Goal: Transaction & Acquisition: Purchase product/service

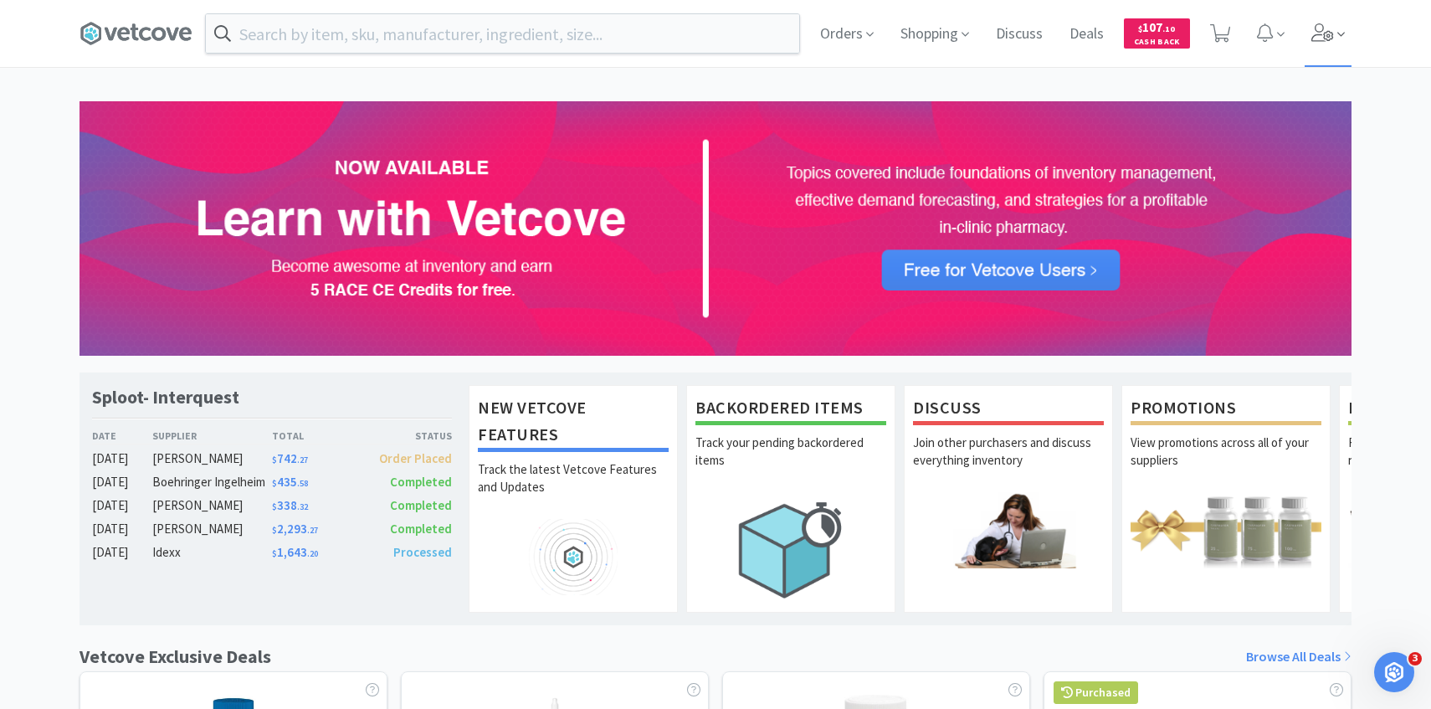
click at [1344, 54] on span at bounding box center [1328, 33] width 48 height 67
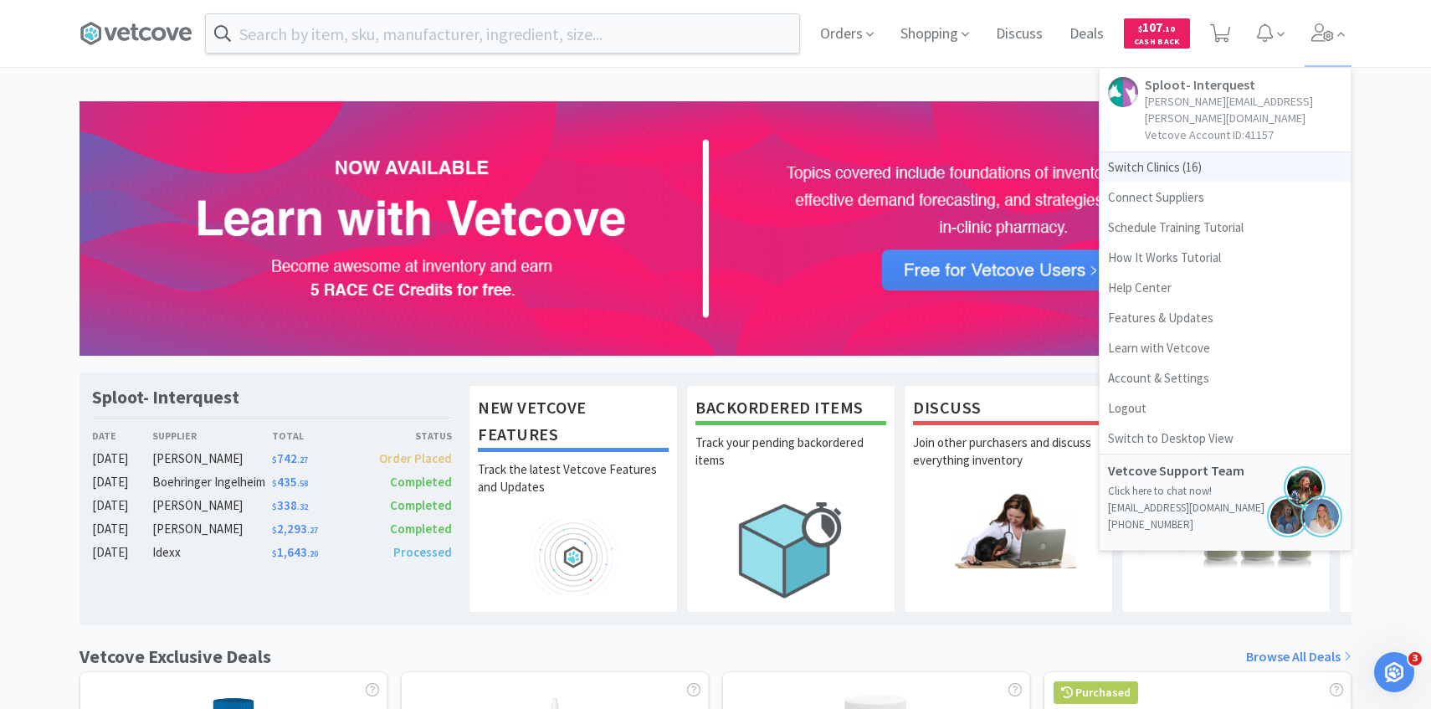
click at [1208, 156] on span "Switch Clinics ( 16 )" at bounding box center [1224, 167] width 251 height 30
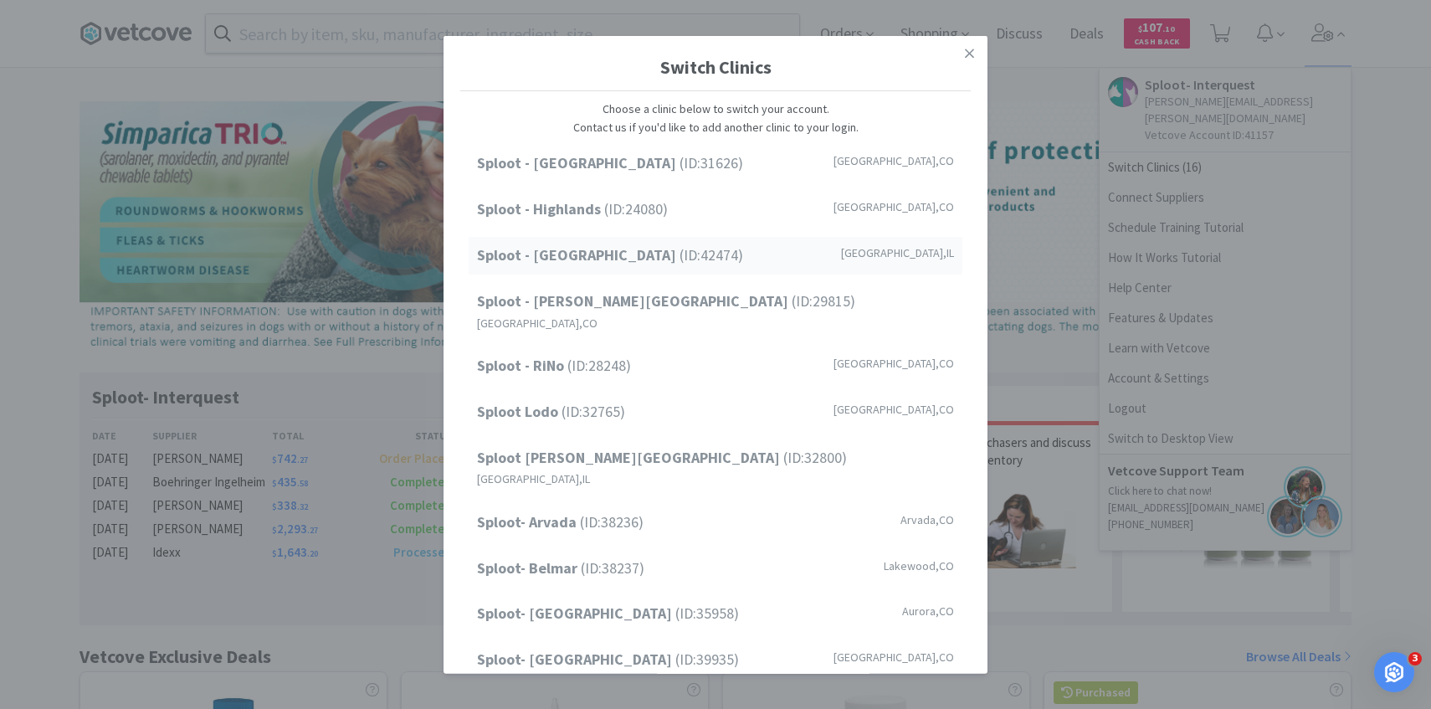
click at [642, 250] on span "Sploot - [GEOGRAPHIC_DATA] (ID: 42474 )" at bounding box center [610, 255] width 266 height 24
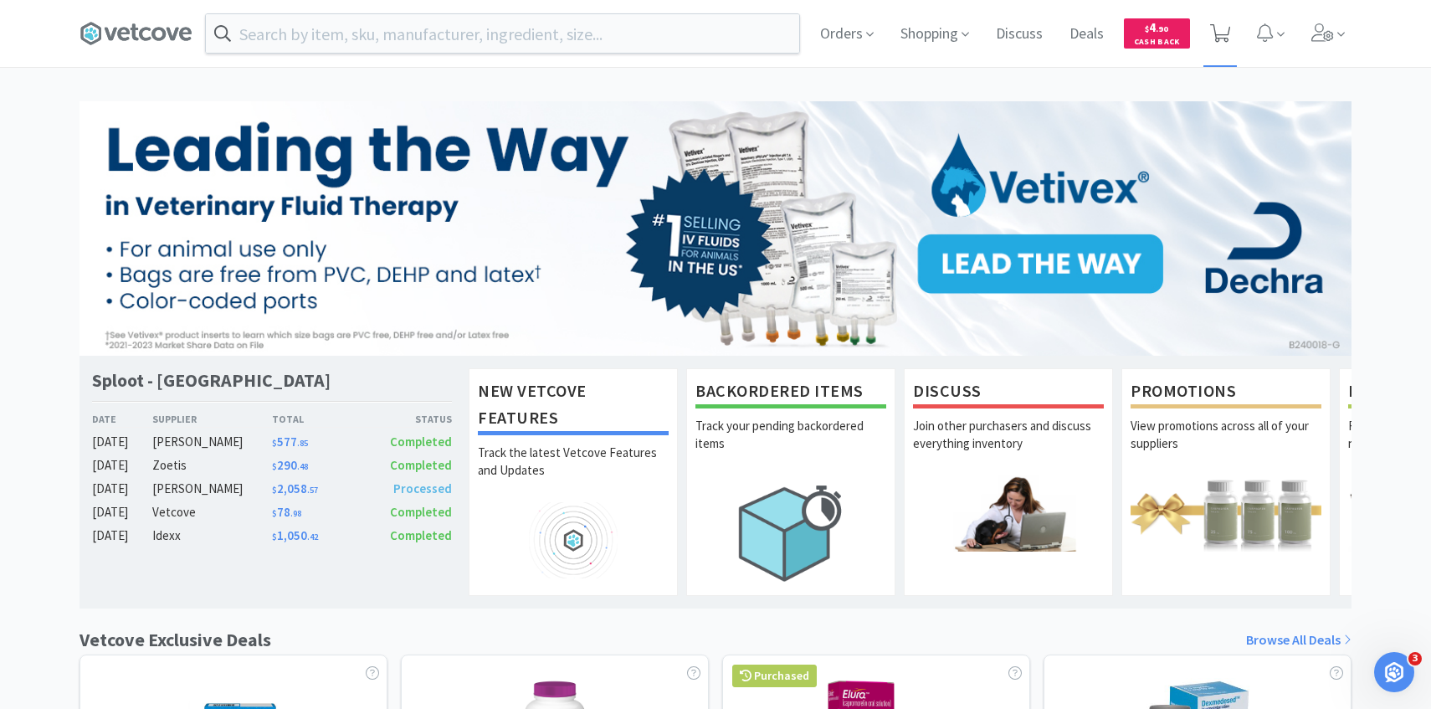
click at [1226, 33] on icon at bounding box center [1220, 33] width 21 height 18
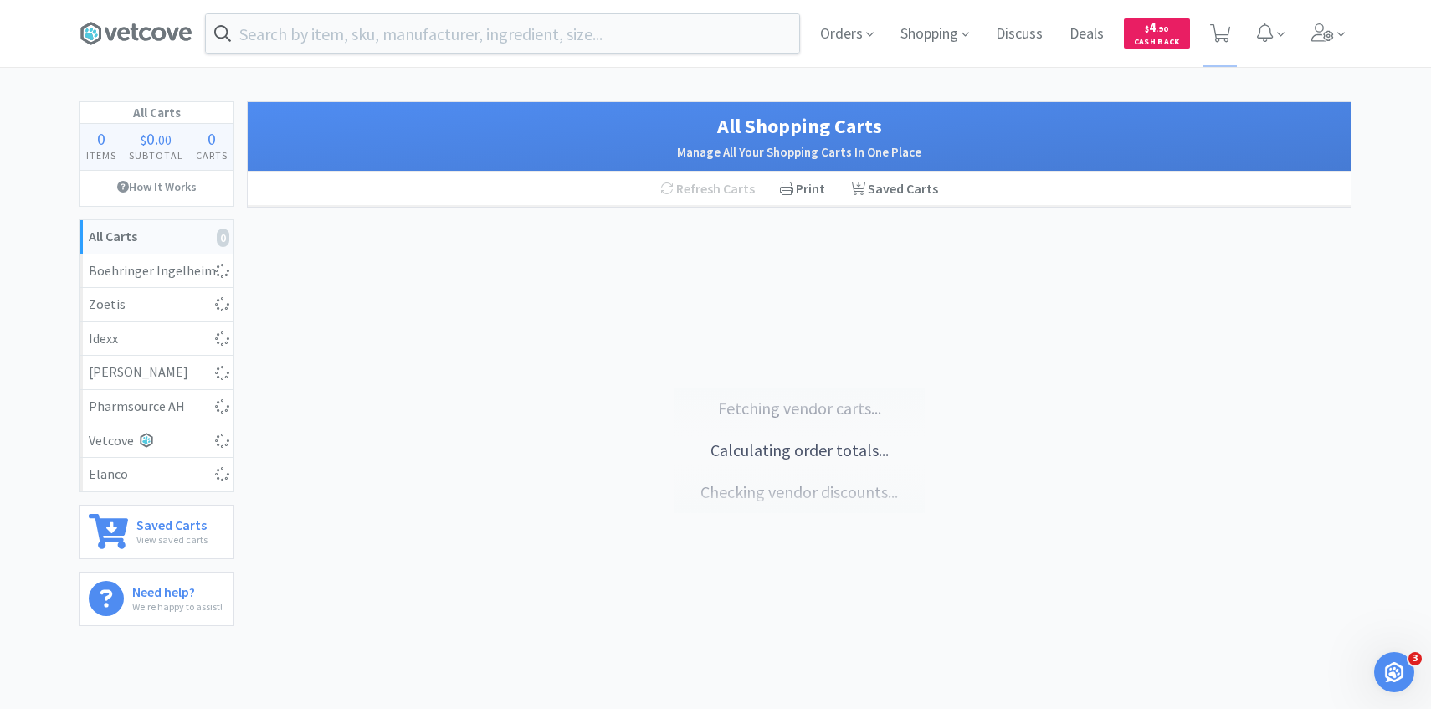
select select "1"
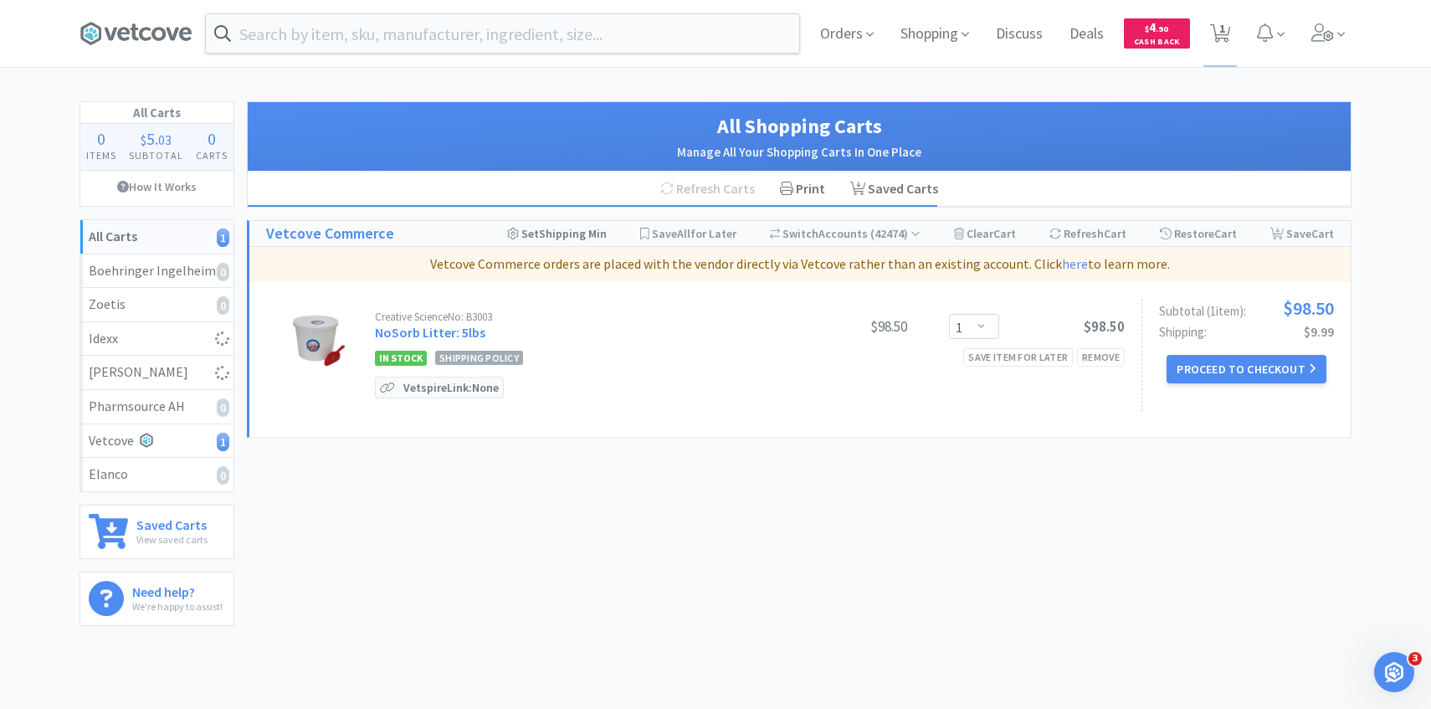
select select "1"
select select "5"
select select "3"
select select "1"
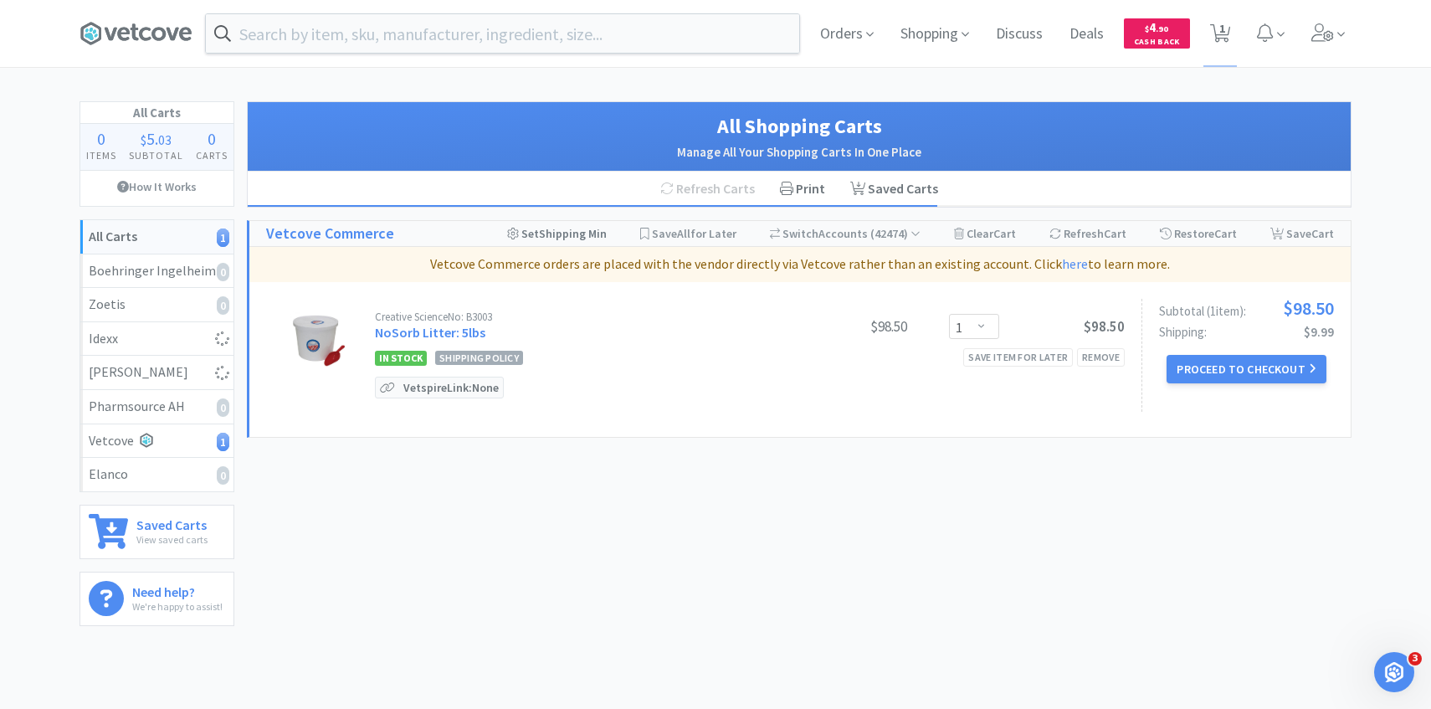
select select "4"
select select "5"
select select "4"
select select "3"
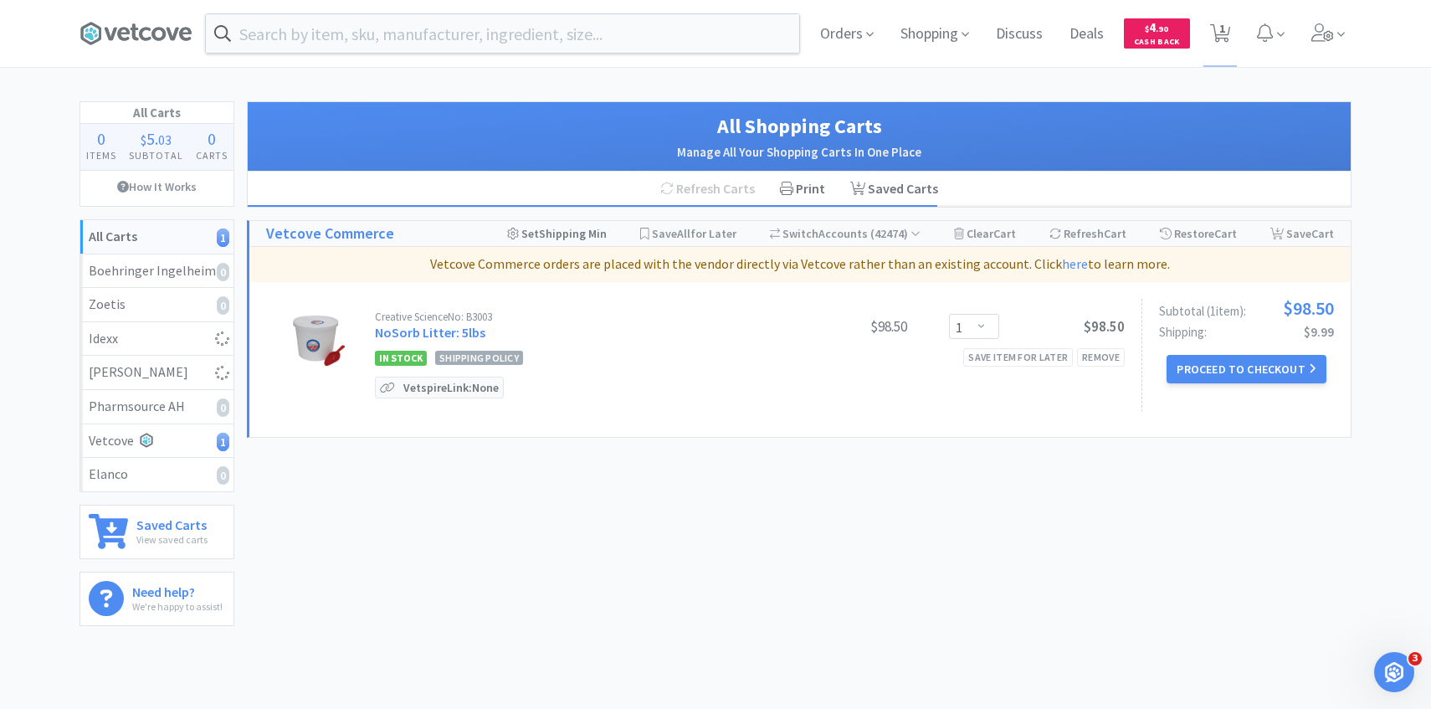
select select "4"
select select "1"
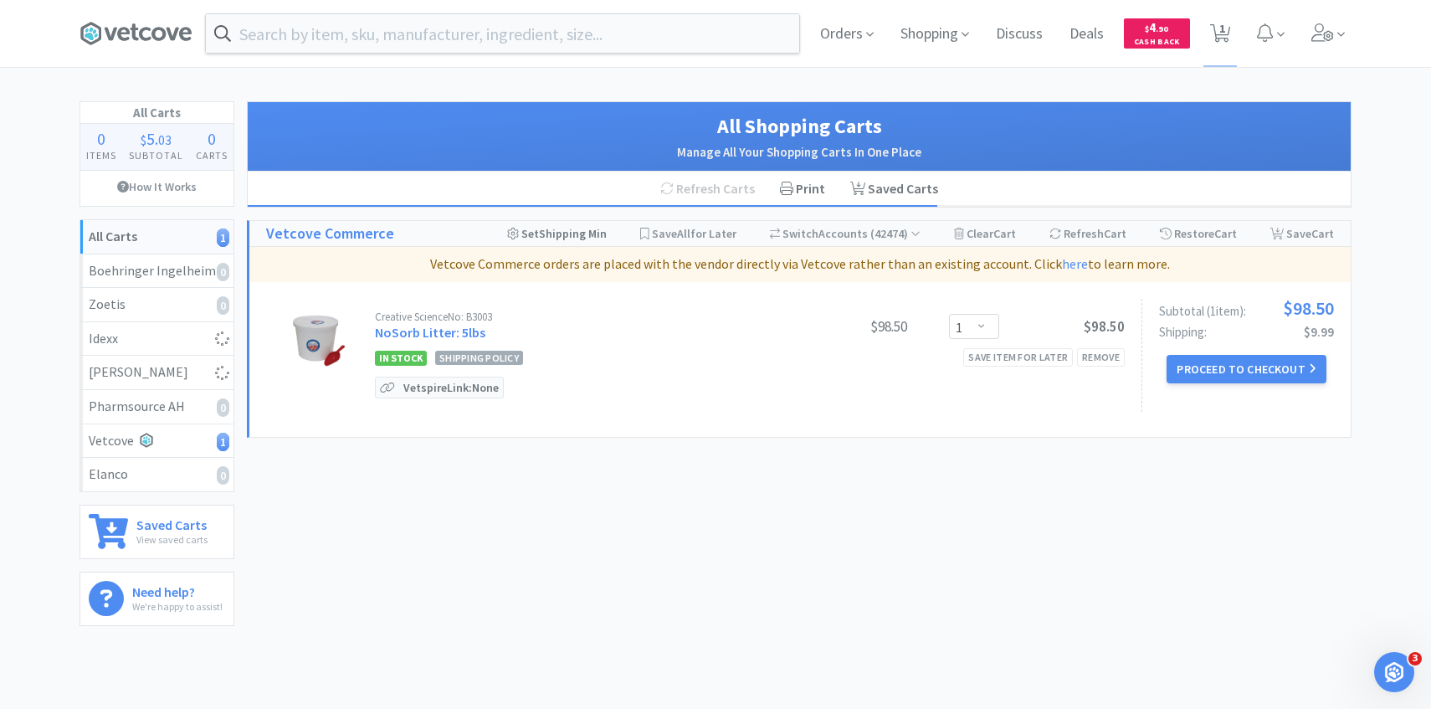
select select "1"
select select "6"
select select "1"
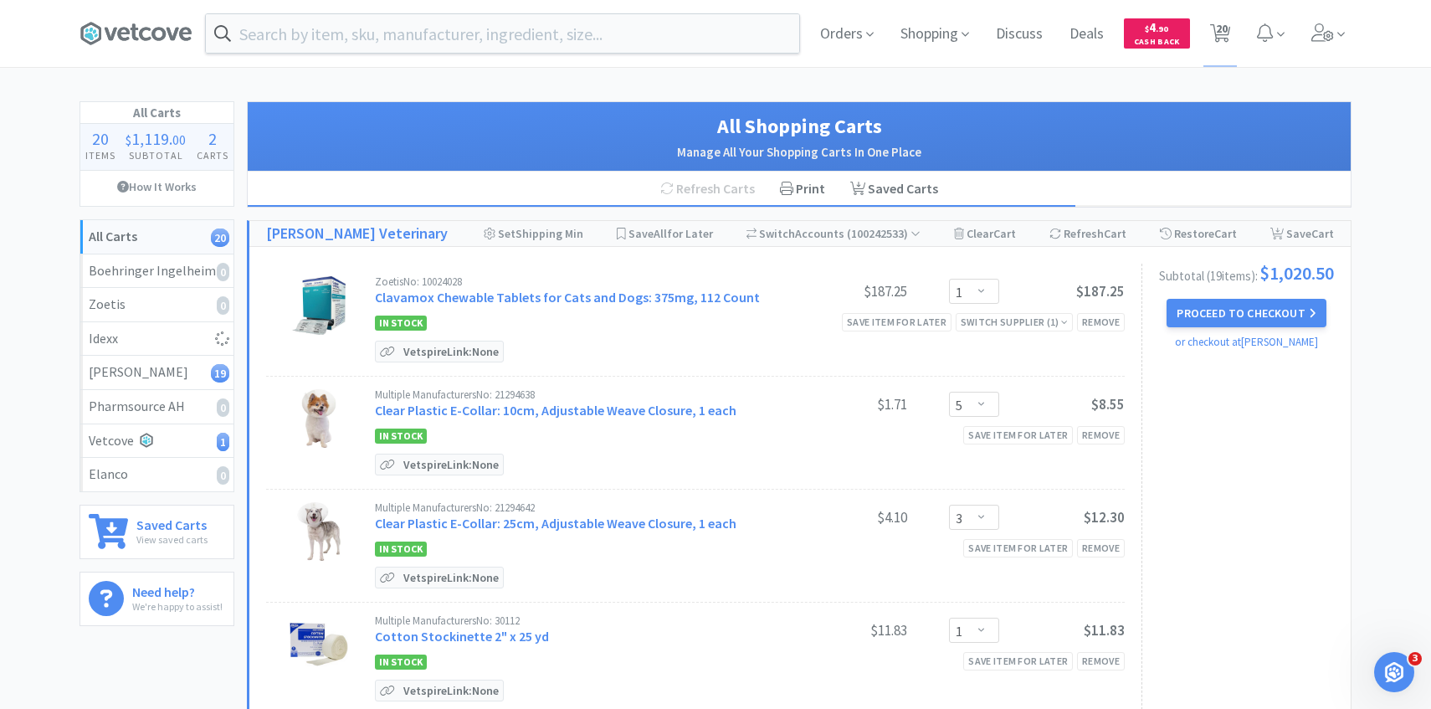
select select "1"
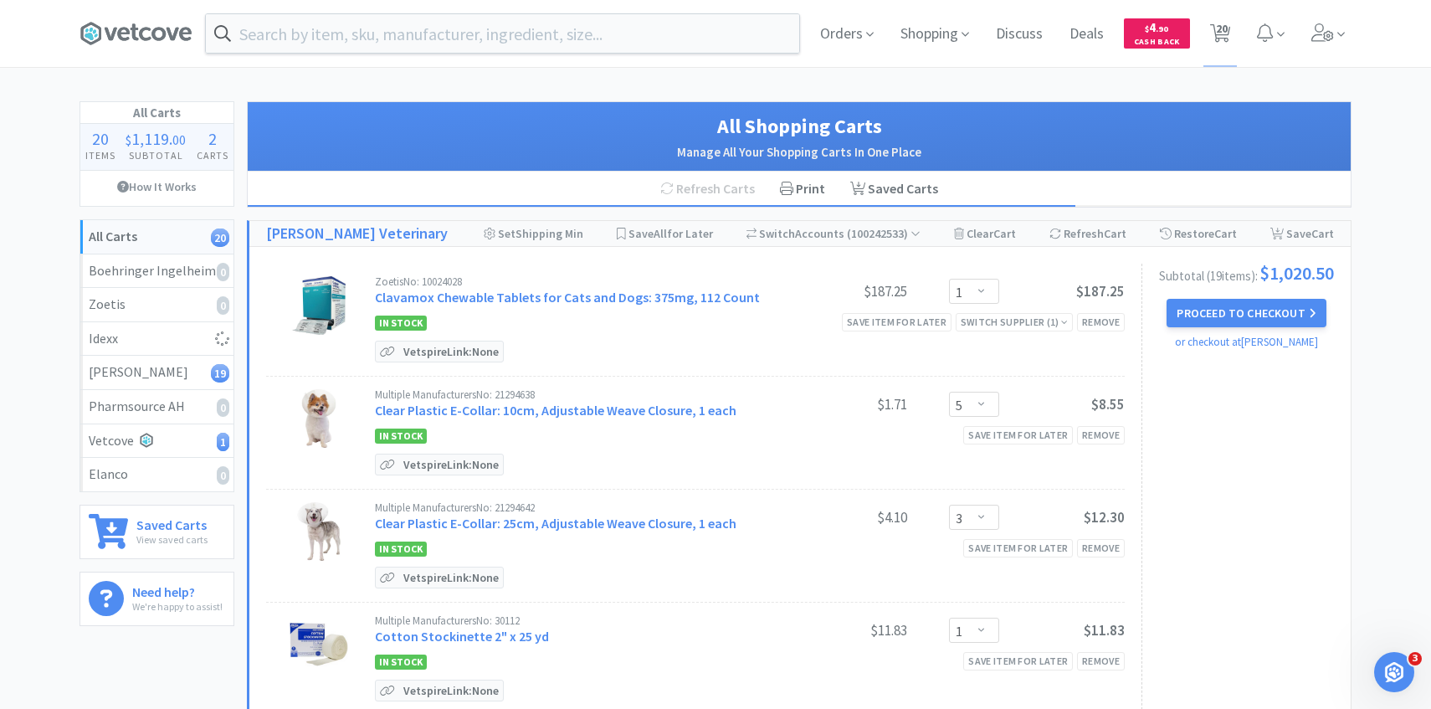
select select "1"
select select "5"
select select "10"
select select "1"
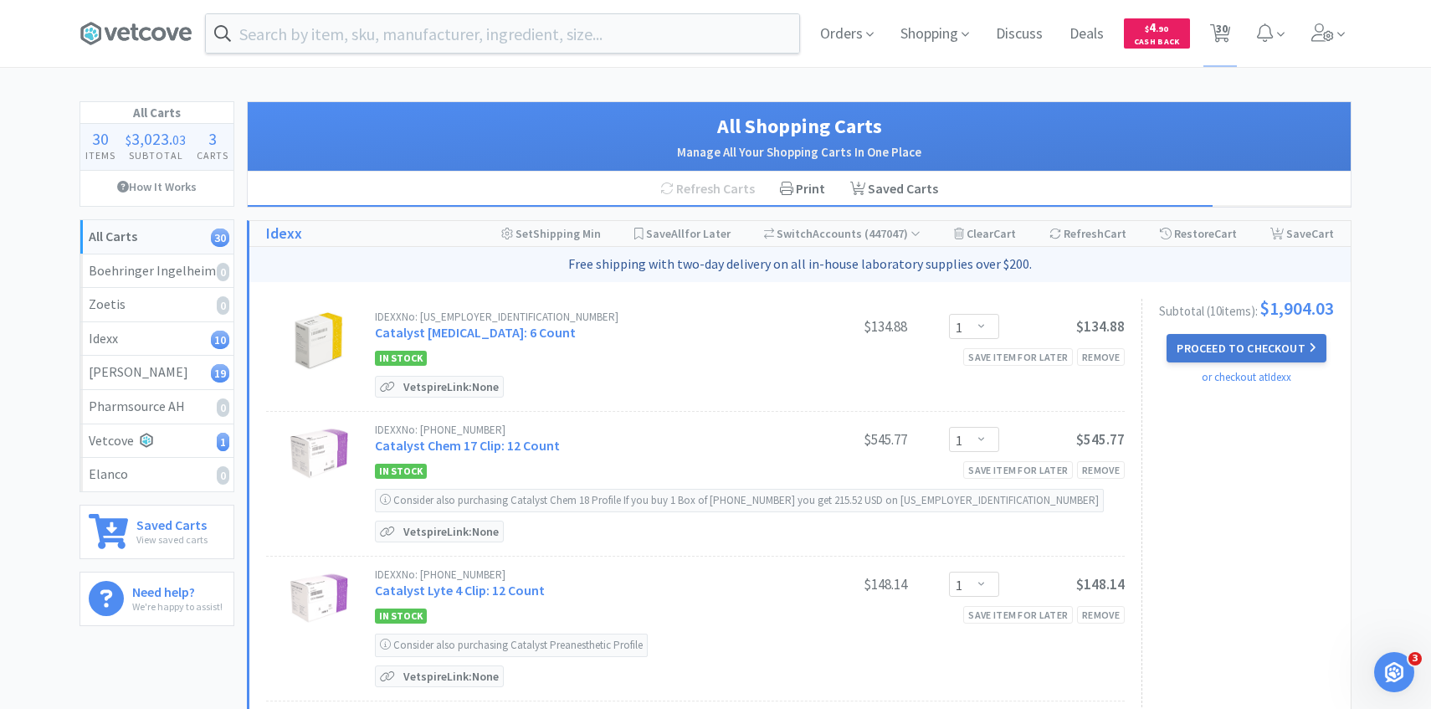
click at [1186, 354] on button "Proceed to Checkout" at bounding box center [1245, 348] width 159 height 28
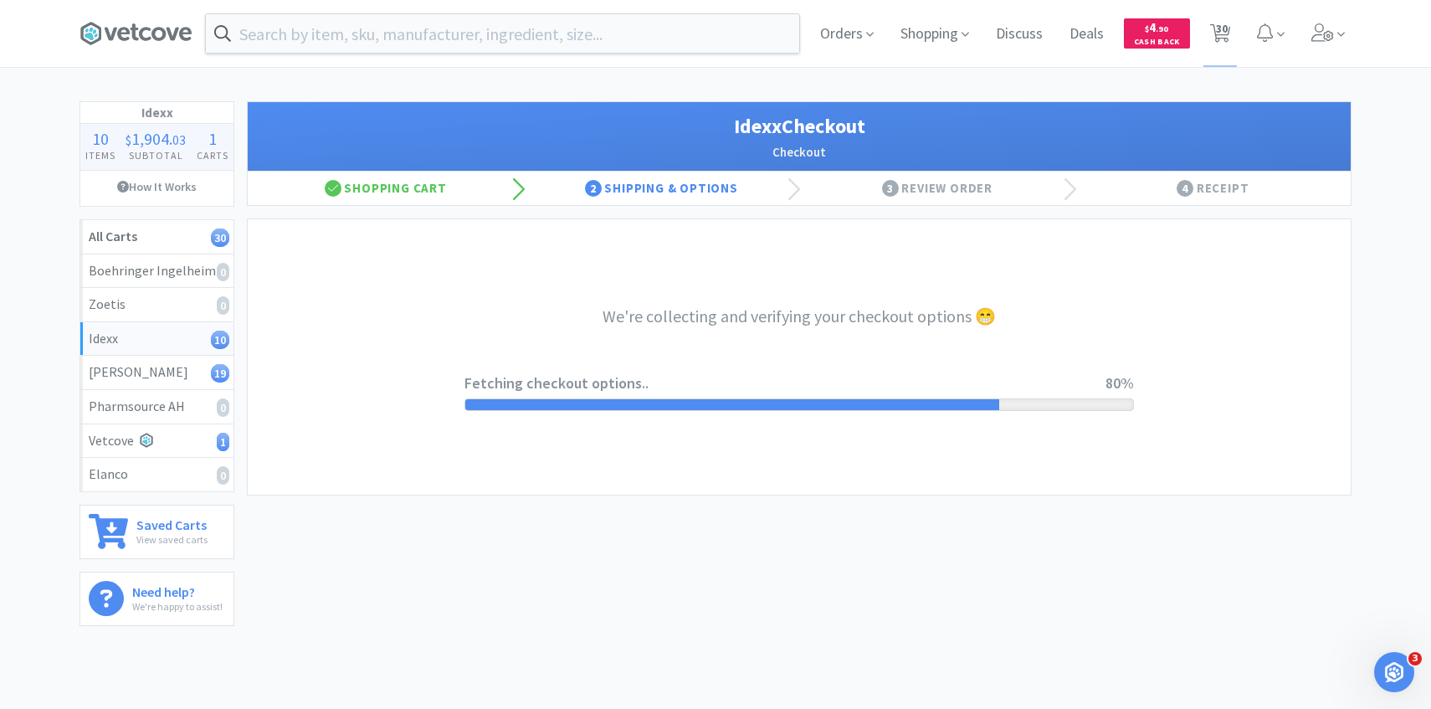
select select "904"
select select "003"
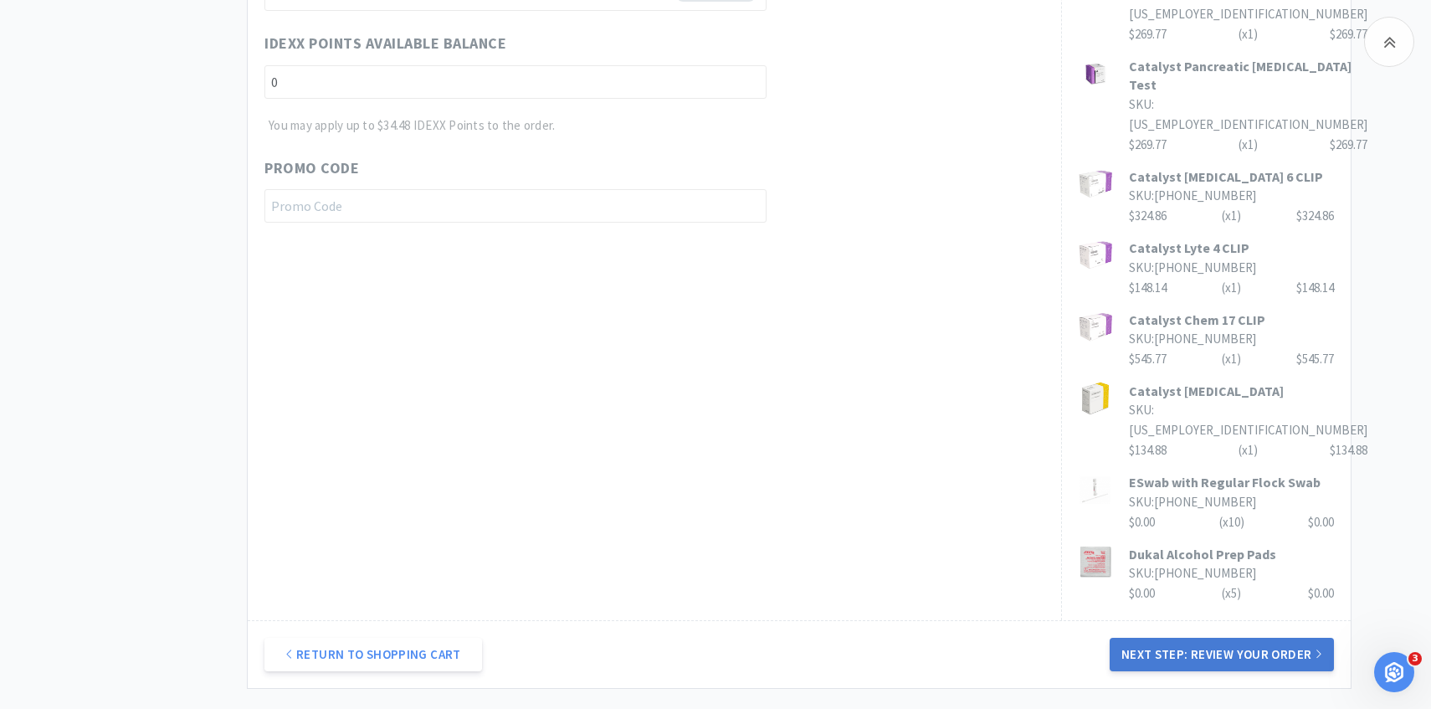
click at [1168, 645] on button "Next Step: Review Your Order" at bounding box center [1221, 653] width 224 height 33
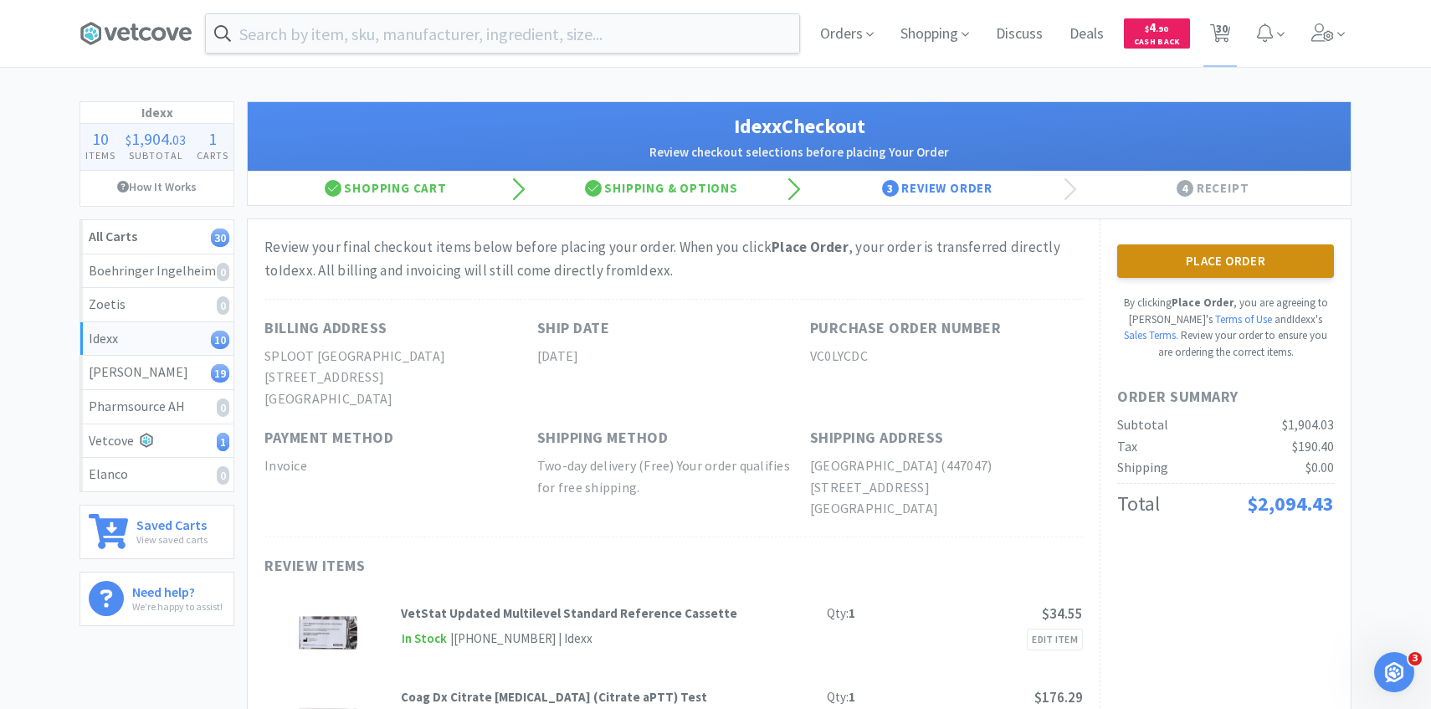
click at [1257, 268] on button "Place Order" at bounding box center [1225, 260] width 217 height 33
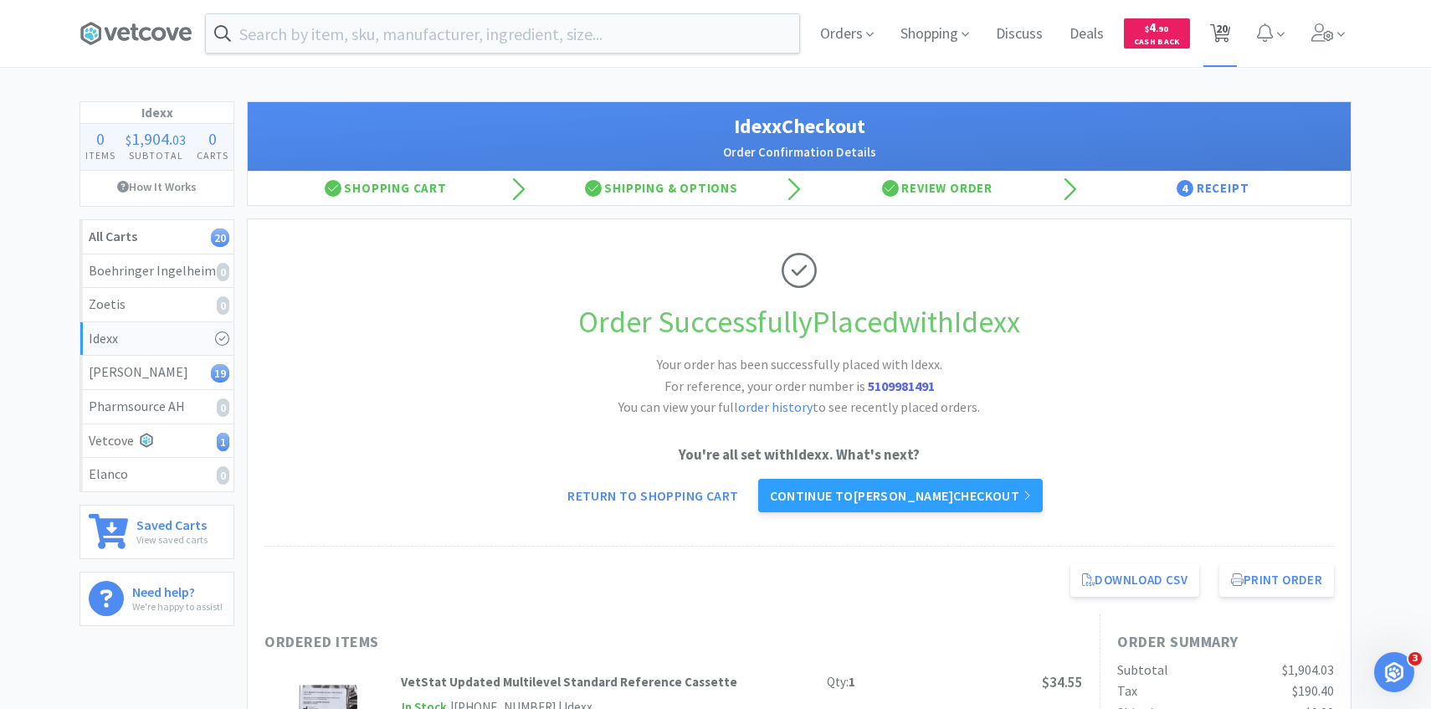
click at [1218, 29] on span "20" at bounding box center [1222, 28] width 12 height 67
select select "1"
select select "5"
select select "3"
select select "1"
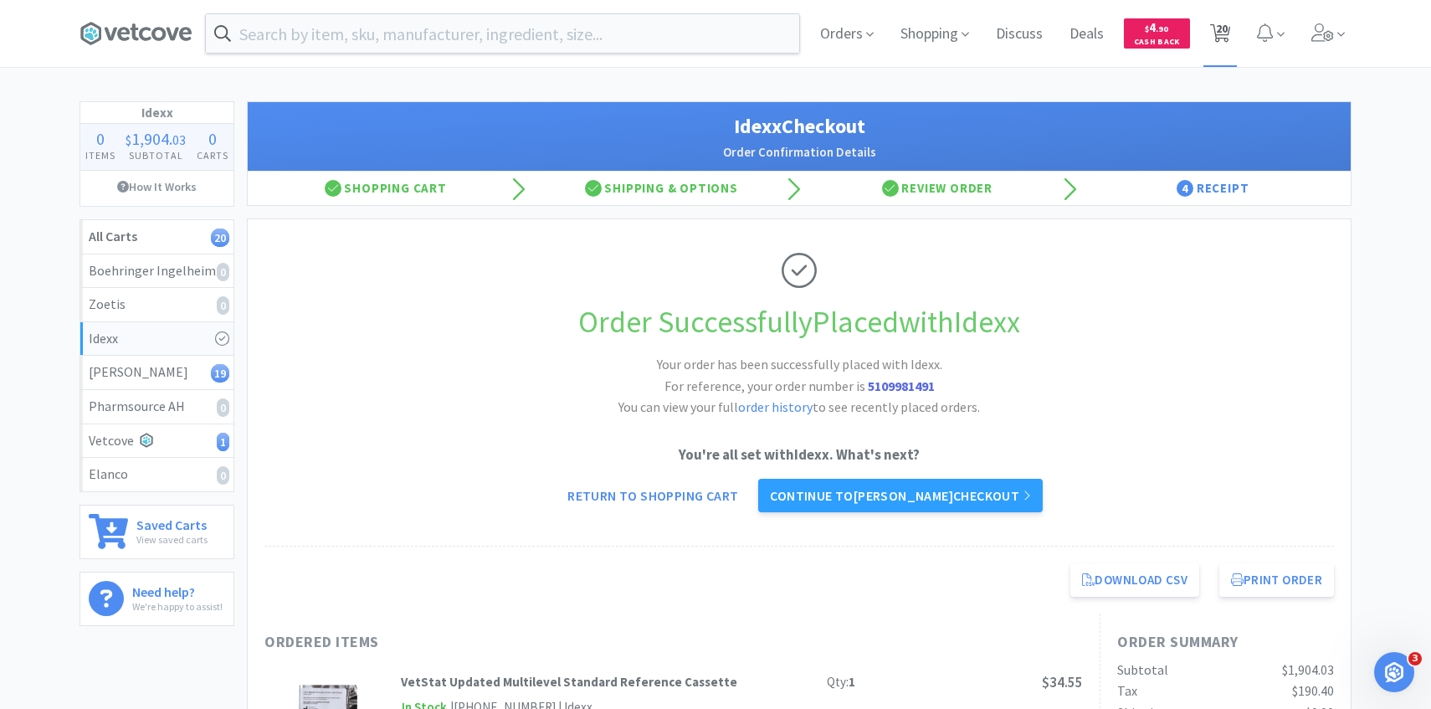
select select "1"
select select "4"
select select "5"
select select "4"
select select "3"
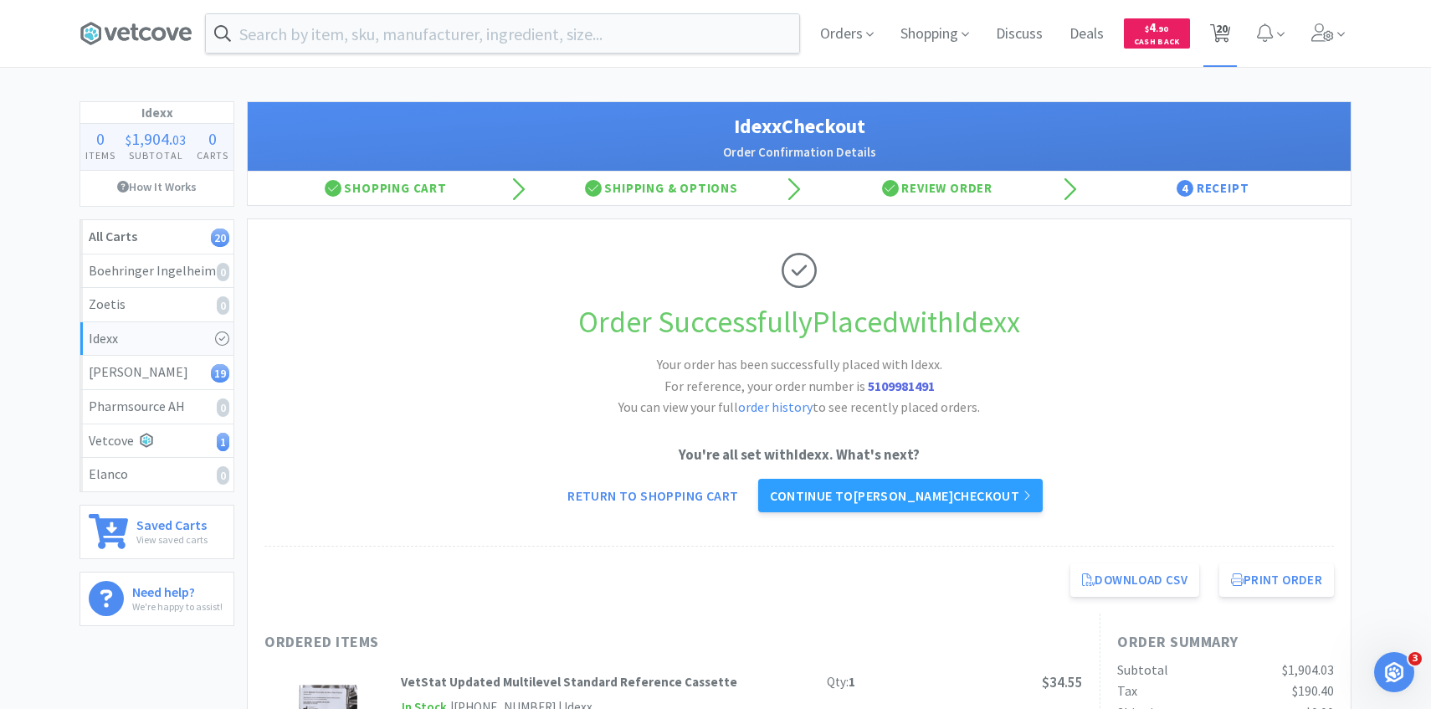
select select "3"
select select "4"
select select "1"
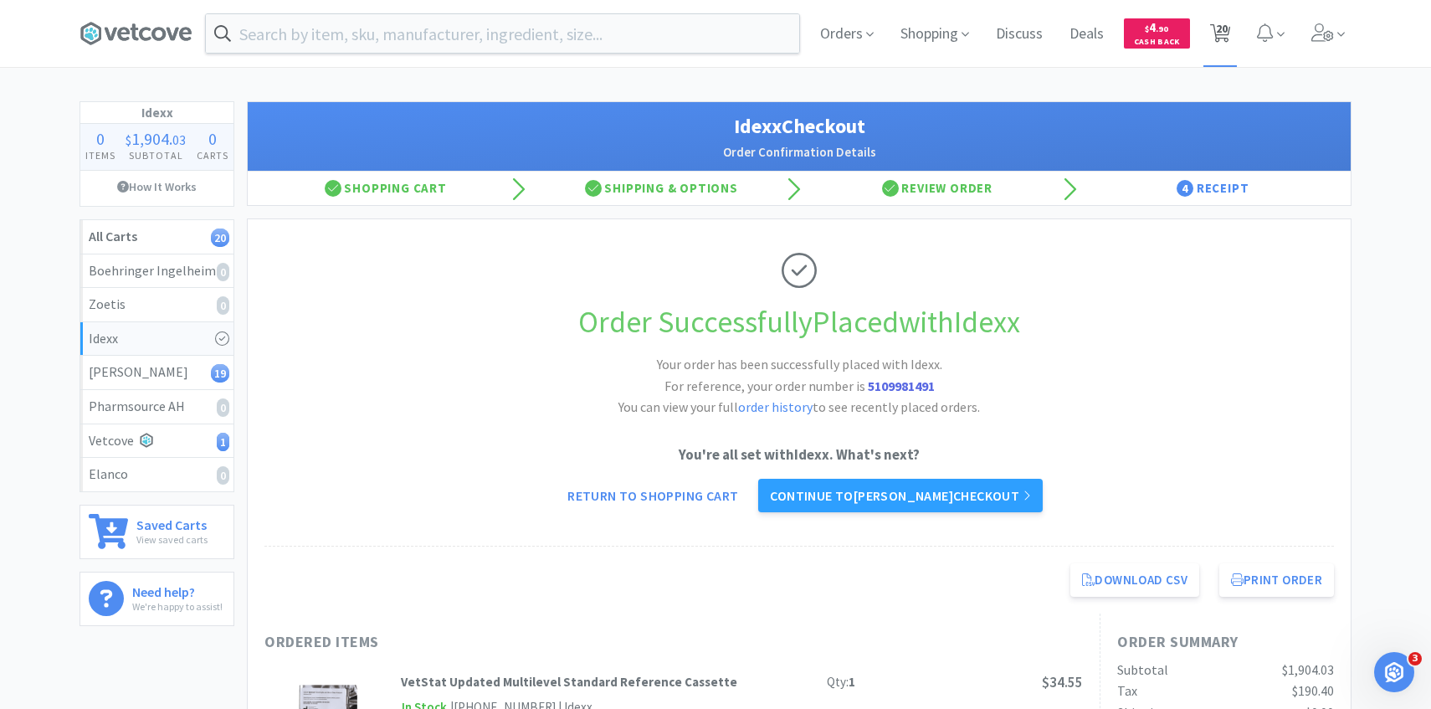
select select "1"
select select "6"
select select "1"
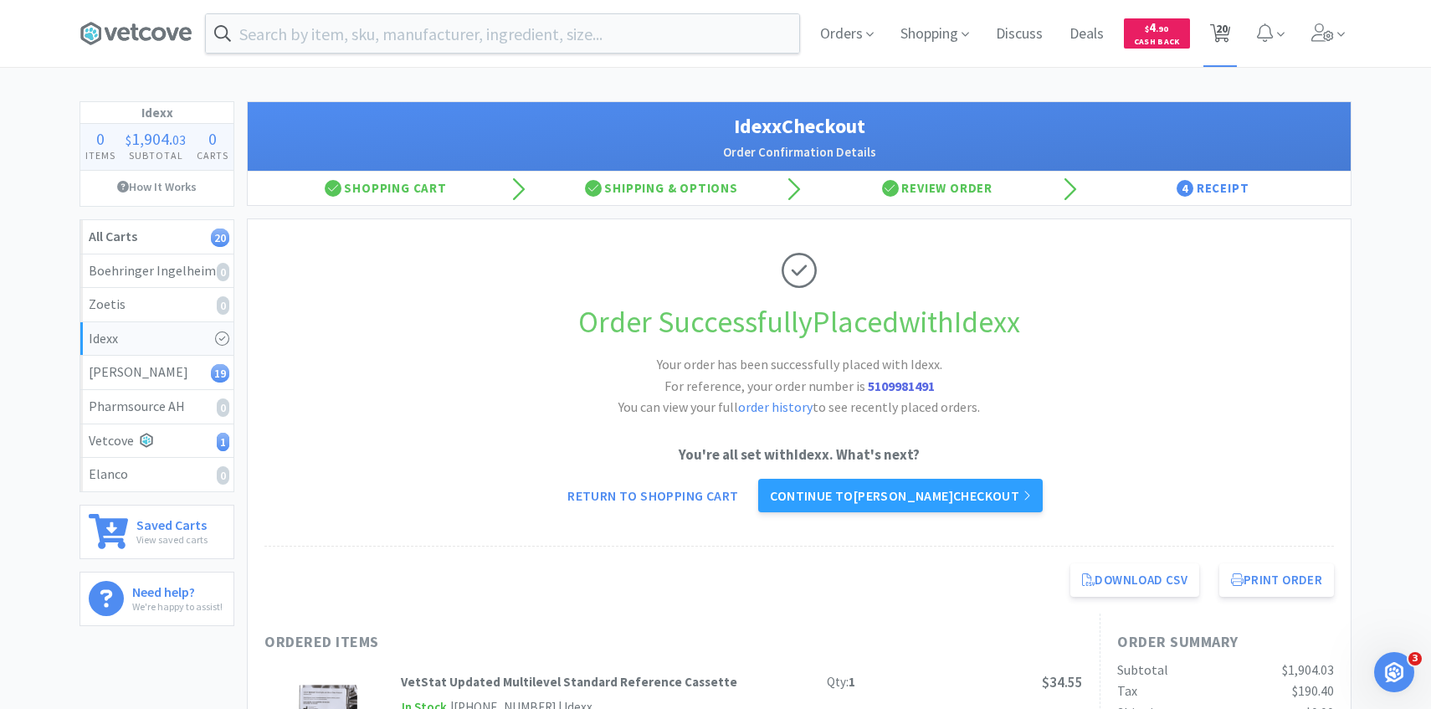
select select "1"
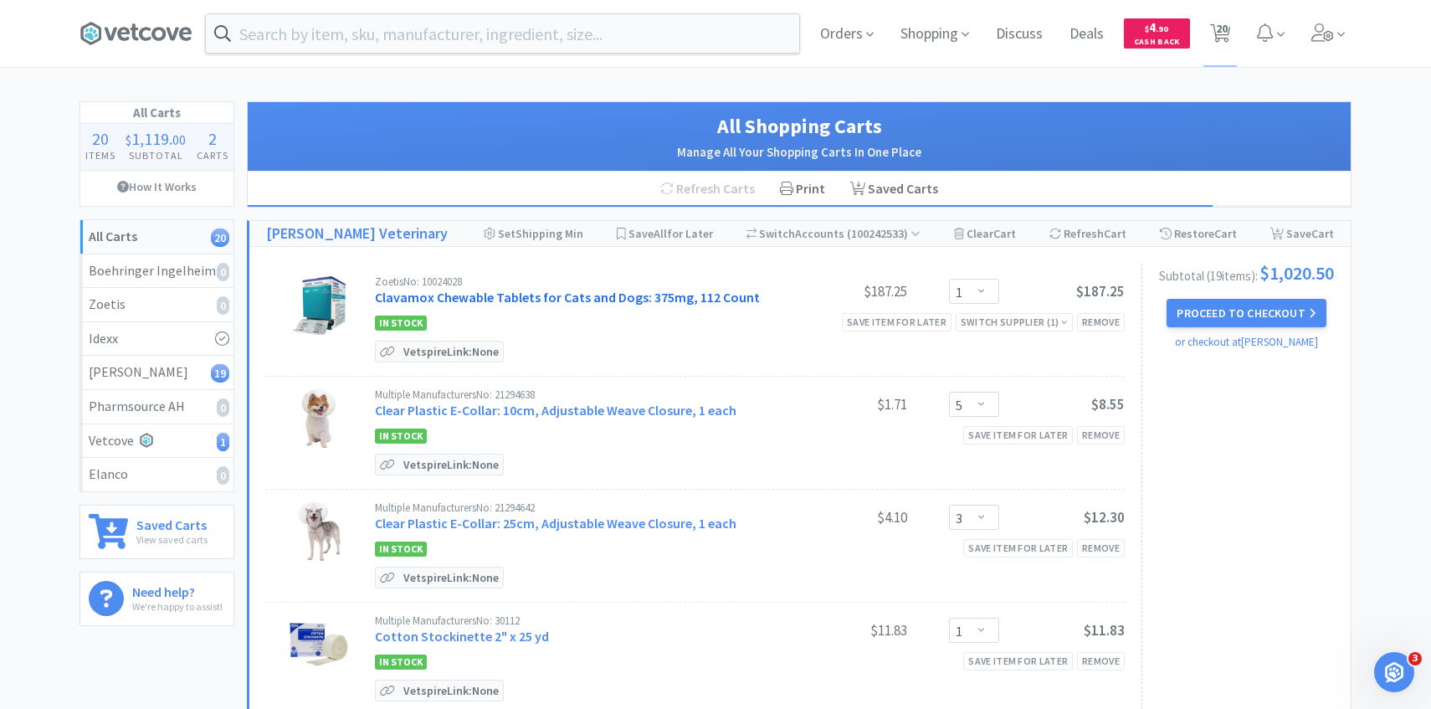
click at [562, 300] on link "Clavamox Chewable Tablets for Cats and Dogs: 375mg, 112 Count" at bounding box center [567, 297] width 385 height 17
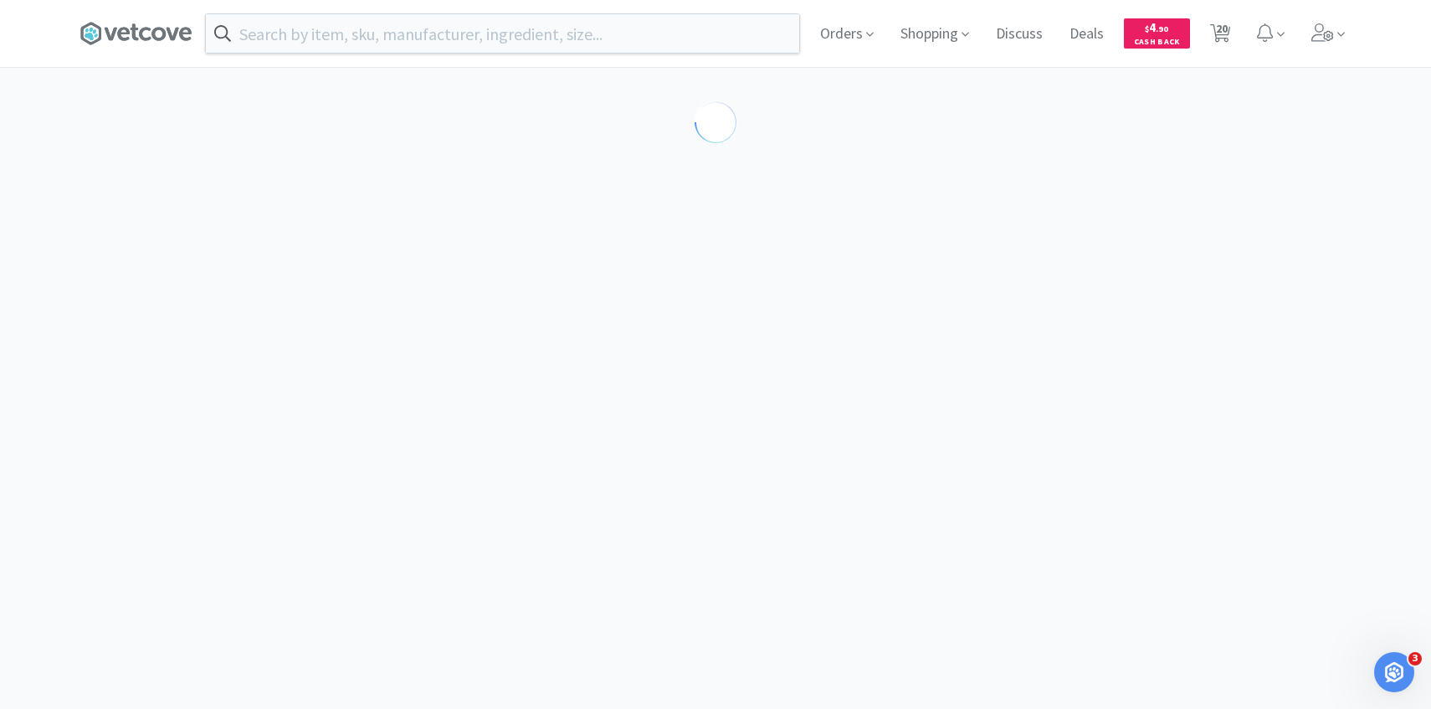
select select "453615"
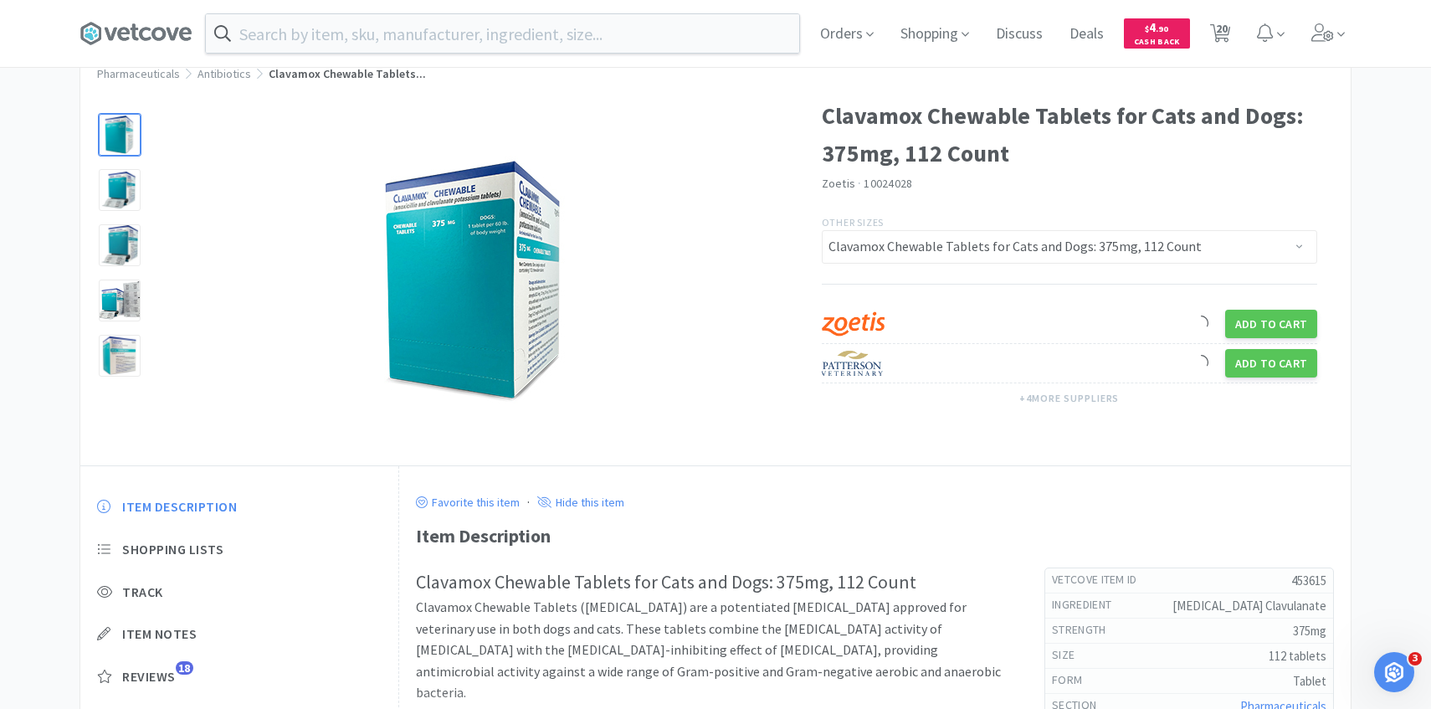
scroll to position [115, 0]
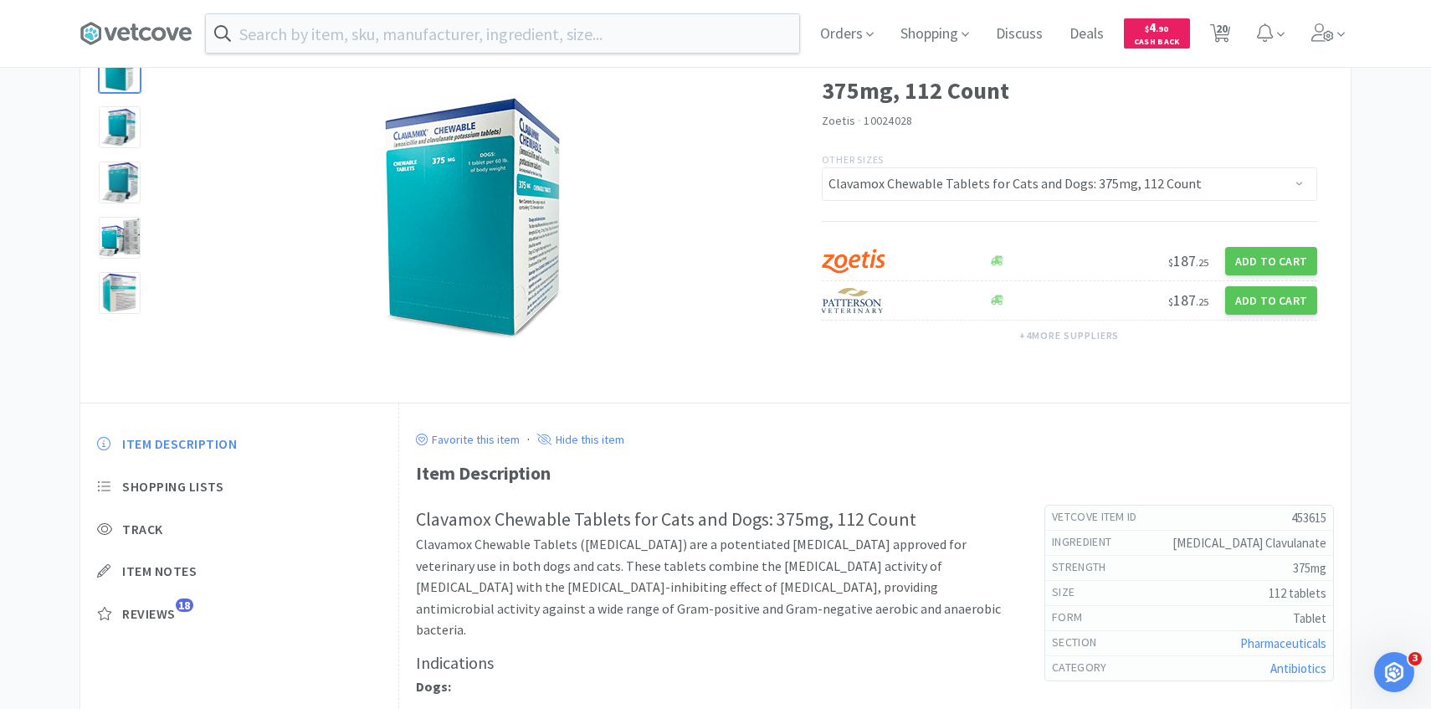
select select "1"
select select "5"
select select "3"
select select "1"
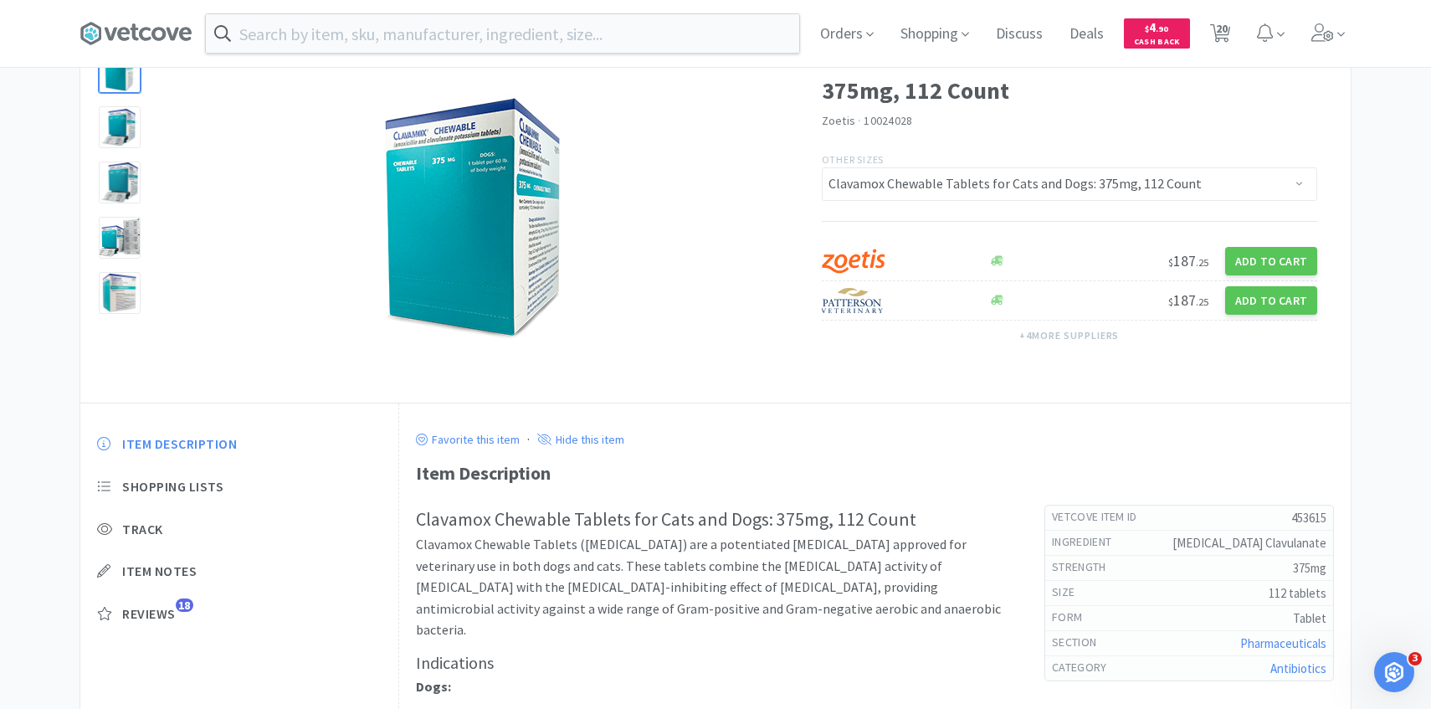
select select "4"
select select "5"
select select "4"
select select "3"
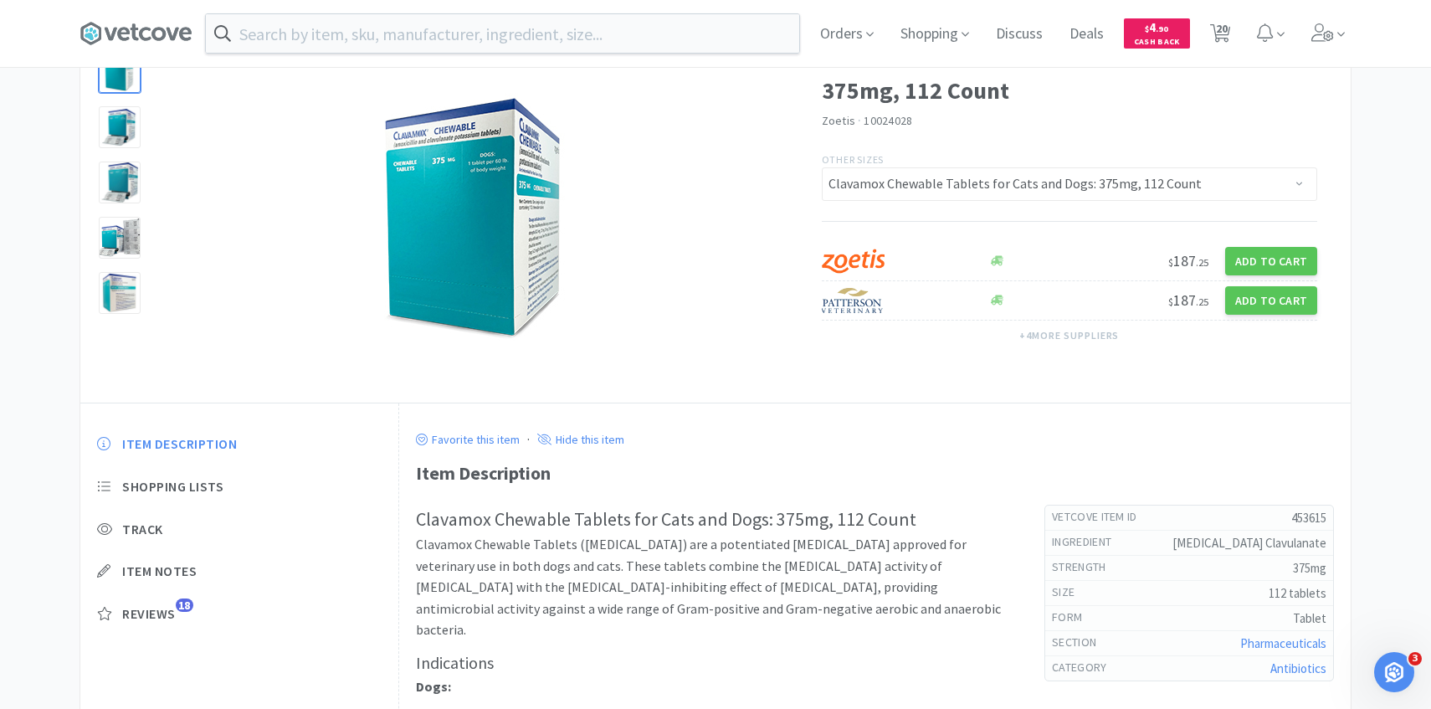
select select "4"
select select "1"
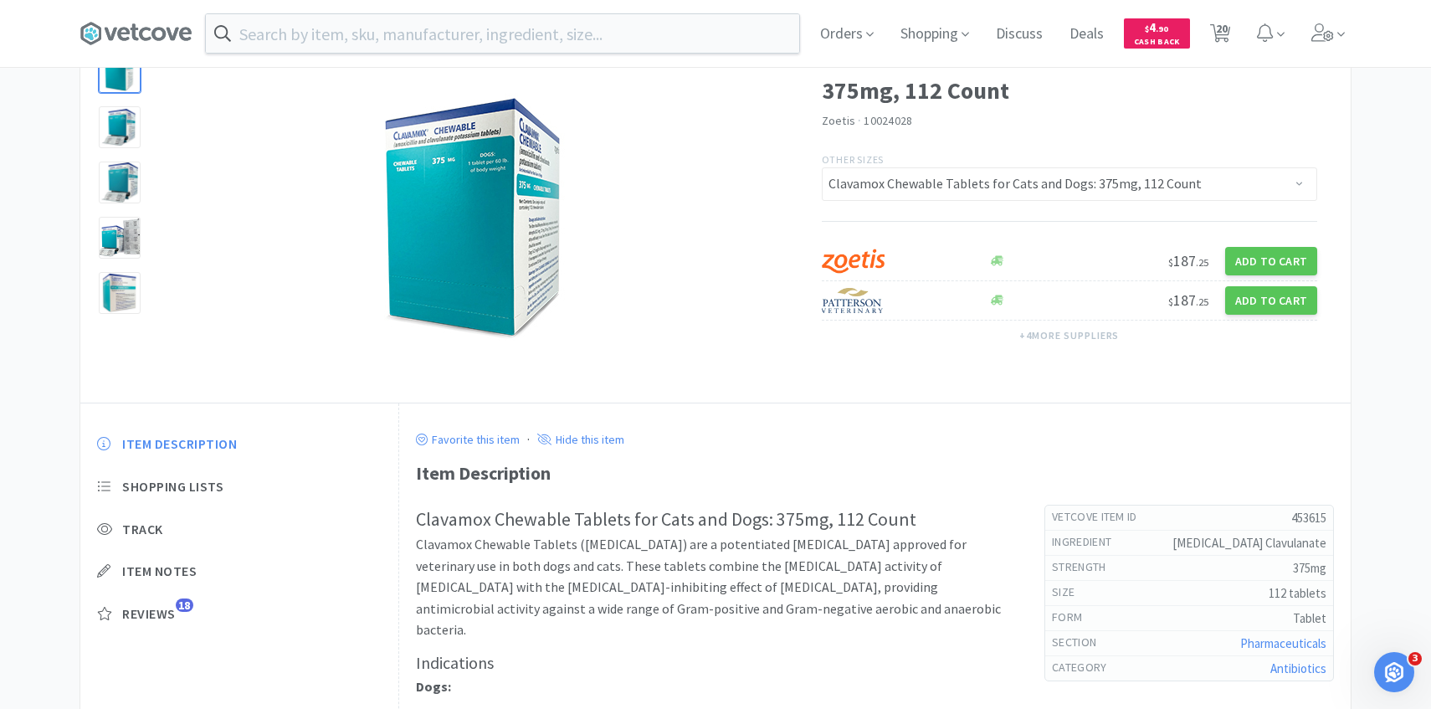
select select "1"
select select "6"
select select "1"
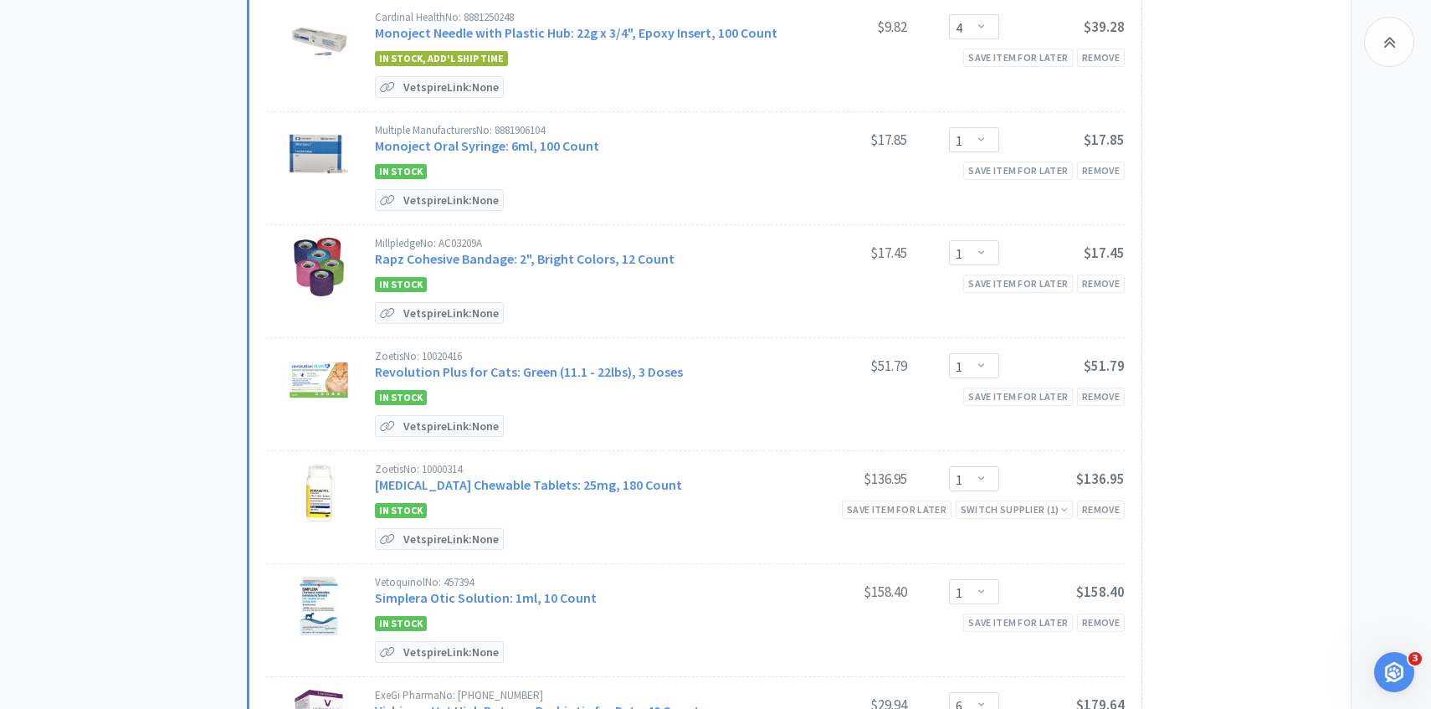
scroll to position [1617, 0]
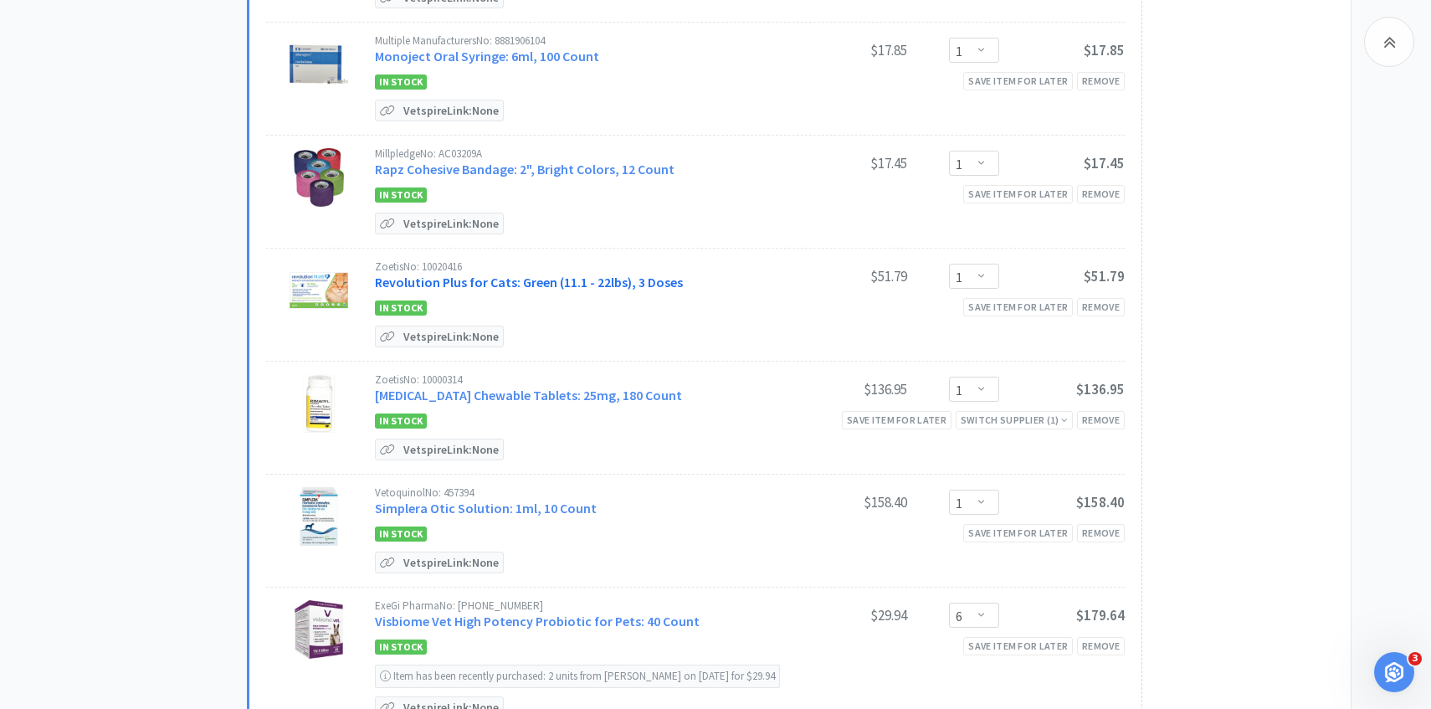
click at [540, 282] on link "Revolution Plus for Cats: Green (11.1 - 22lbs), 3 Doses" at bounding box center [529, 282] width 308 height 17
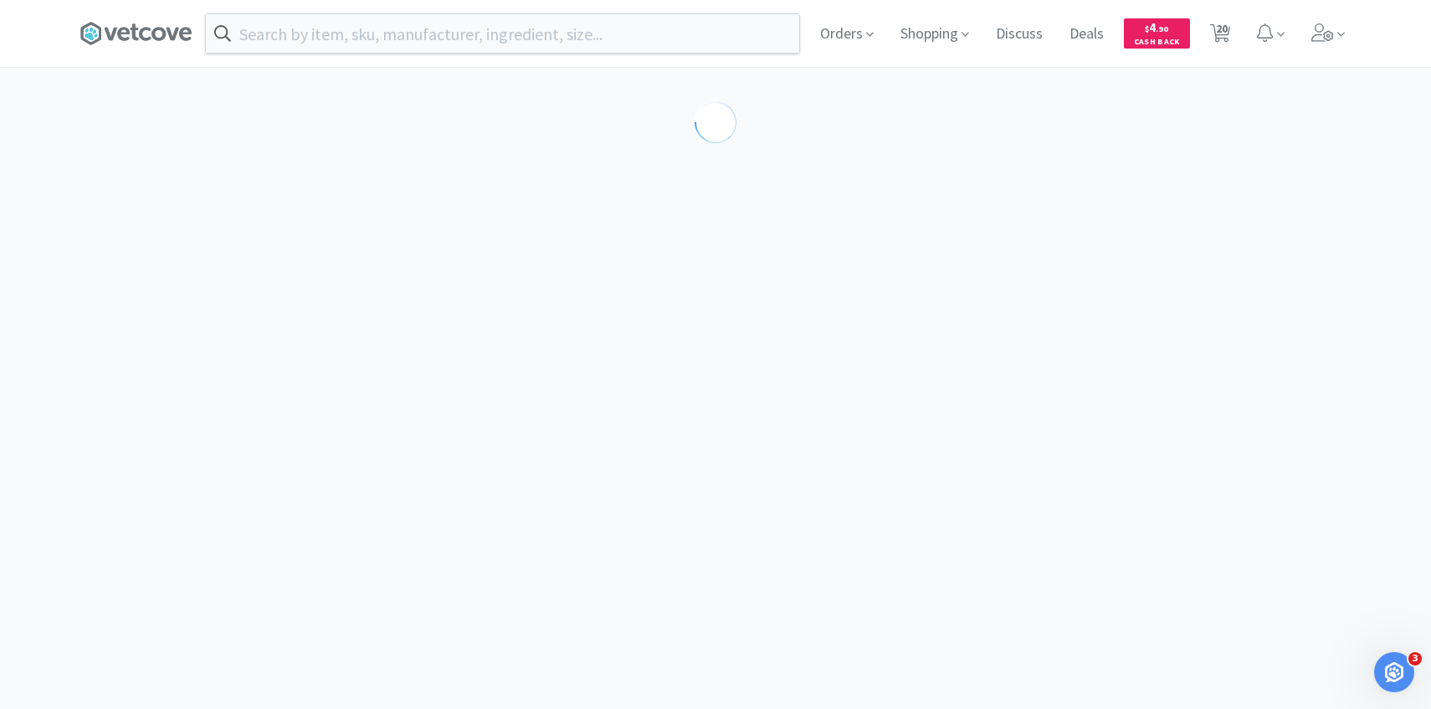
select select "286638"
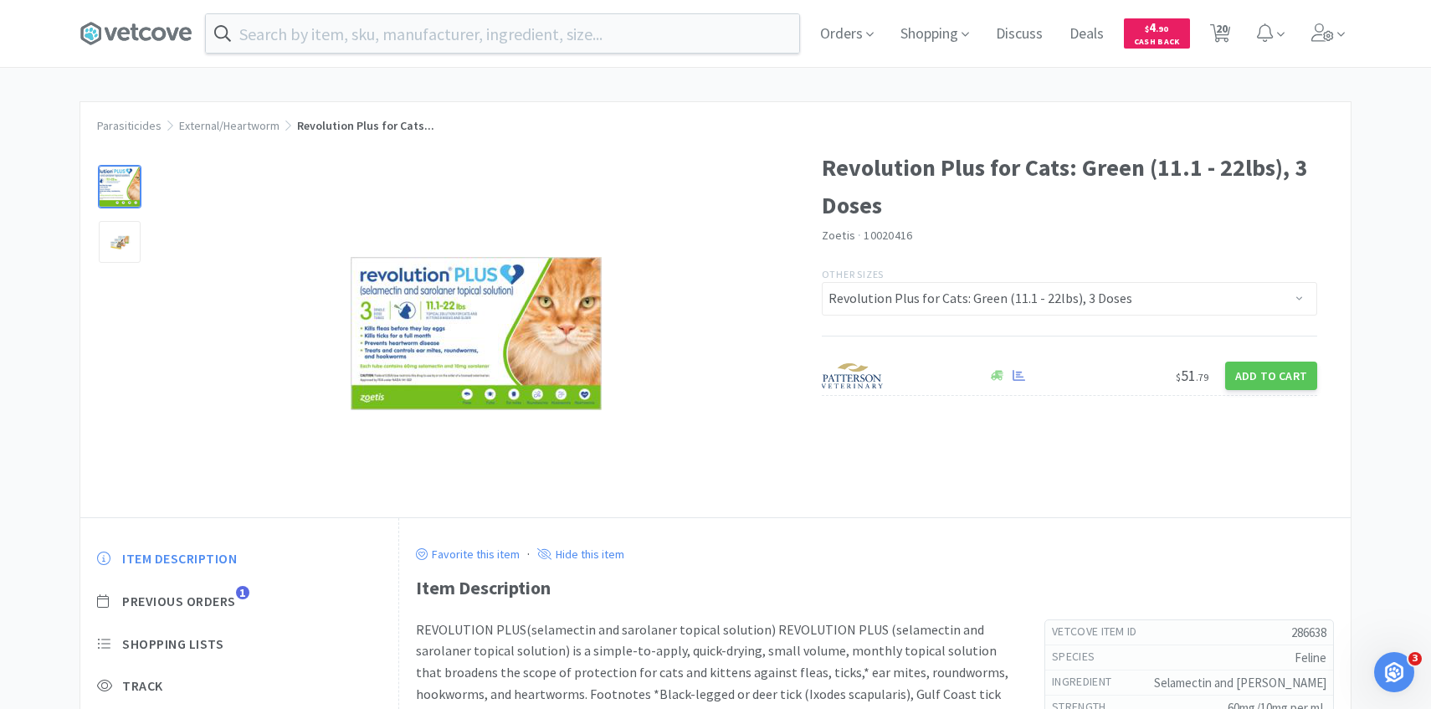
scroll to position [48, 0]
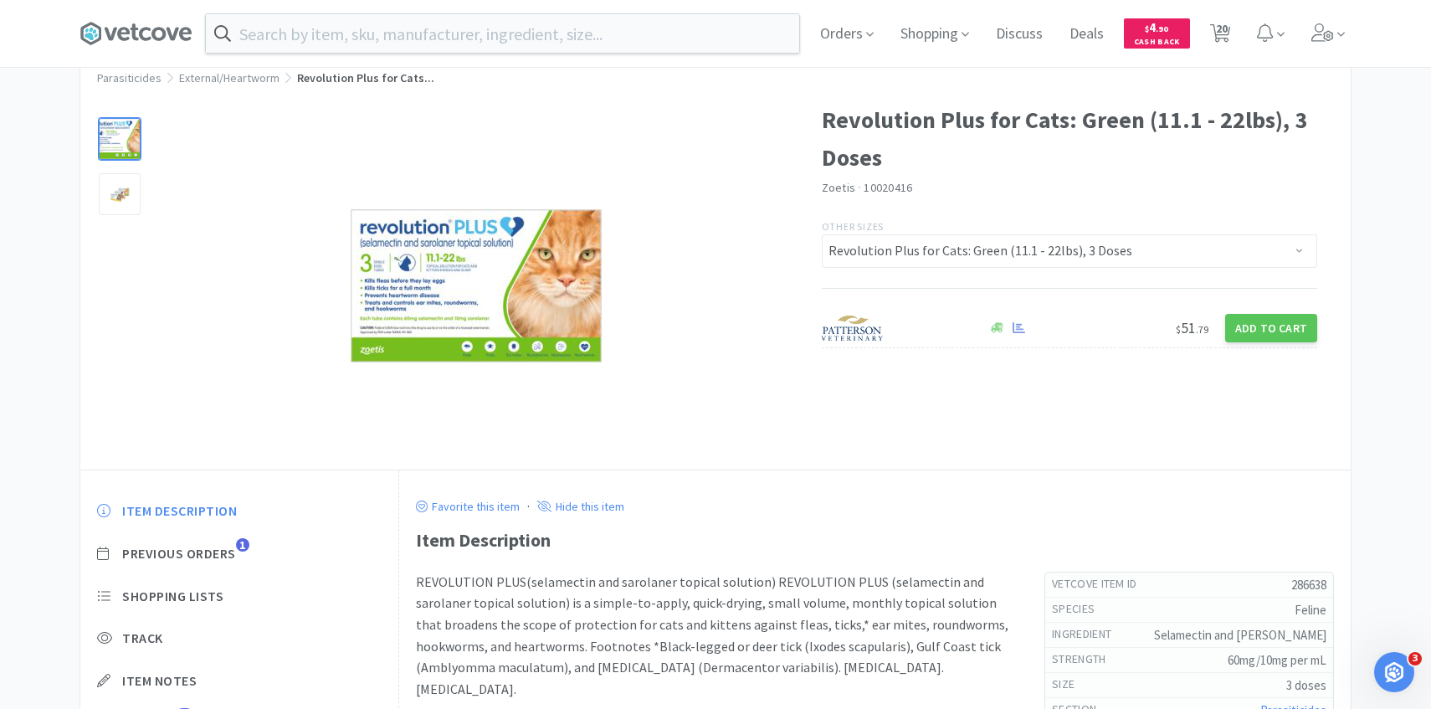
click at [228, 543] on div "Item Description Previous Orders 1 Shopping Lists Track Item Notes Reviews 18" at bounding box center [239, 629] width 318 height 289
click at [229, 550] on span "Previous Orders" at bounding box center [179, 554] width 114 height 18
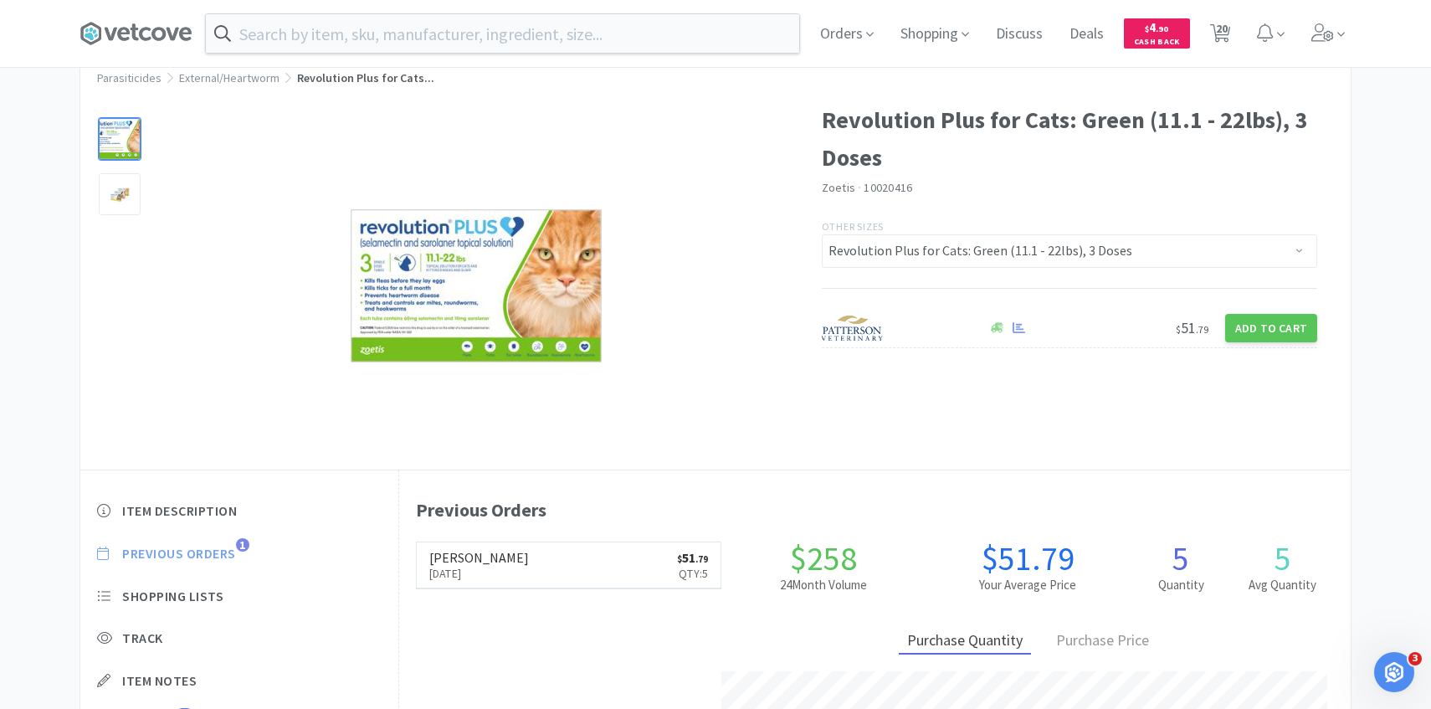
scroll to position [459, 951]
select select "1"
select select "5"
select select "3"
select select "1"
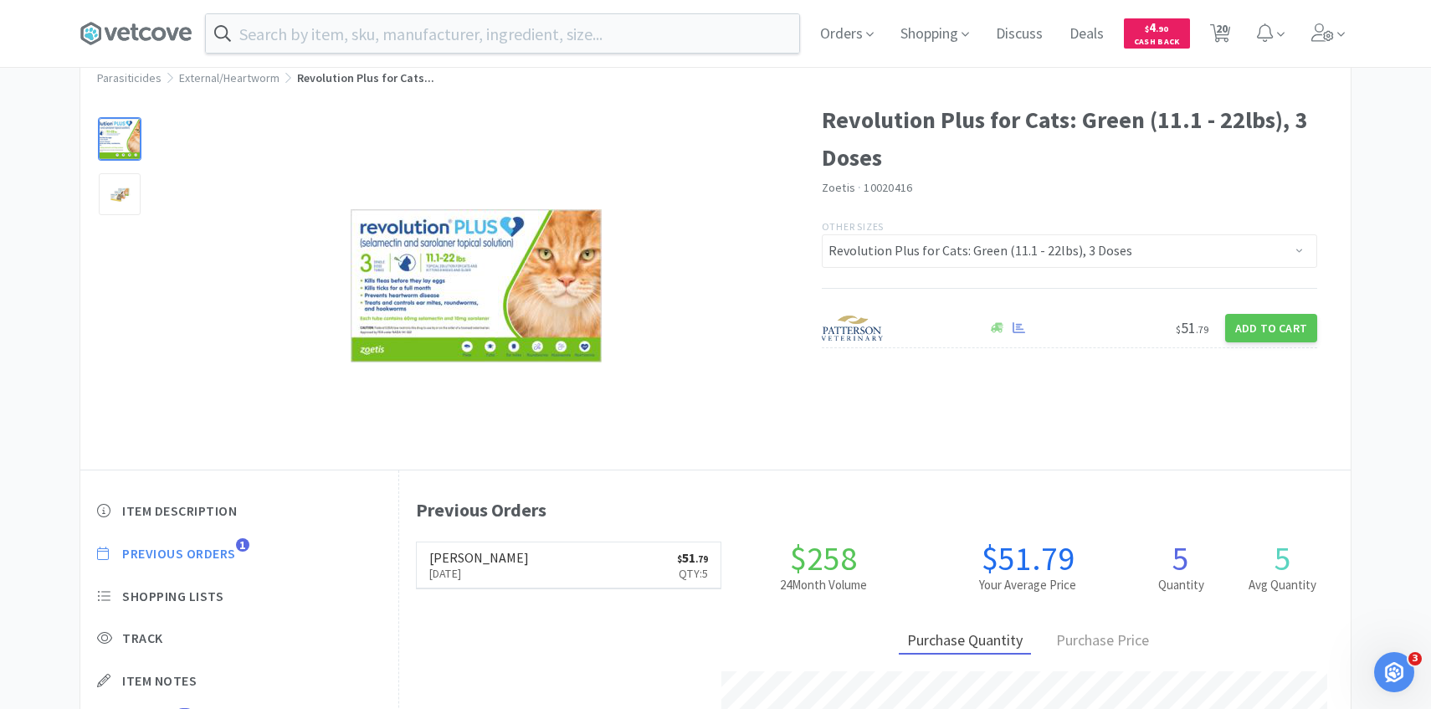
select select "1"
select select "4"
select select "5"
select select "4"
select select "3"
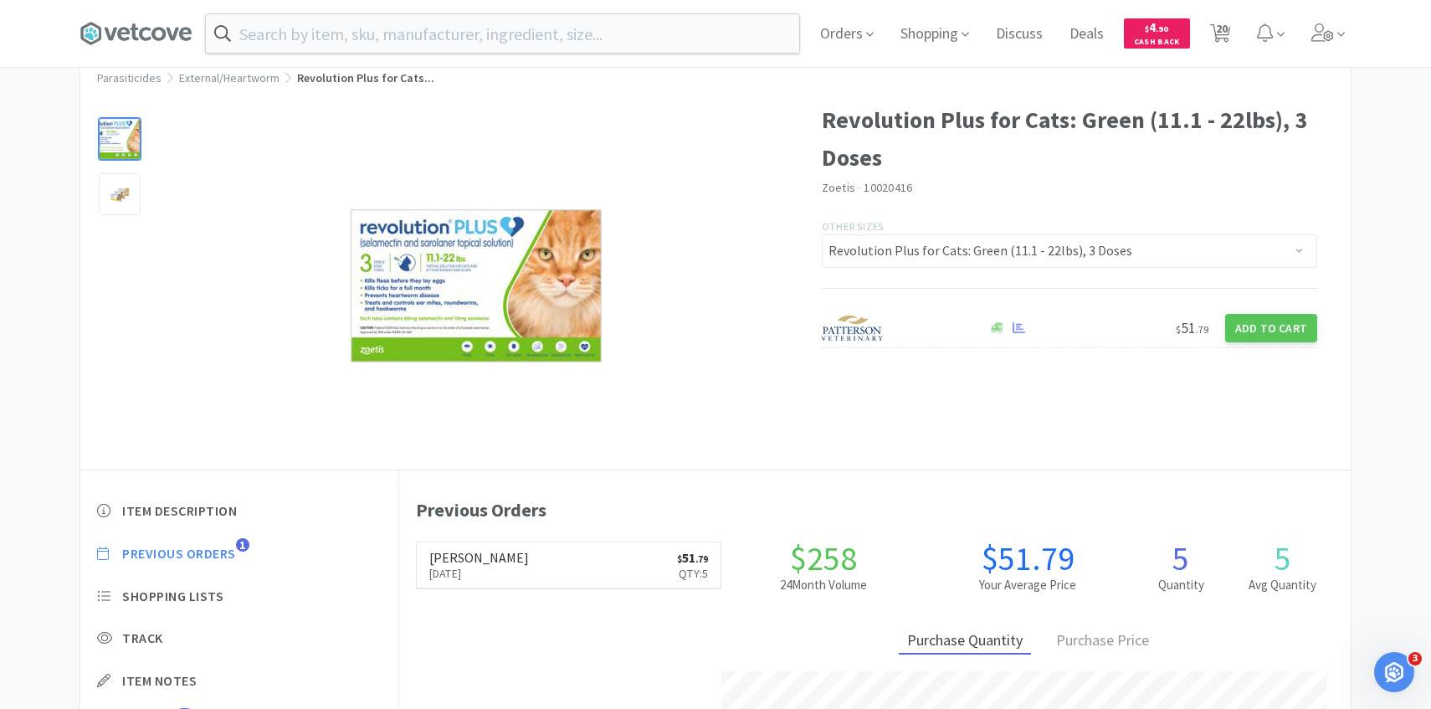
select select "3"
select select "4"
select select "1"
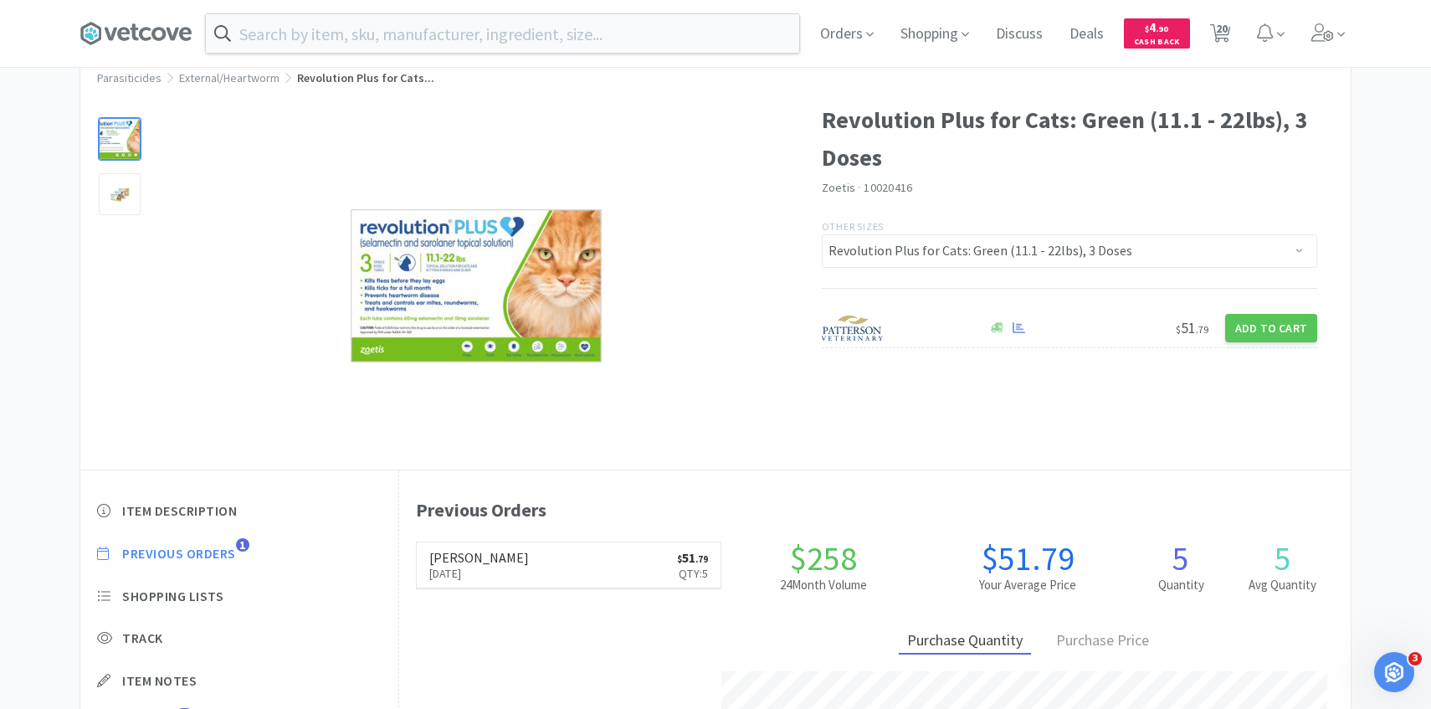
select select "1"
select select "6"
select select "1"
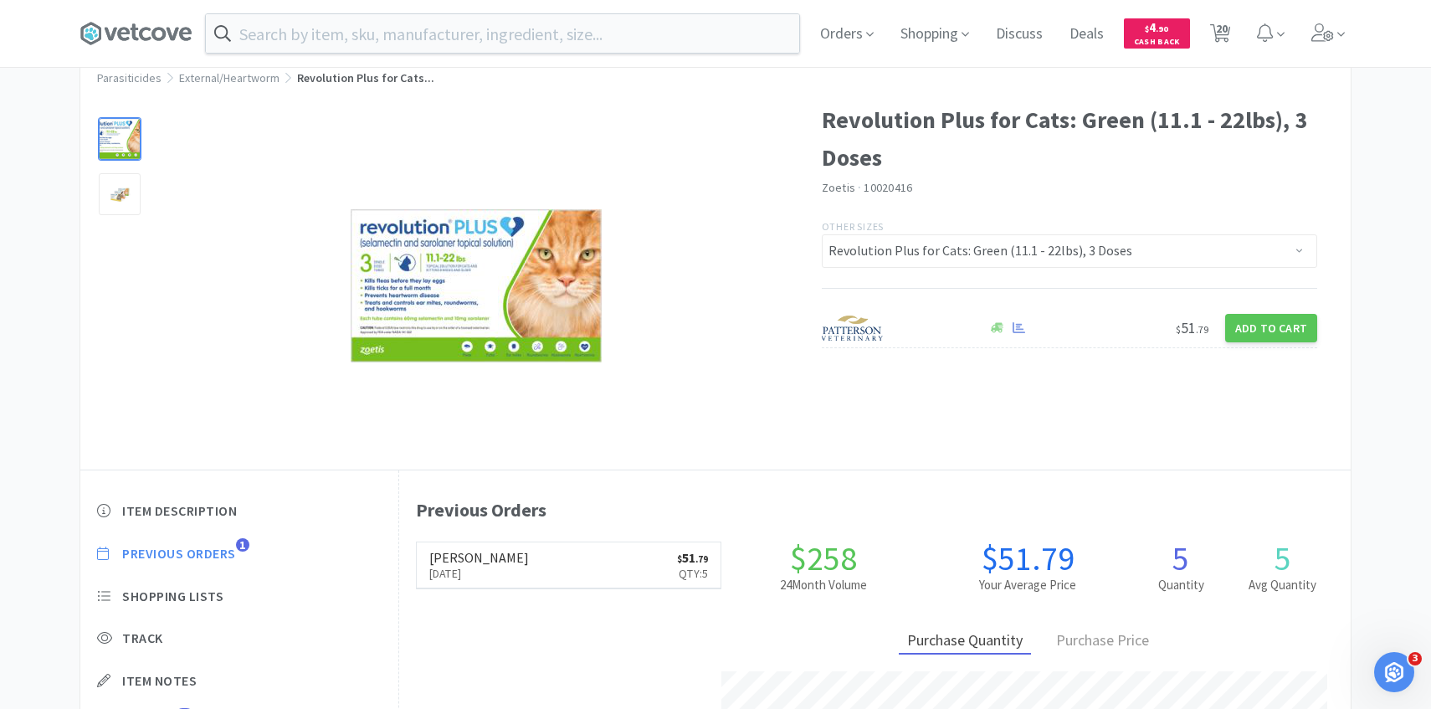
select select "1"
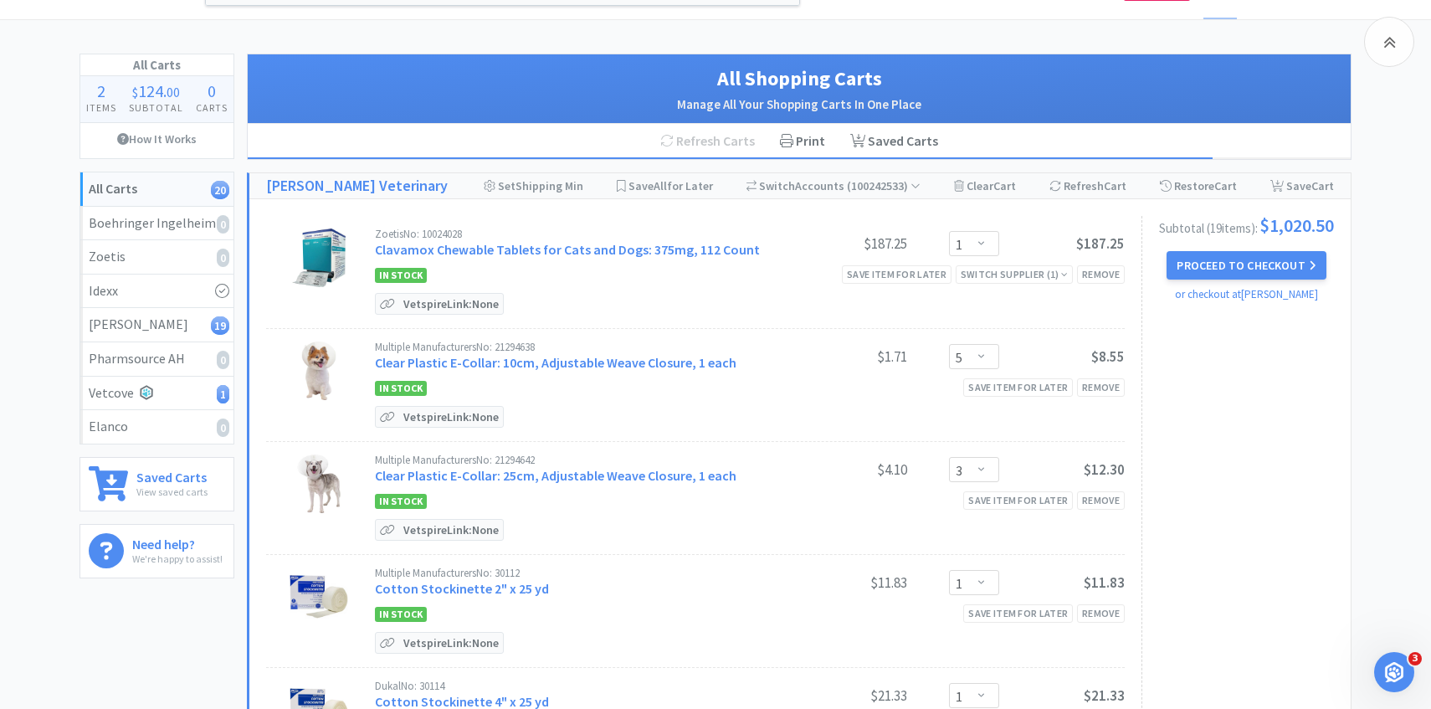
scroll to position [1617, 0]
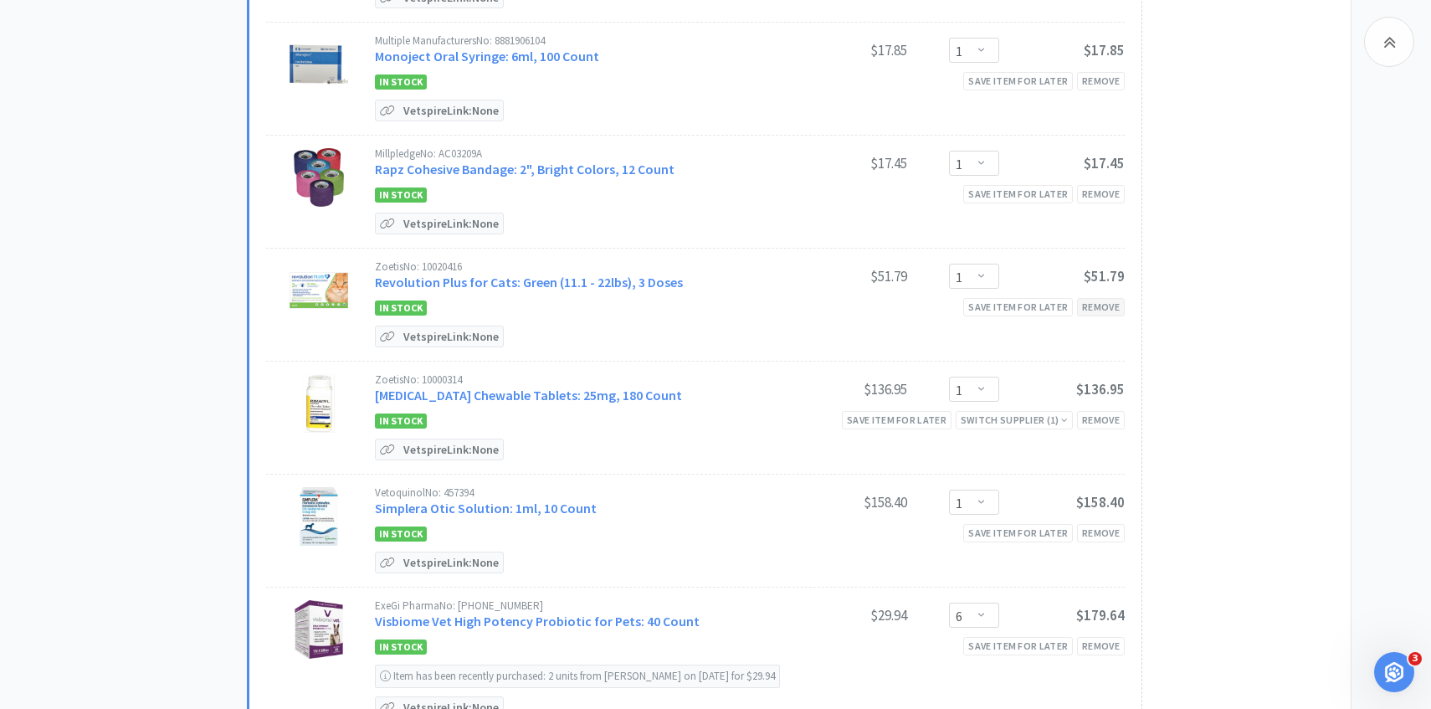
click at [1108, 301] on div "Remove" at bounding box center [1101, 307] width 48 height 18
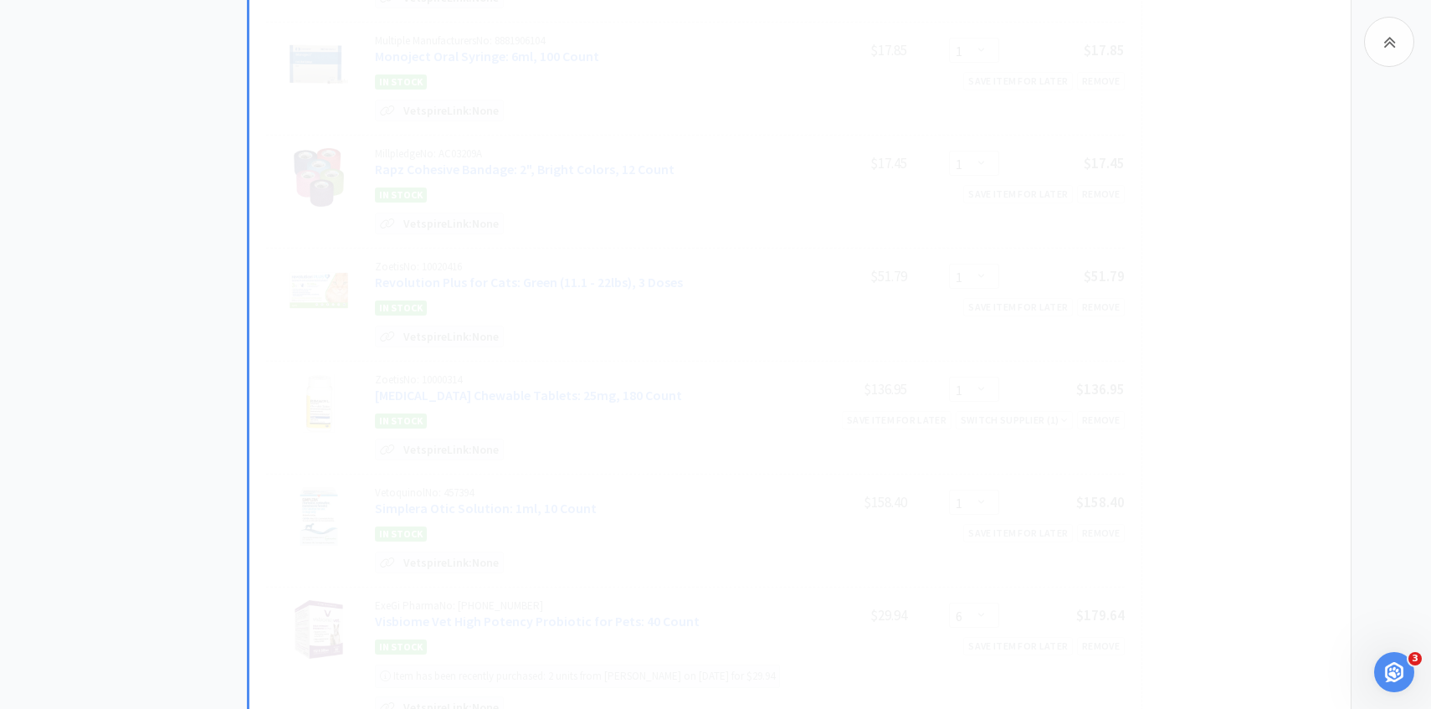
select select "6"
select select "1"
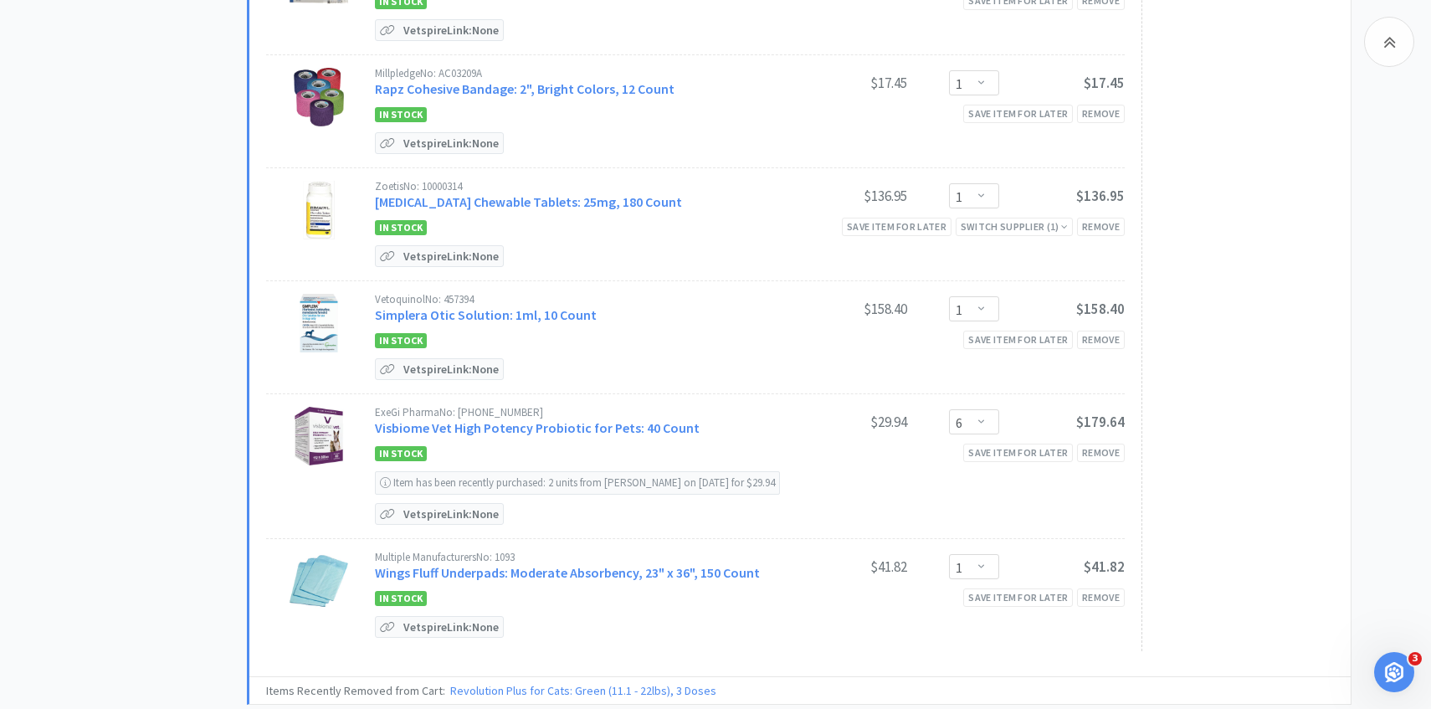
scroll to position [1743, 0]
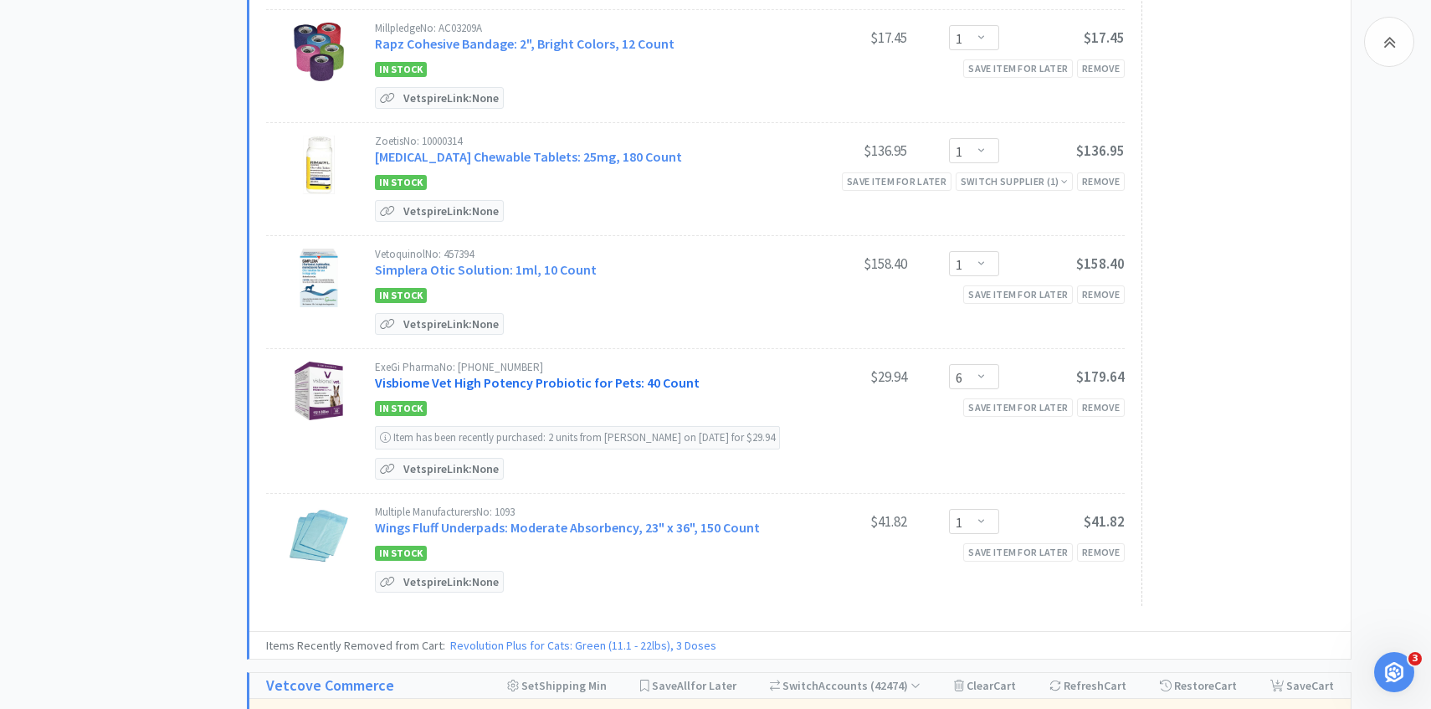
click at [515, 374] on link "Visbiome Vet High Potency Probiotic for Pets: 40 Count" at bounding box center [537, 382] width 325 height 17
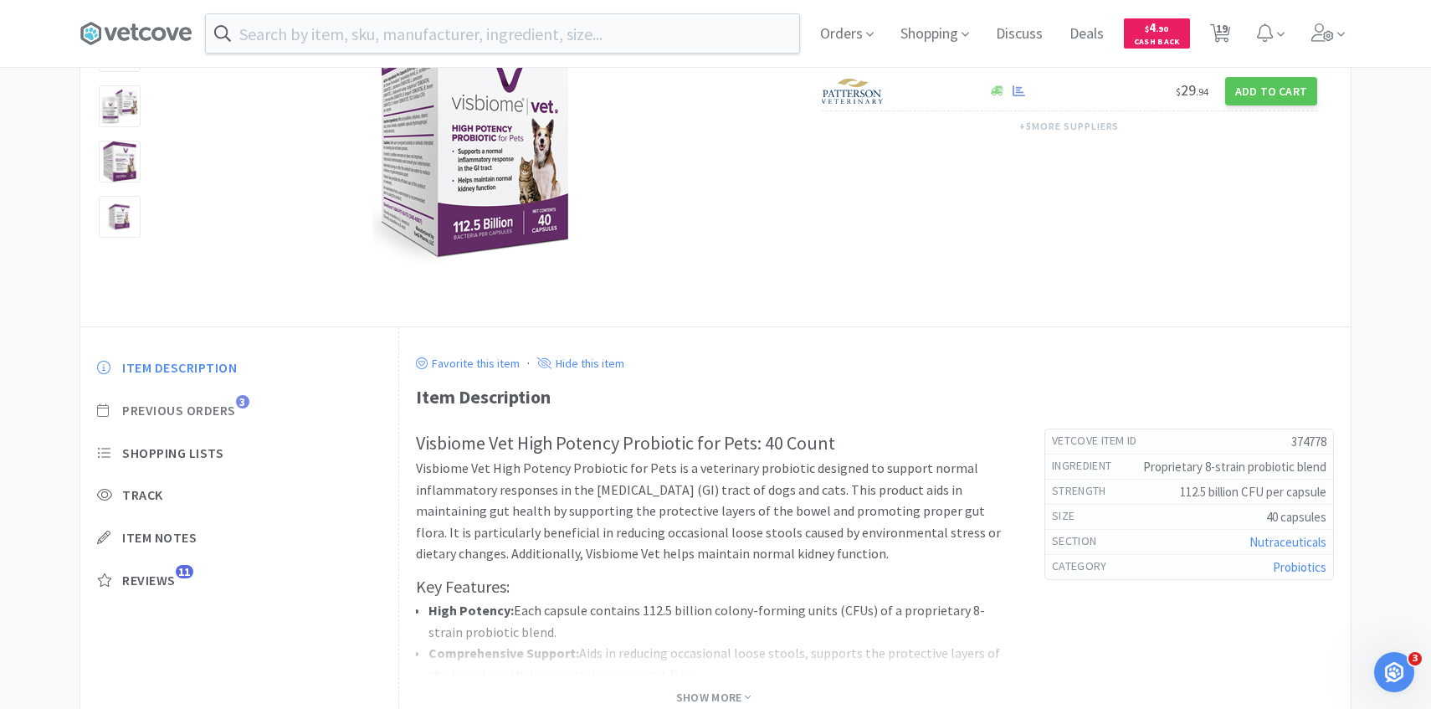
click at [231, 411] on span "Previous Orders" at bounding box center [179, 411] width 114 height 18
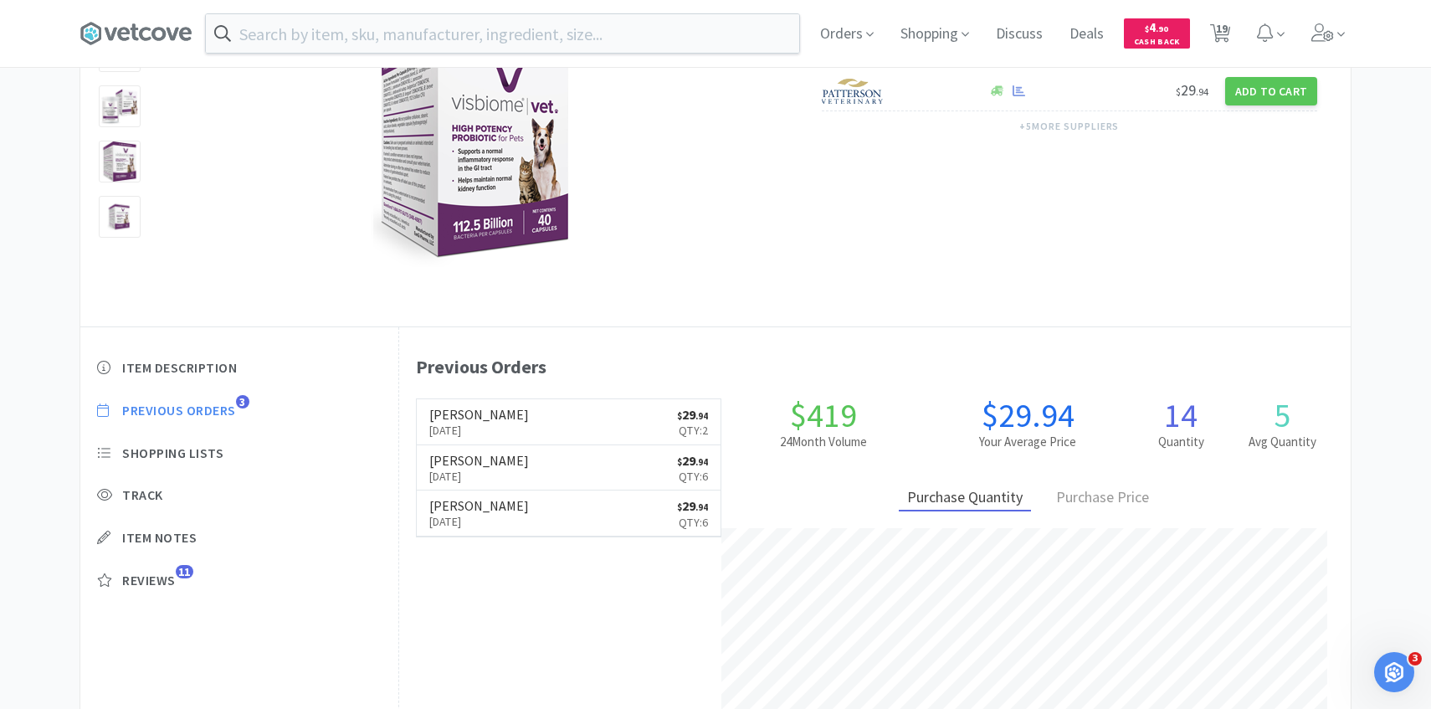
scroll to position [459, 951]
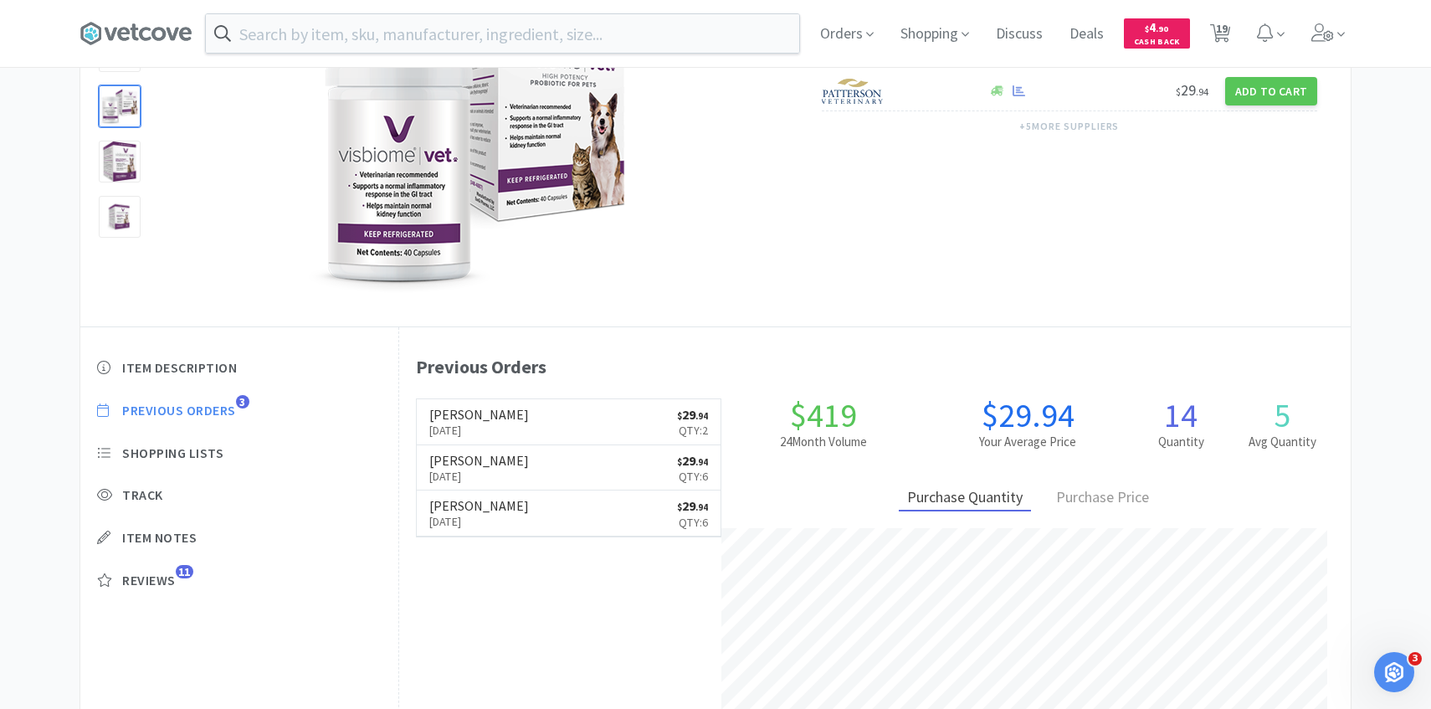
select select "1"
select select "5"
select select "3"
select select "1"
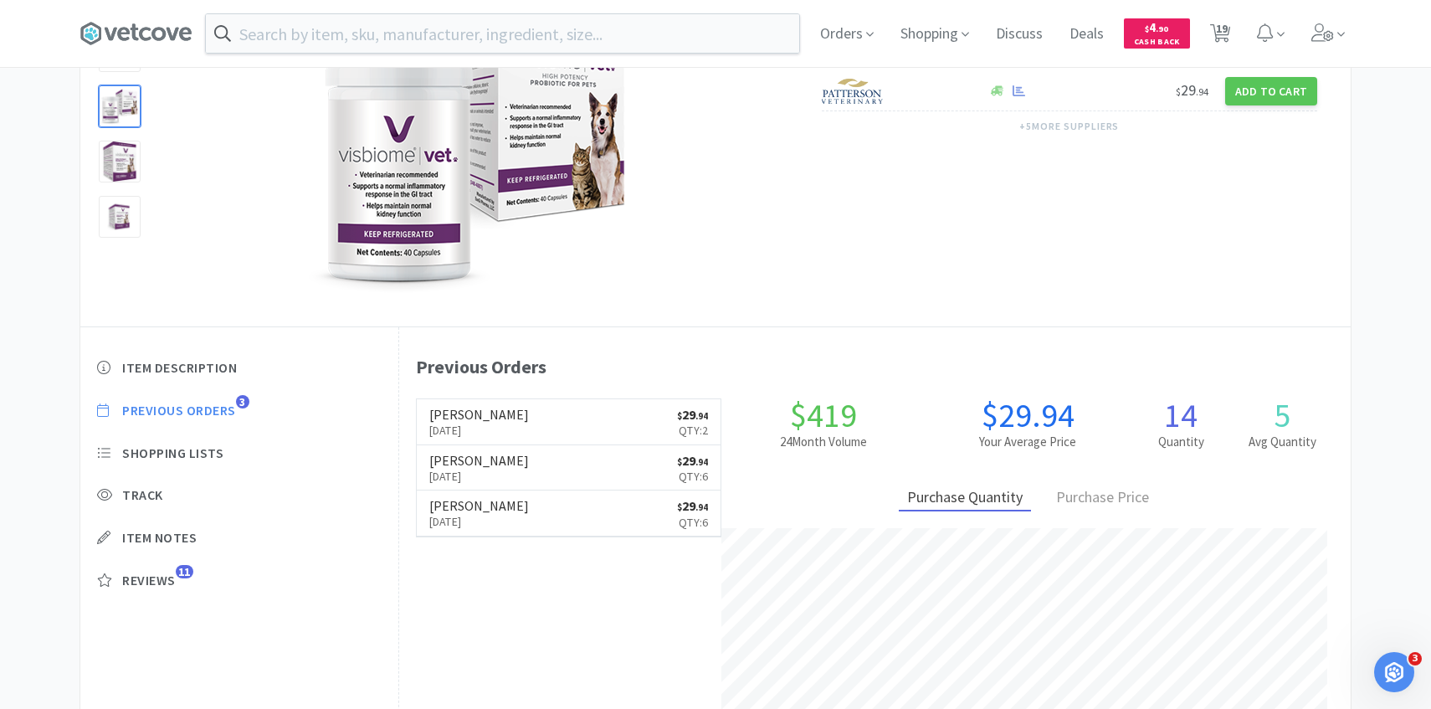
select select "4"
select select "5"
select select "4"
select select "3"
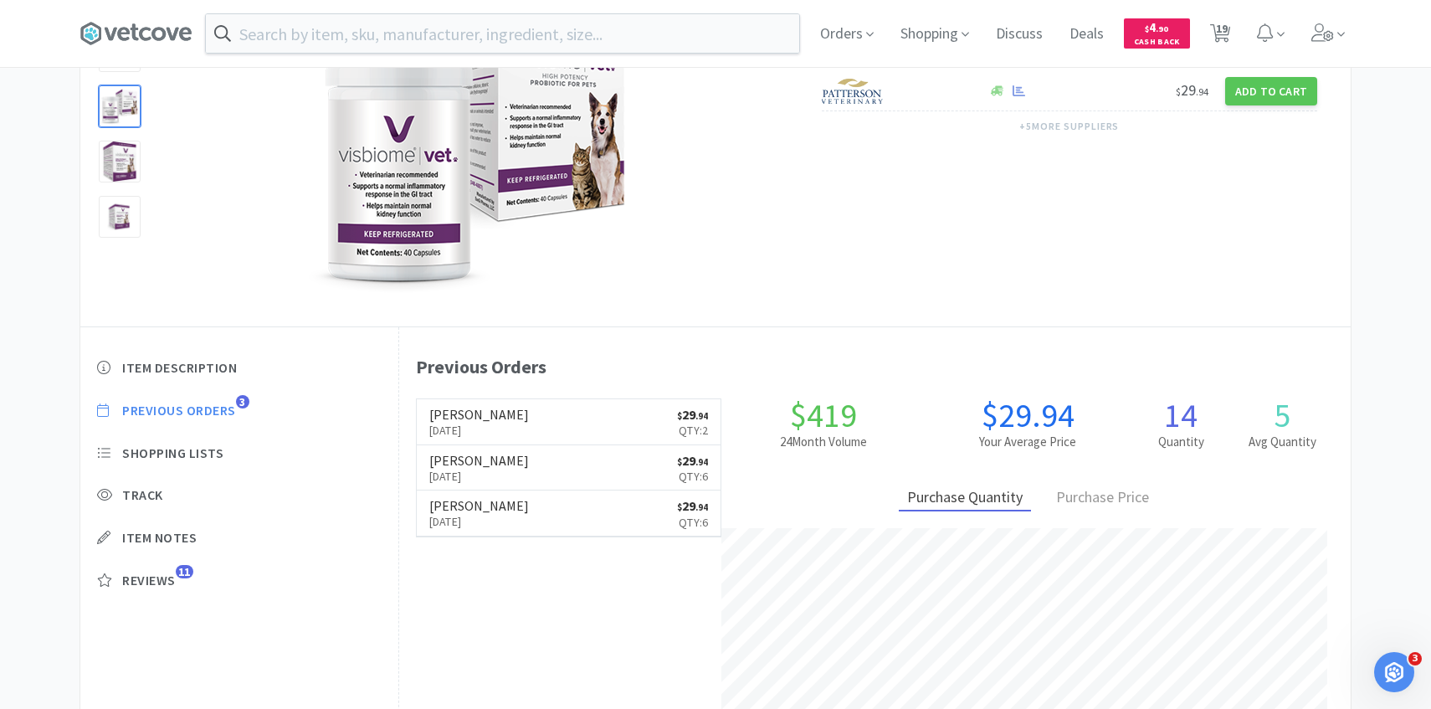
select select "4"
select select "1"
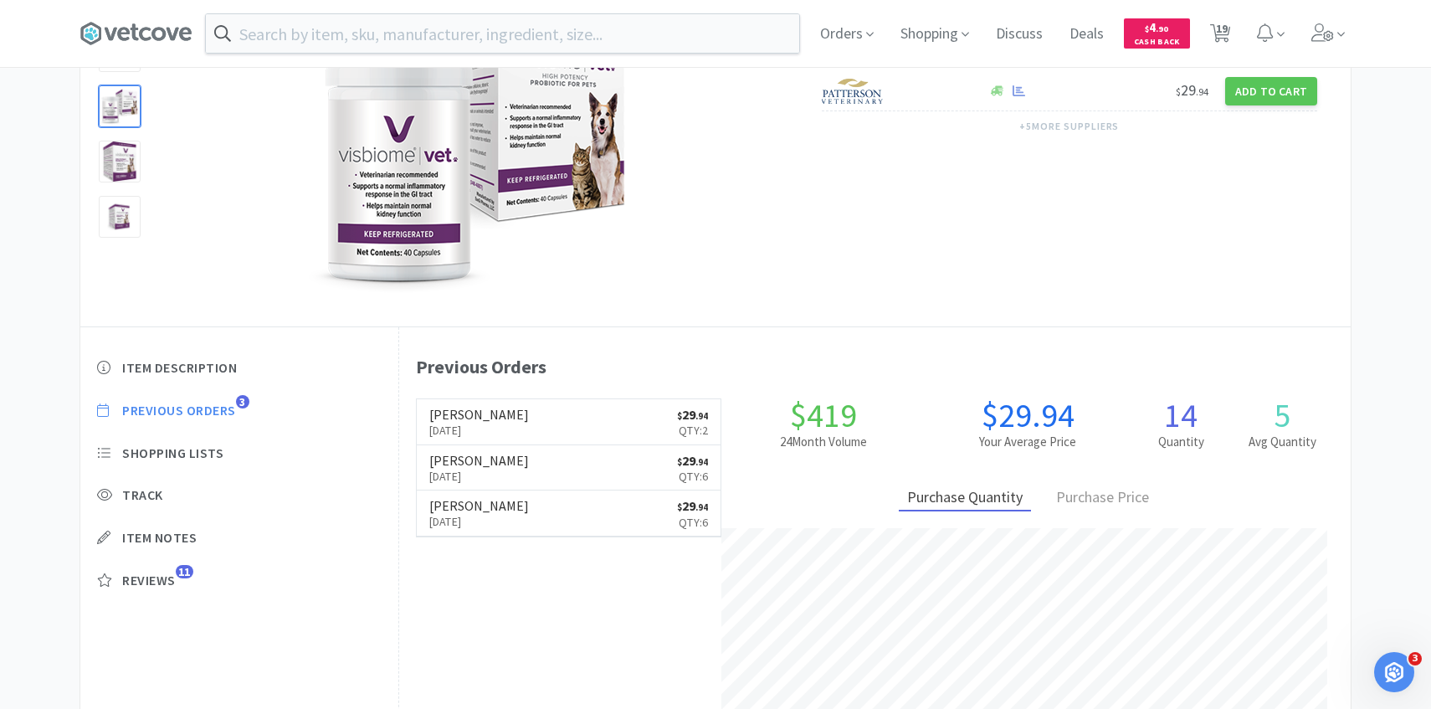
select select "1"
select select "6"
select select "1"
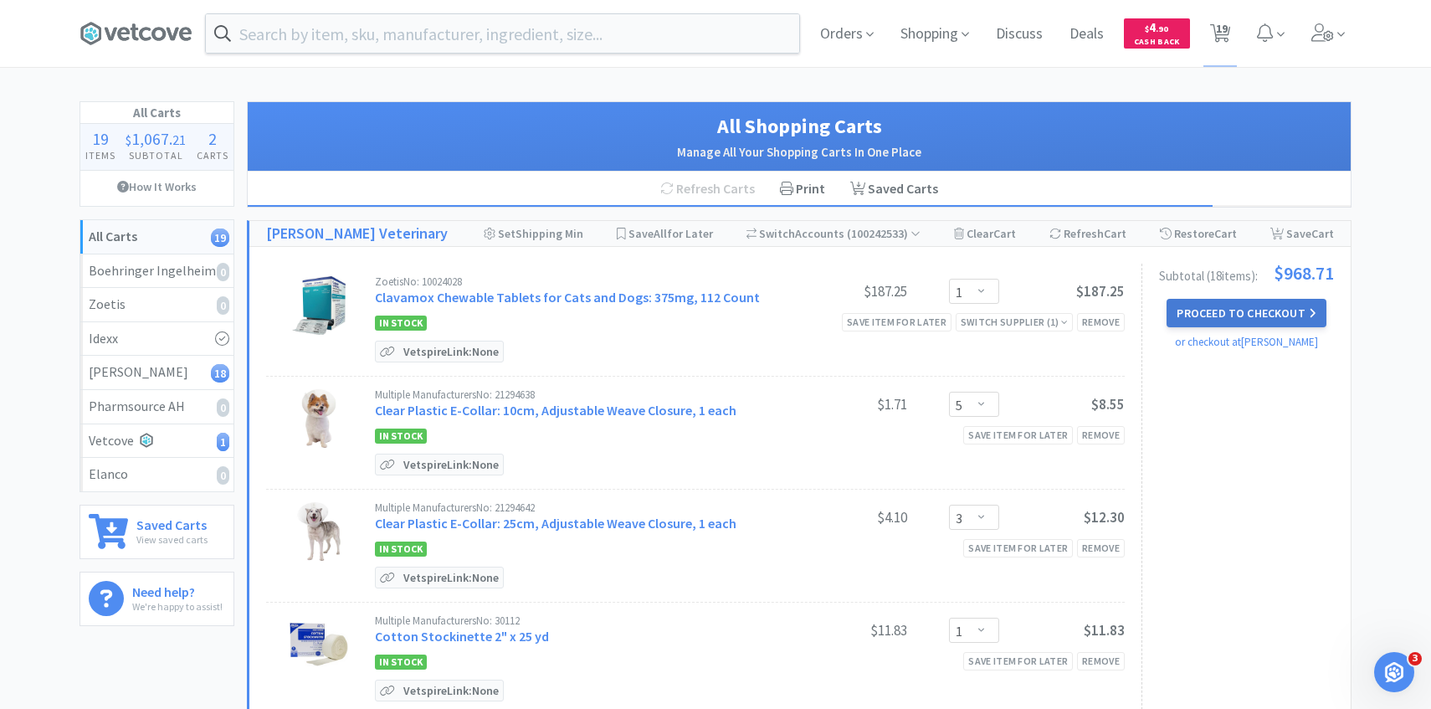
click at [1281, 305] on button "Proceed to Checkout" at bounding box center [1245, 313] width 159 height 28
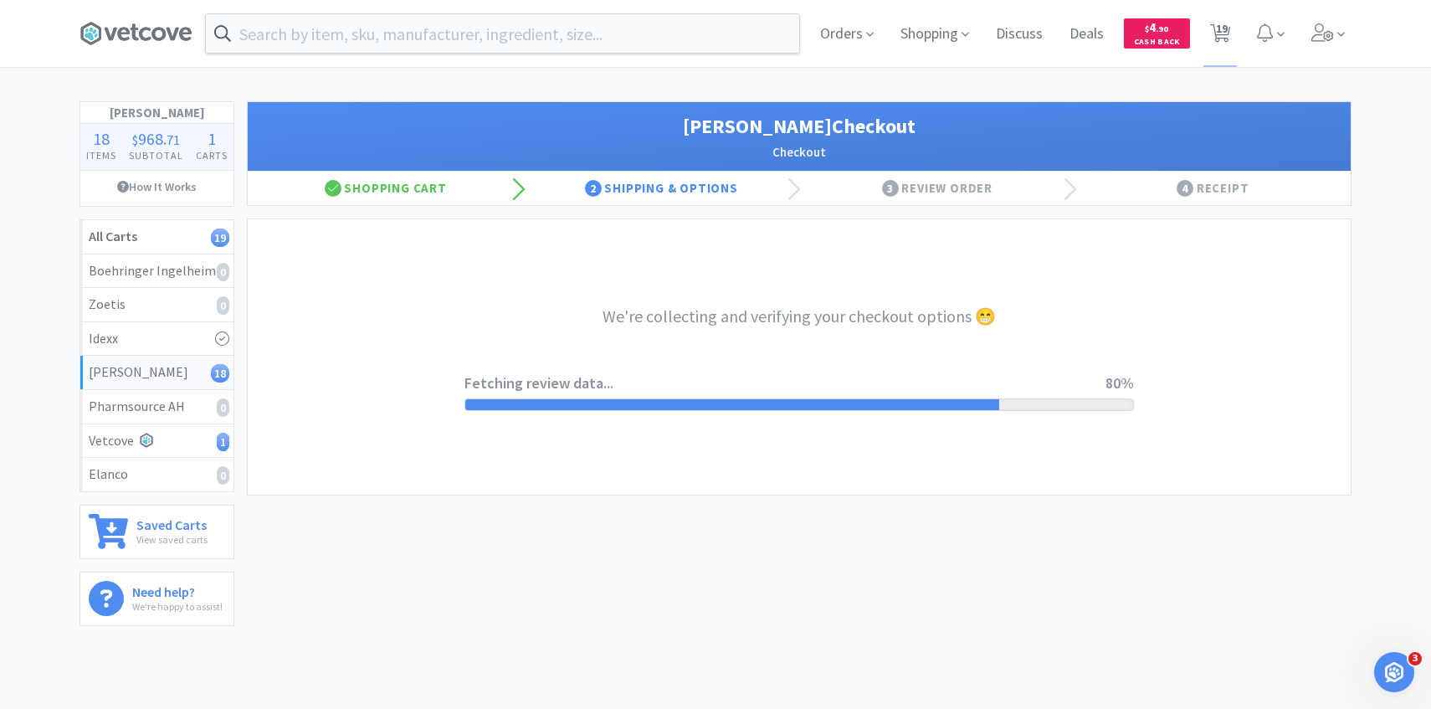
select select "1"
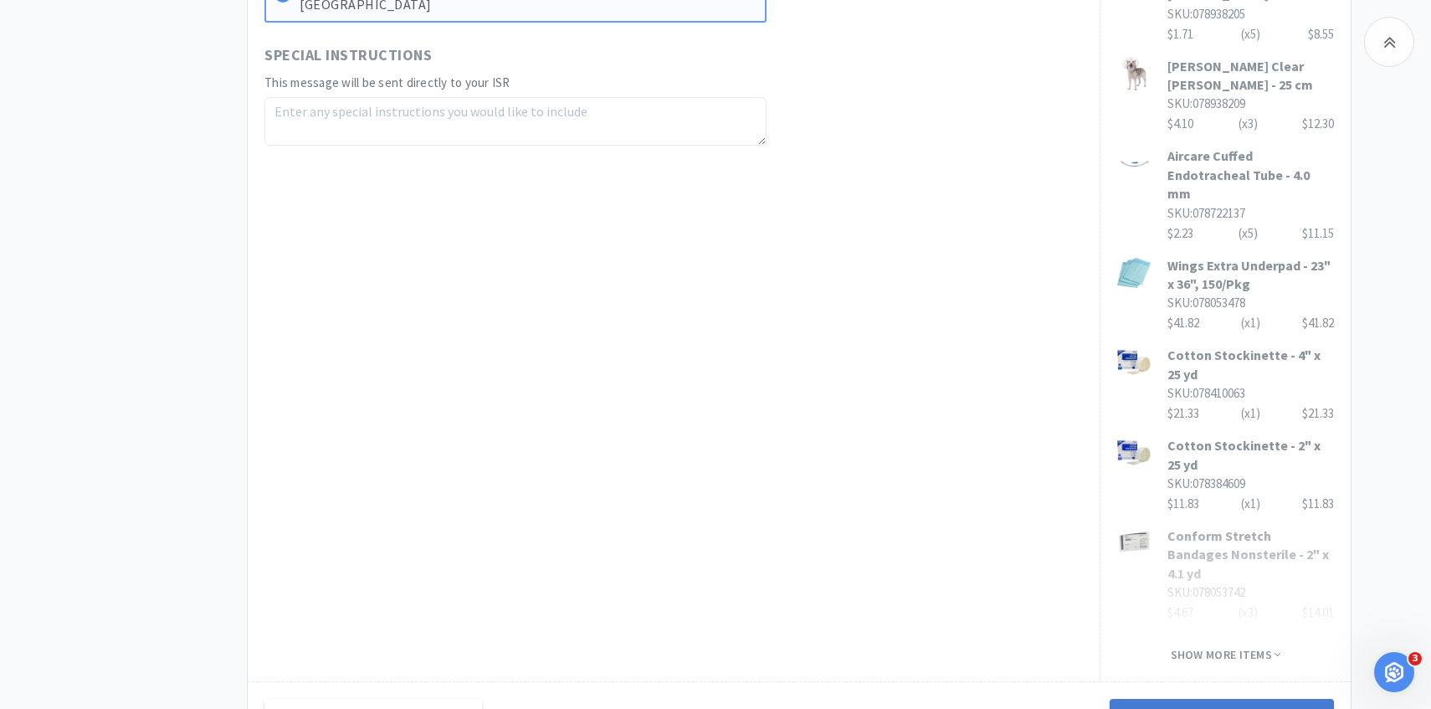
click at [1161, 699] on button "Next Step: Review Your Order" at bounding box center [1221, 715] width 224 height 33
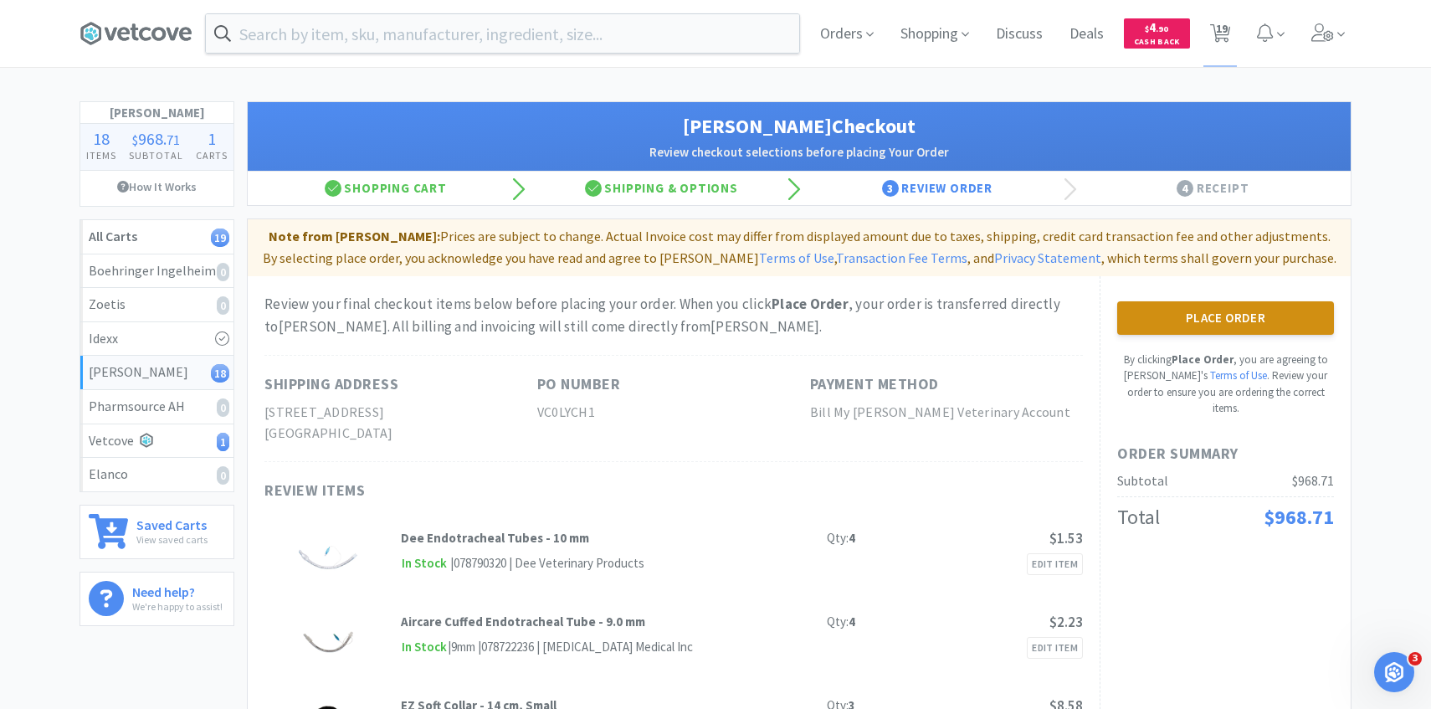
click at [1171, 320] on button "Place Order" at bounding box center [1225, 317] width 217 height 33
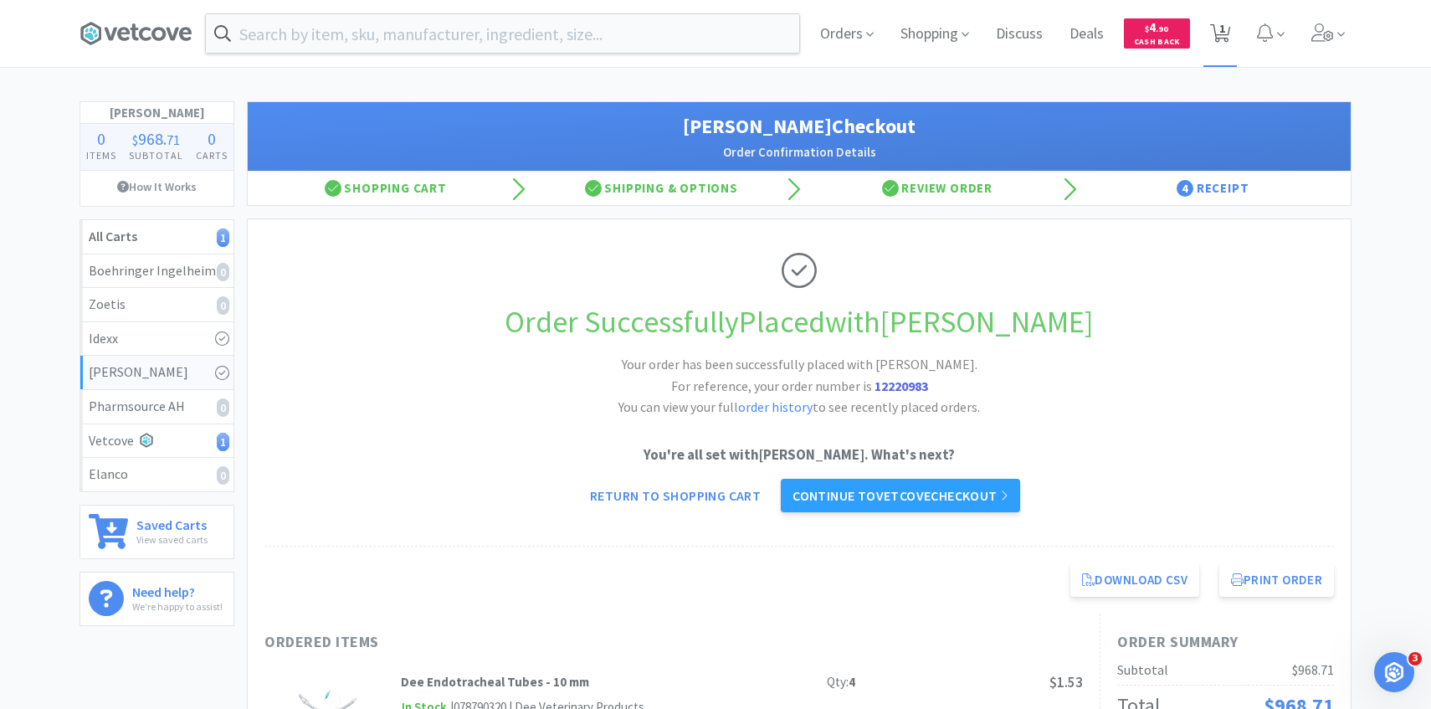
click at [1224, 36] on span "1" at bounding box center [1222, 28] width 6 height 67
select select "1"
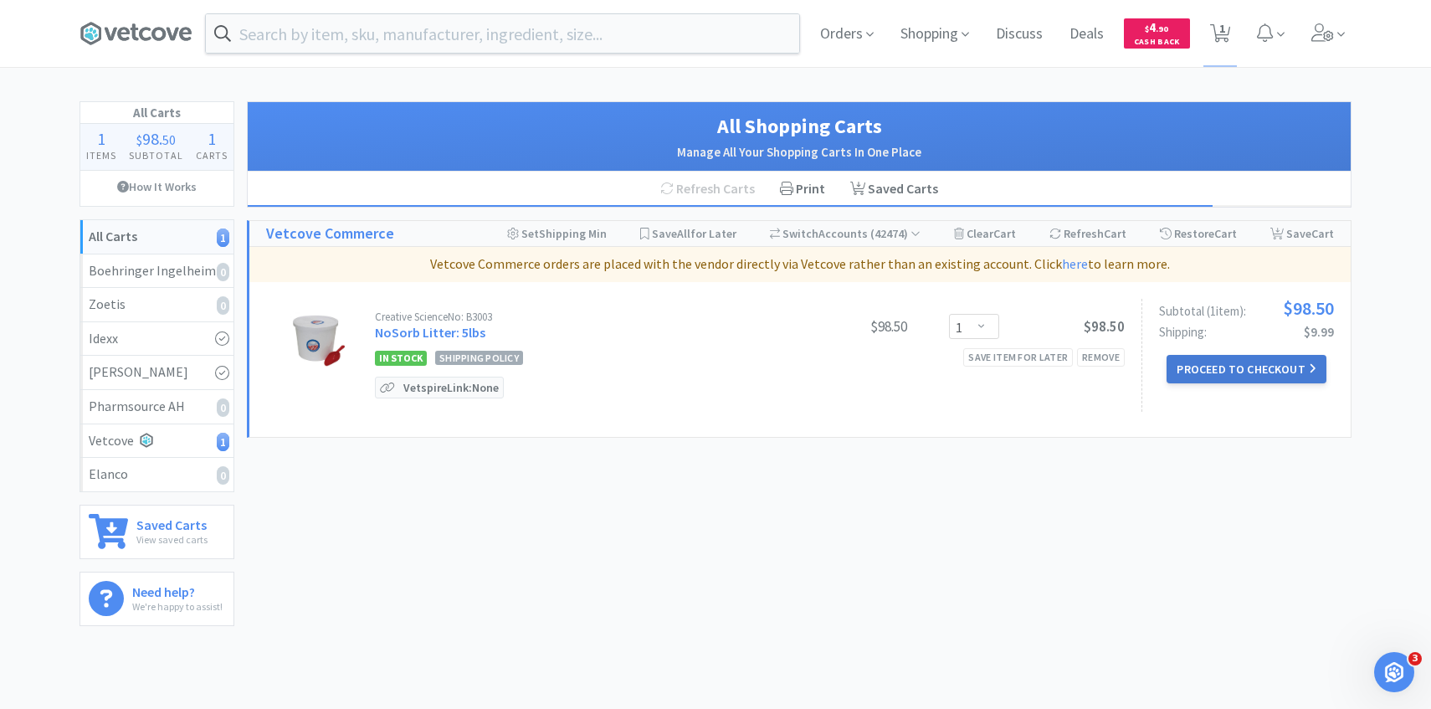
click at [1221, 373] on button "Proceed to Checkout" at bounding box center [1245, 369] width 159 height 28
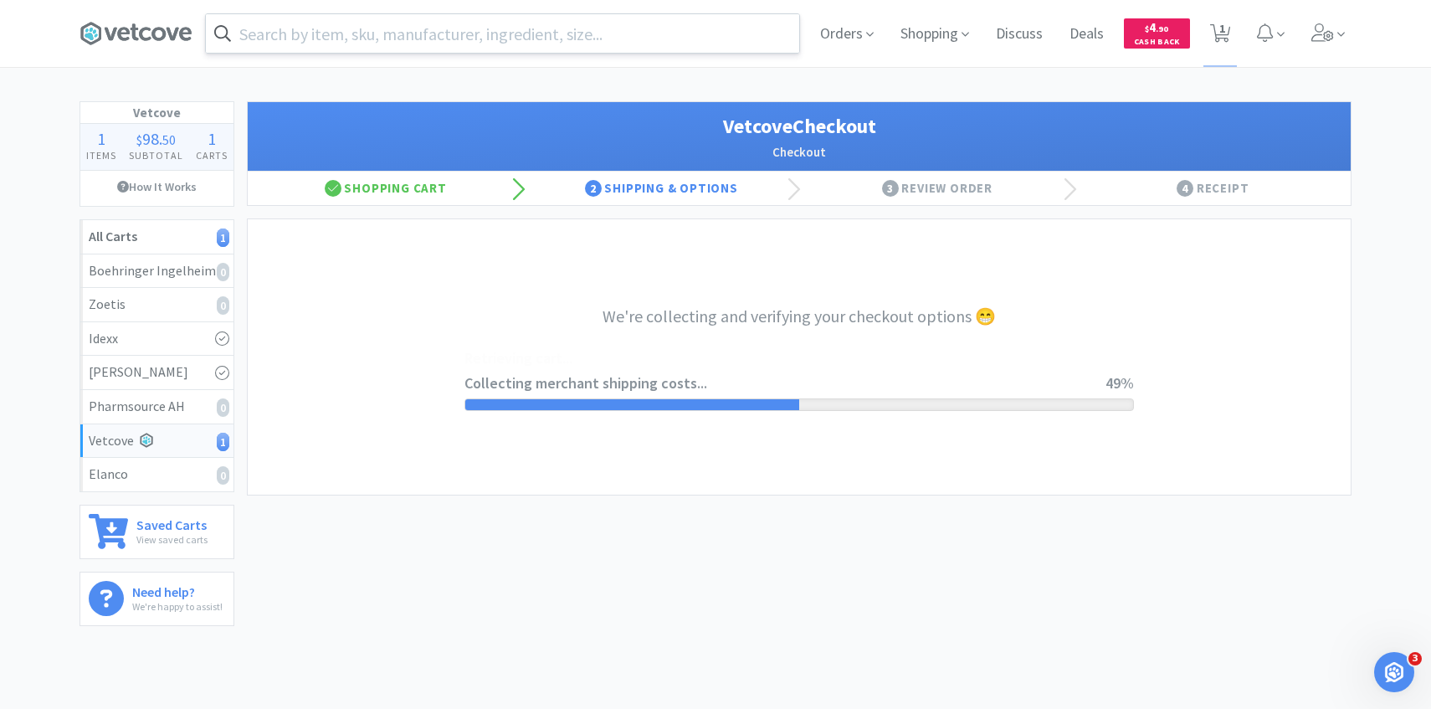
select select "2489"
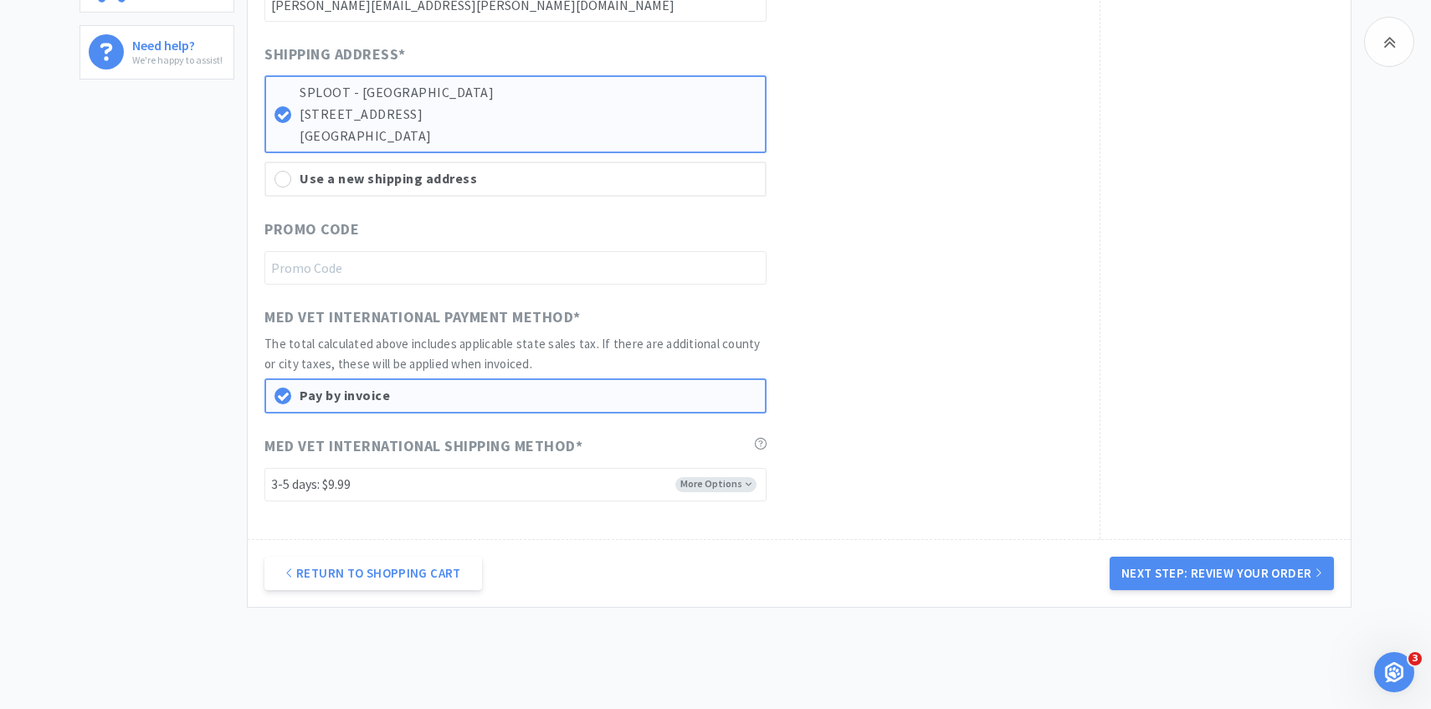
scroll to position [549, 0]
click at [1134, 545] on div "Return to Shopping Cart Next Step: Review Your Order" at bounding box center [799, 570] width 1103 height 68
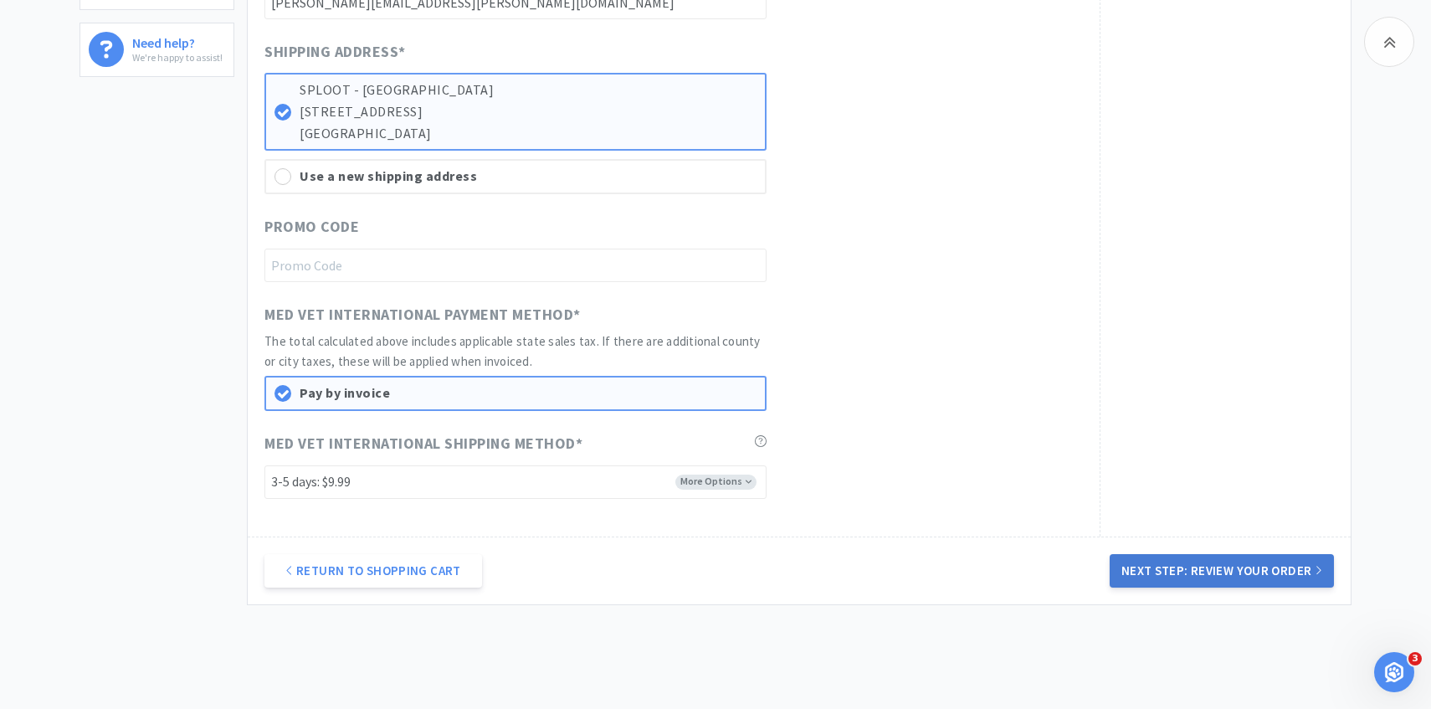
click at [1126, 566] on button "Next Step: Review Your Order" at bounding box center [1221, 570] width 224 height 33
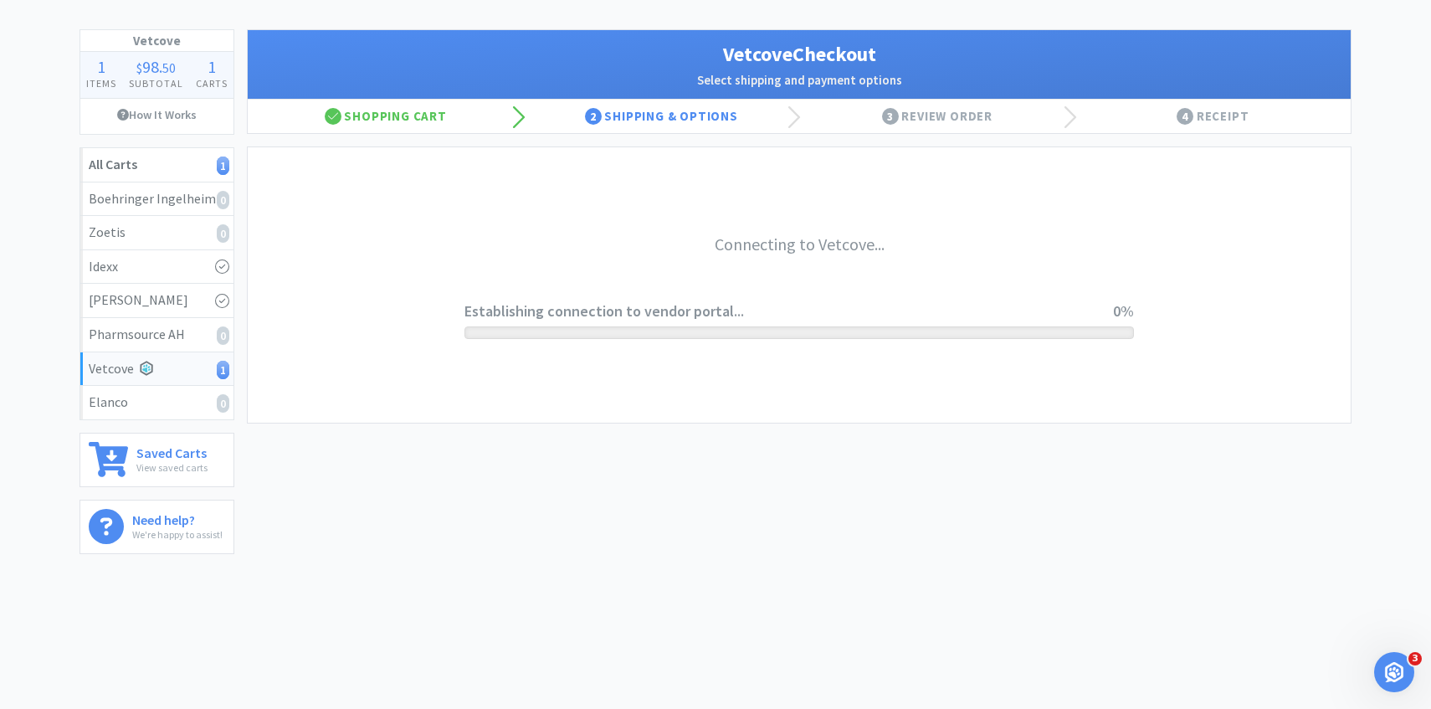
scroll to position [0, 0]
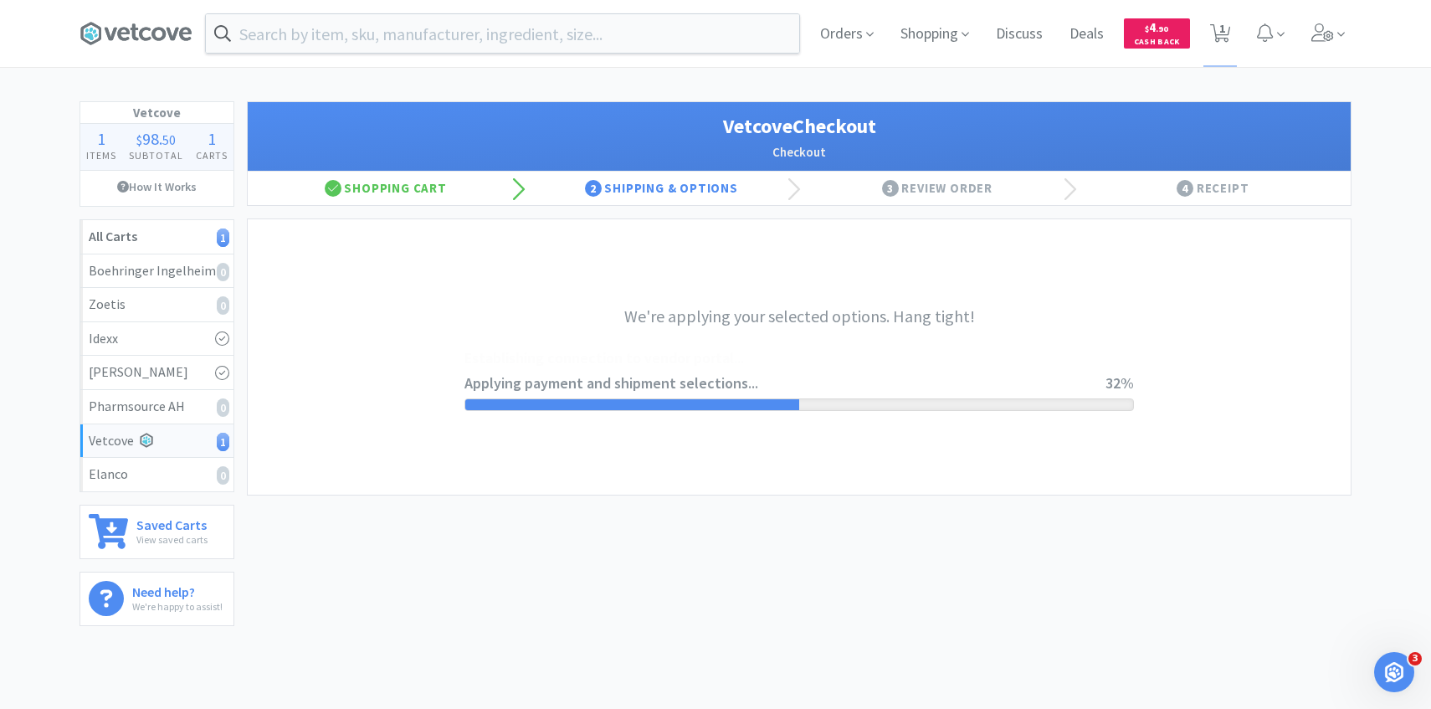
click at [1352, 24] on div "Orders Shopping Discuss Discuss Deals Deals $ 4 . 90 Cash Back 1 1" at bounding box center [715, 33] width 1288 height 67
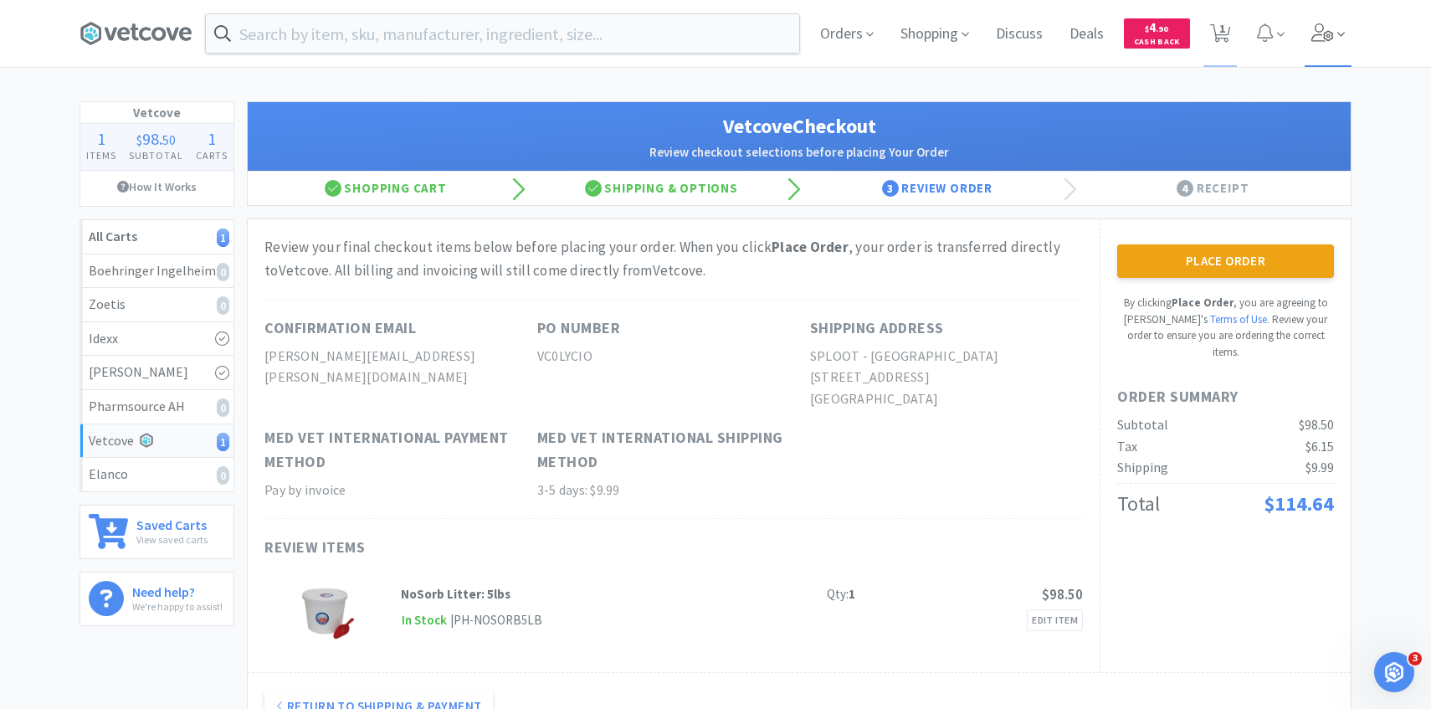
click at [1323, 25] on icon at bounding box center [1322, 32] width 23 height 18
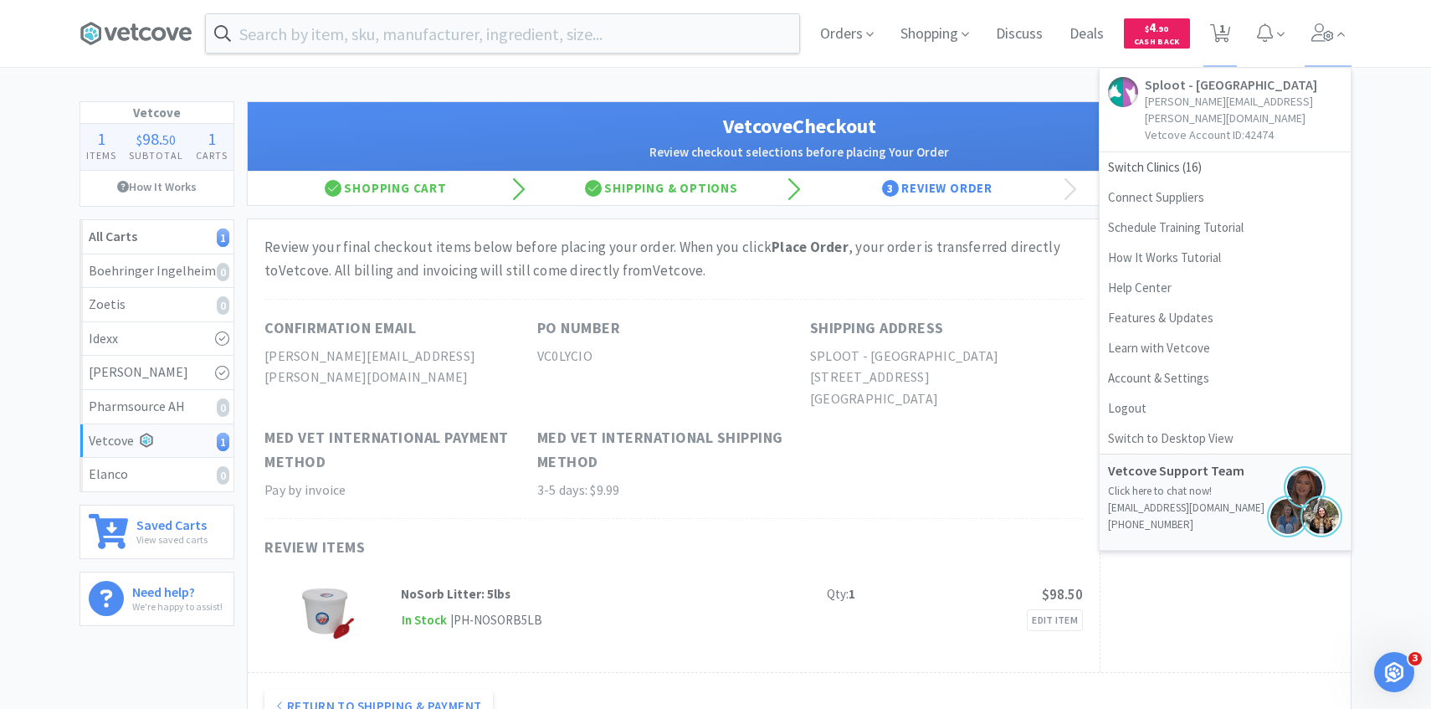
click at [877, 100] on div "Orders Shopping Discuss Discuss Deals Deals $ 4 . 90 Cash Back 1 1 Sploot - Oak…" at bounding box center [715, 385] width 1431 height 770
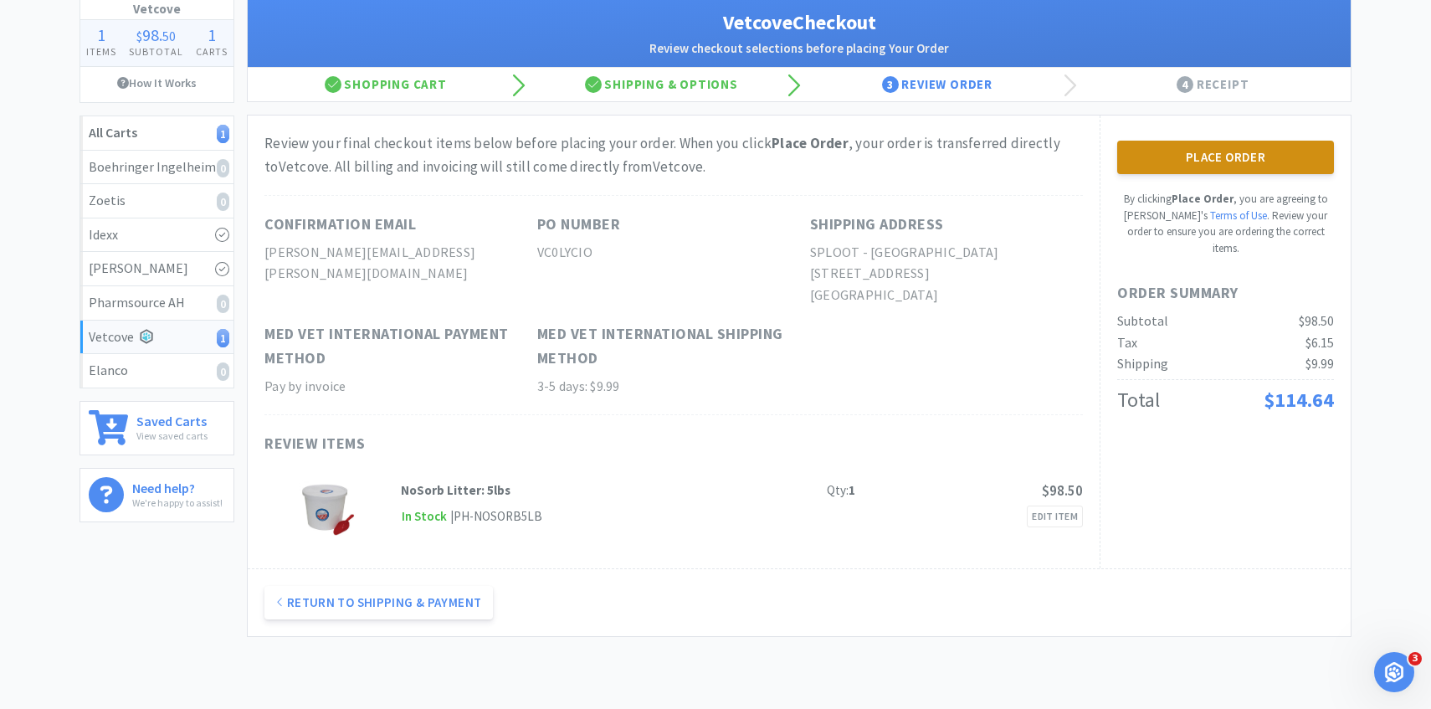
click at [1222, 148] on button "Place Order" at bounding box center [1225, 157] width 217 height 33
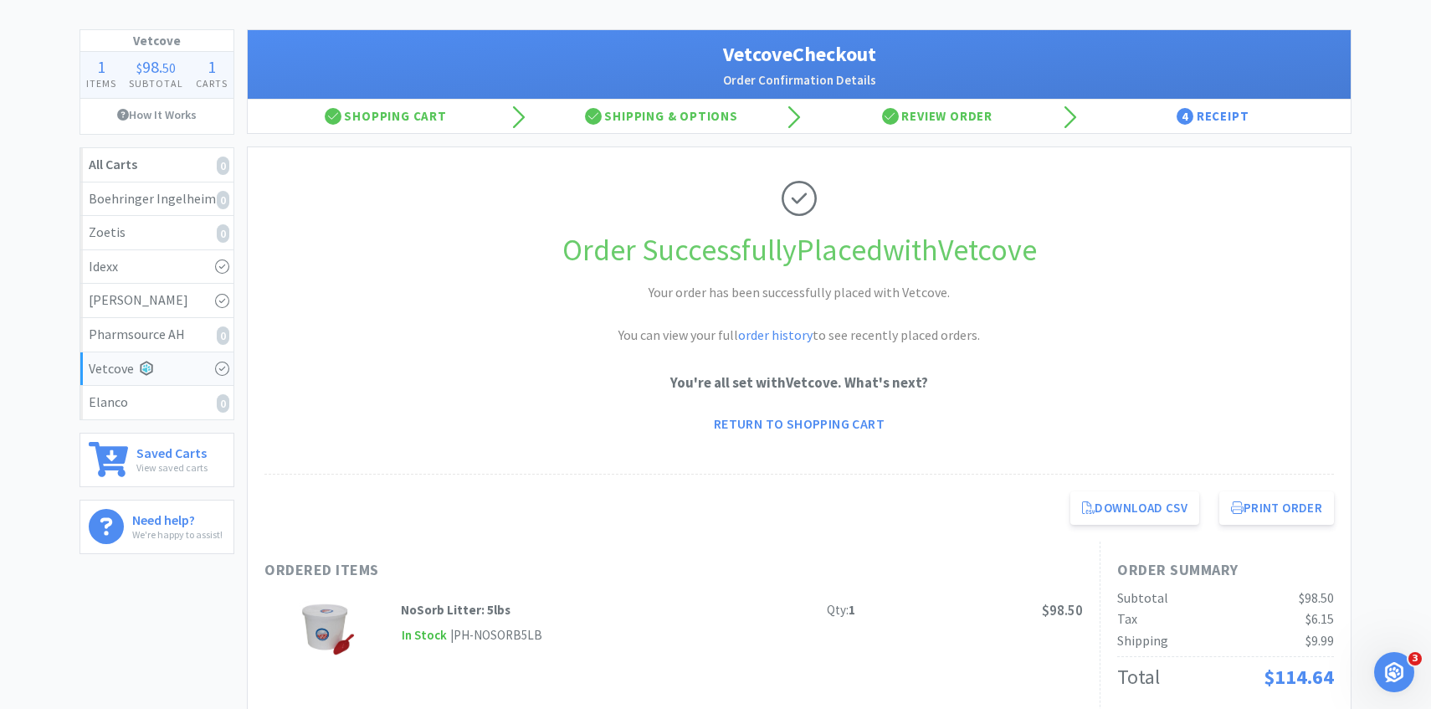
scroll to position [104, 0]
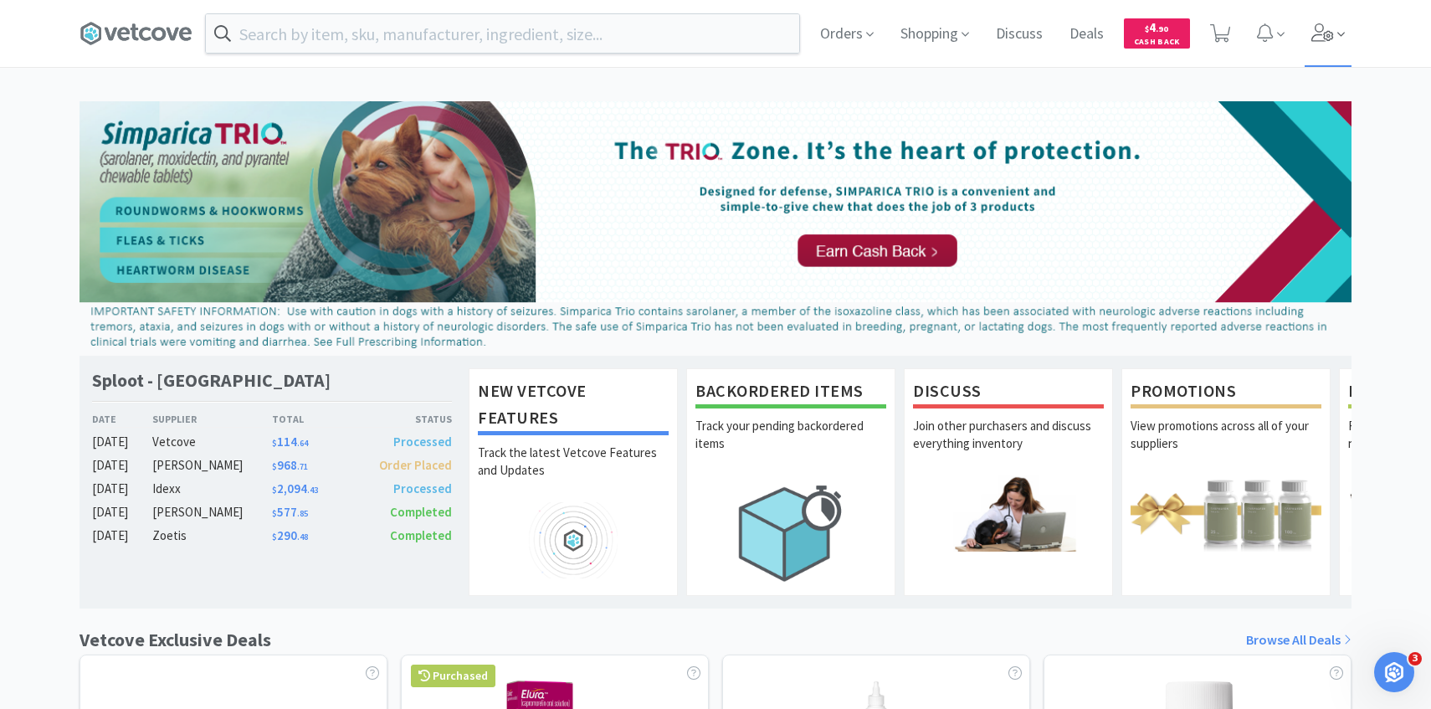
click at [1304, 36] on span at bounding box center [1328, 33] width 48 height 67
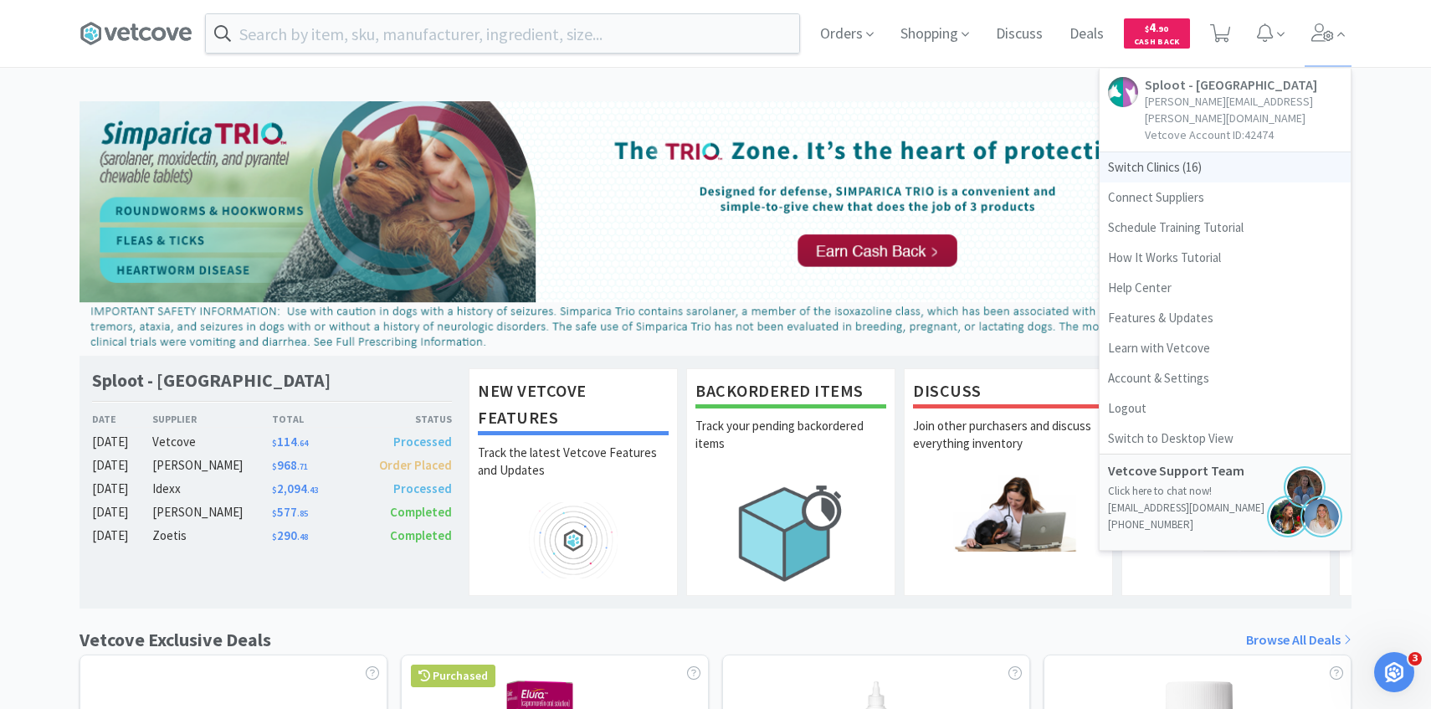
click at [1174, 155] on span "Switch Clinics ( 16 )" at bounding box center [1224, 167] width 251 height 30
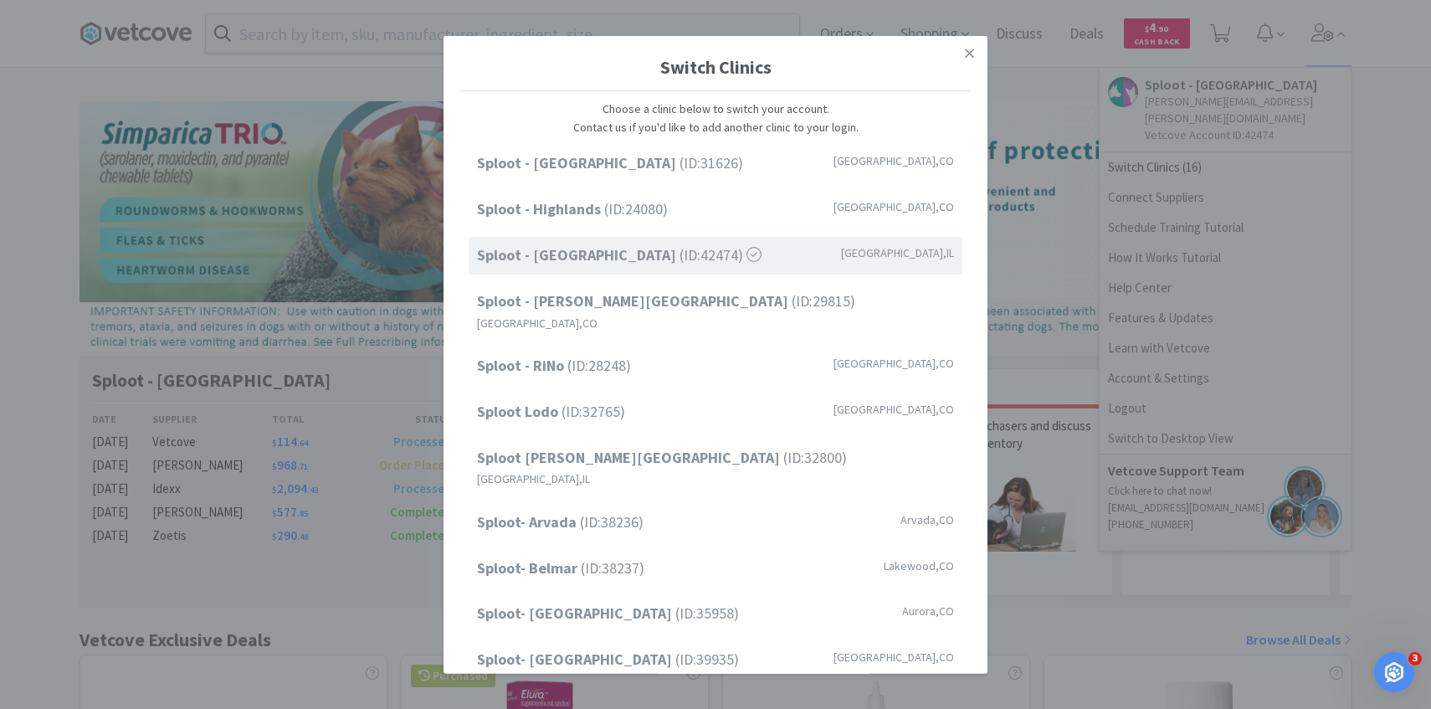
click at [1242, 90] on div "Switch Clinics Choose a clinic below to switch your account. Contact us if you'…" at bounding box center [715, 354] width 1431 height 709
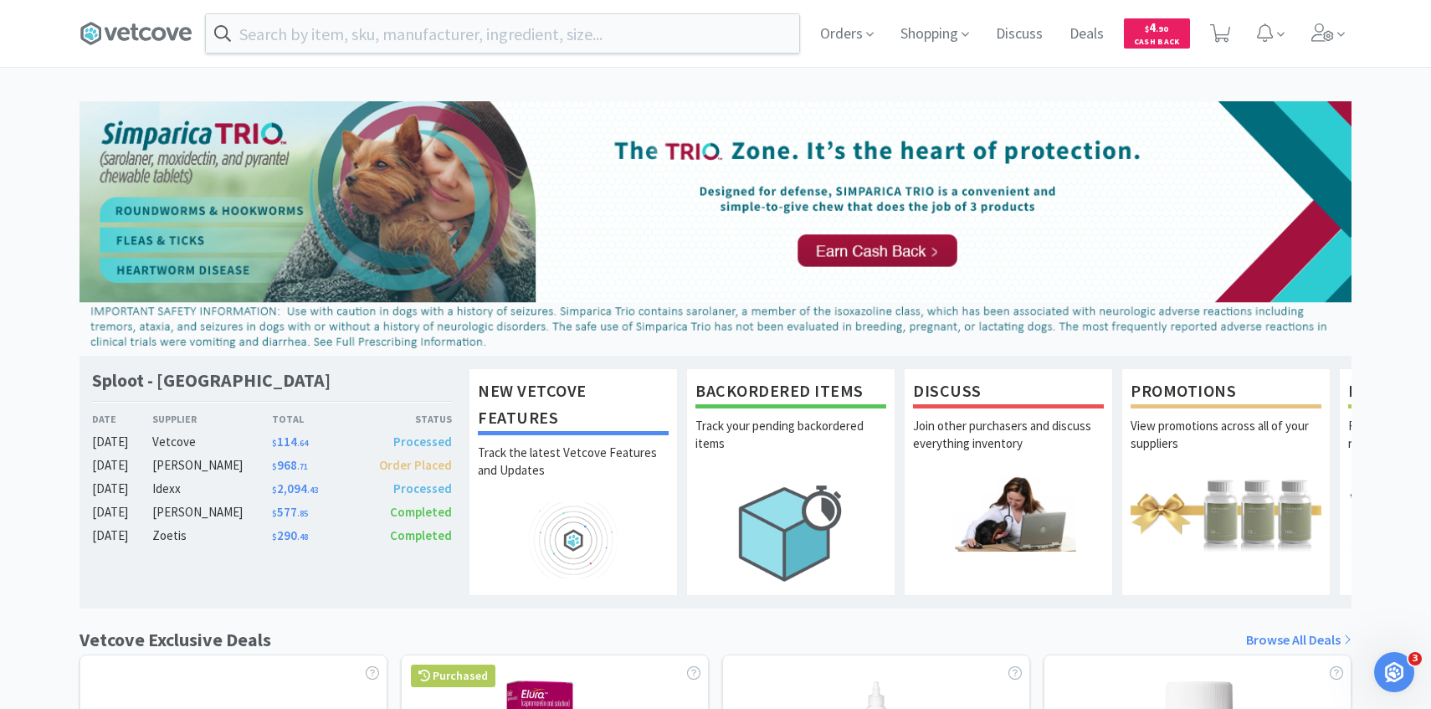
click at [1242, 37] on div "Orders Shopping Discuss Discuss Deals Deals $ 4 . 90 Cash Back" at bounding box center [1078, 33] width 545 height 67
click at [1217, 35] on icon at bounding box center [1220, 33] width 21 height 18
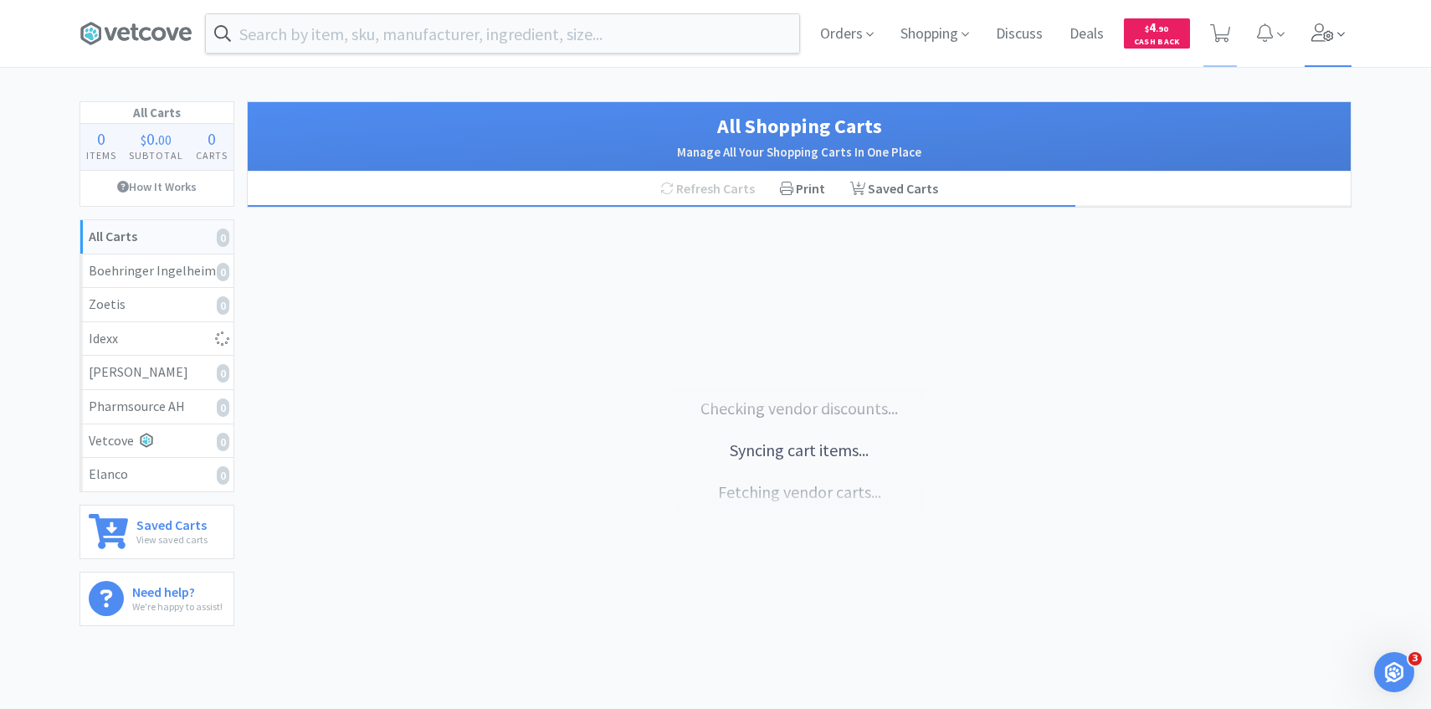
click at [1312, 18] on span at bounding box center [1328, 33] width 48 height 67
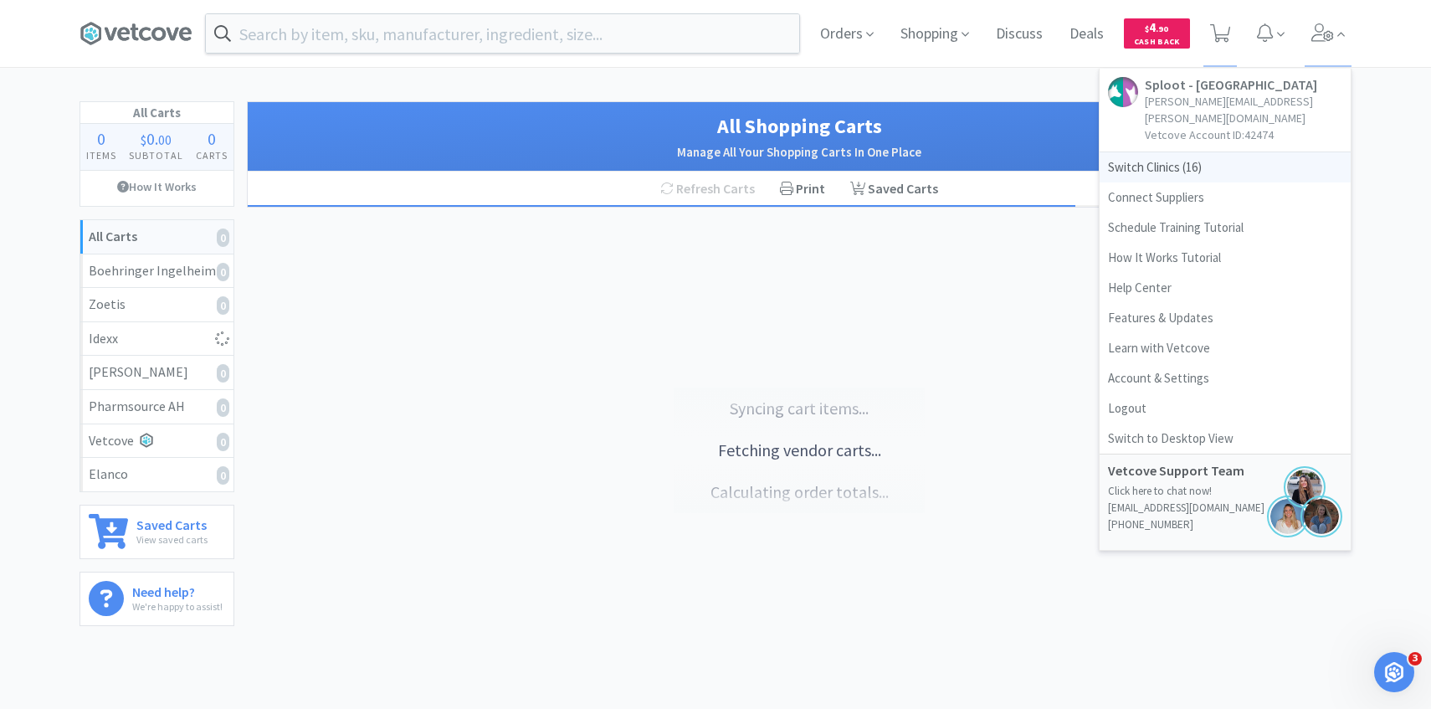
click at [1195, 152] on span "Switch Clinics ( 16 )" at bounding box center [1224, 167] width 251 height 30
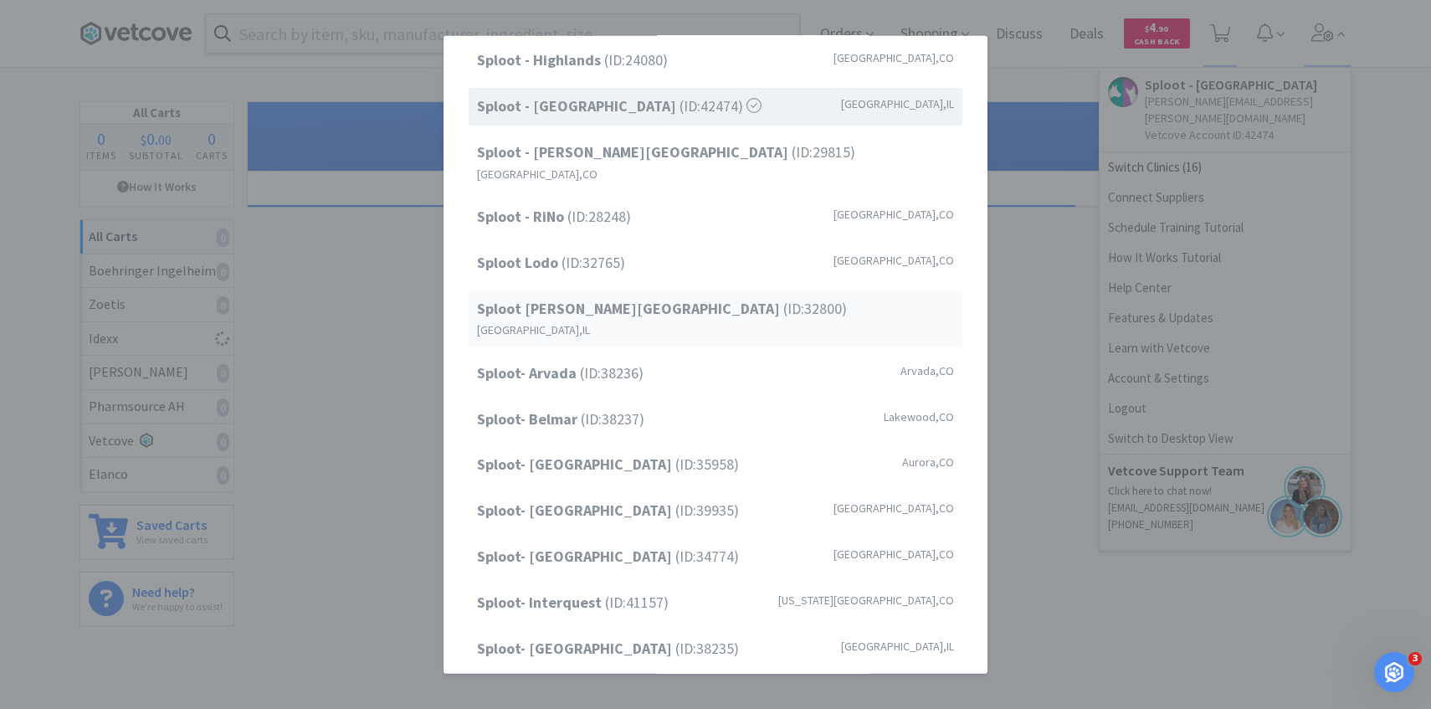
scroll to position [213, 0]
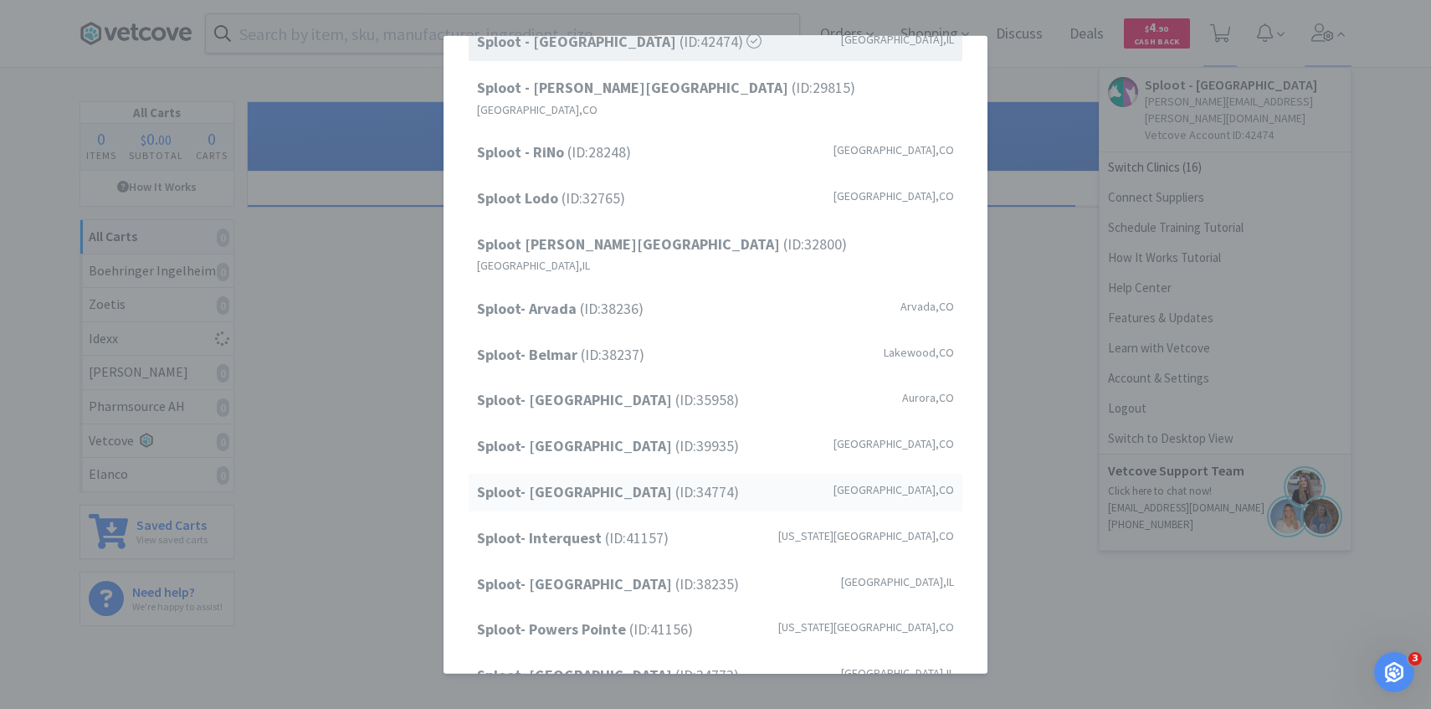
click at [697, 480] on span "Sploot- Highlands Ranch (ID: 34774 )" at bounding box center [608, 492] width 262 height 24
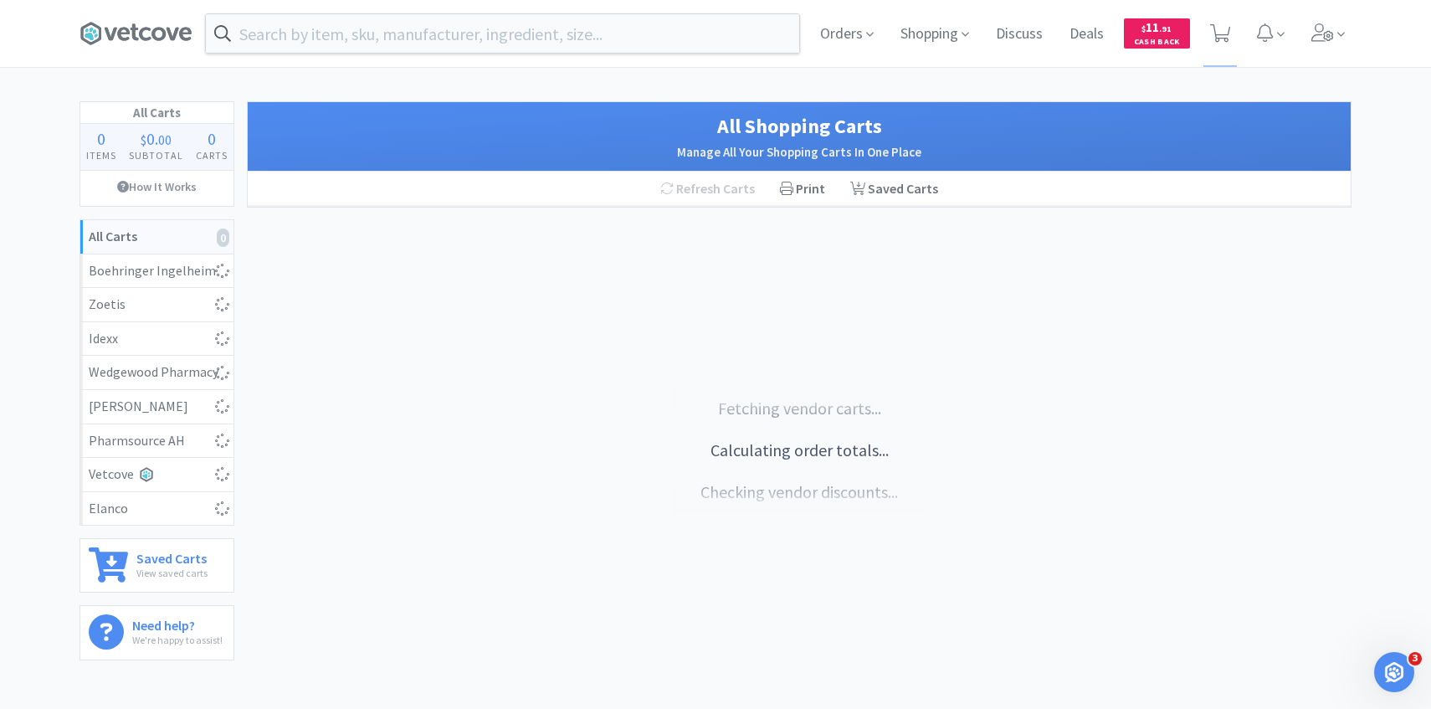
select select "15"
select select "1"
select select "5"
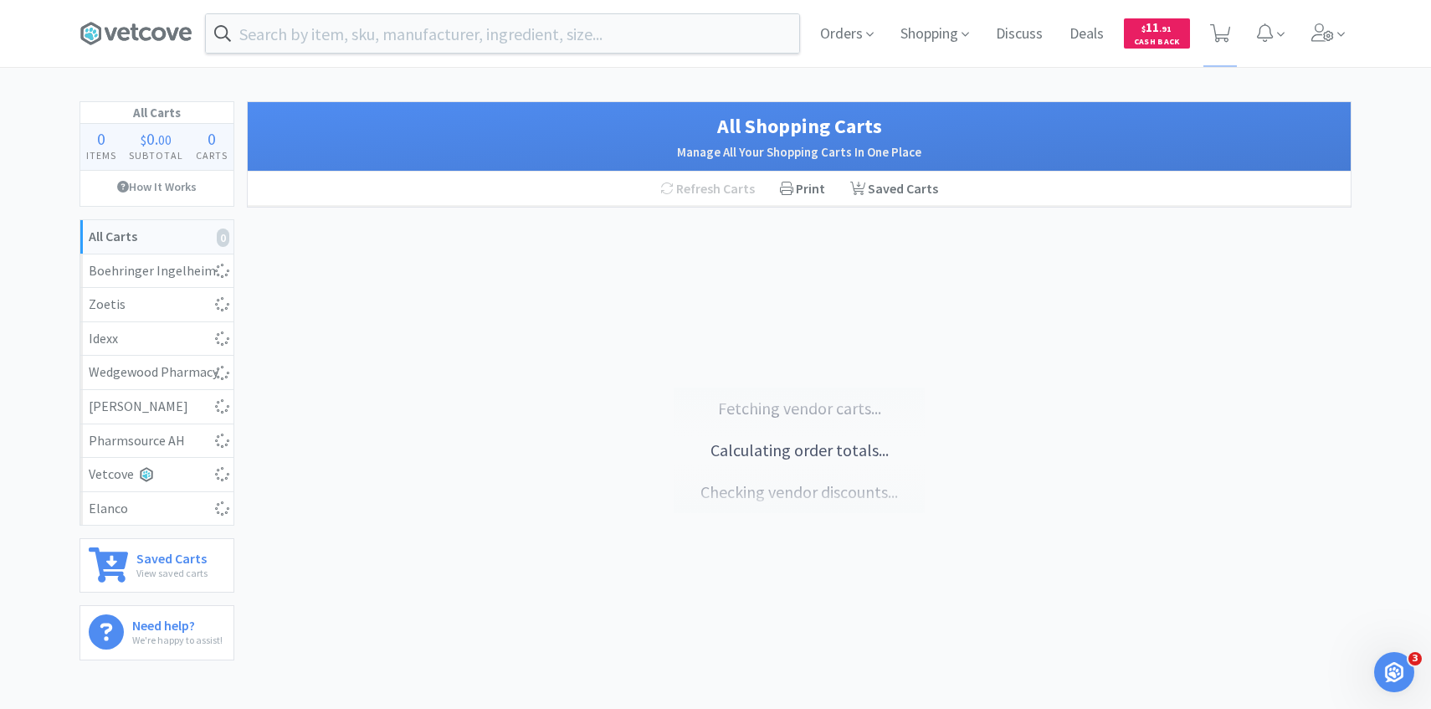
select select "1"
select select "2"
select select "1"
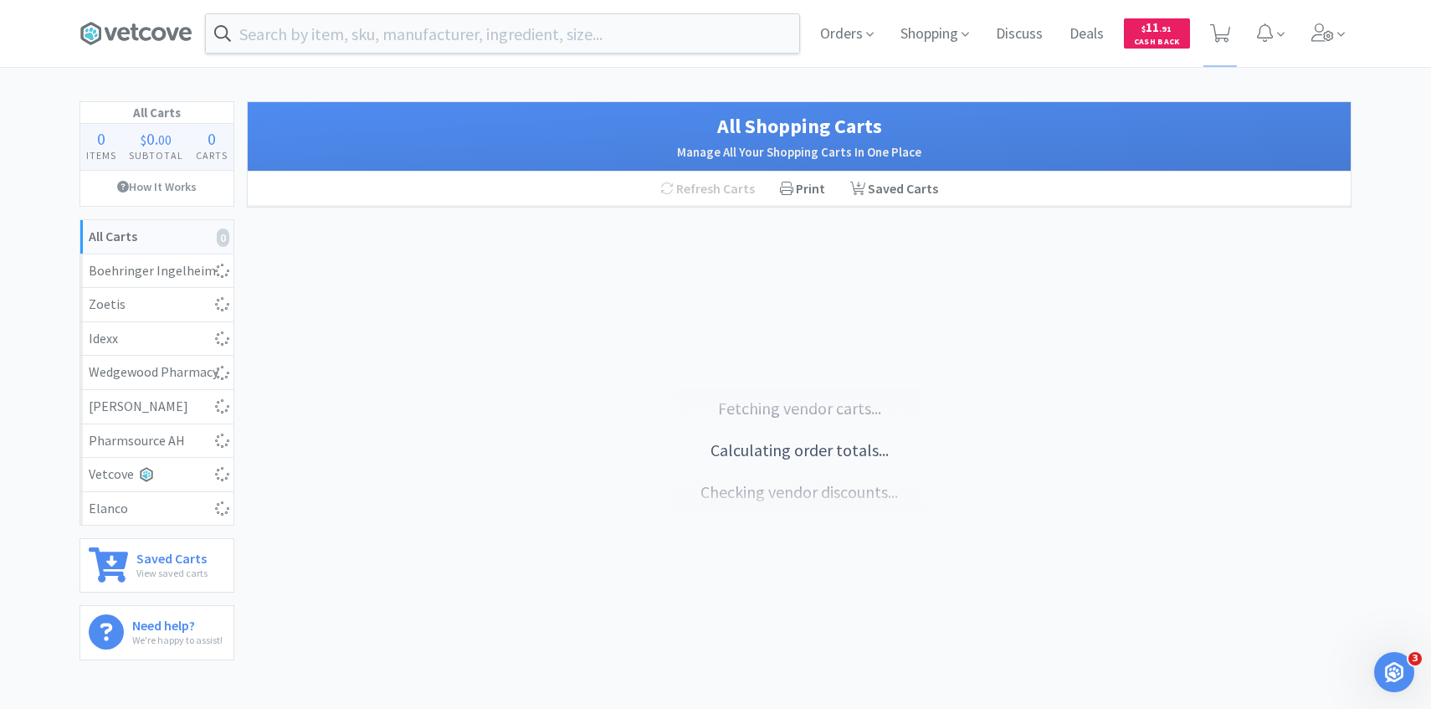
select select "1"
select select "3"
select select "1"
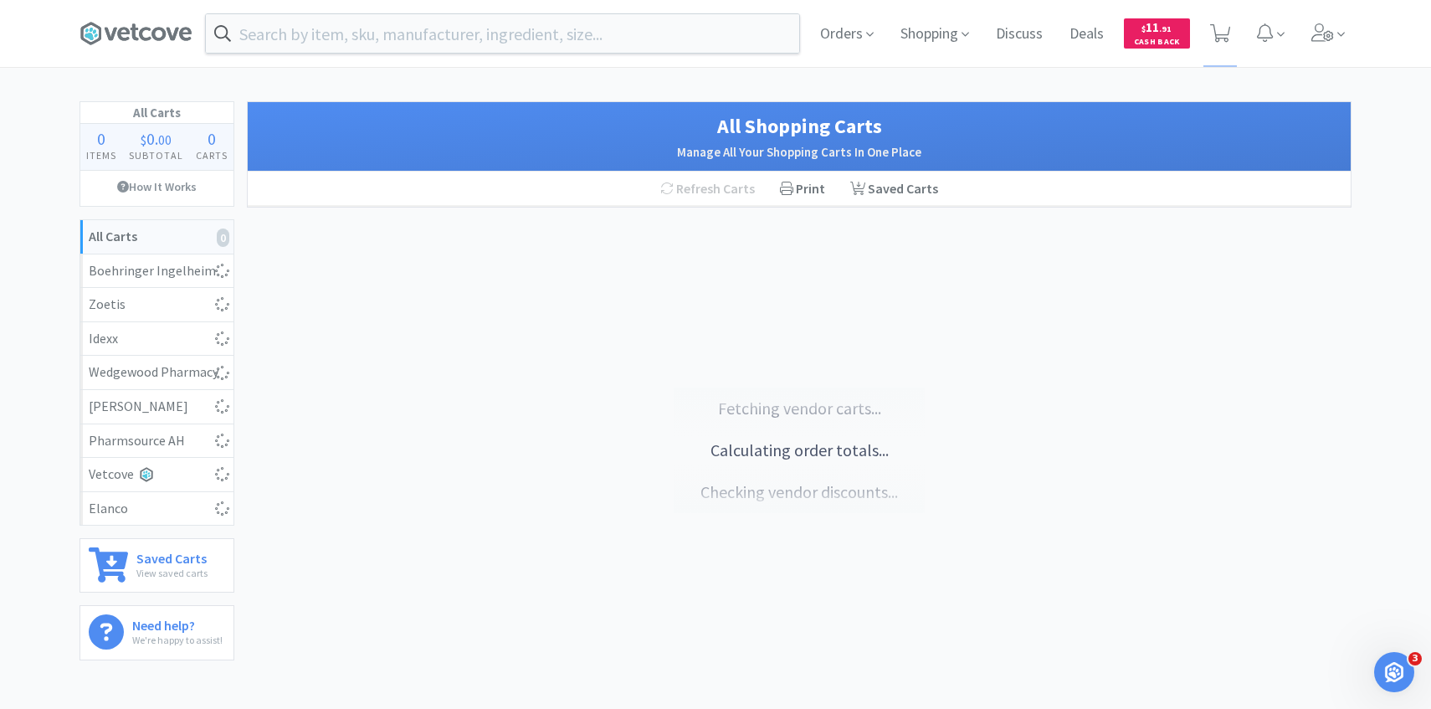
select select "1"
select select "5"
select select "1"
select select "2"
select select "1"
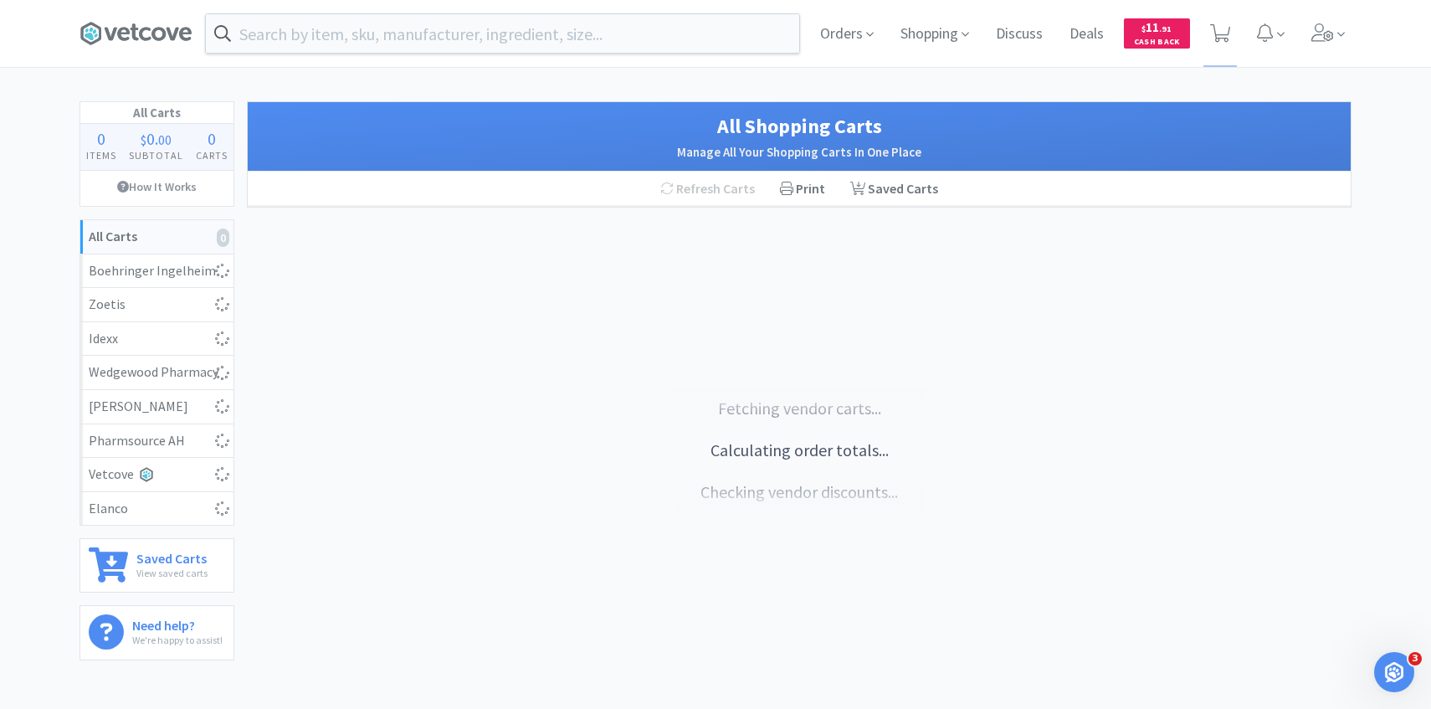
select select "3"
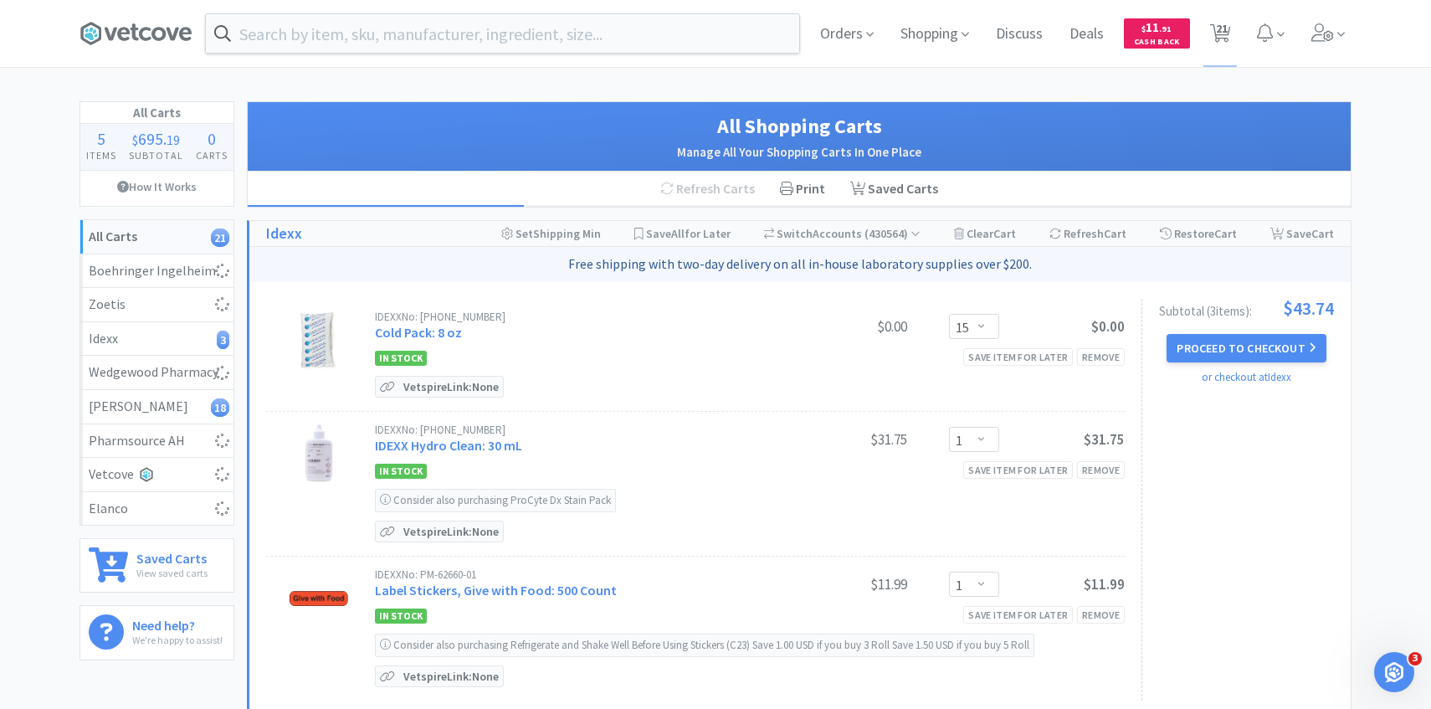
select select "10"
select select "1"
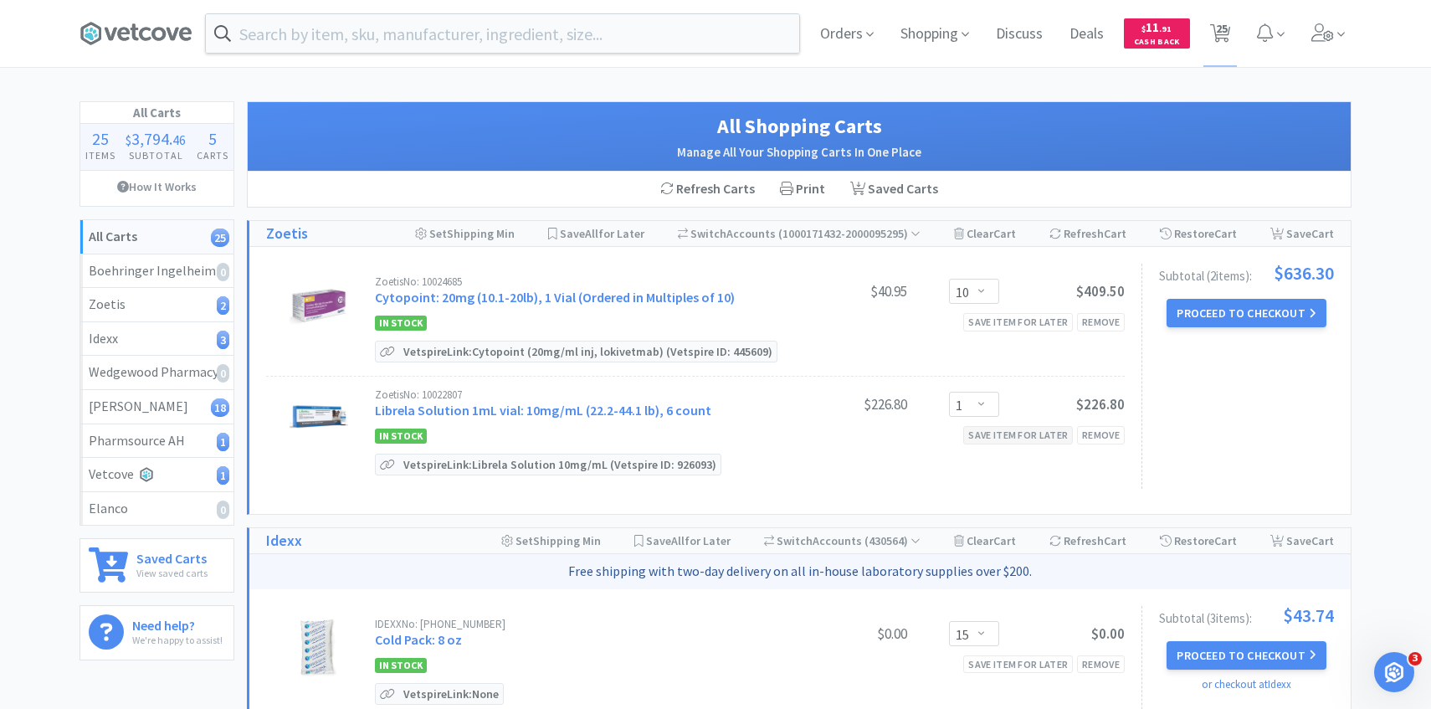
click at [1031, 438] on div "Save item for later" at bounding box center [1018, 435] width 110 height 18
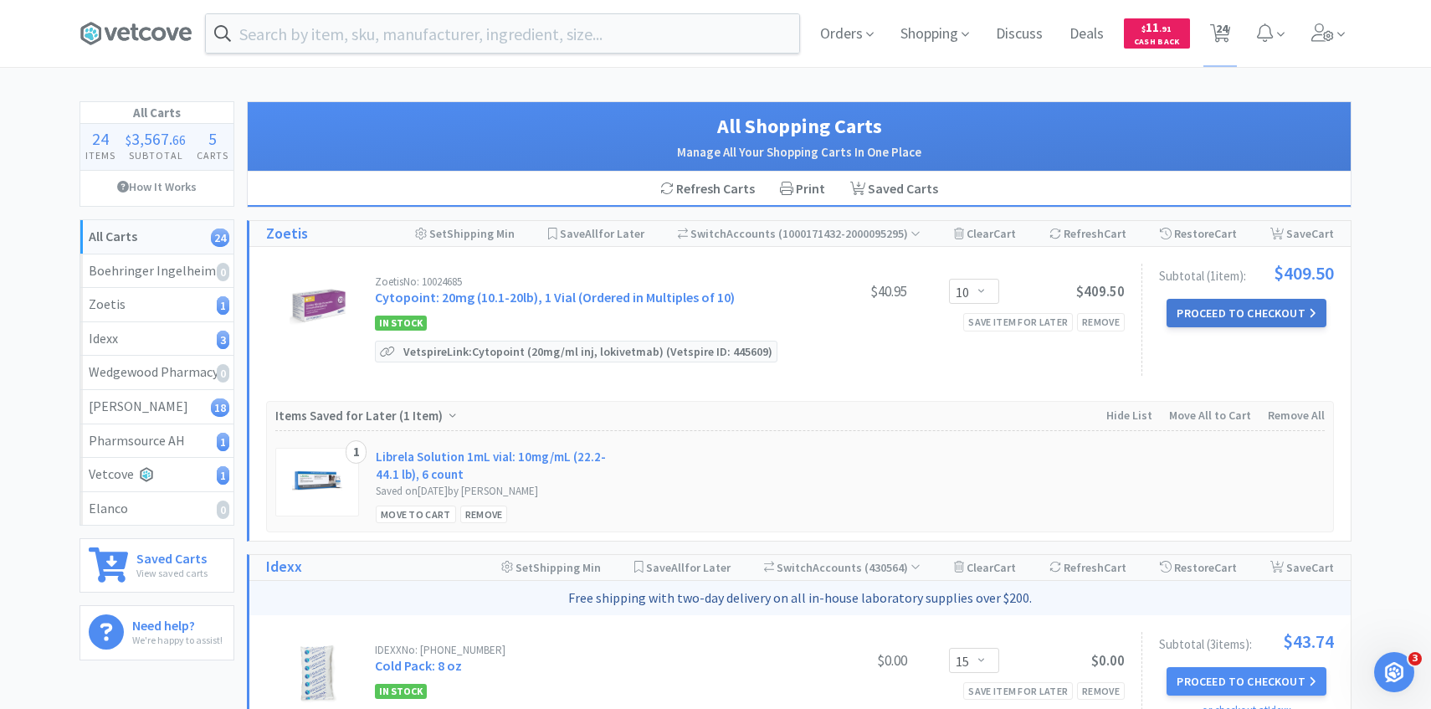
click at [1223, 316] on button "Proceed to Checkout" at bounding box center [1245, 313] width 159 height 28
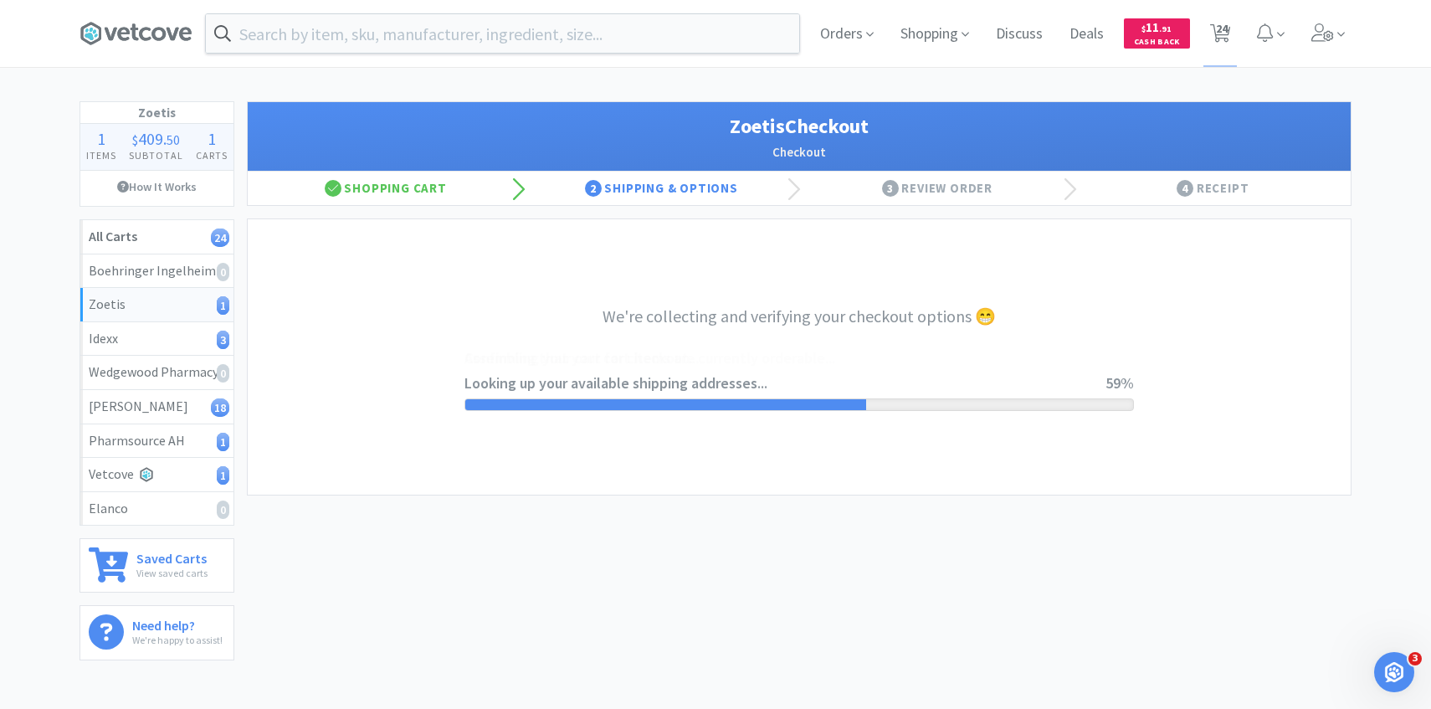
select select "invoice"
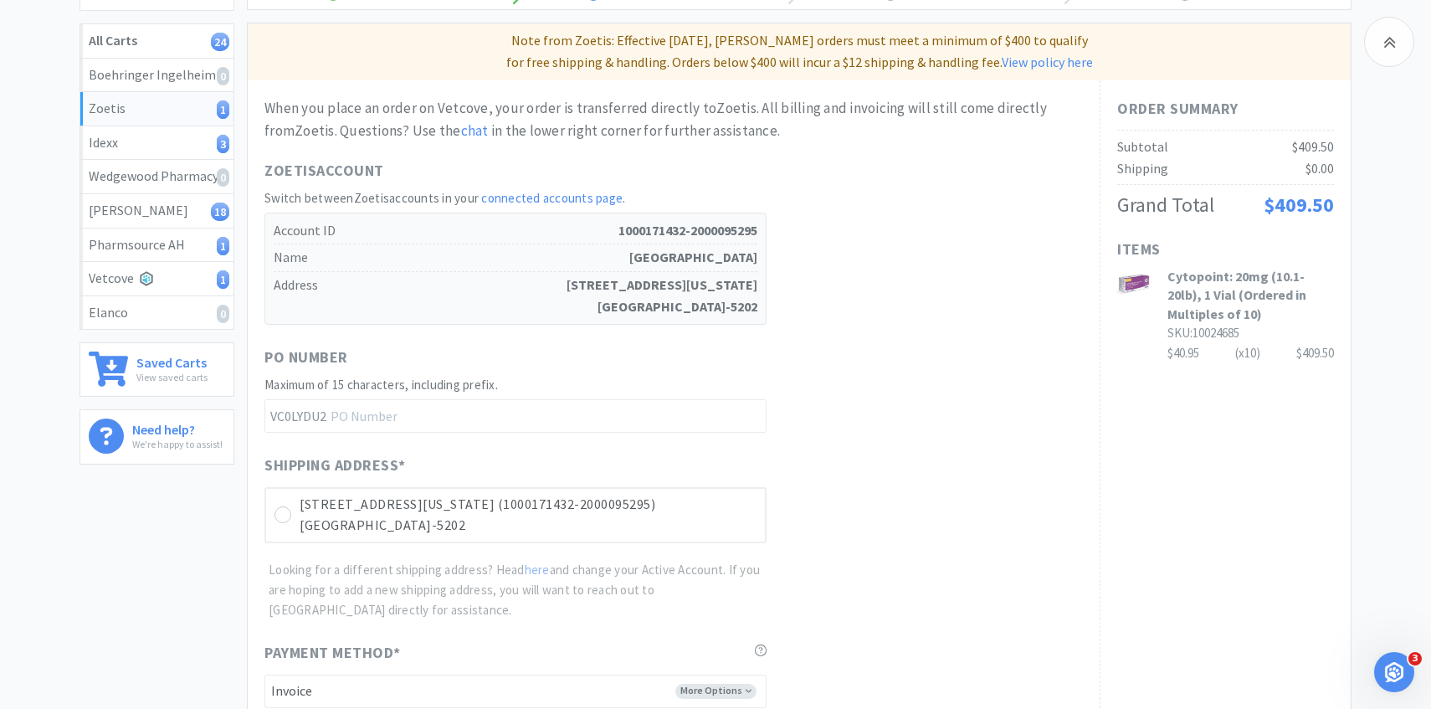
scroll to position [472, 0]
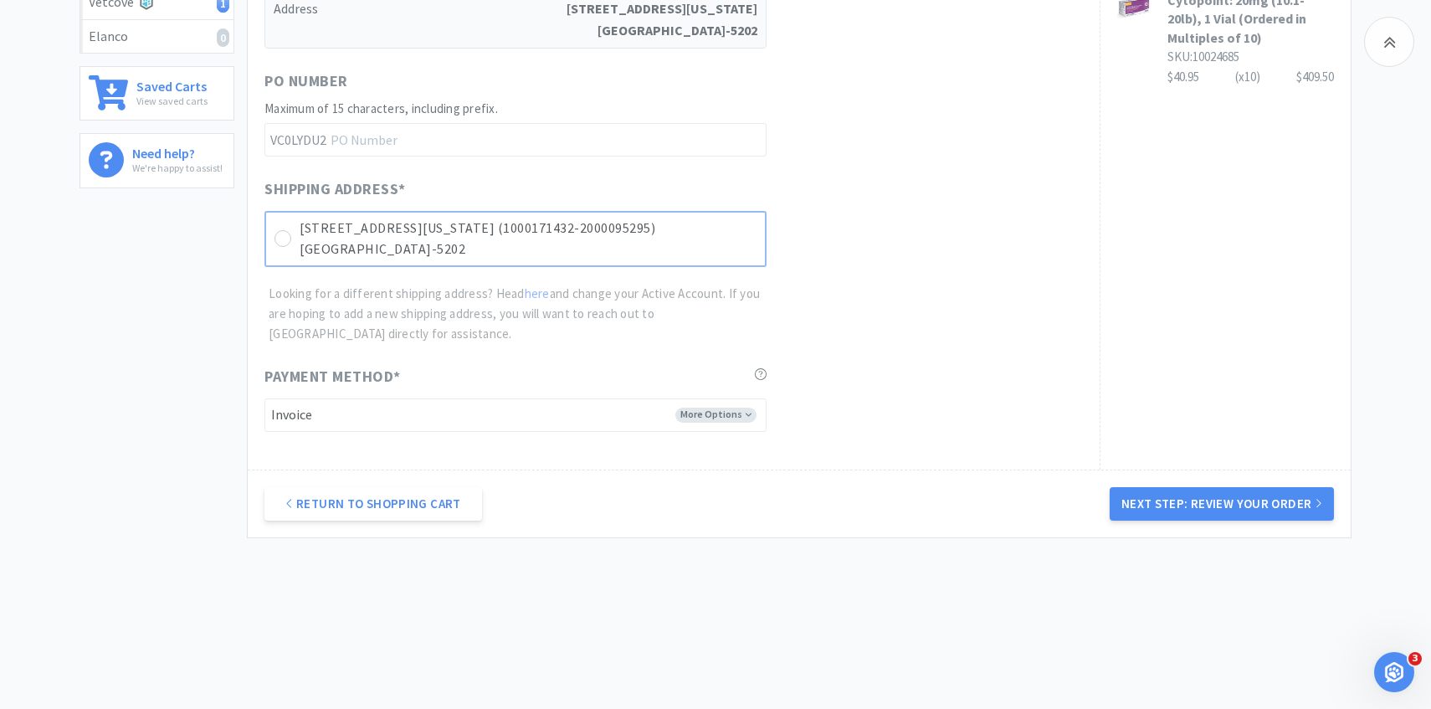
click at [729, 241] on p "Highlands Ranch, CO 80126-5202" at bounding box center [527, 249] width 457 height 22
click at [1195, 503] on button "Next Step: Review Your Order" at bounding box center [1221, 503] width 224 height 33
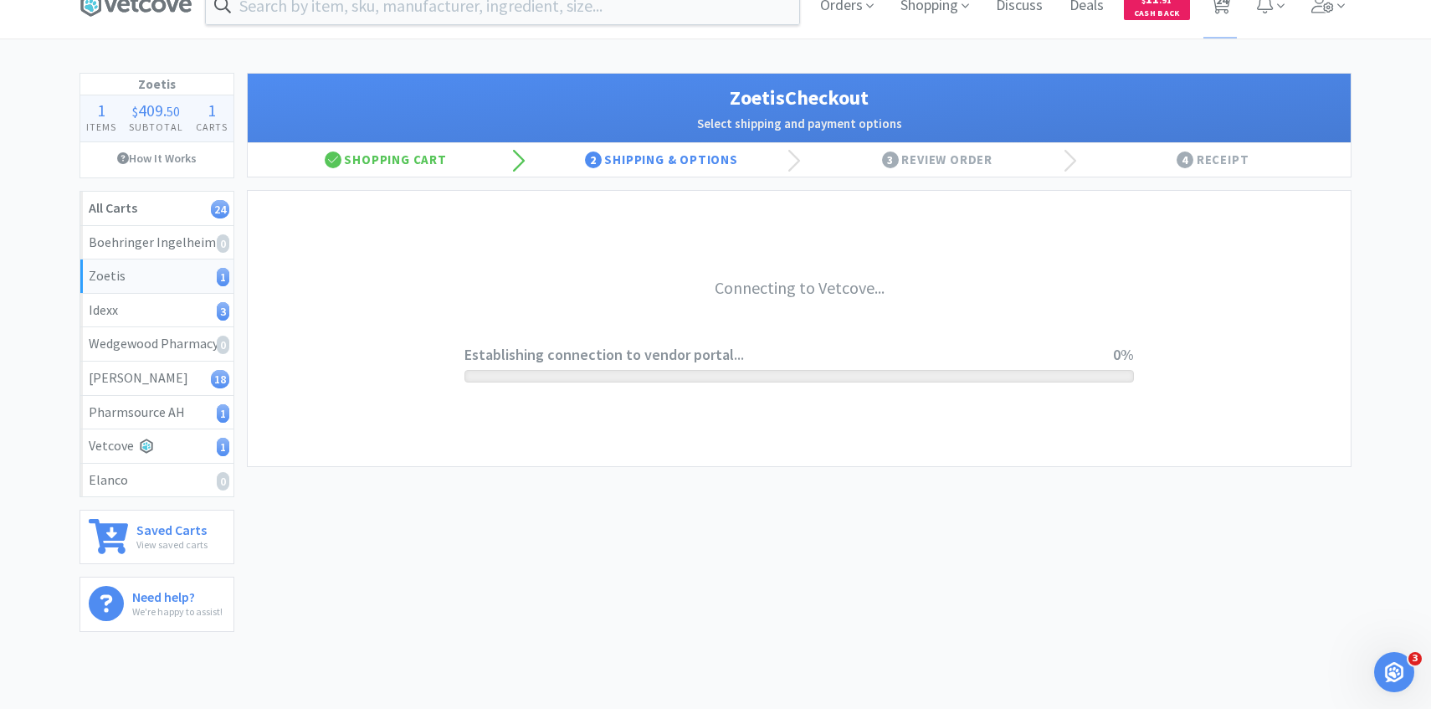
scroll to position [0, 0]
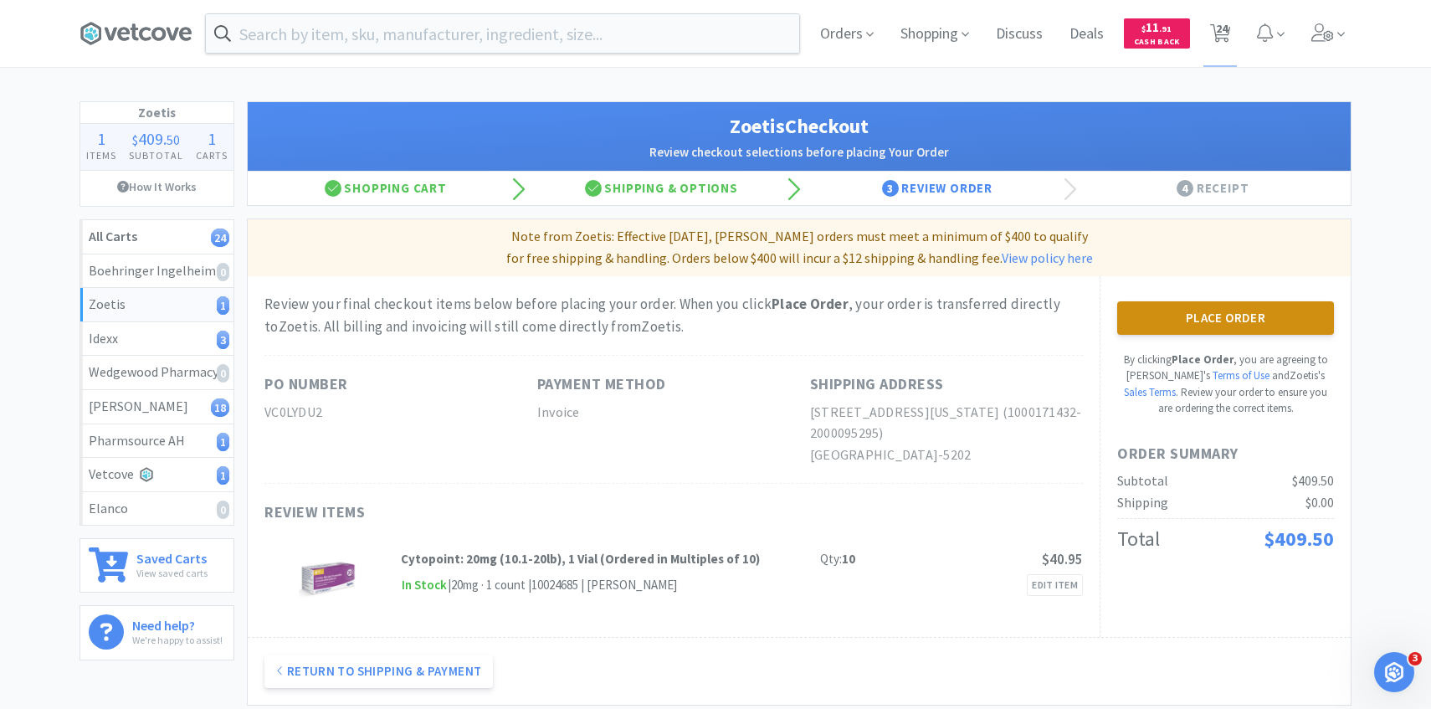
click at [1281, 317] on button "Place Order" at bounding box center [1225, 317] width 217 height 33
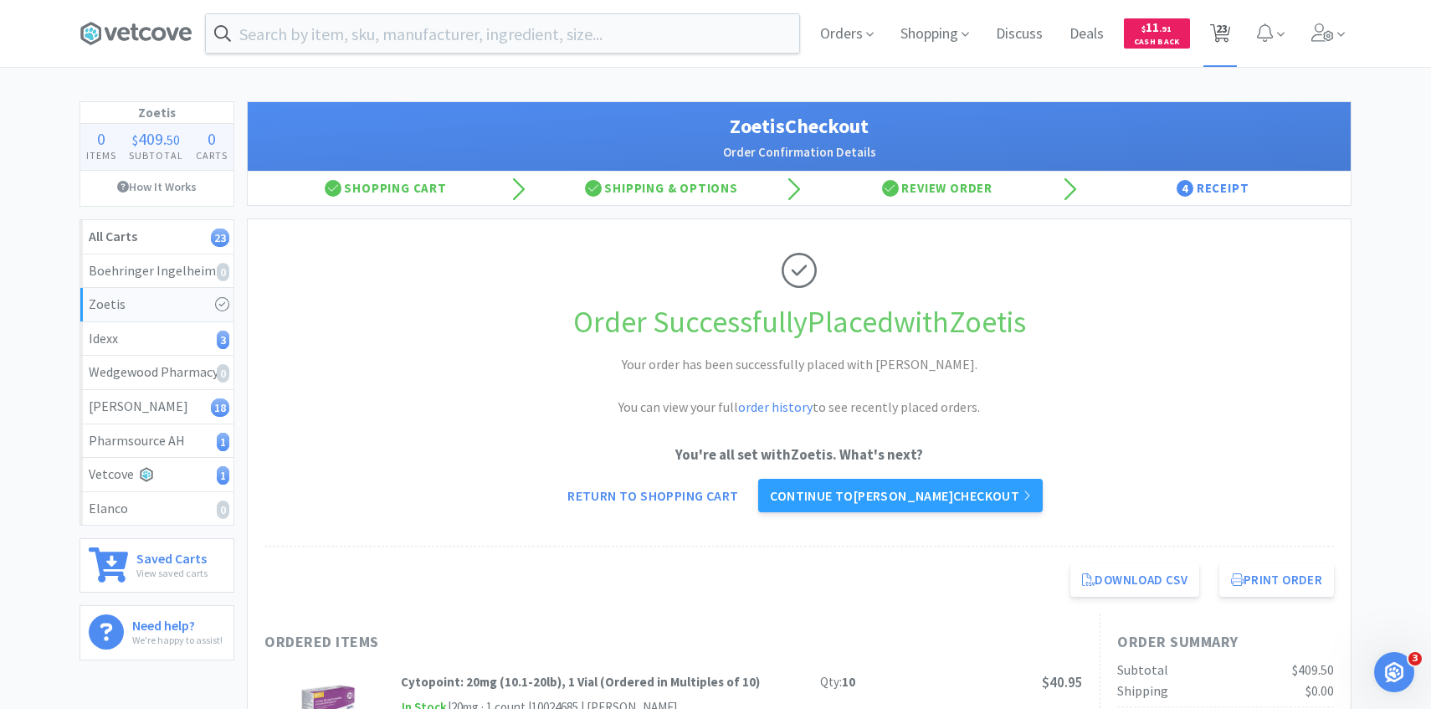
click at [1219, 39] on span "23" at bounding box center [1222, 28] width 12 height 67
select select "15"
select select "1"
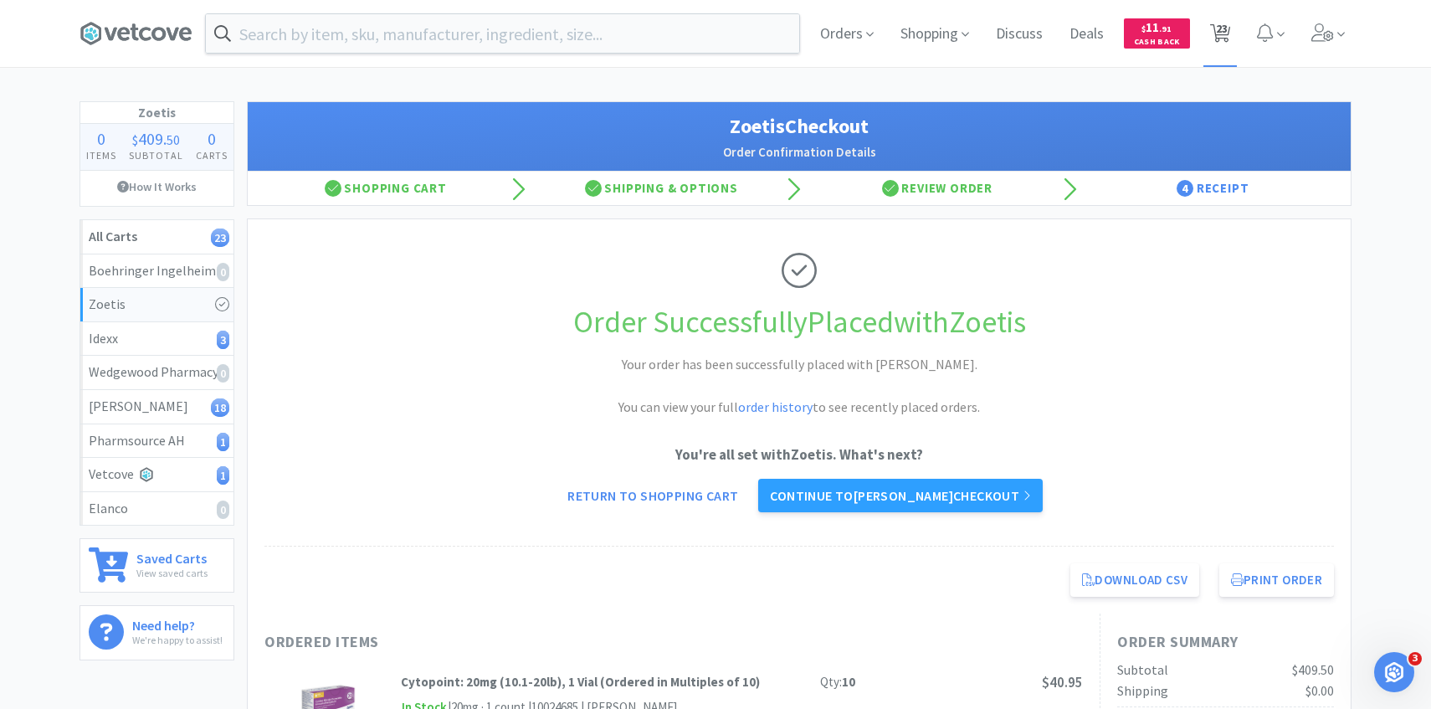
select select "5"
select select "1"
select select "2"
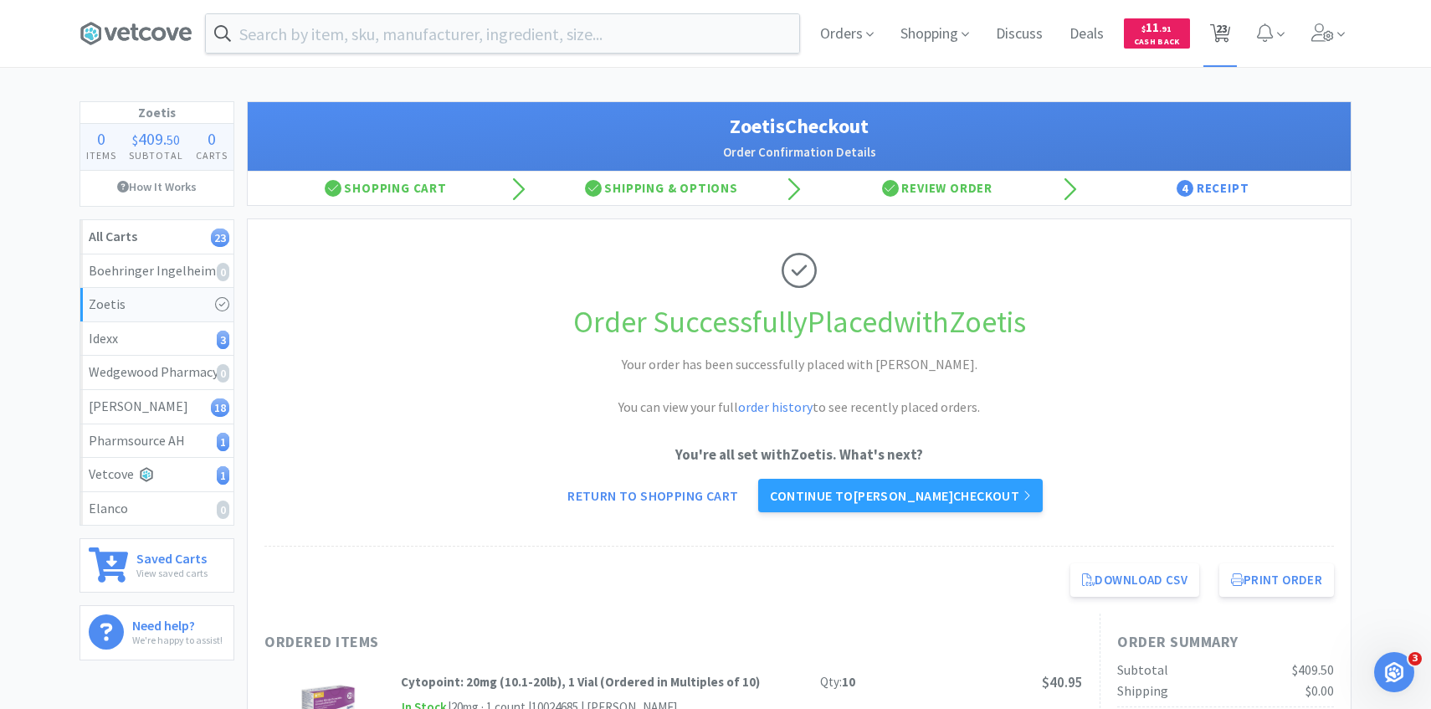
select select "1"
select select "3"
select select "1"
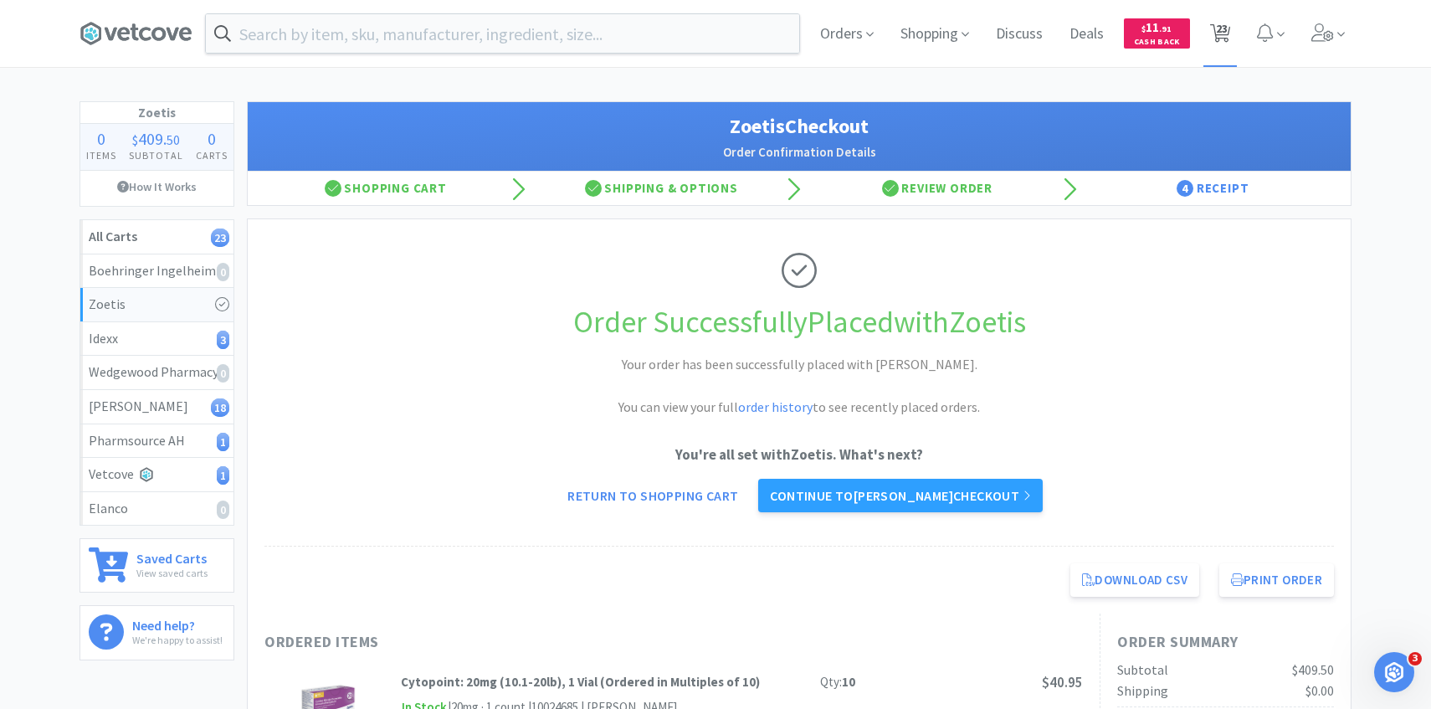
select select "1"
select select "5"
select select "1"
select select "2"
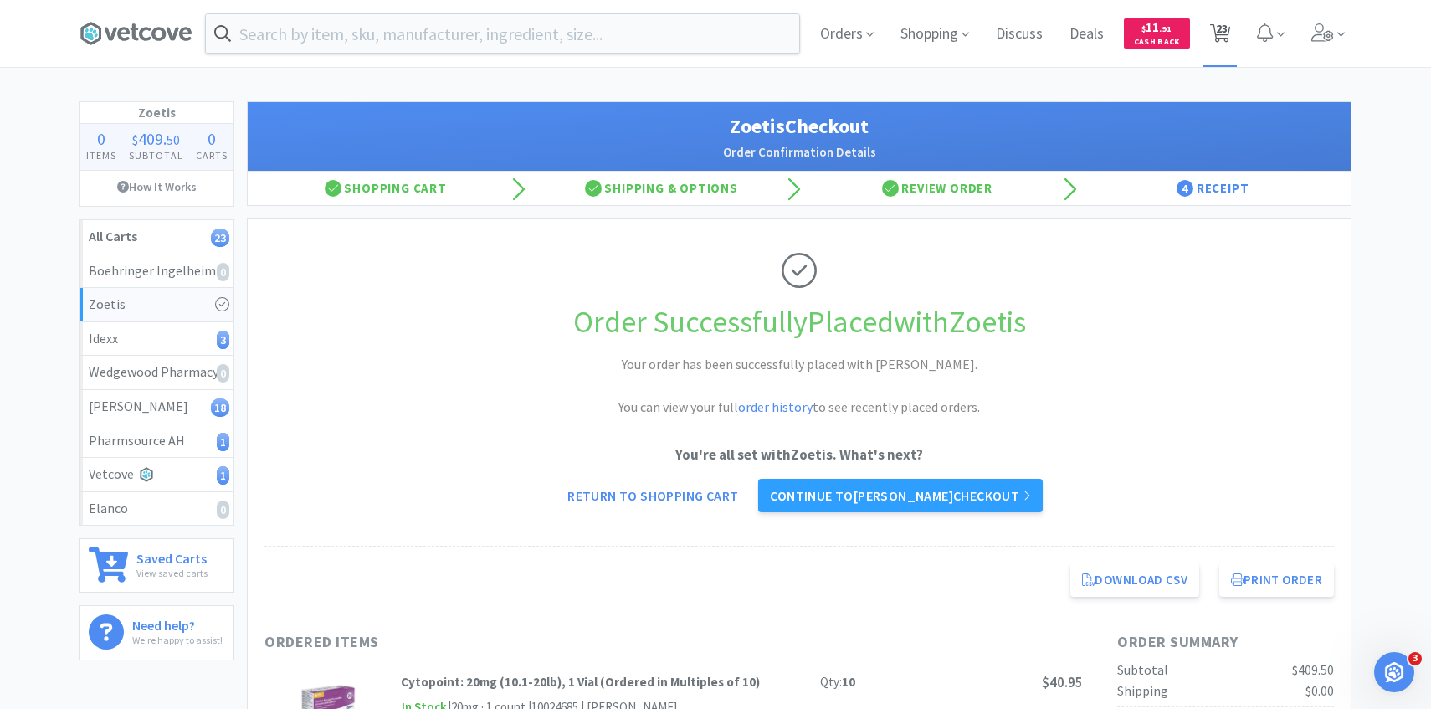
select select "1"
select select "3"
select select "1"
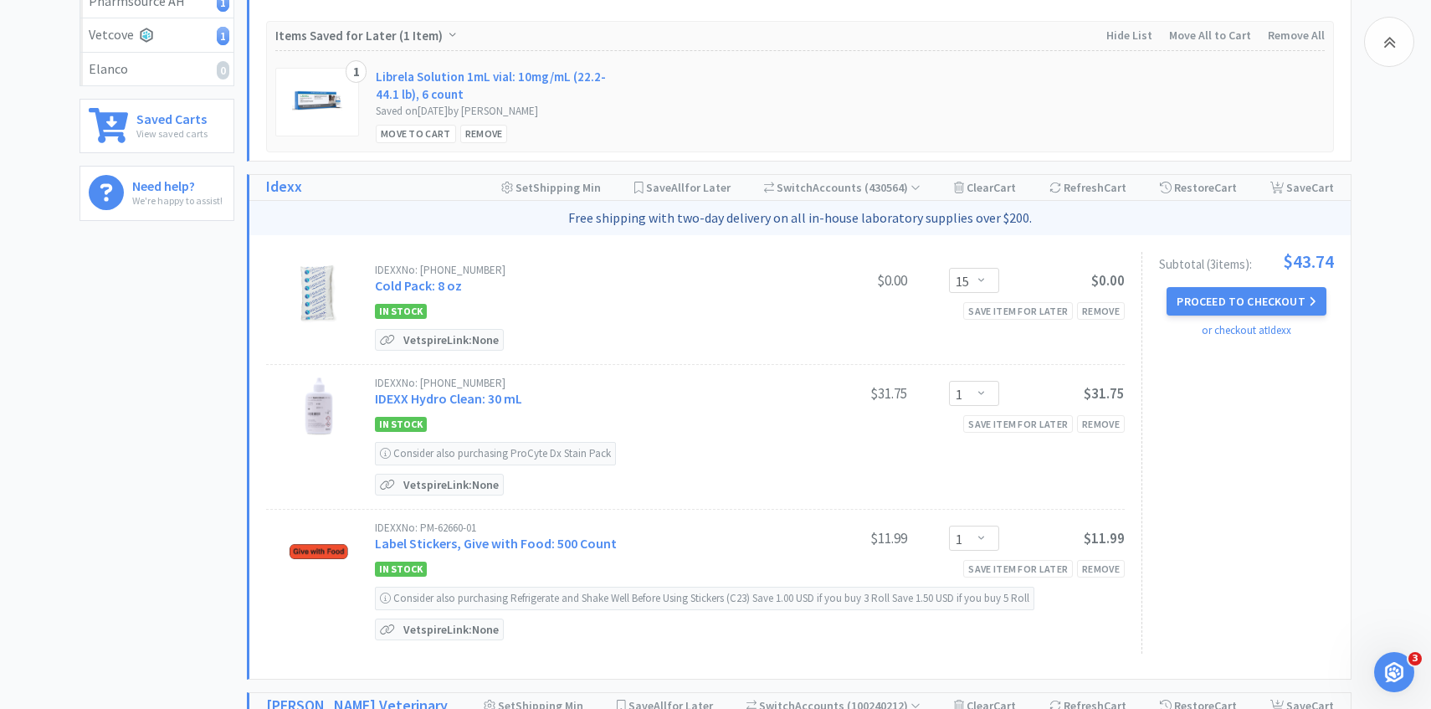
scroll to position [466, 0]
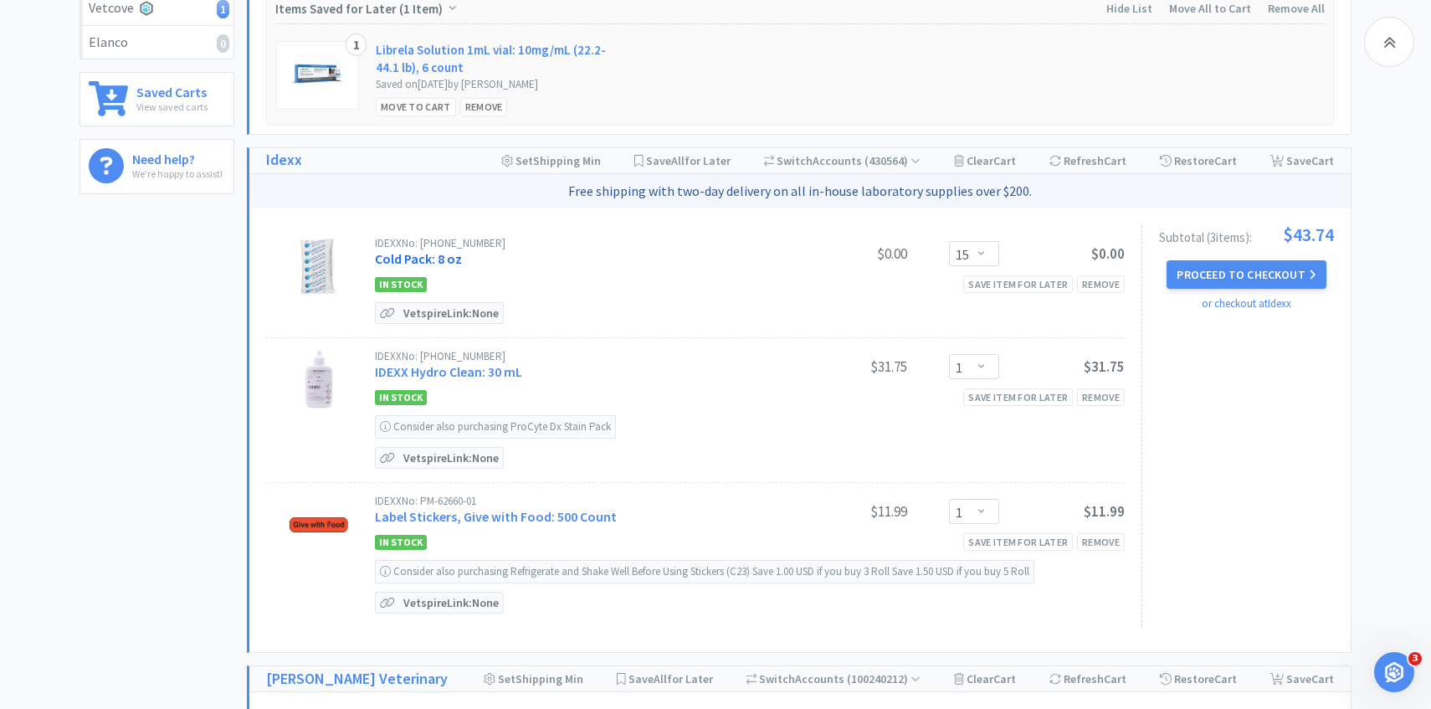
click at [429, 264] on link "Cold Pack: 8 oz" at bounding box center [418, 258] width 87 height 17
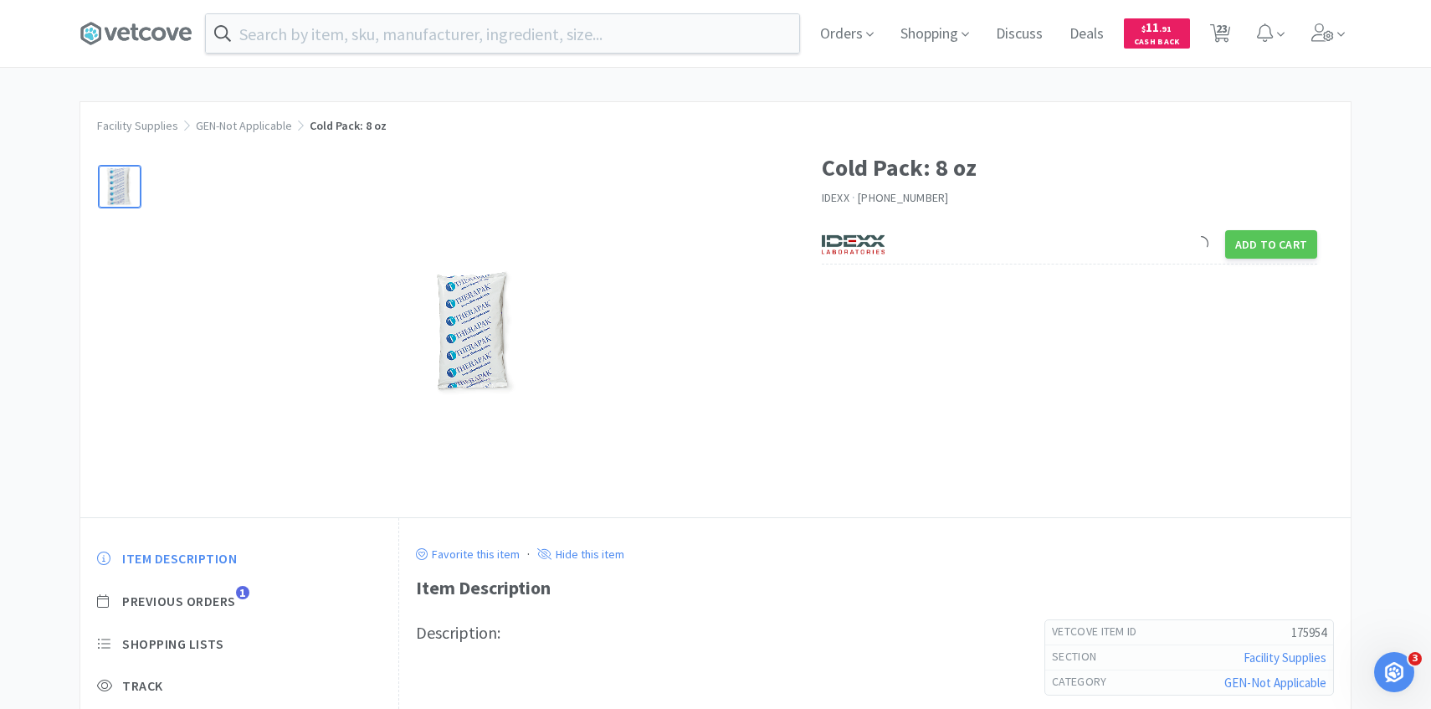
scroll to position [124, 0]
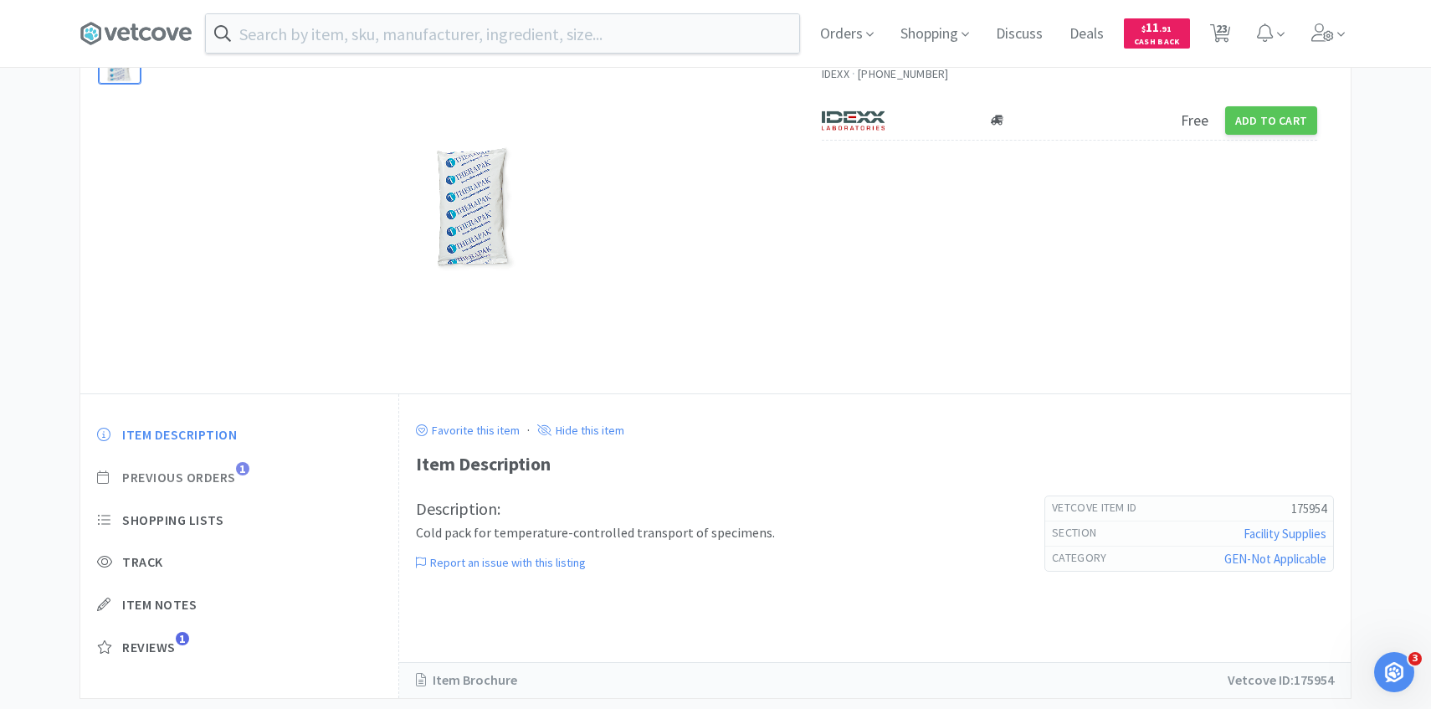
click at [218, 481] on span "Previous Orders" at bounding box center [179, 477] width 114 height 18
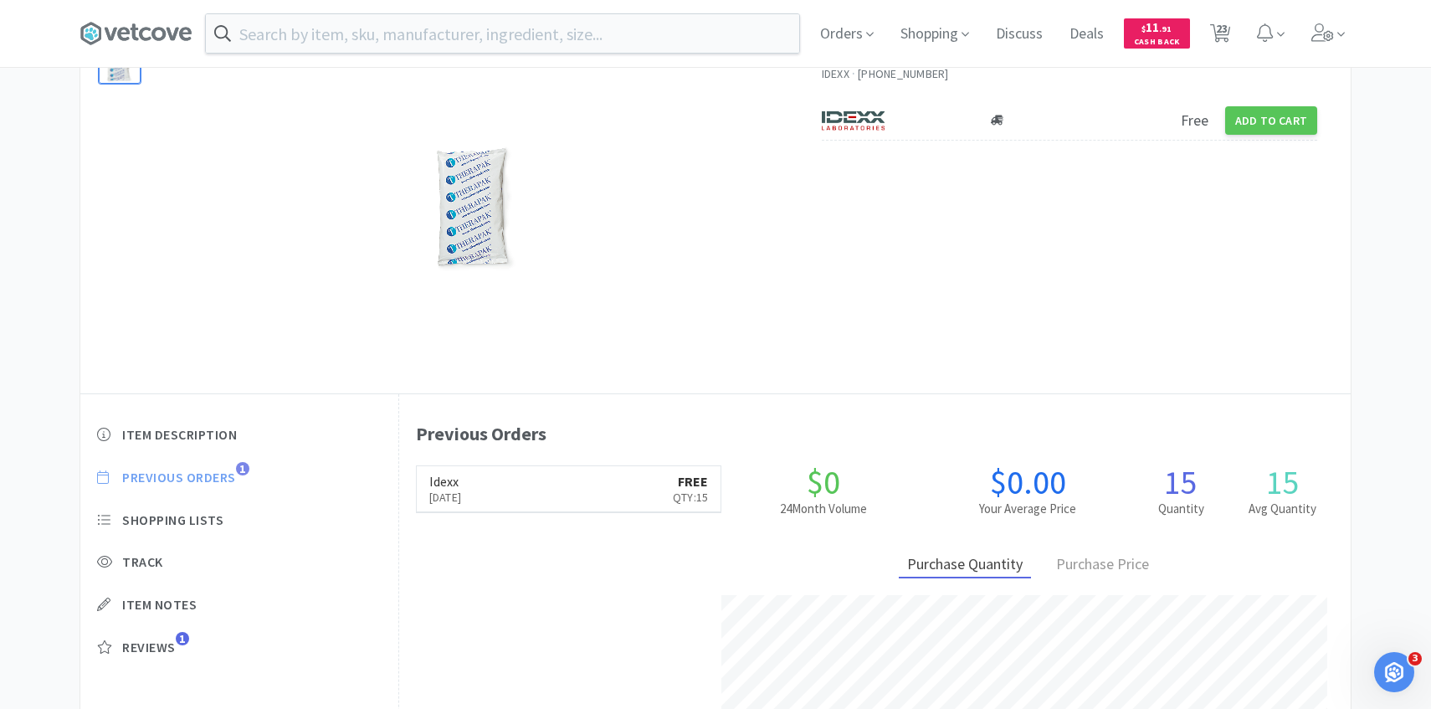
scroll to position [459, 951]
select select "15"
select select "1"
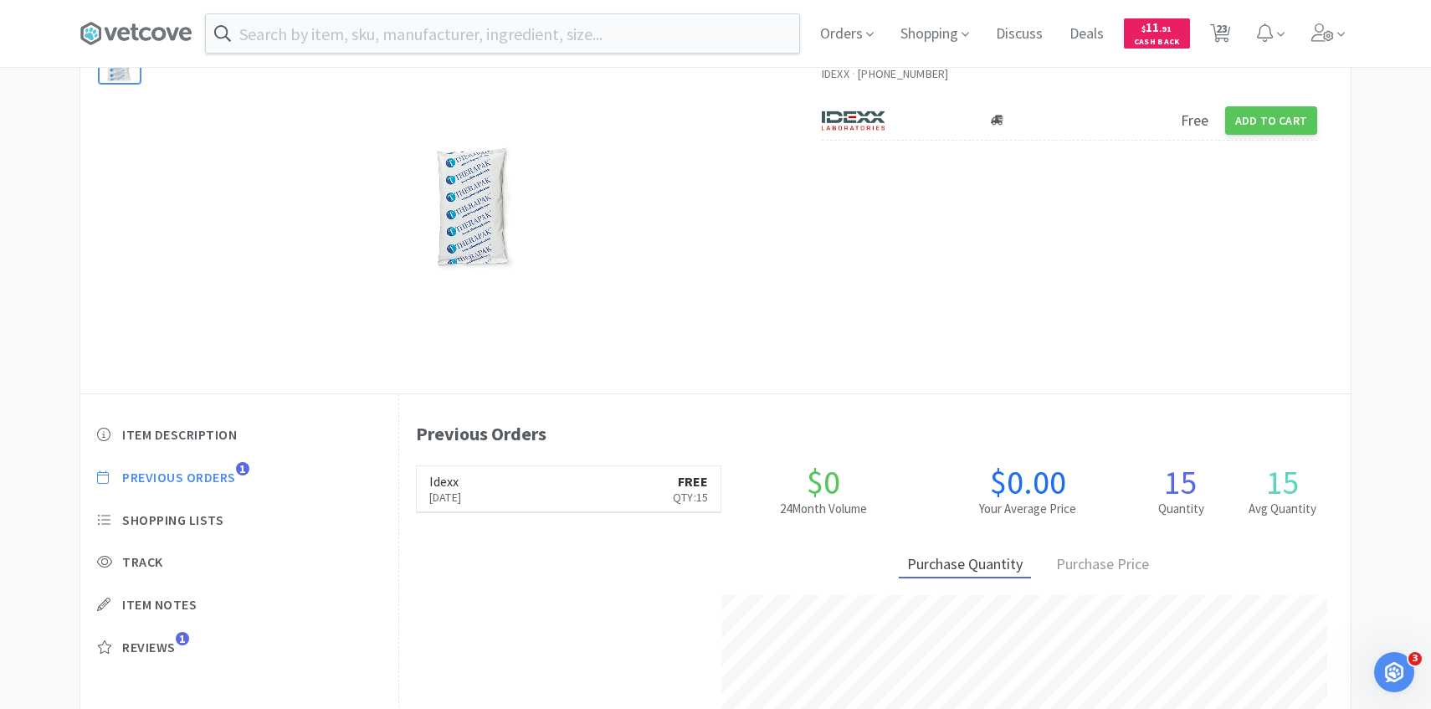
select select "5"
select select "1"
select select "2"
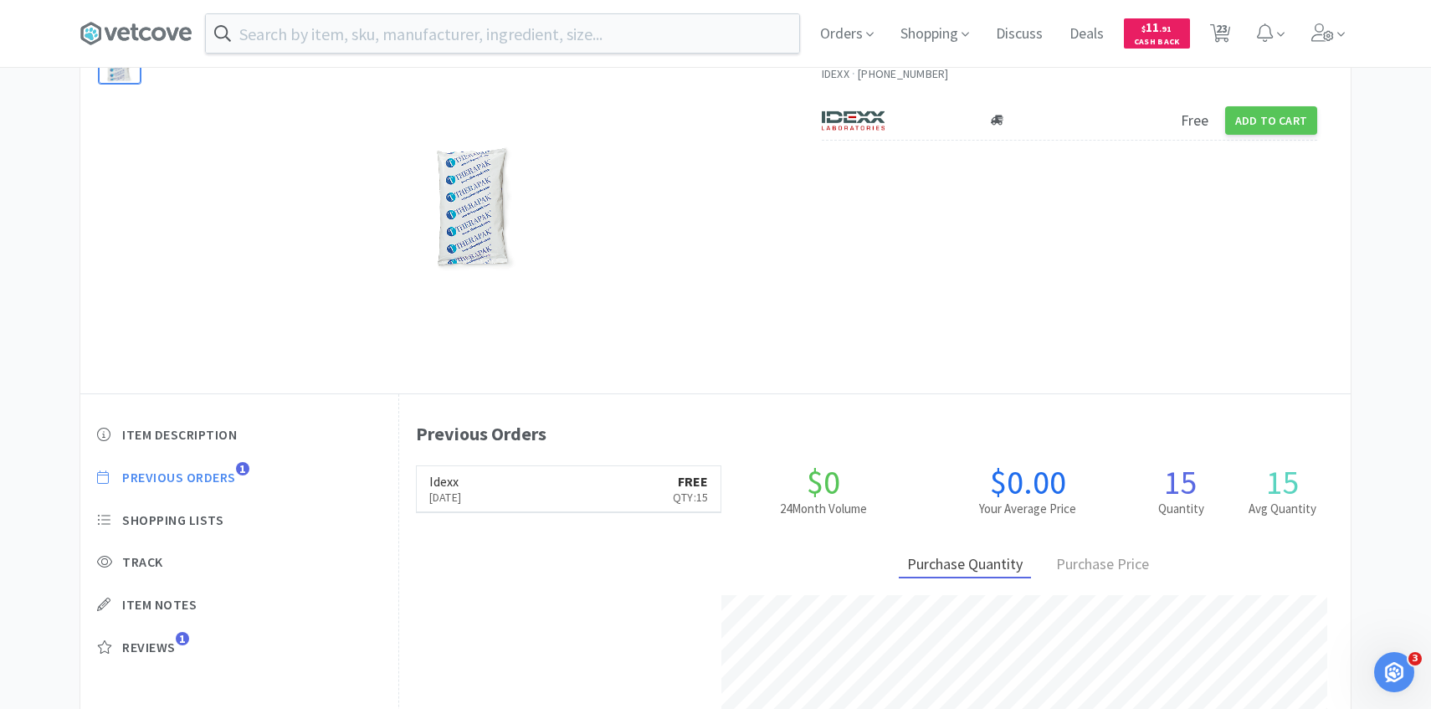
select select "1"
select select "3"
select select "1"
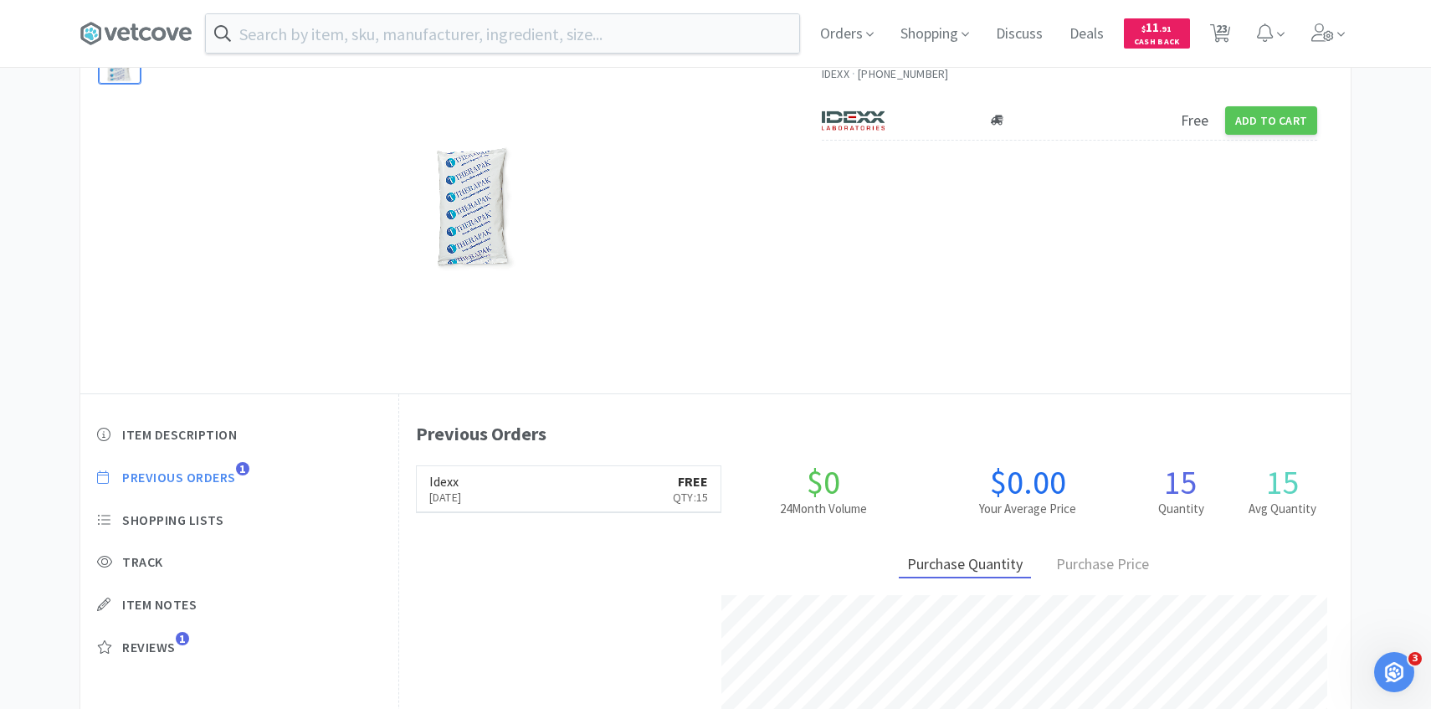
select select "1"
select select "5"
select select "1"
select select "2"
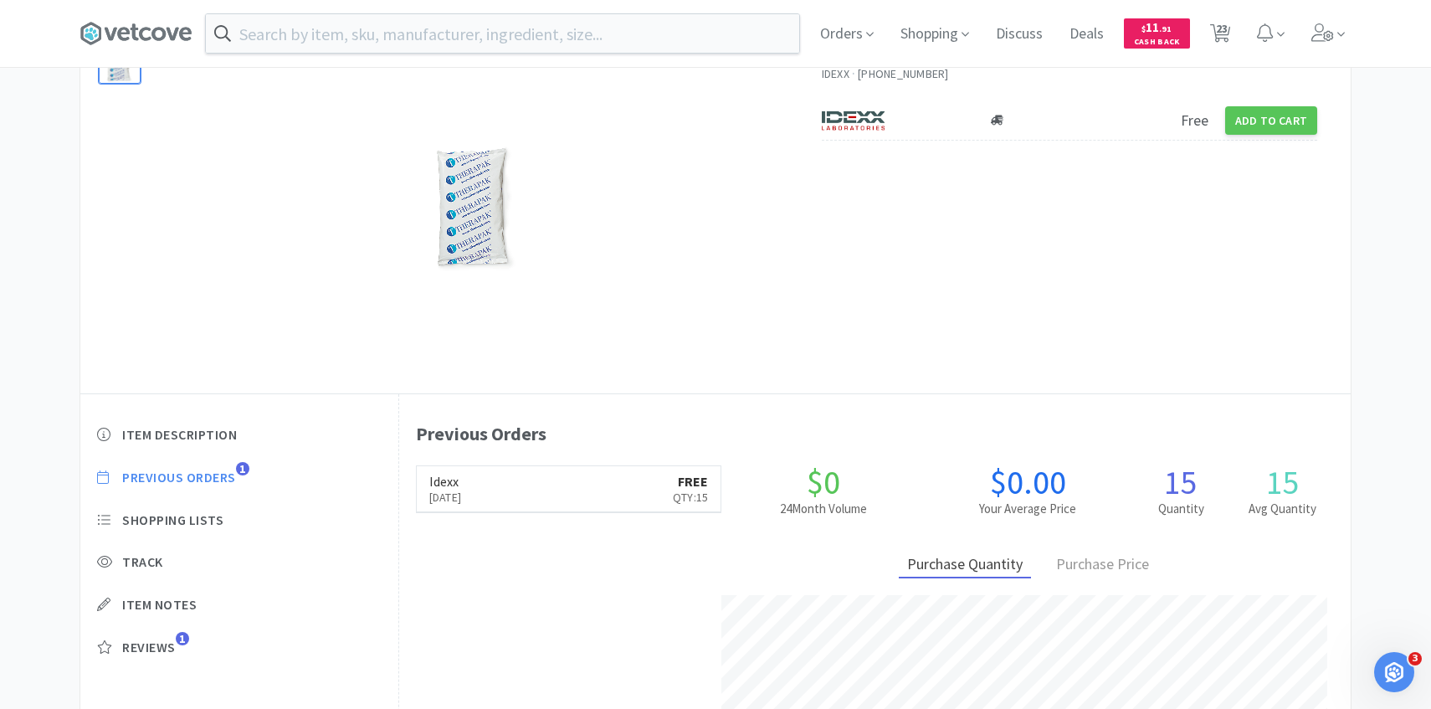
select select "1"
select select "3"
select select "1"
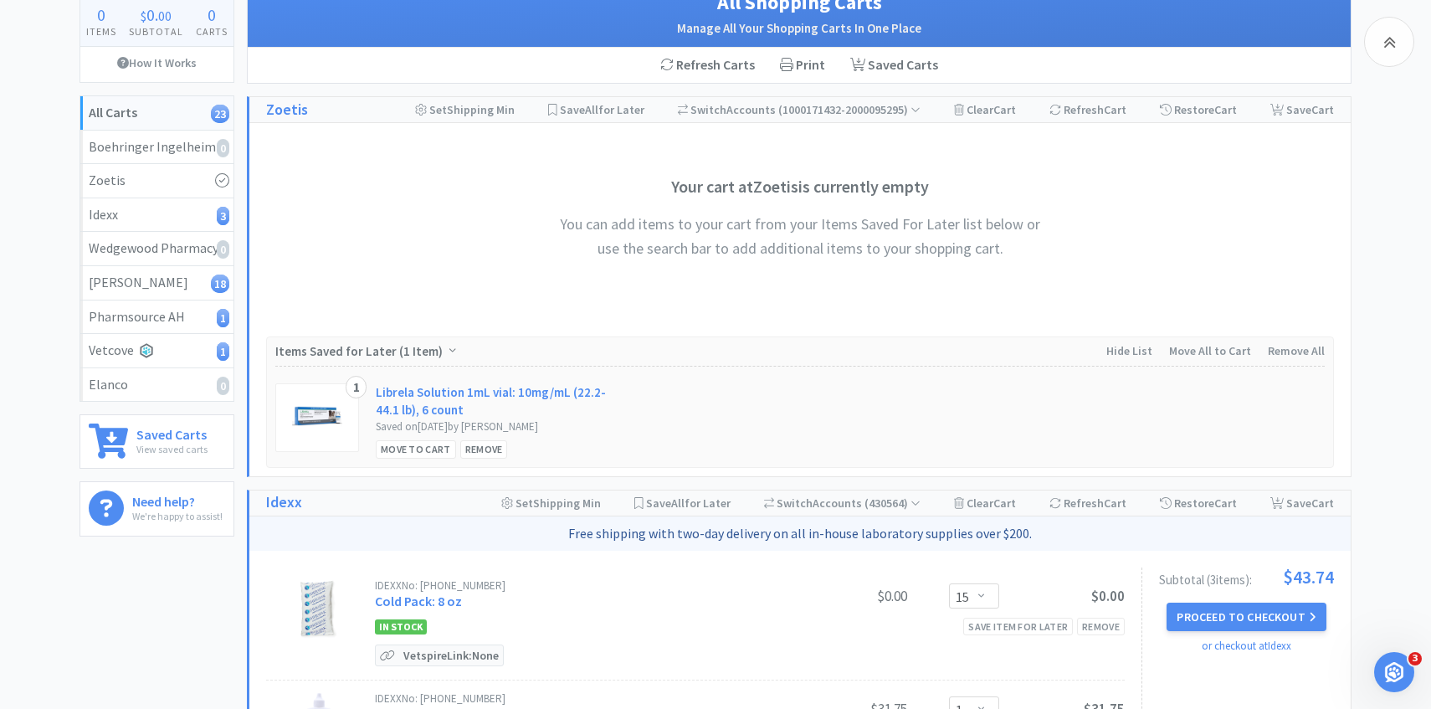
scroll to position [466, 0]
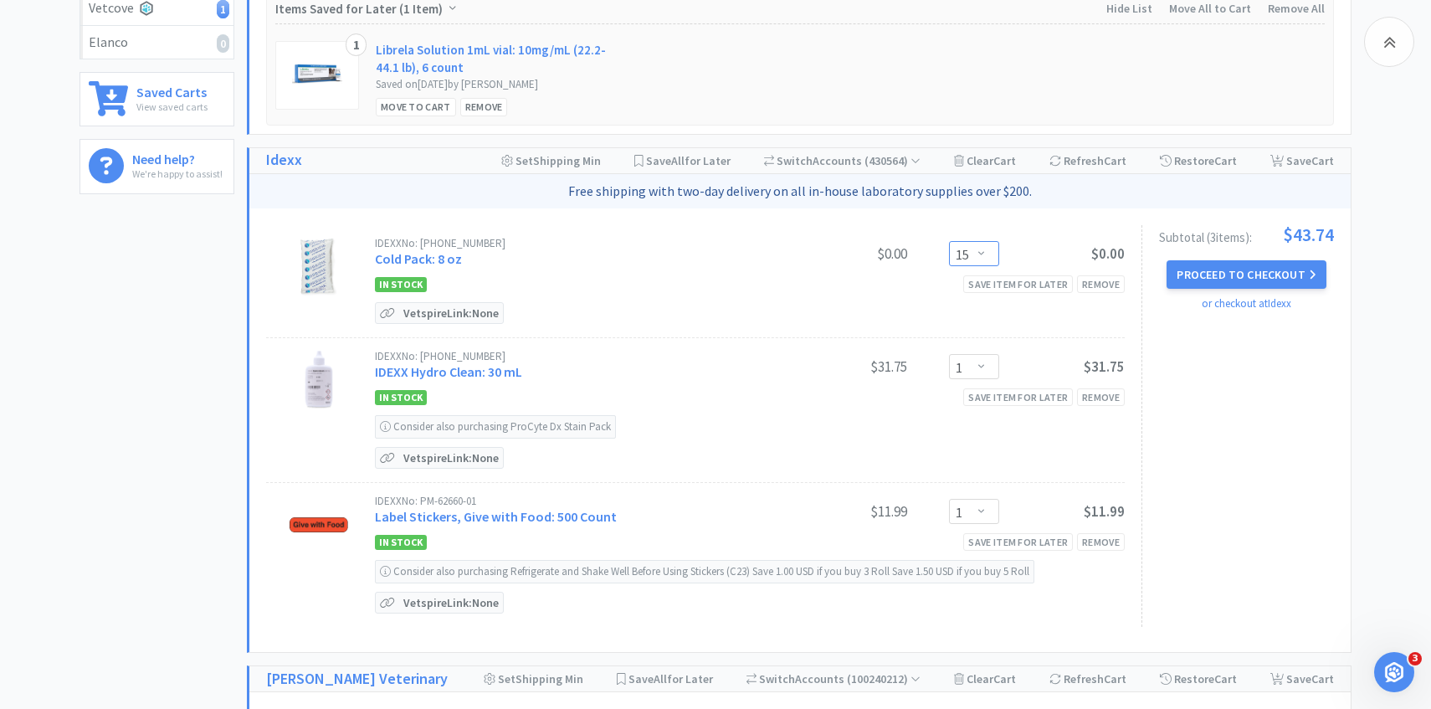
click at [987, 248] on select "Enter Quantity 1 2 3 4 5 6 7 8 9 10 11 12 13 14 15 16 17 18 19 20 Enter Quantity" at bounding box center [974, 253] width 50 height 25
click at [949, 241] on select "Enter Quantity 1 2 3 4 5 6 7 8 9 10 11 12 13 14 15 16 17 18 19 20 Enter Quantity" at bounding box center [974, 253] width 50 height 25
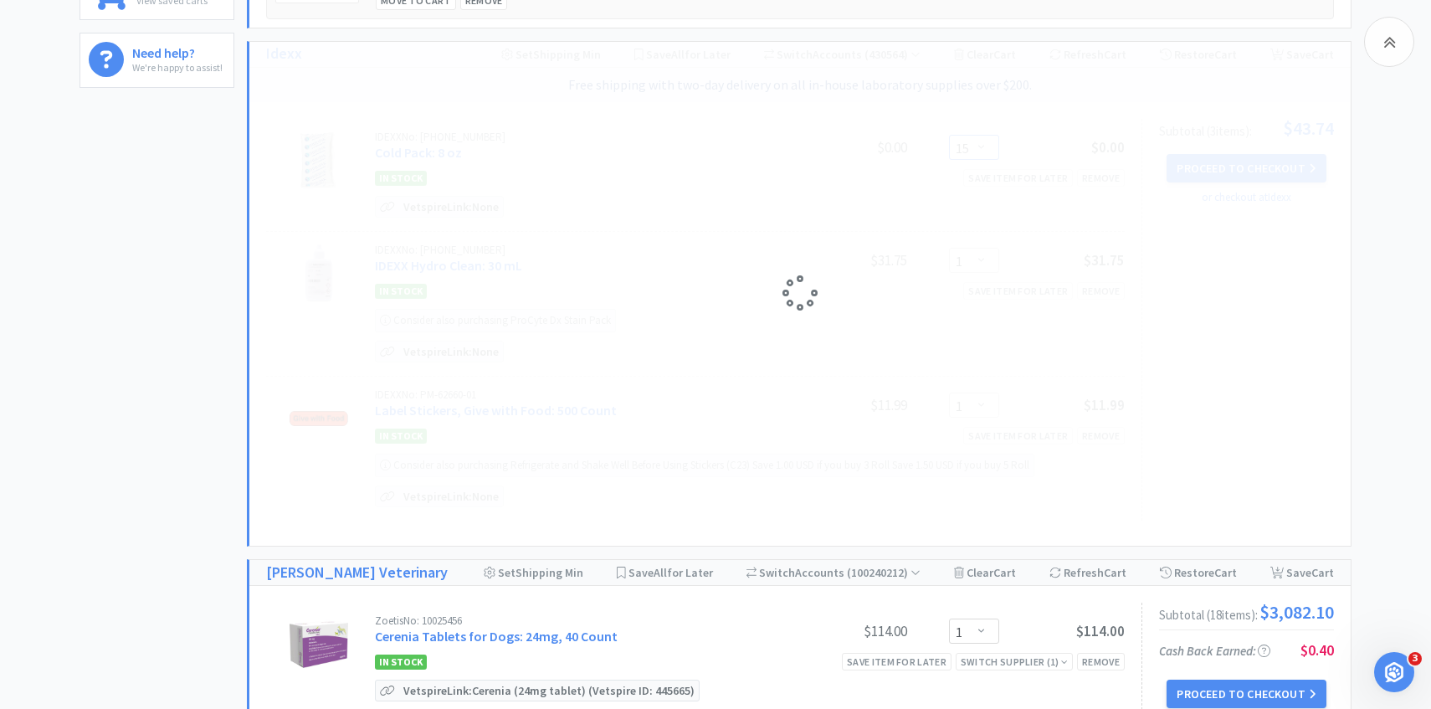
select select "10"
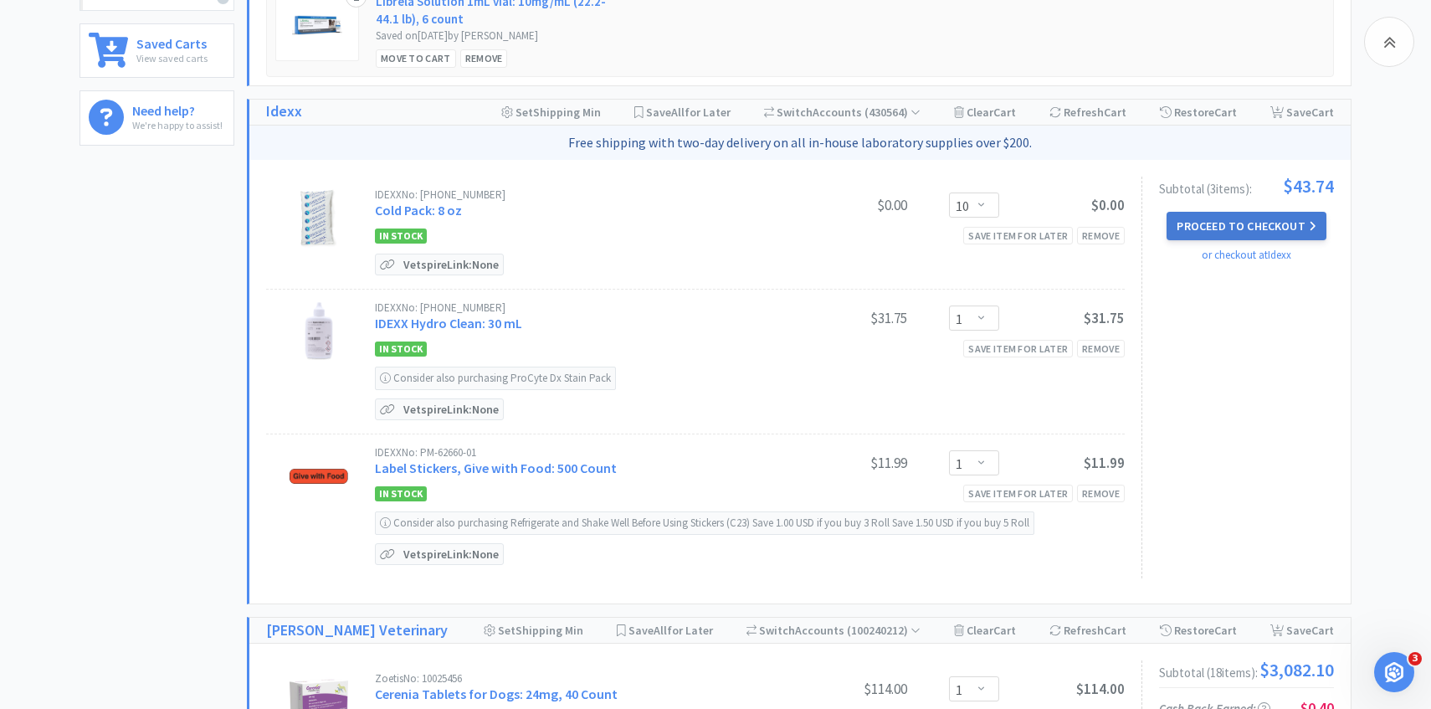
click at [1189, 228] on button "Proceed to Checkout" at bounding box center [1245, 226] width 159 height 28
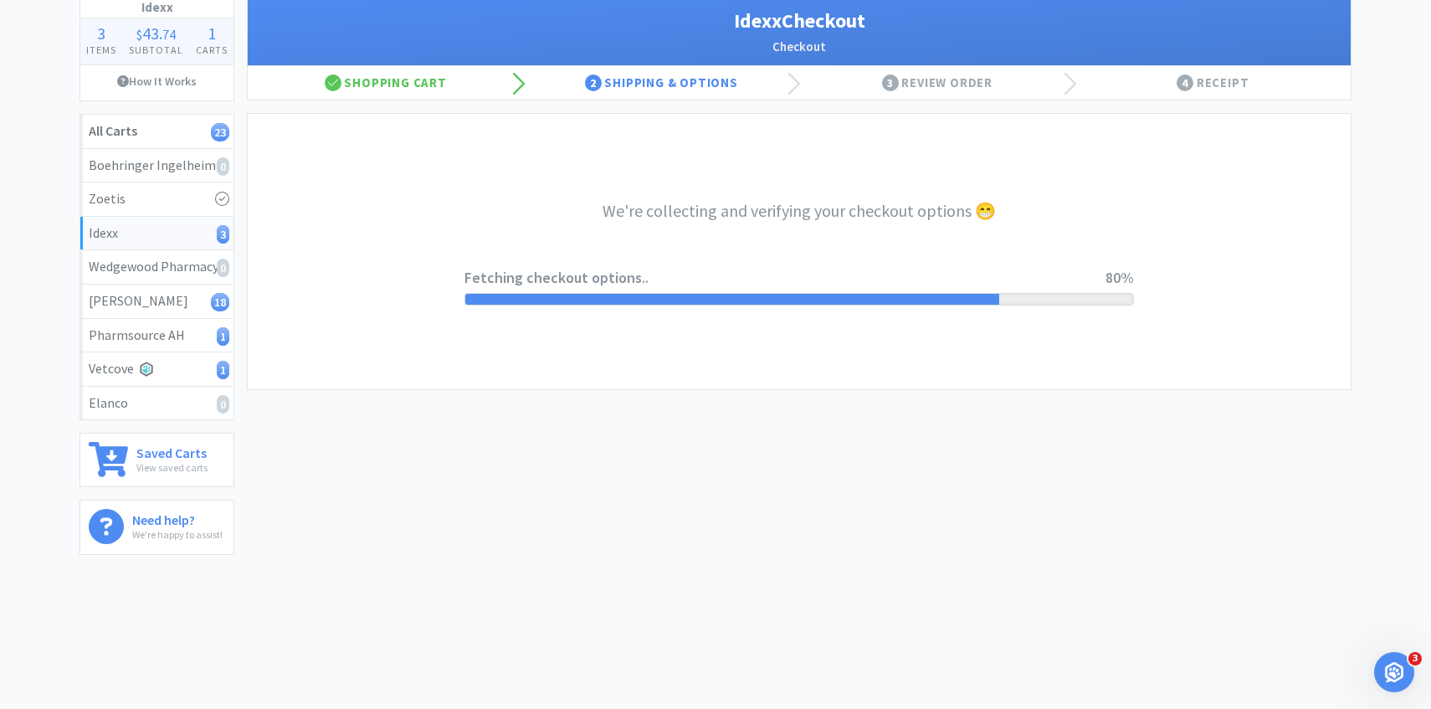
select select "904"
select select "003"
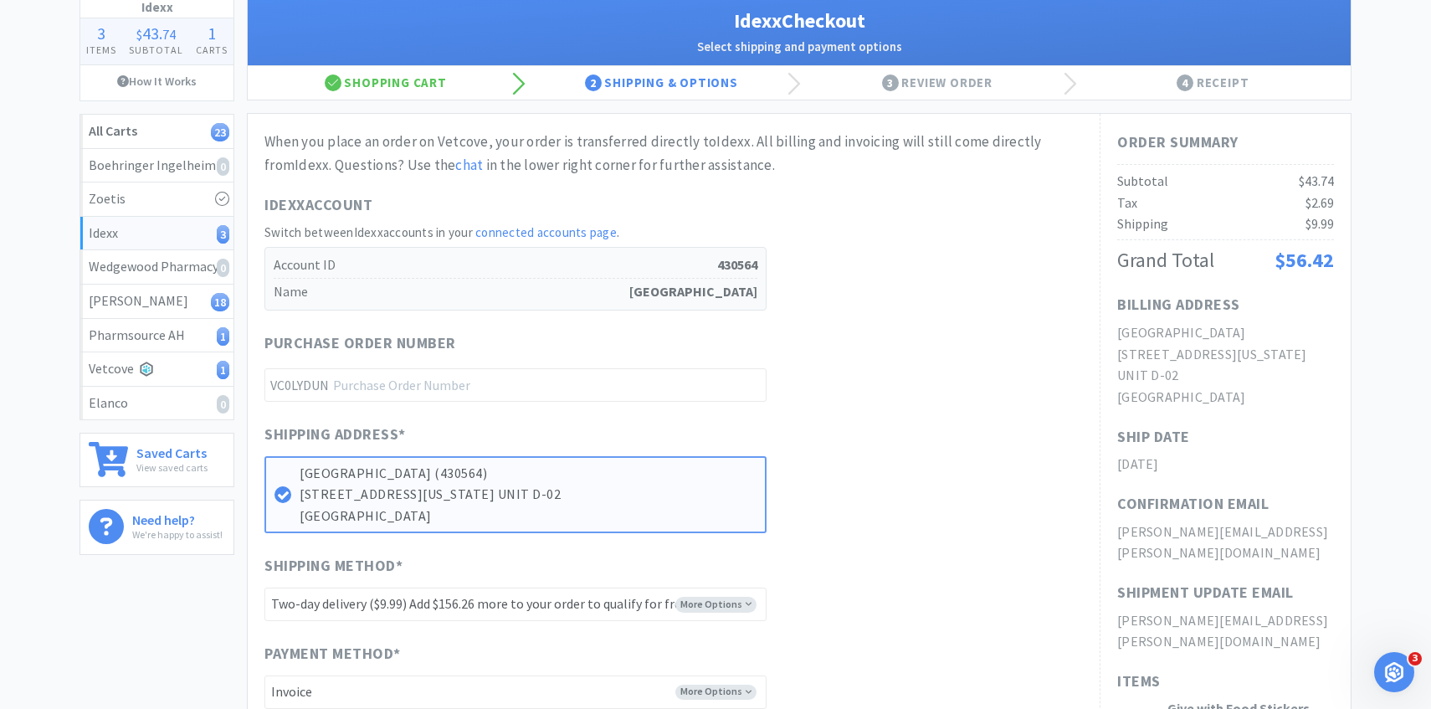
scroll to position [0, 0]
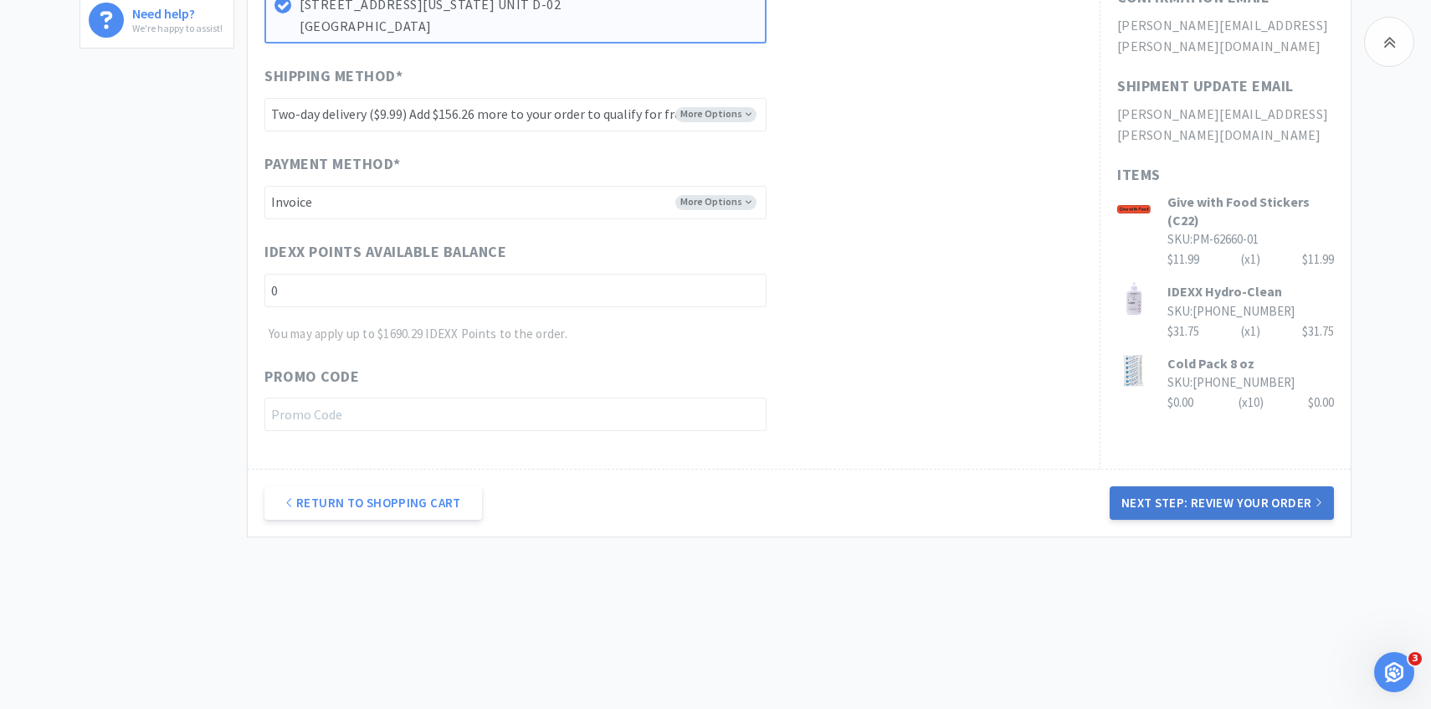
click at [1172, 501] on button "Next Step: Review Your Order" at bounding box center [1221, 502] width 224 height 33
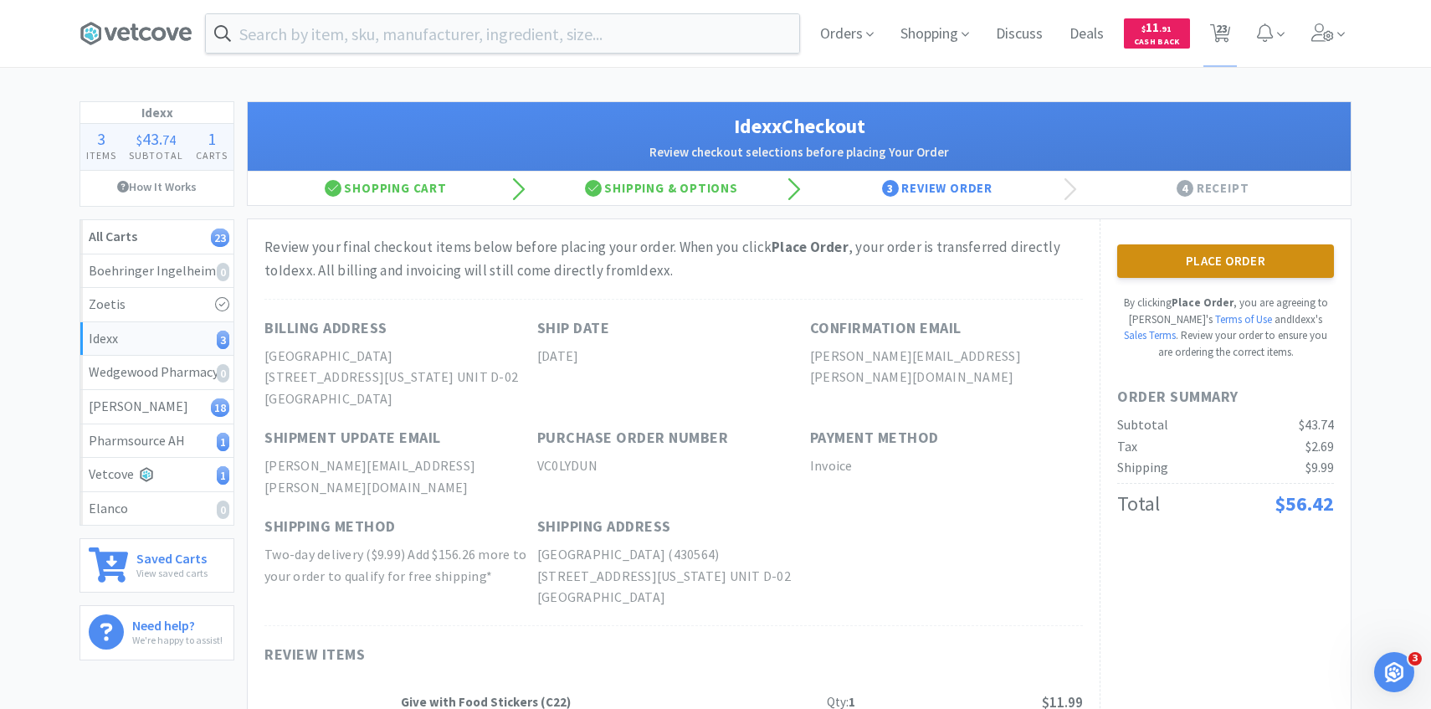
click at [1144, 251] on button "Place Order" at bounding box center [1225, 260] width 217 height 33
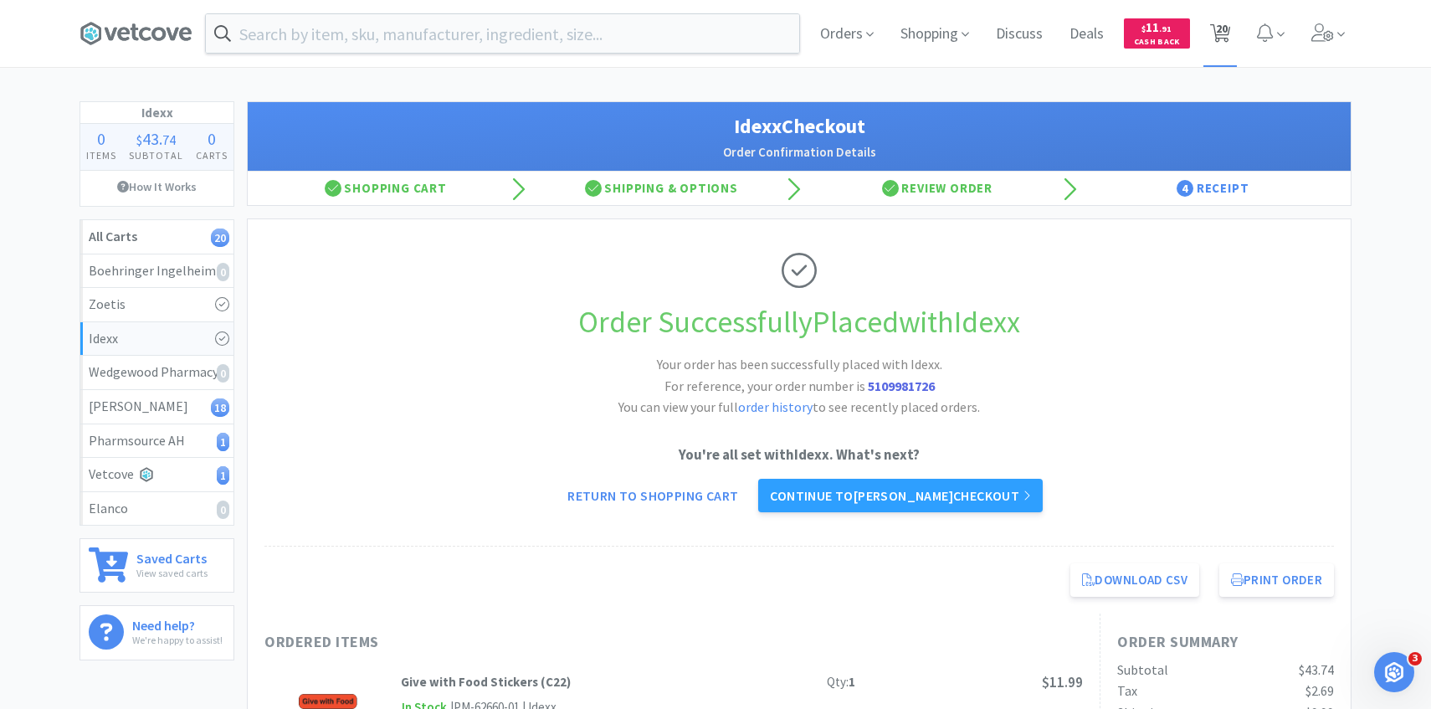
click at [1216, 40] on span "20" at bounding box center [1222, 28] width 12 height 67
select select "1"
select select "5"
select select "1"
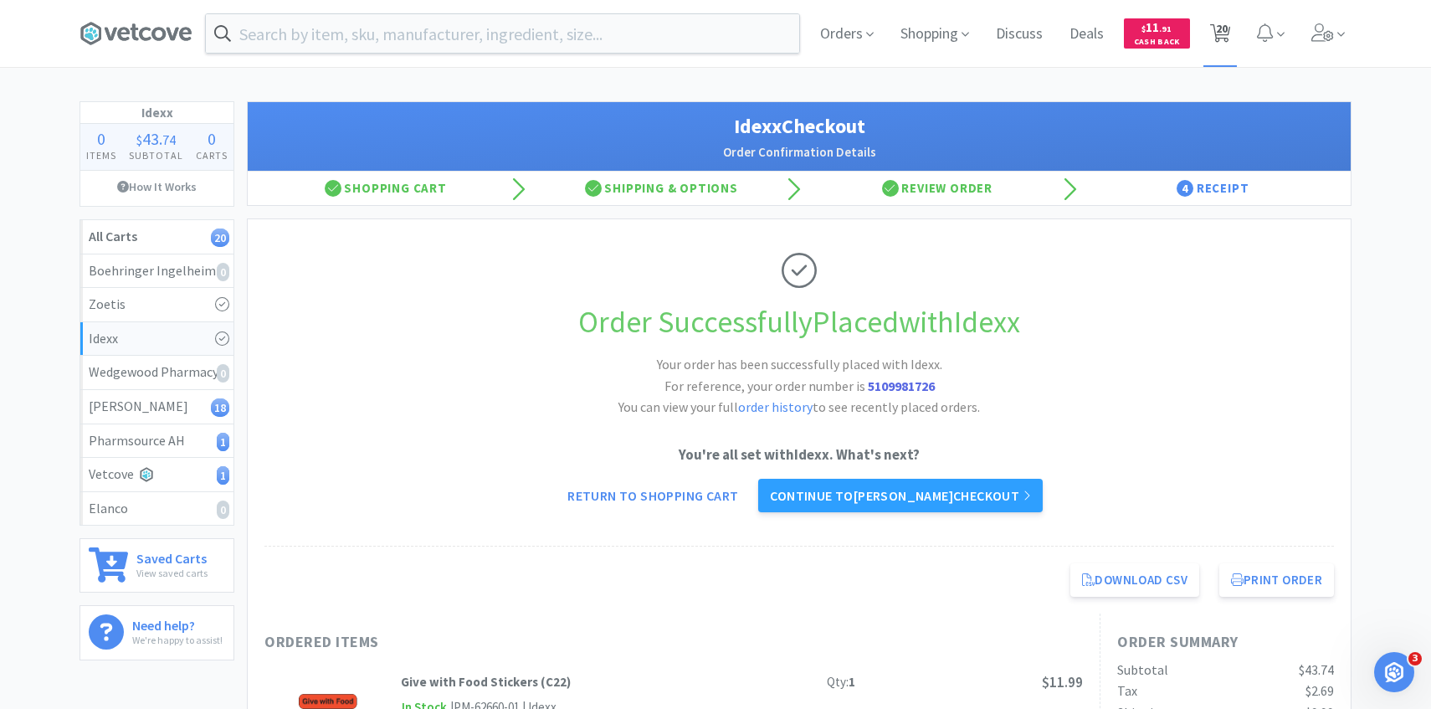
select select "1"
select select "2"
select select "1"
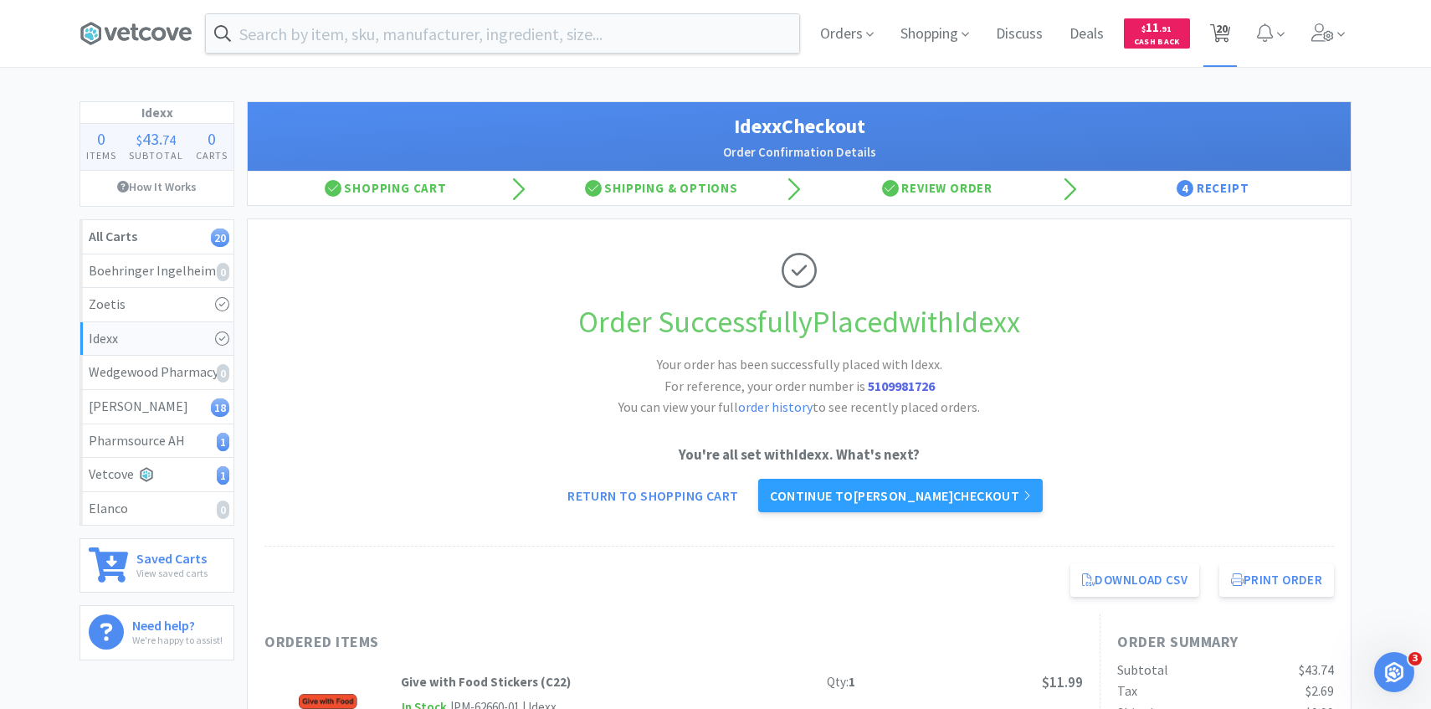
select select "3"
select select "1"
select select "5"
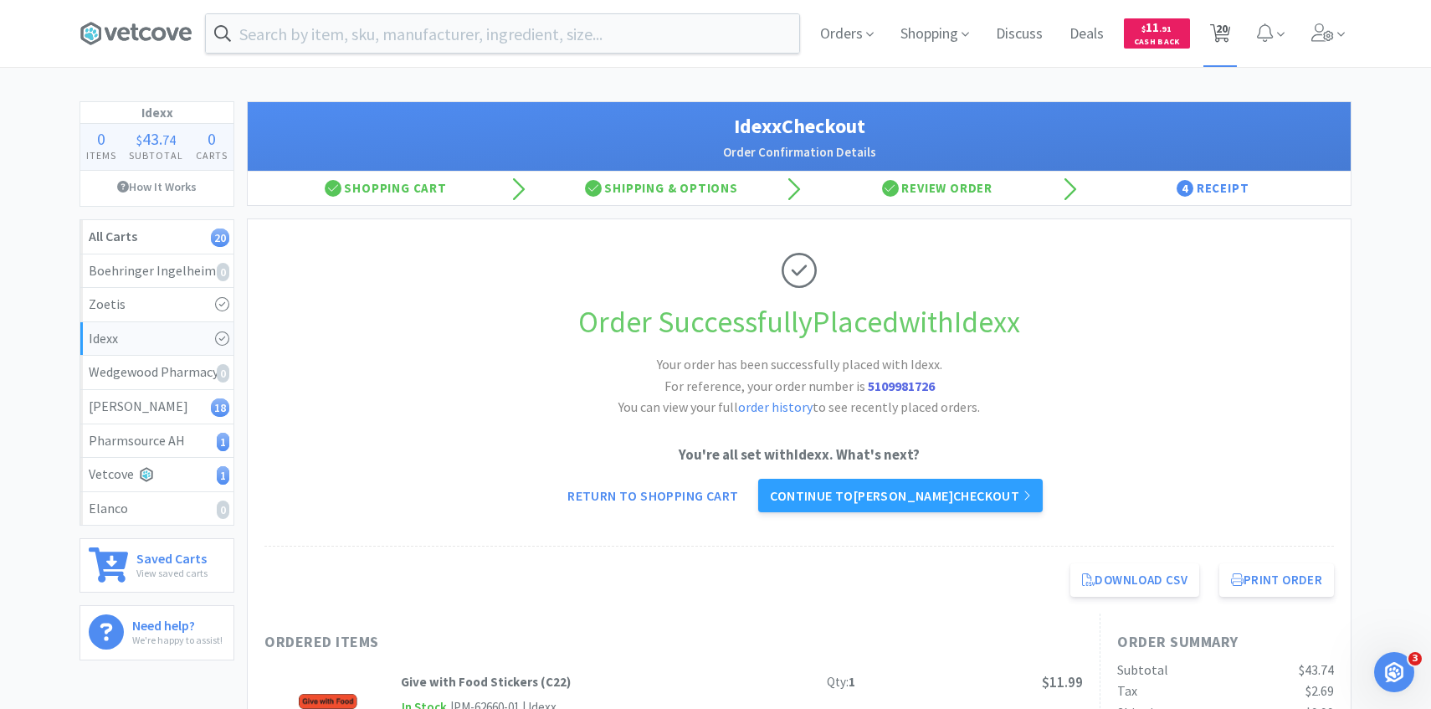
select select "1"
select select "2"
select select "1"
select select "3"
select select "1"
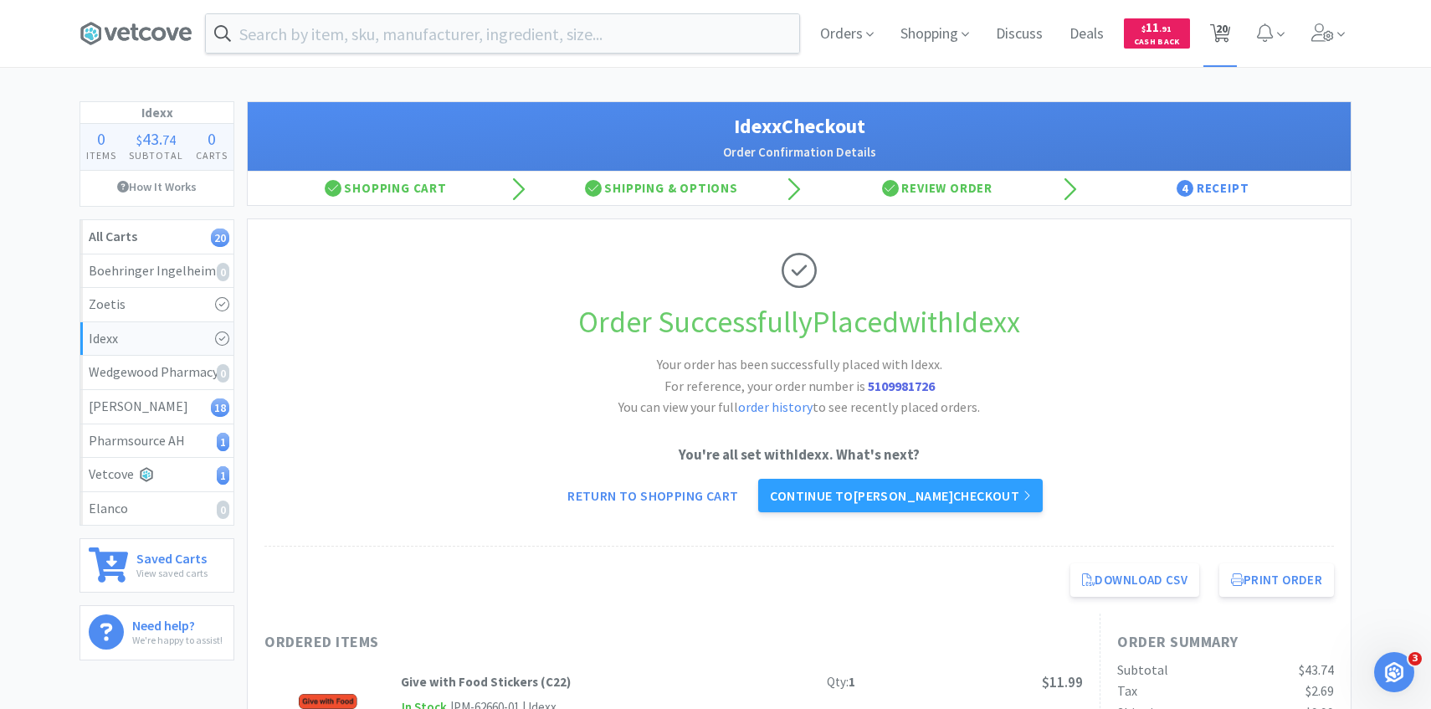
select select "1"
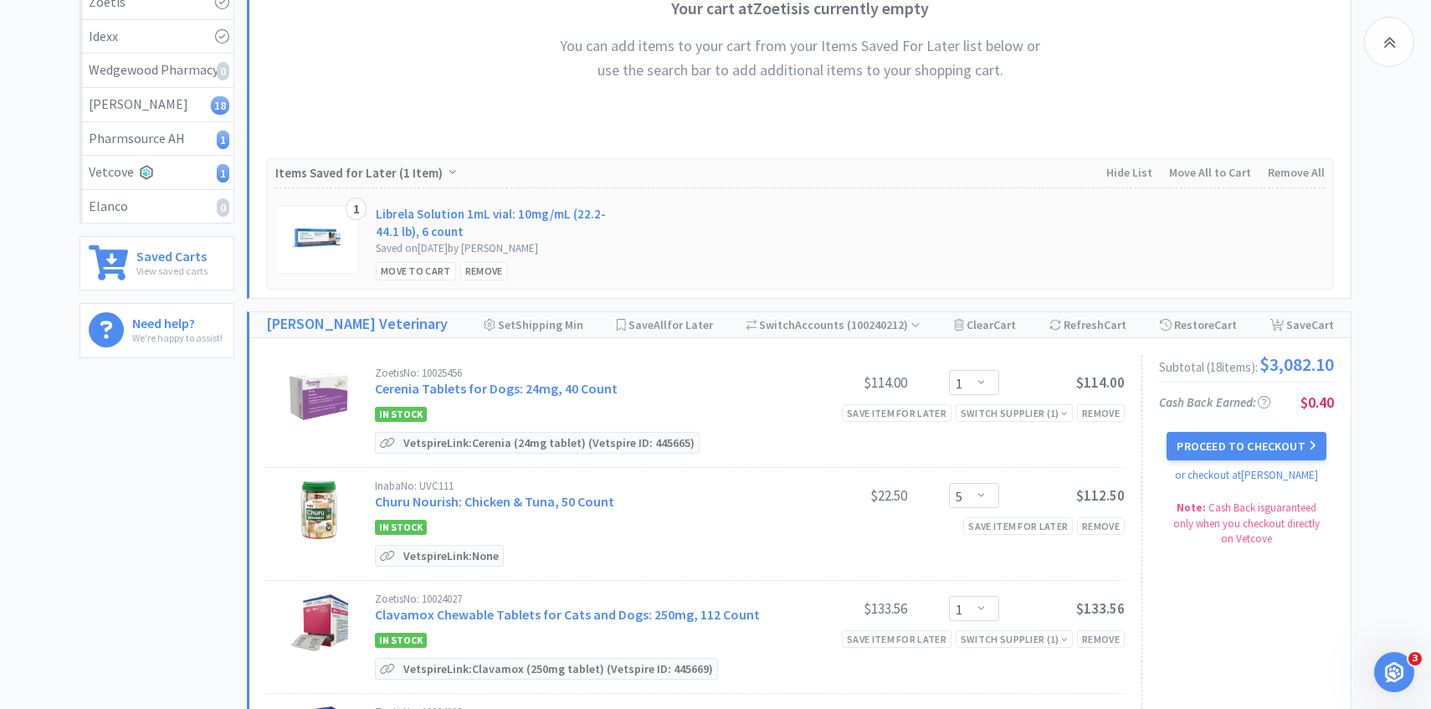
scroll to position [309, 0]
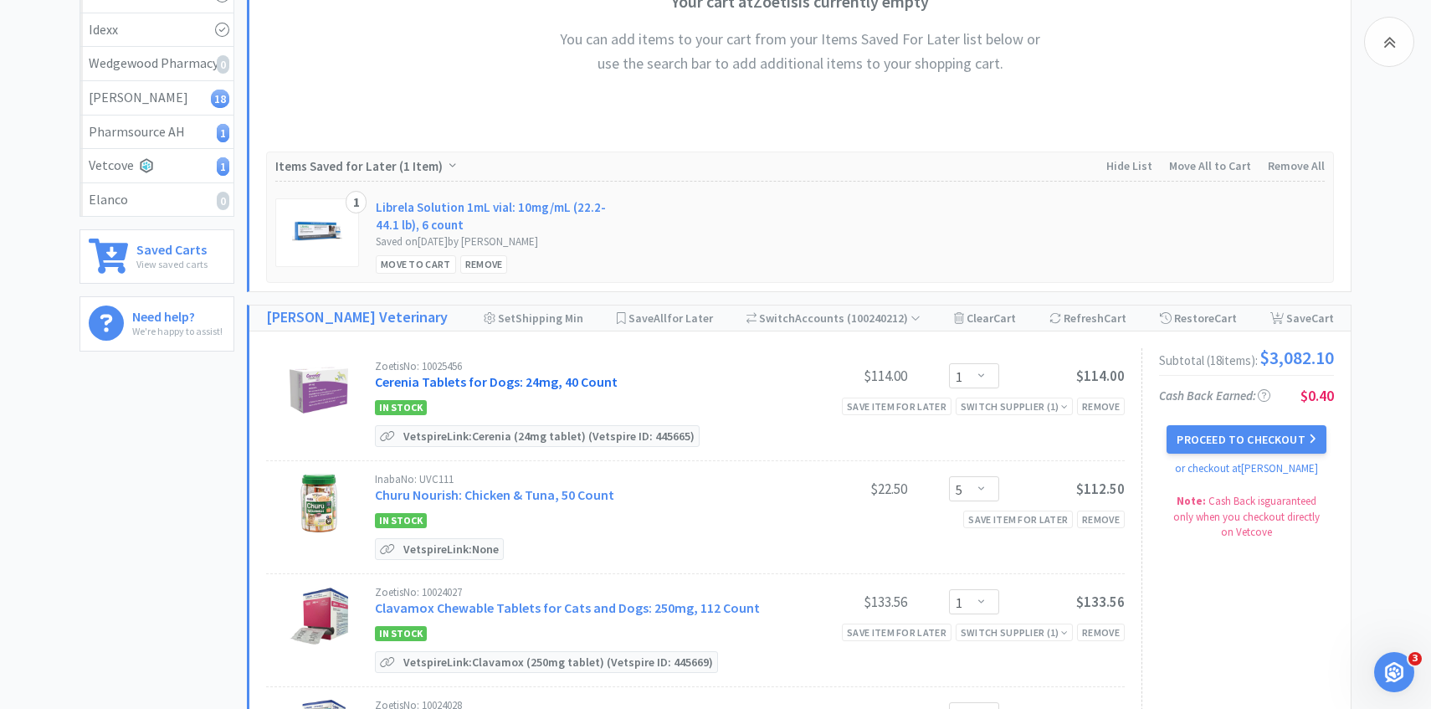
click at [594, 383] on link "Cerenia Tablets for Dogs: 24mg, 40 Count" at bounding box center [496, 381] width 243 height 17
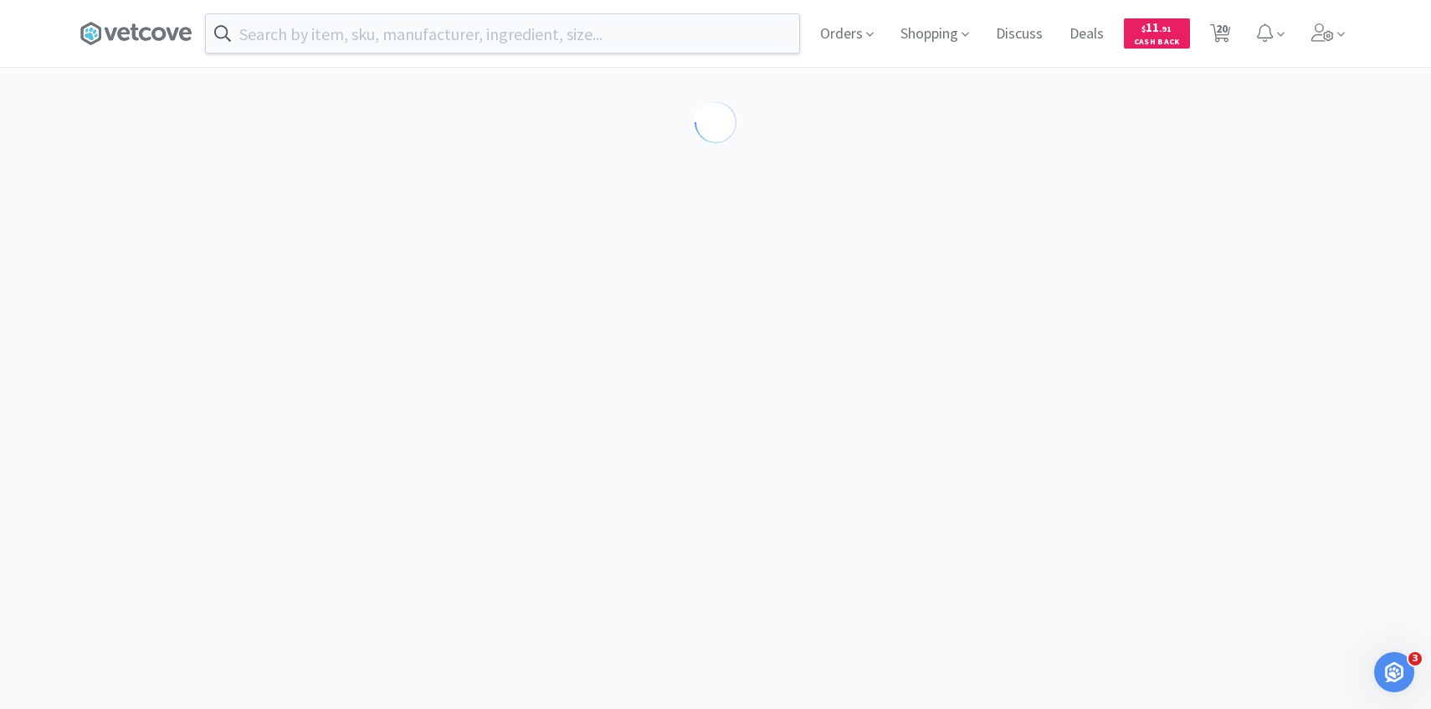
select select "298850"
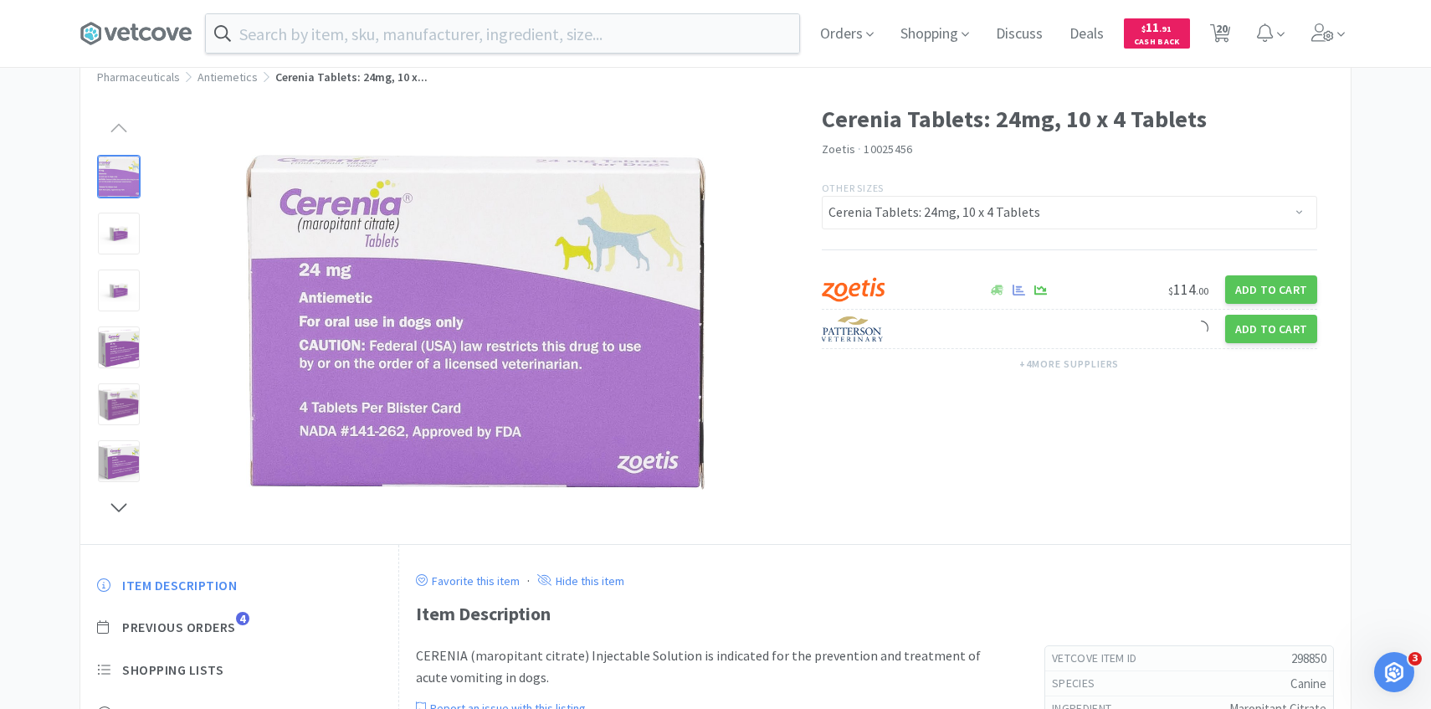
scroll to position [90, 0]
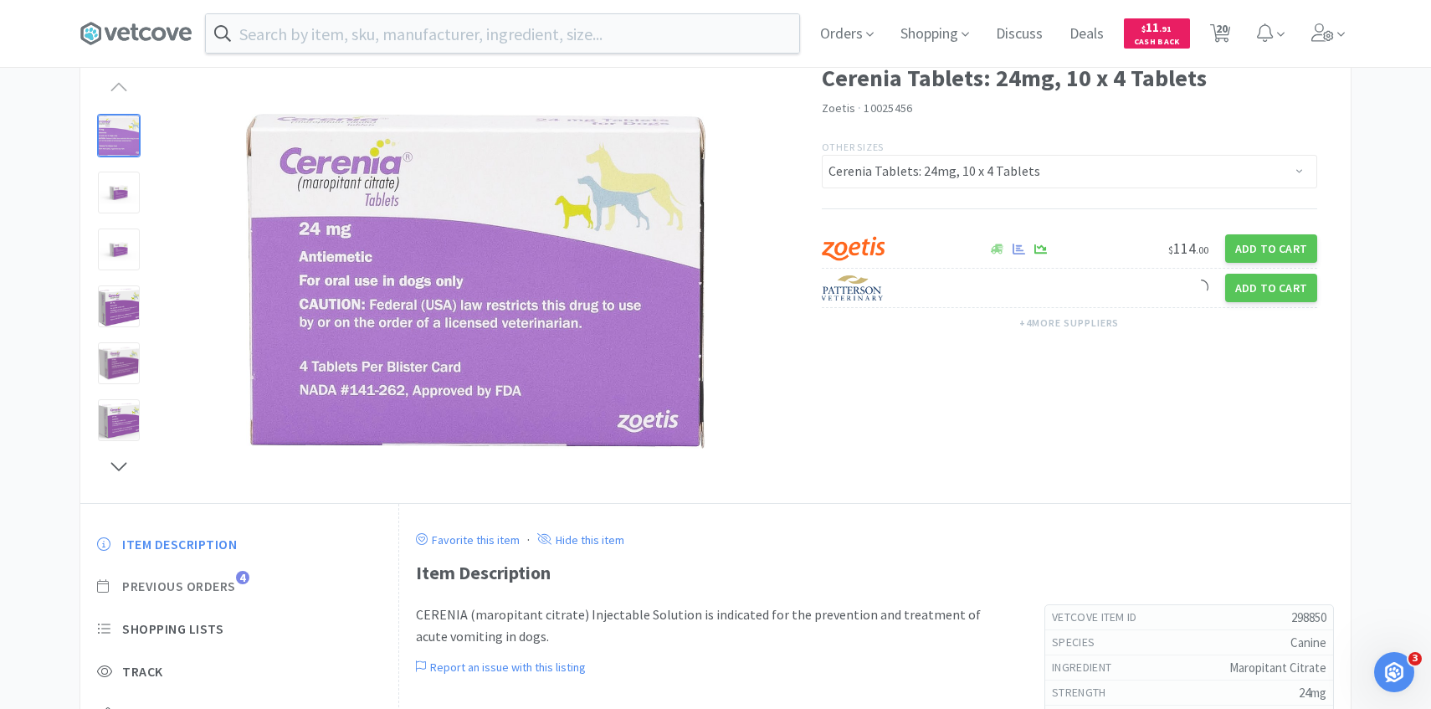
click at [242, 578] on span "4" at bounding box center [242, 577] width 13 height 13
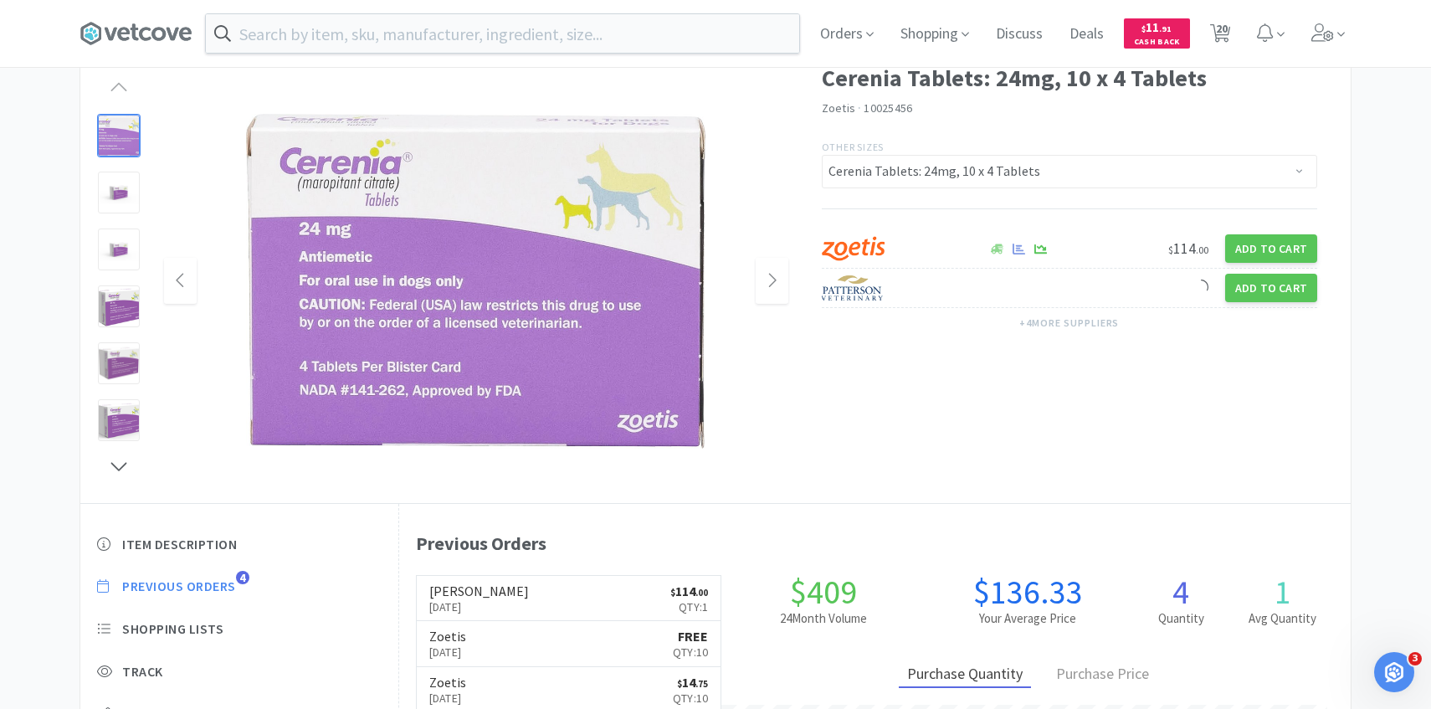
scroll to position [459, 951]
click at [1210, 23] on span "20" at bounding box center [1220, 33] width 21 height 23
select select "1"
select select "5"
select select "1"
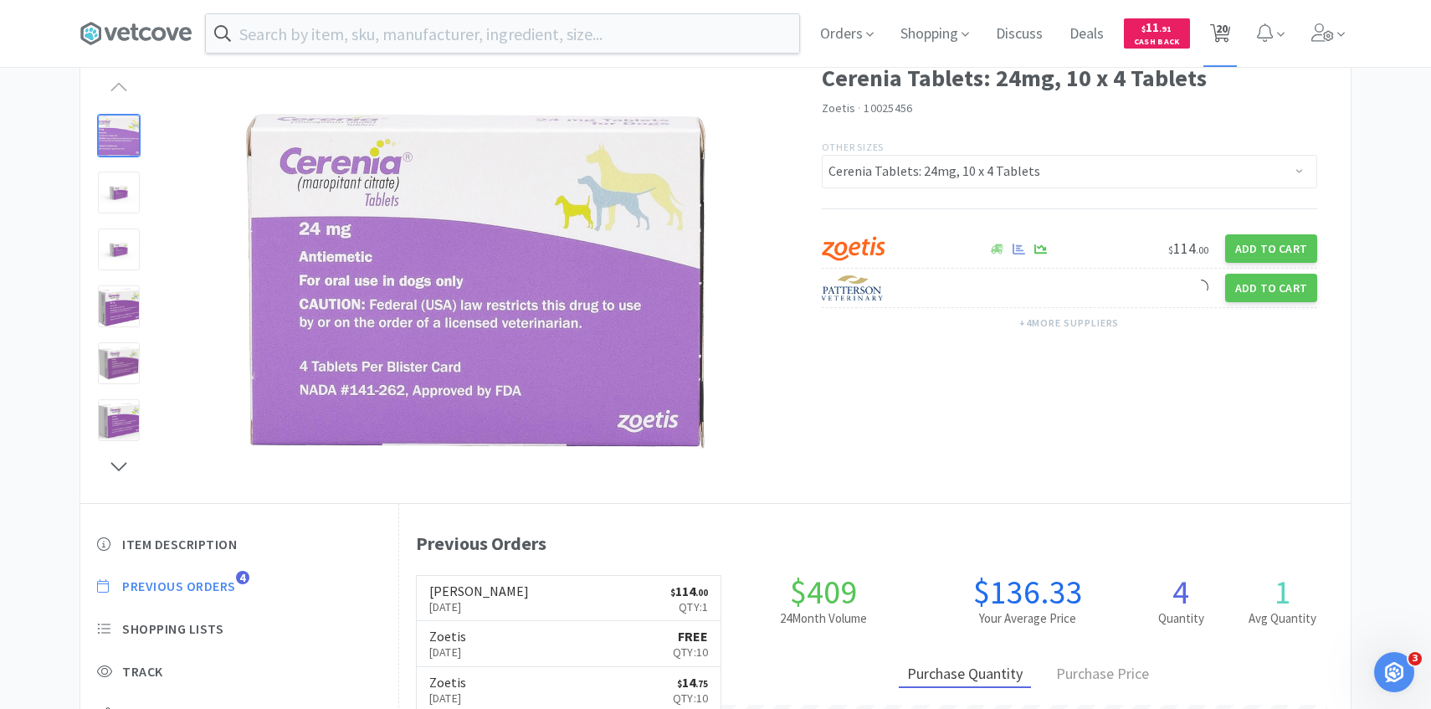
select select "1"
select select "2"
select select "1"
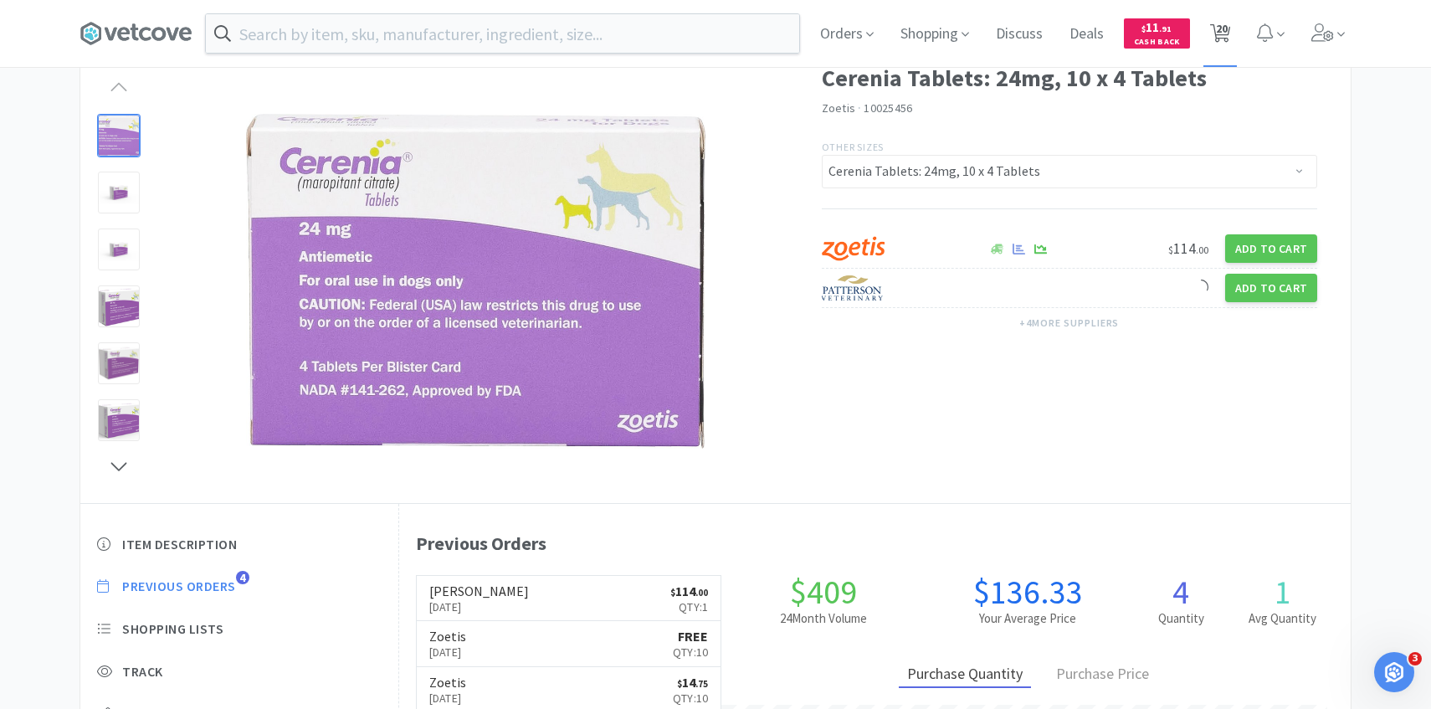
select select "1"
select select "3"
select select "1"
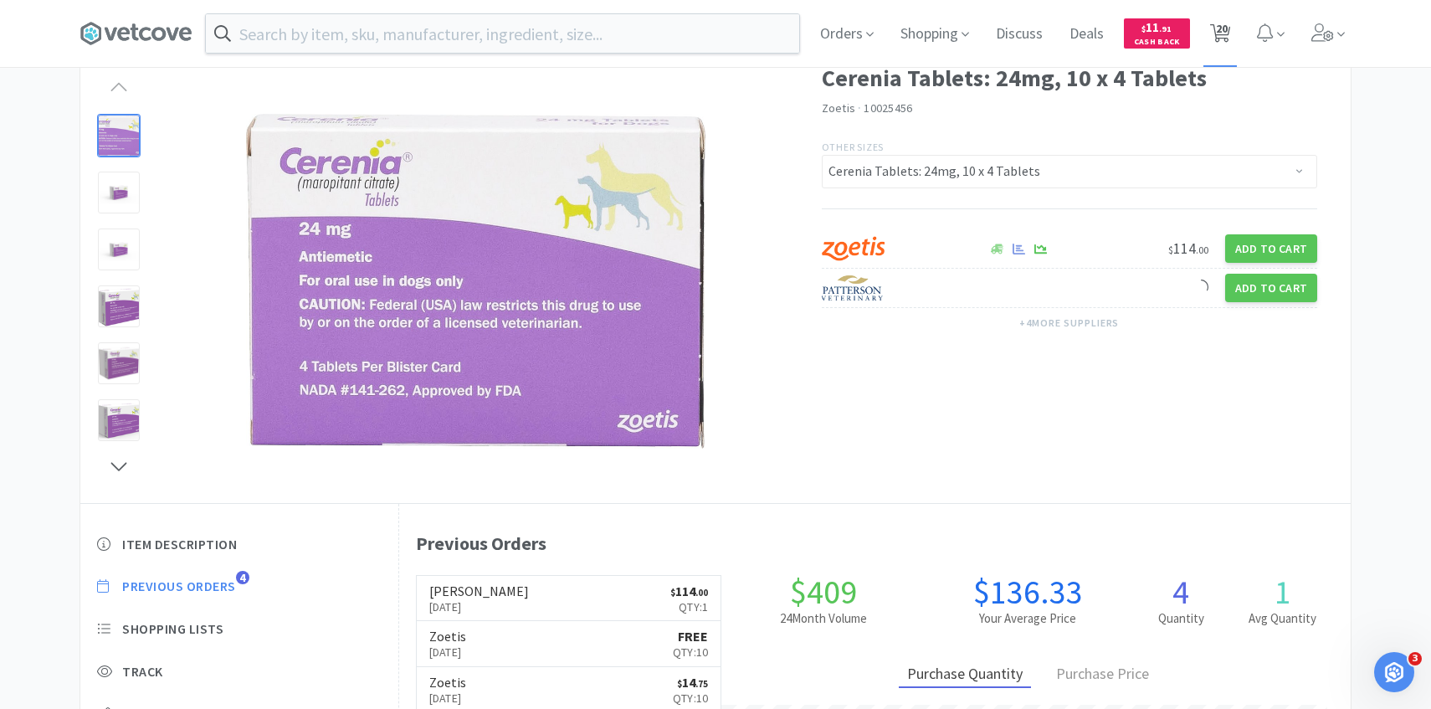
select select "5"
select select "1"
select select "2"
select select "1"
select select "3"
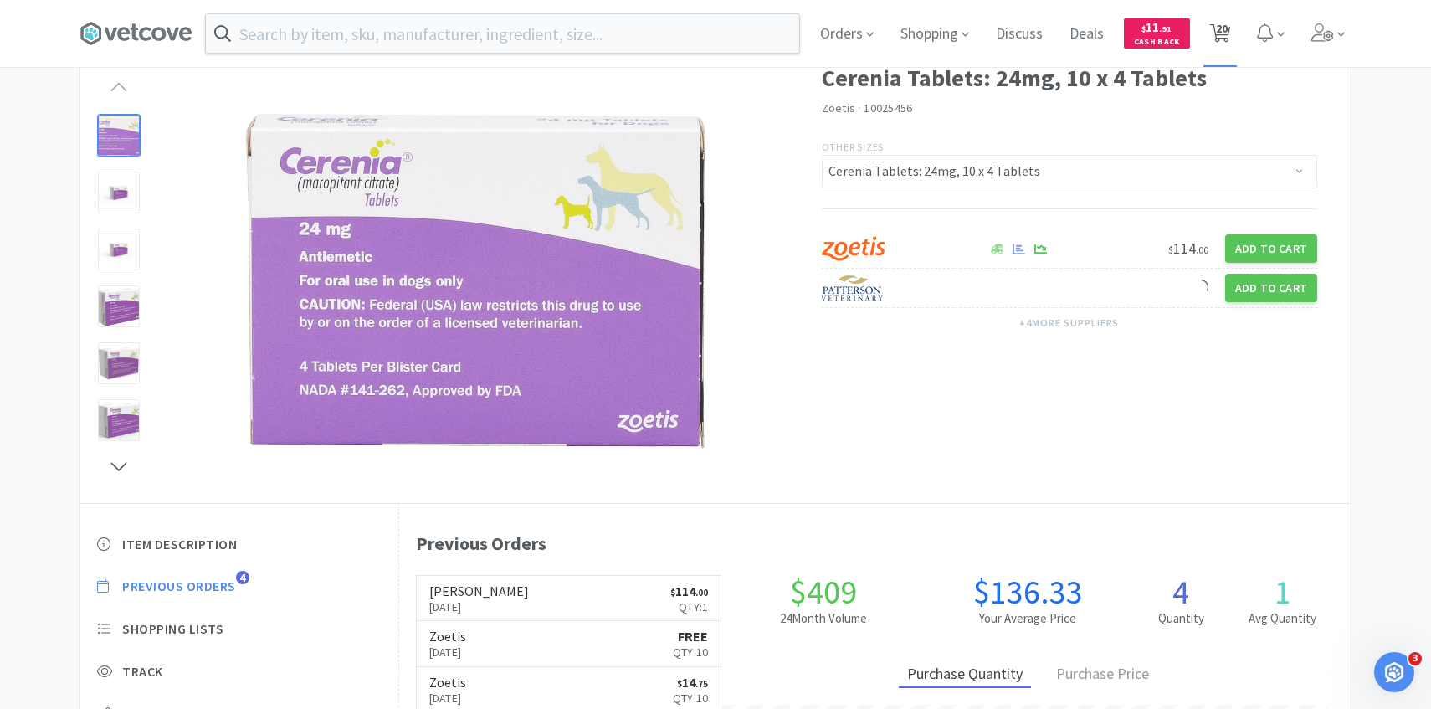
select select "1"
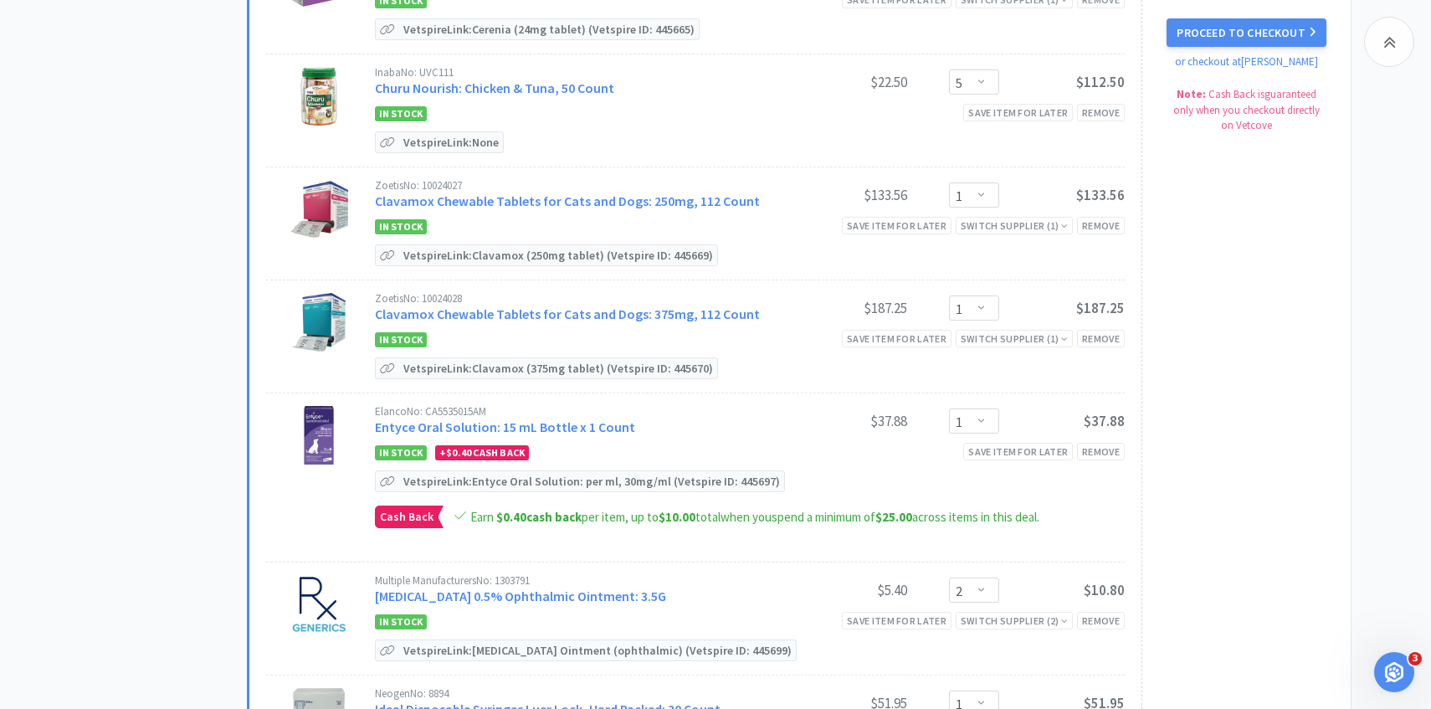
scroll to position [726, 0]
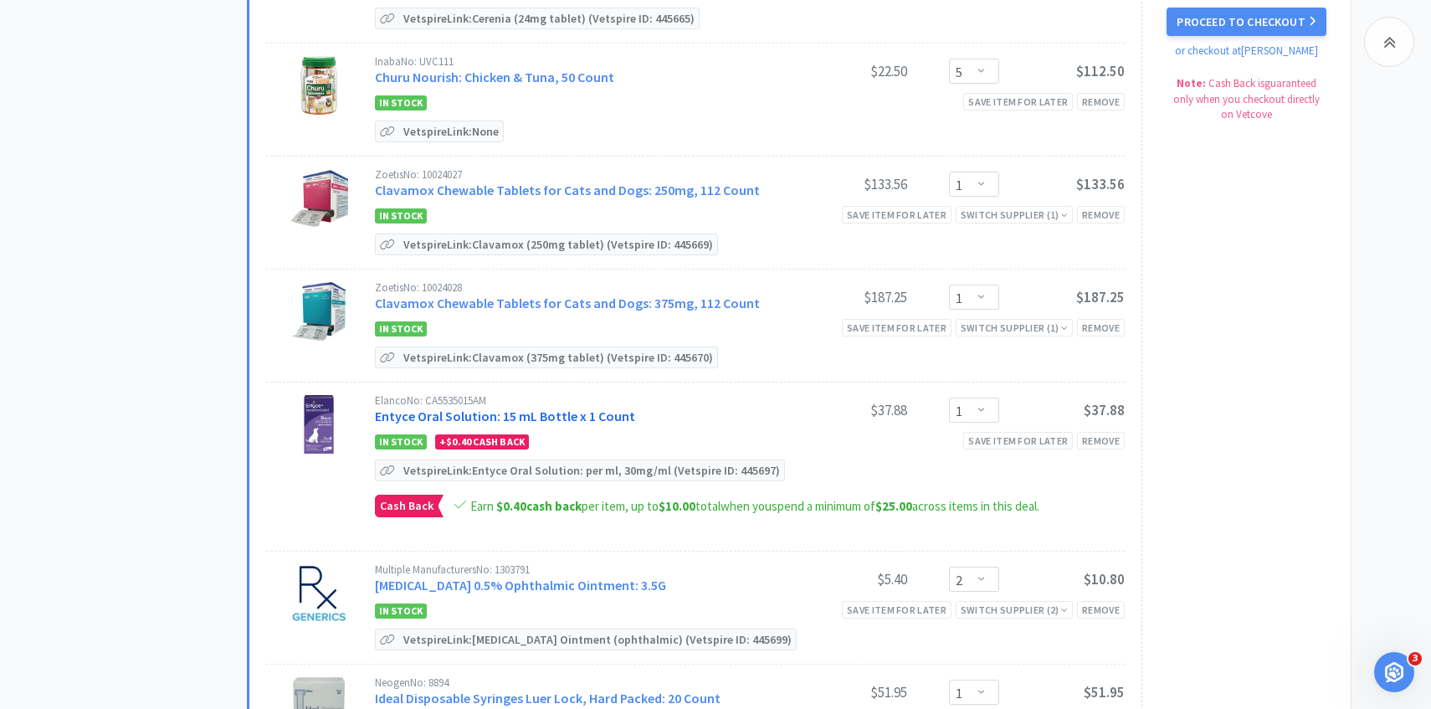
click at [572, 407] on link "Entyce Oral Solution: 15 mL Bottle x 1 Count" at bounding box center [505, 415] width 260 height 17
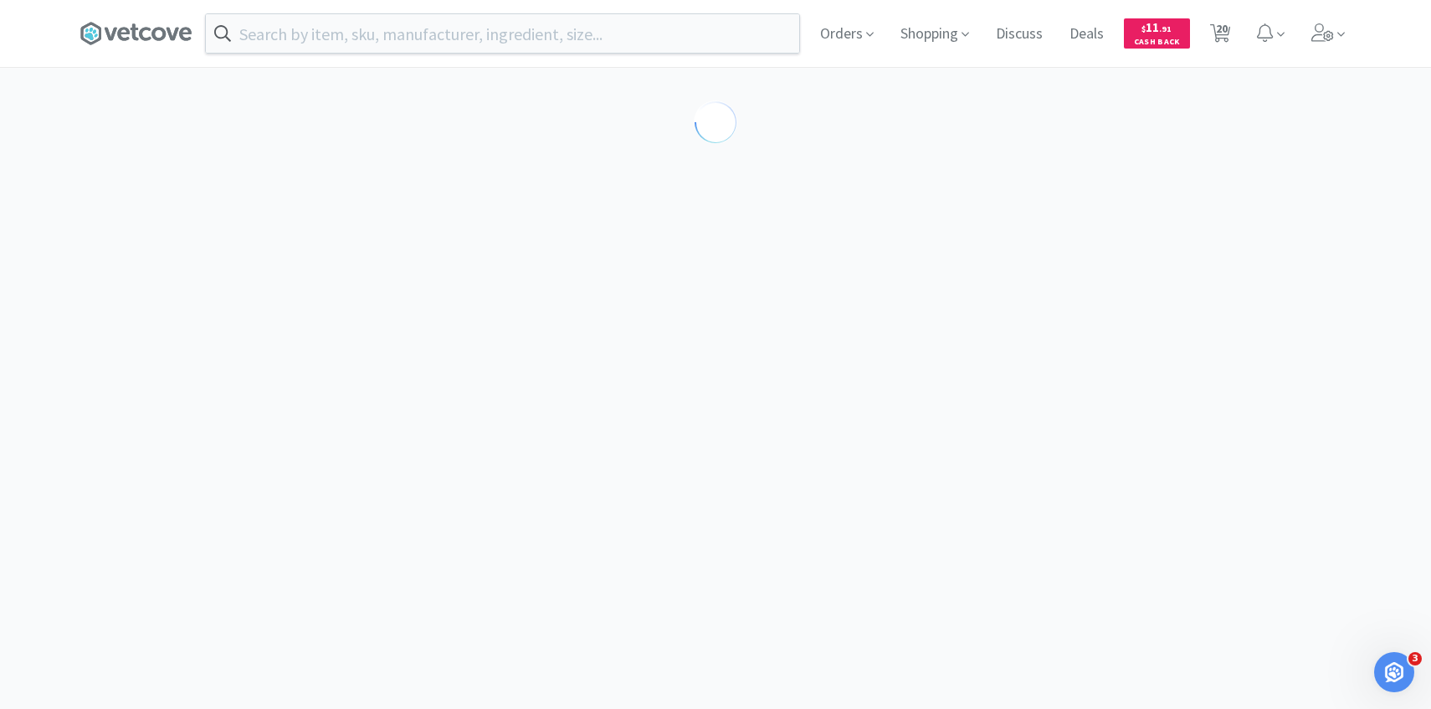
select select "212402"
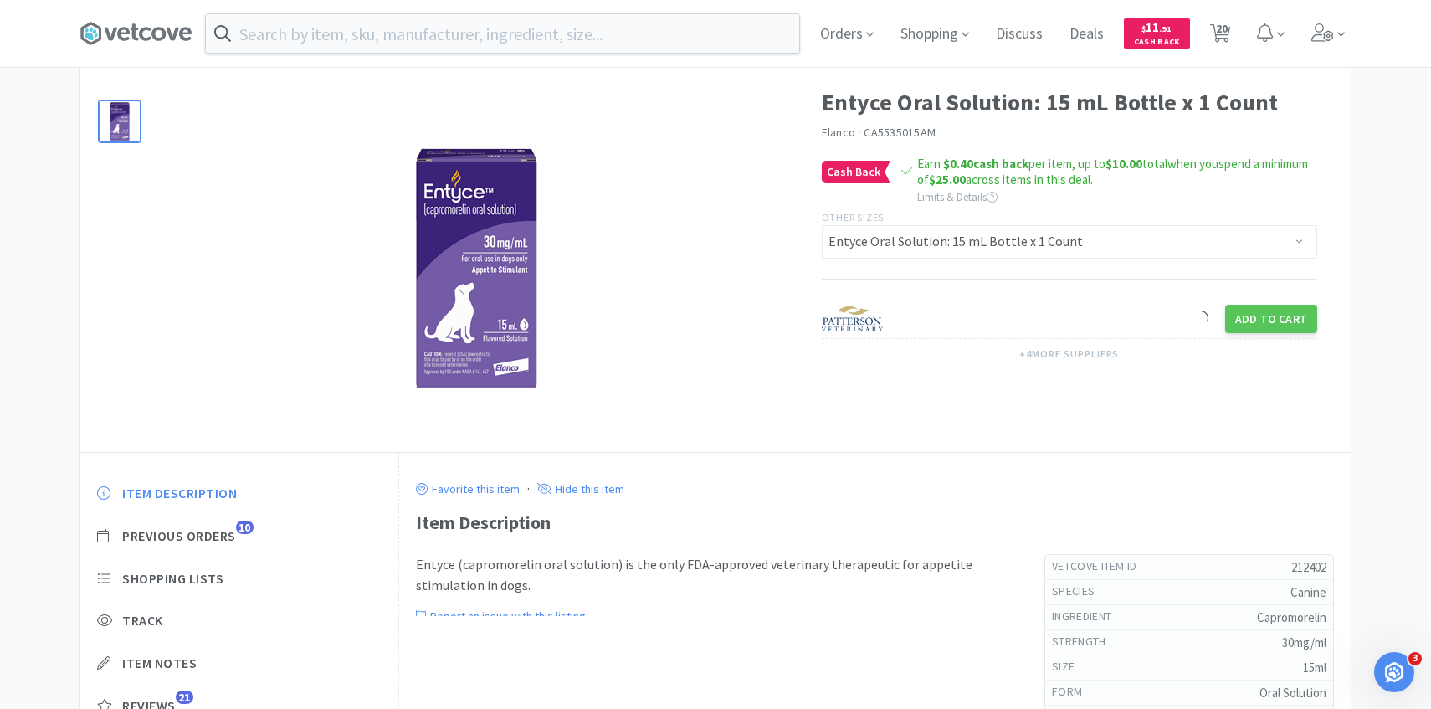
scroll to position [94, 0]
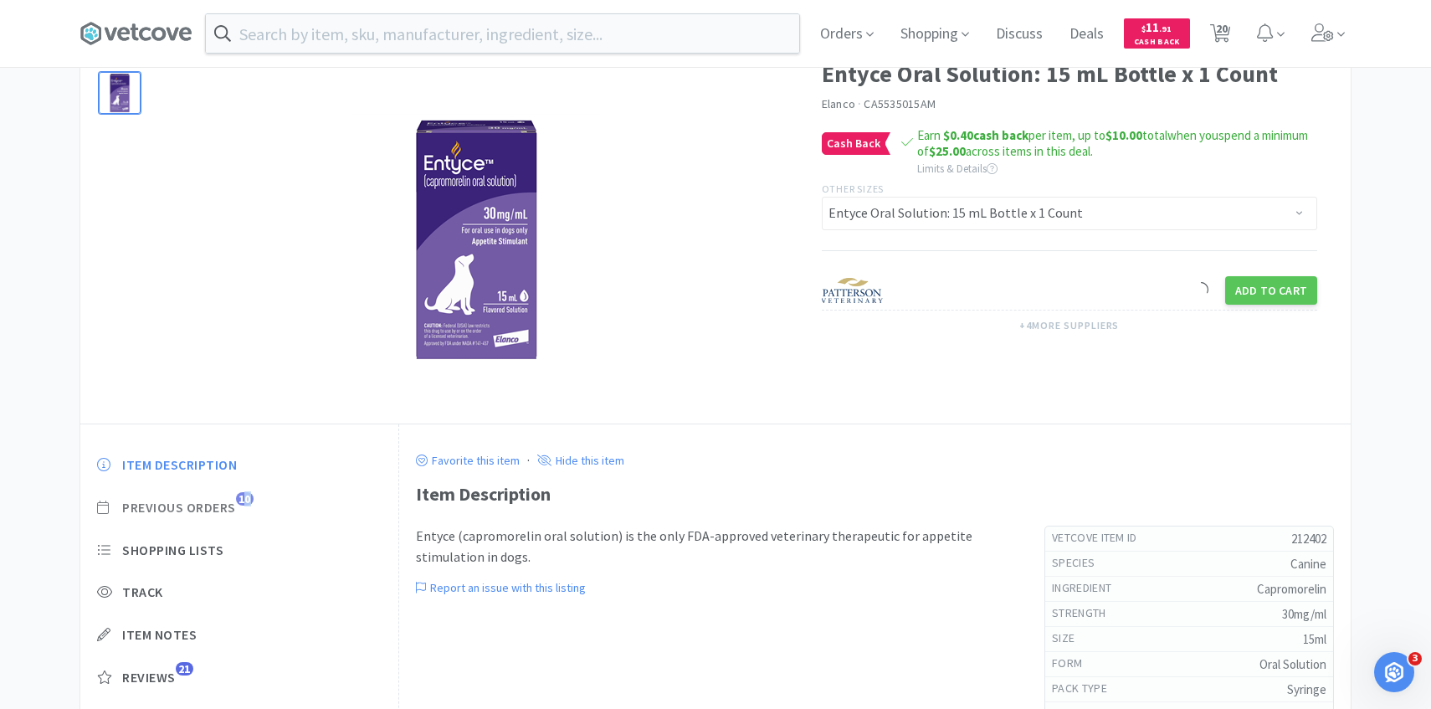
click at [243, 506] on span "Previous Orders 10" at bounding box center [239, 508] width 284 height 18
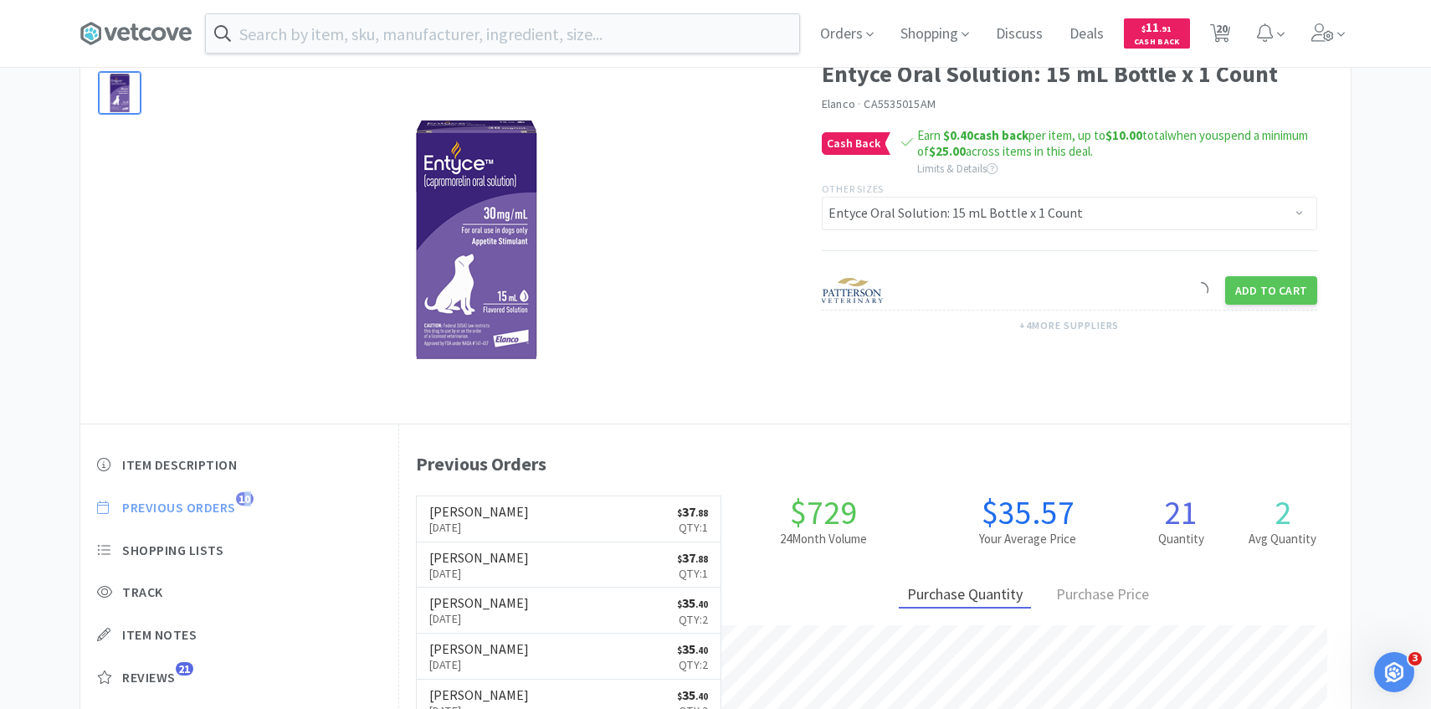
scroll to position [459, 951]
select select "1"
select select "5"
select select "1"
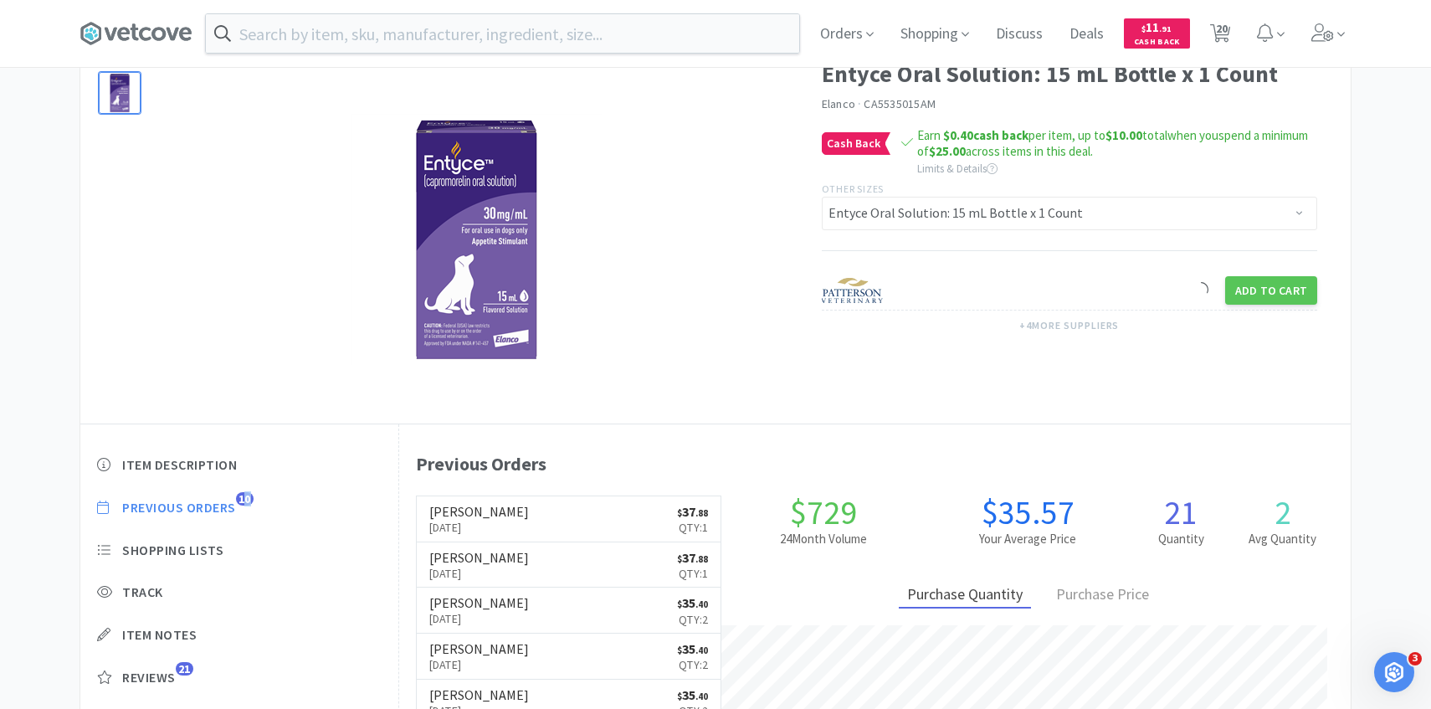
select select "1"
select select "2"
select select "1"
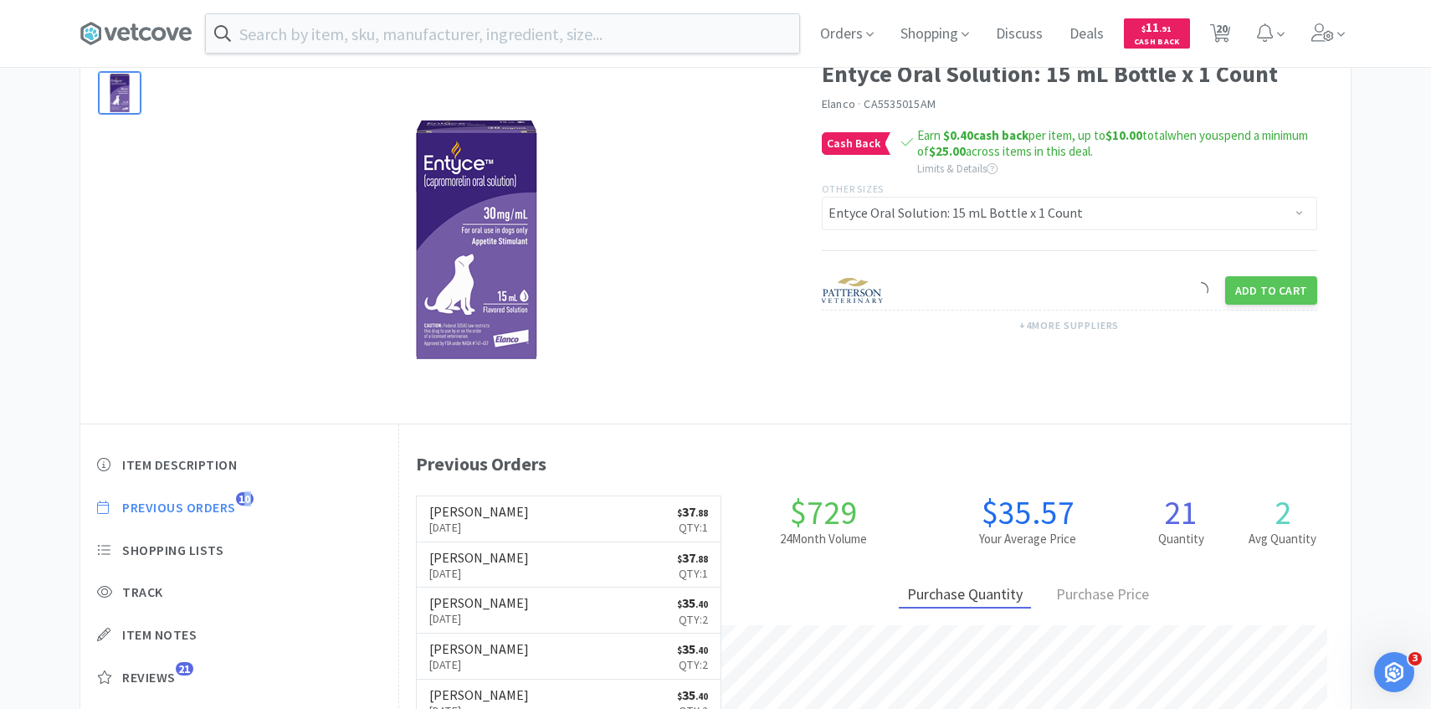
select select "3"
select select "1"
select select "5"
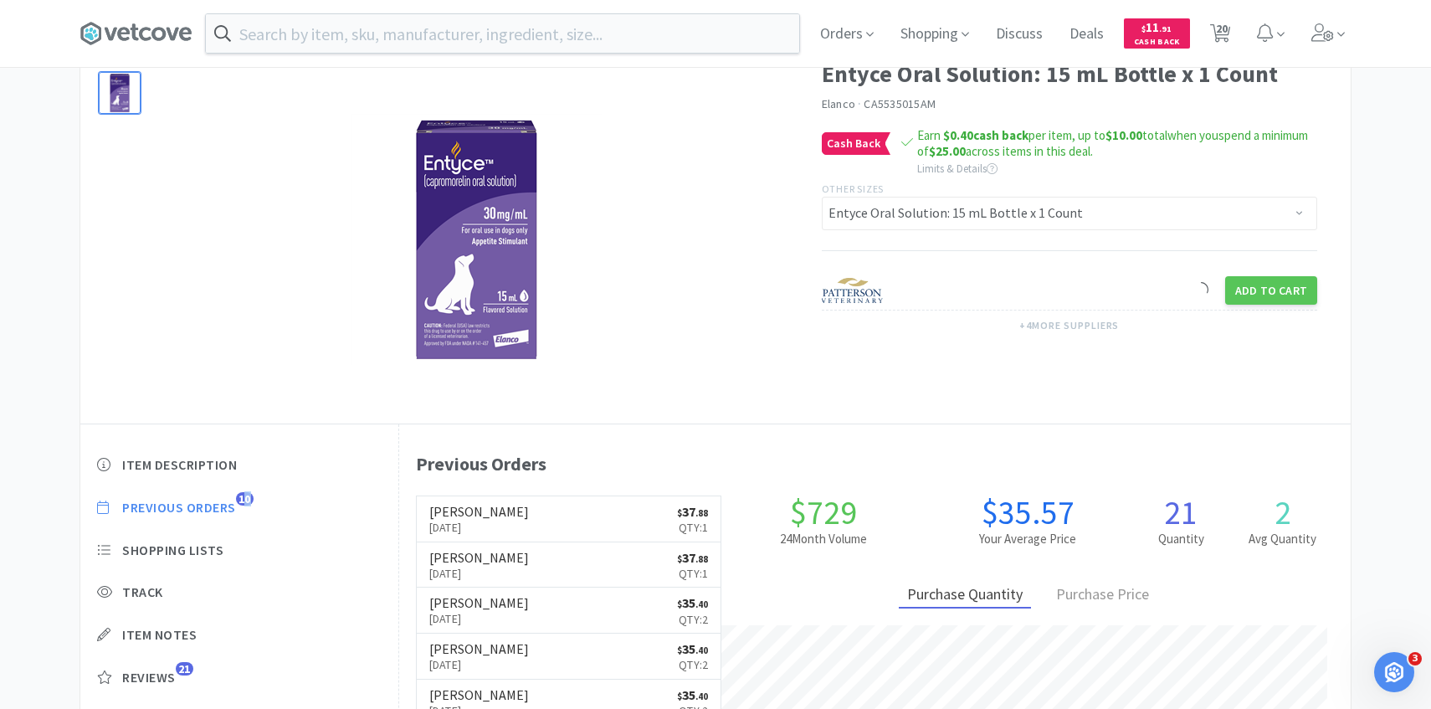
select select "1"
select select "2"
select select "1"
select select "3"
select select "1"
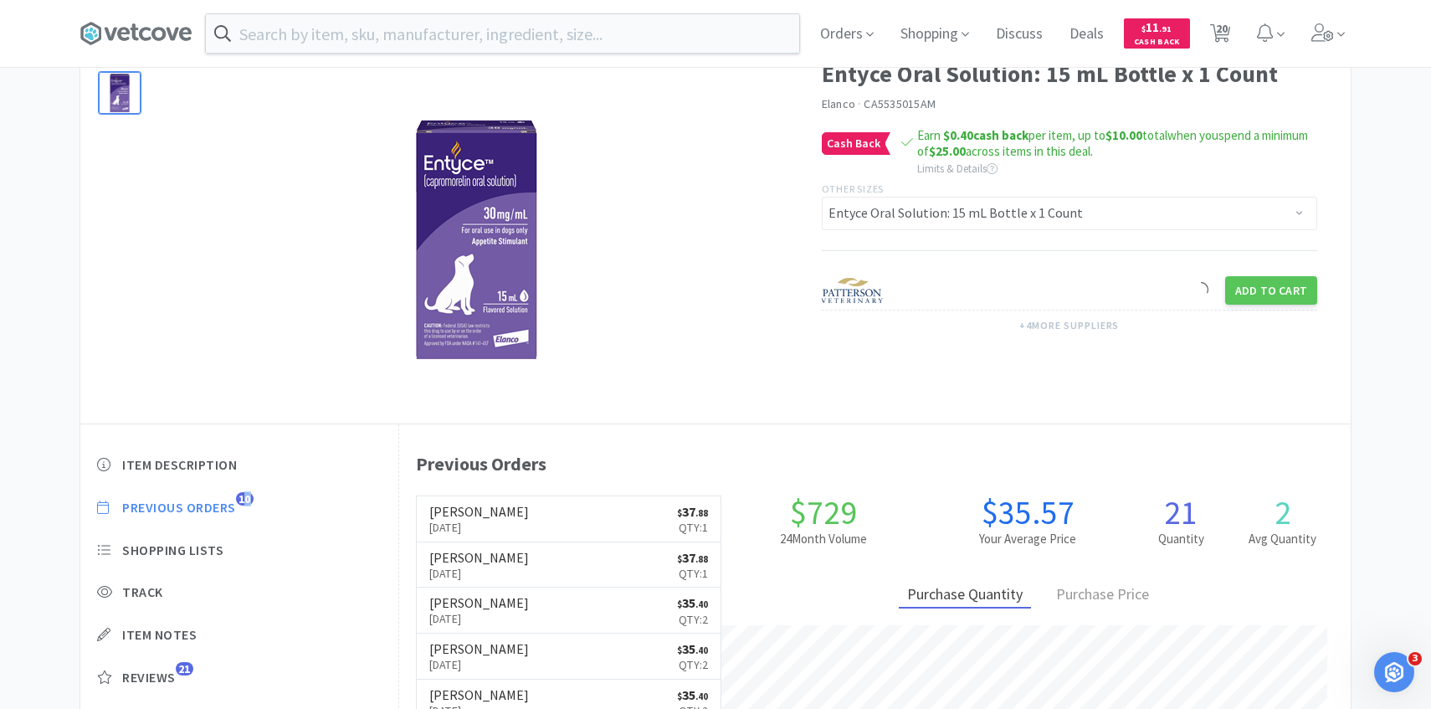
select select "1"
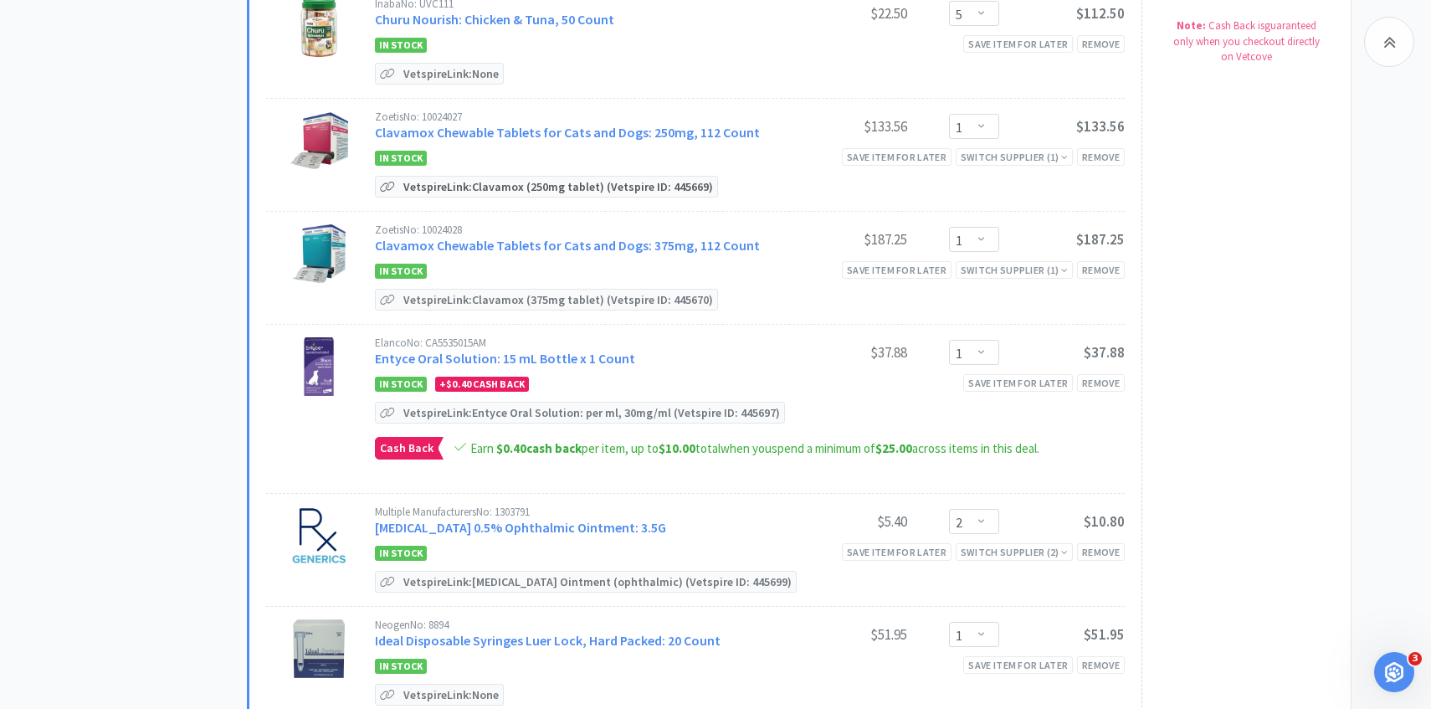
scroll to position [920, 0]
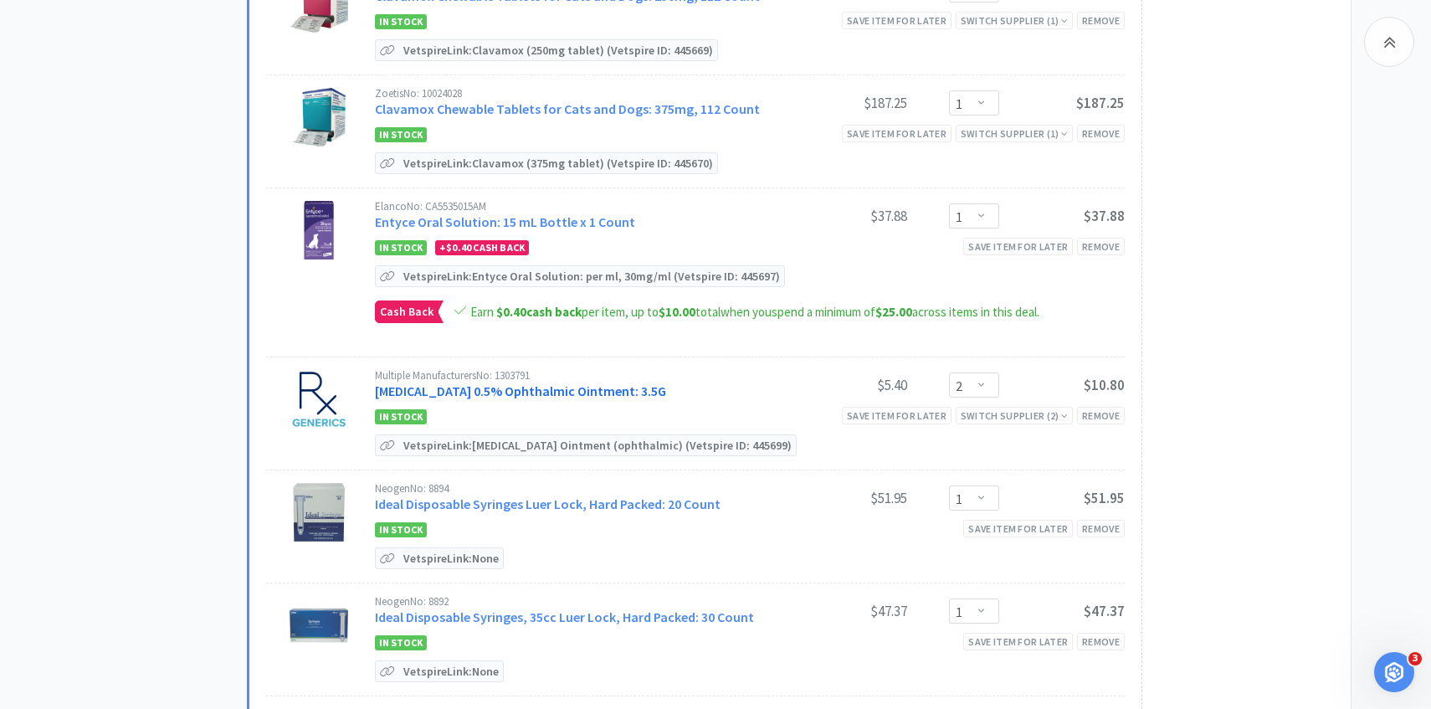
click at [491, 384] on link "Erythromycin 0.5% Ophthalmic Ointment: 3.5G" at bounding box center [520, 390] width 291 height 17
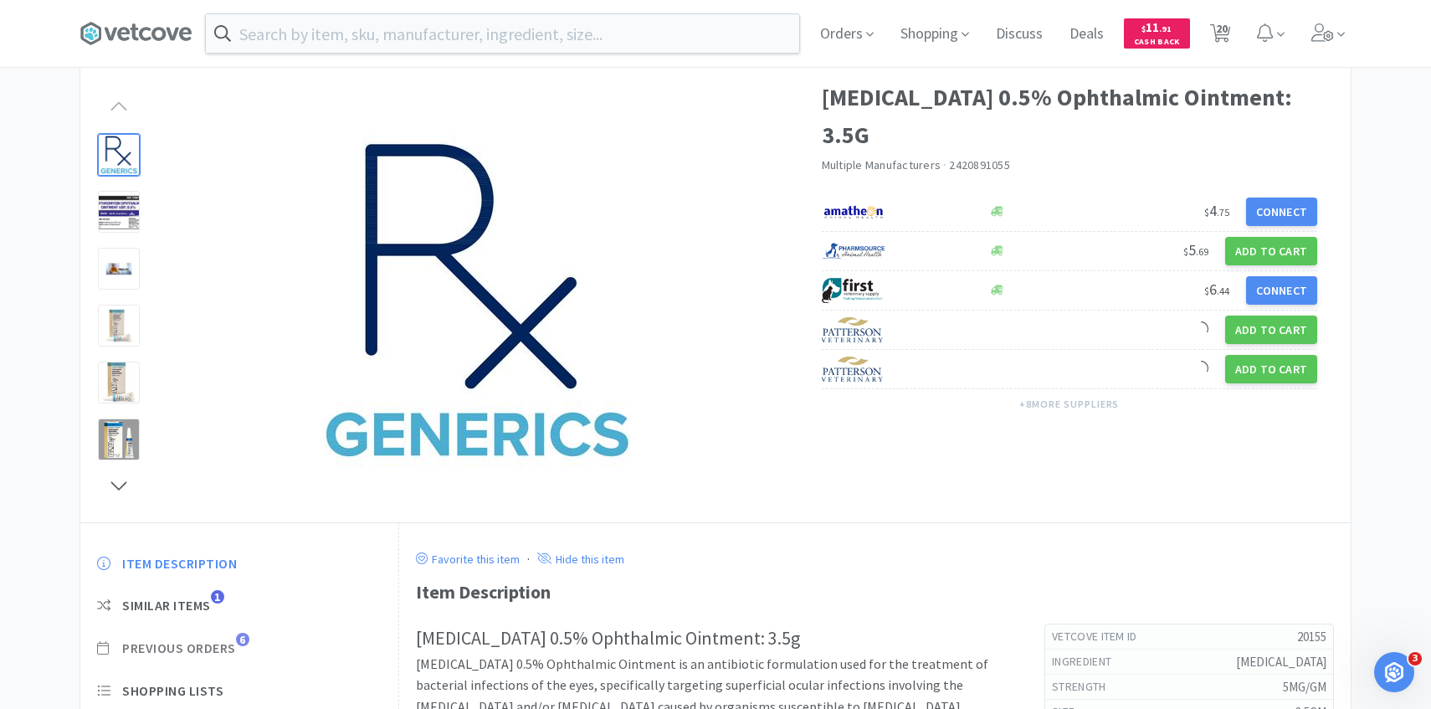
click at [233, 653] on span "Previous Orders" at bounding box center [179, 648] width 114 height 18
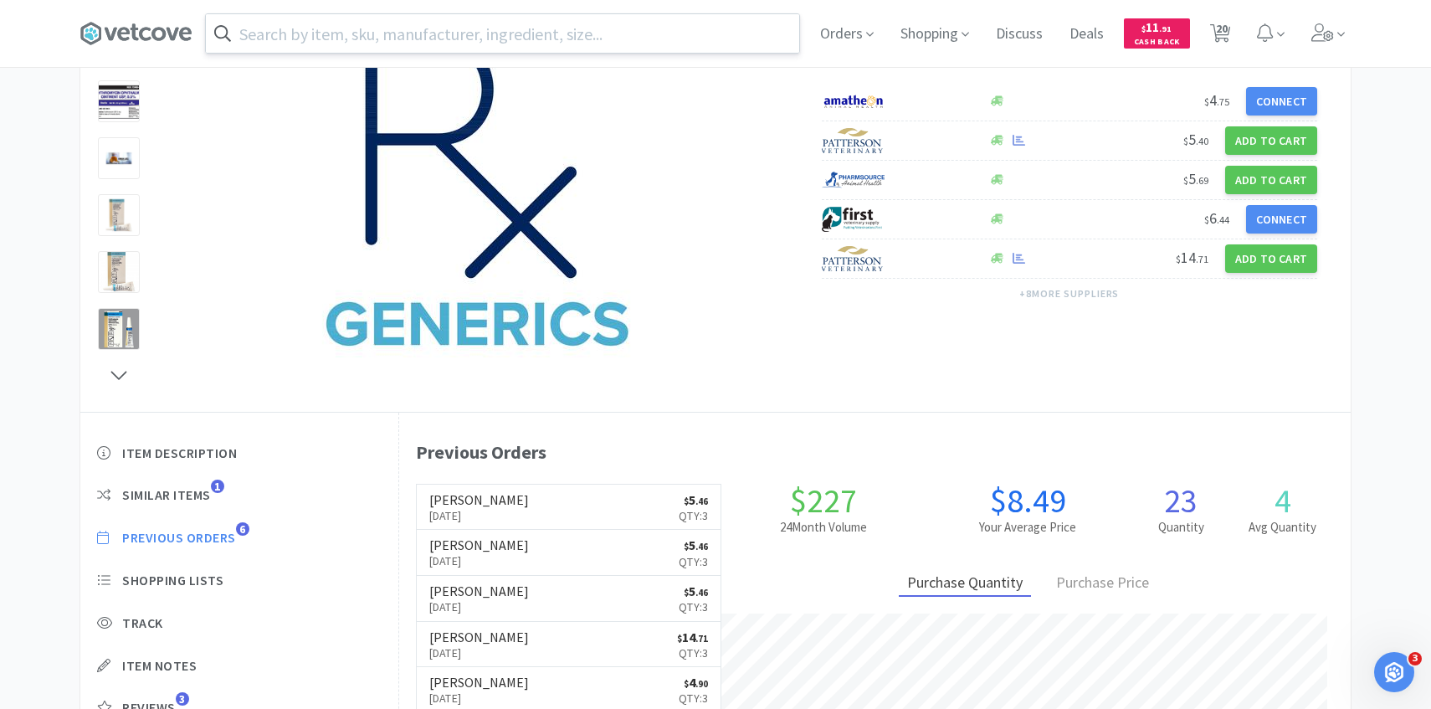
scroll to position [459, 951]
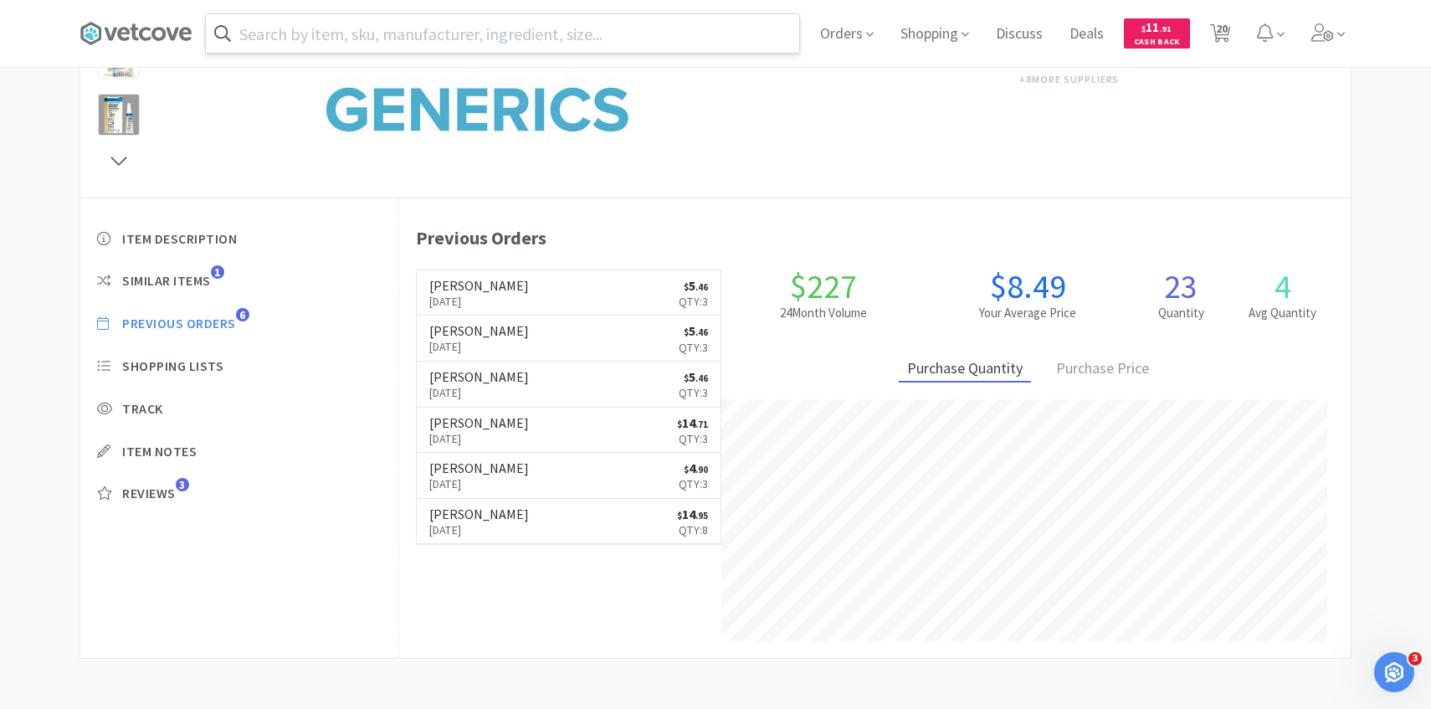
select select "1"
select select "5"
select select "1"
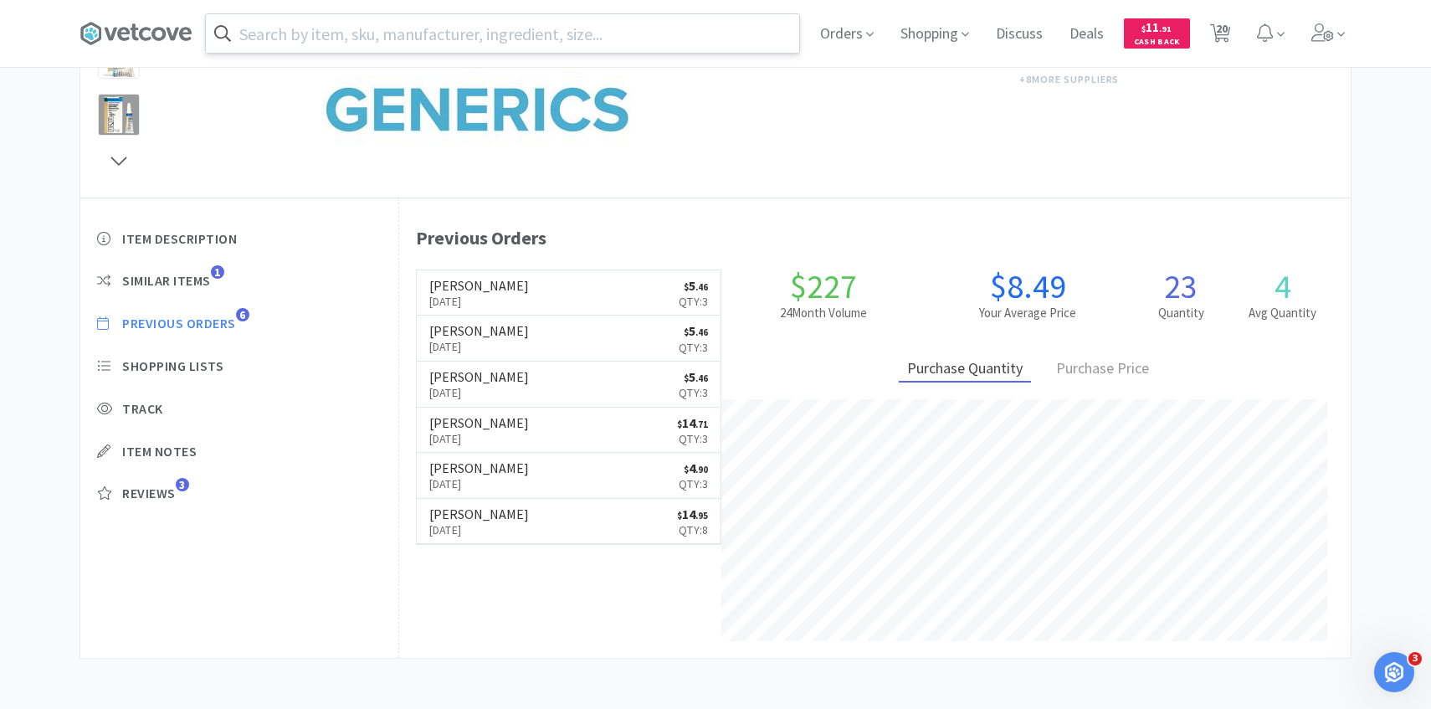
select select "2"
select select "1"
select select "3"
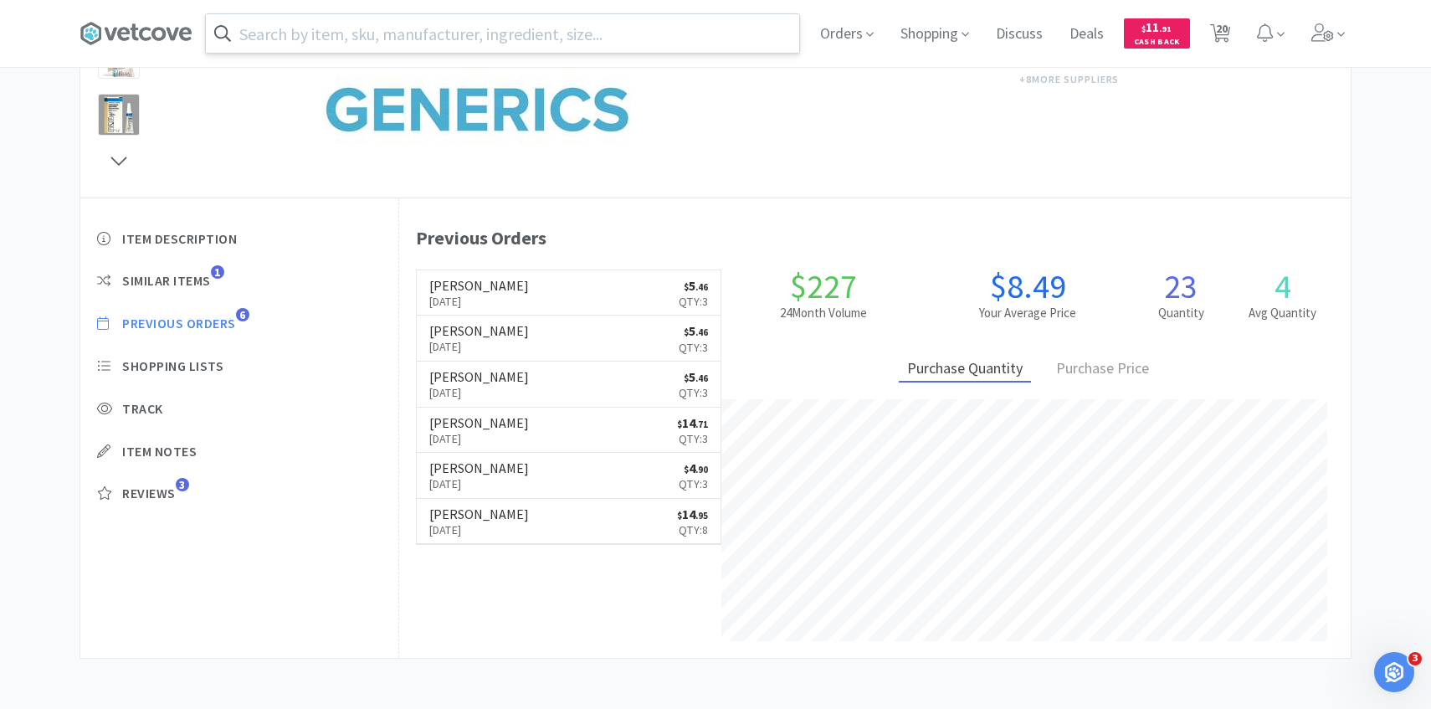
select select "1"
select select "5"
select select "1"
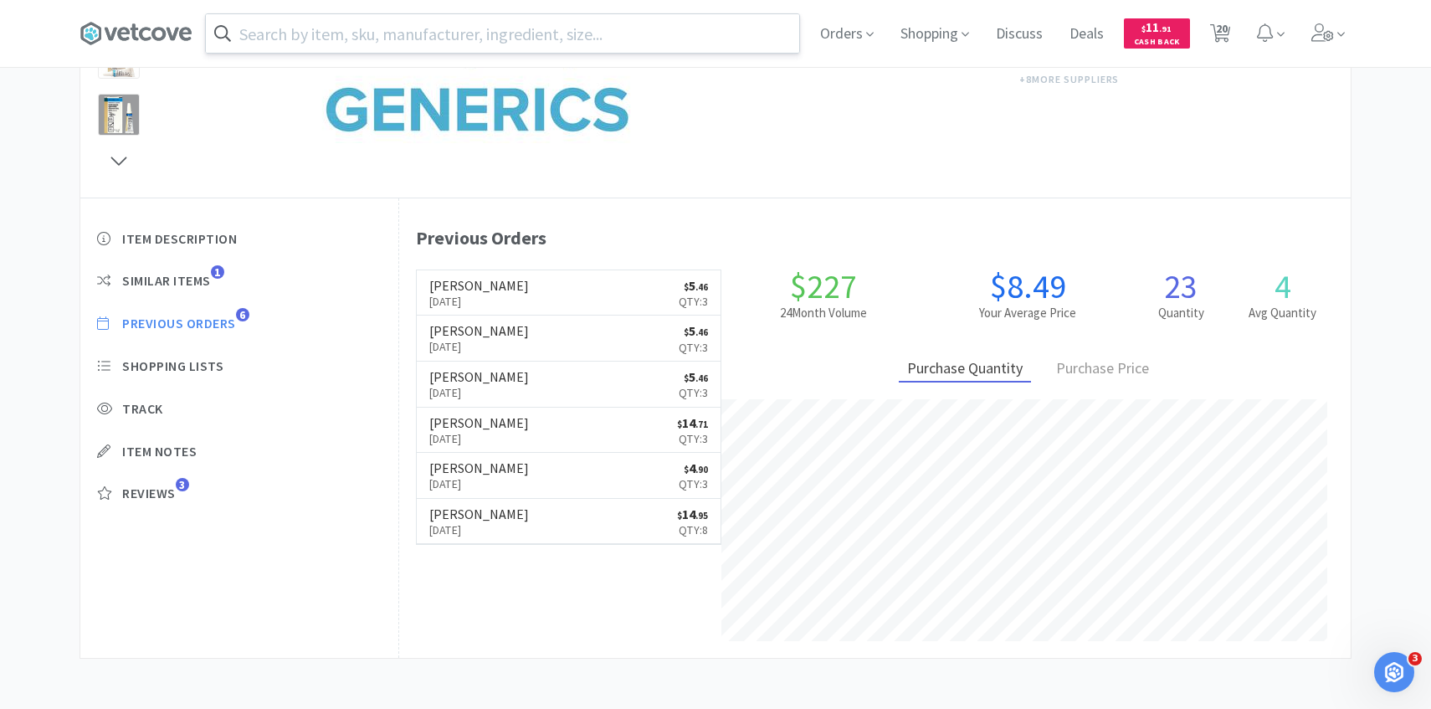
select select "2"
select select "1"
select select "3"
select select "1"
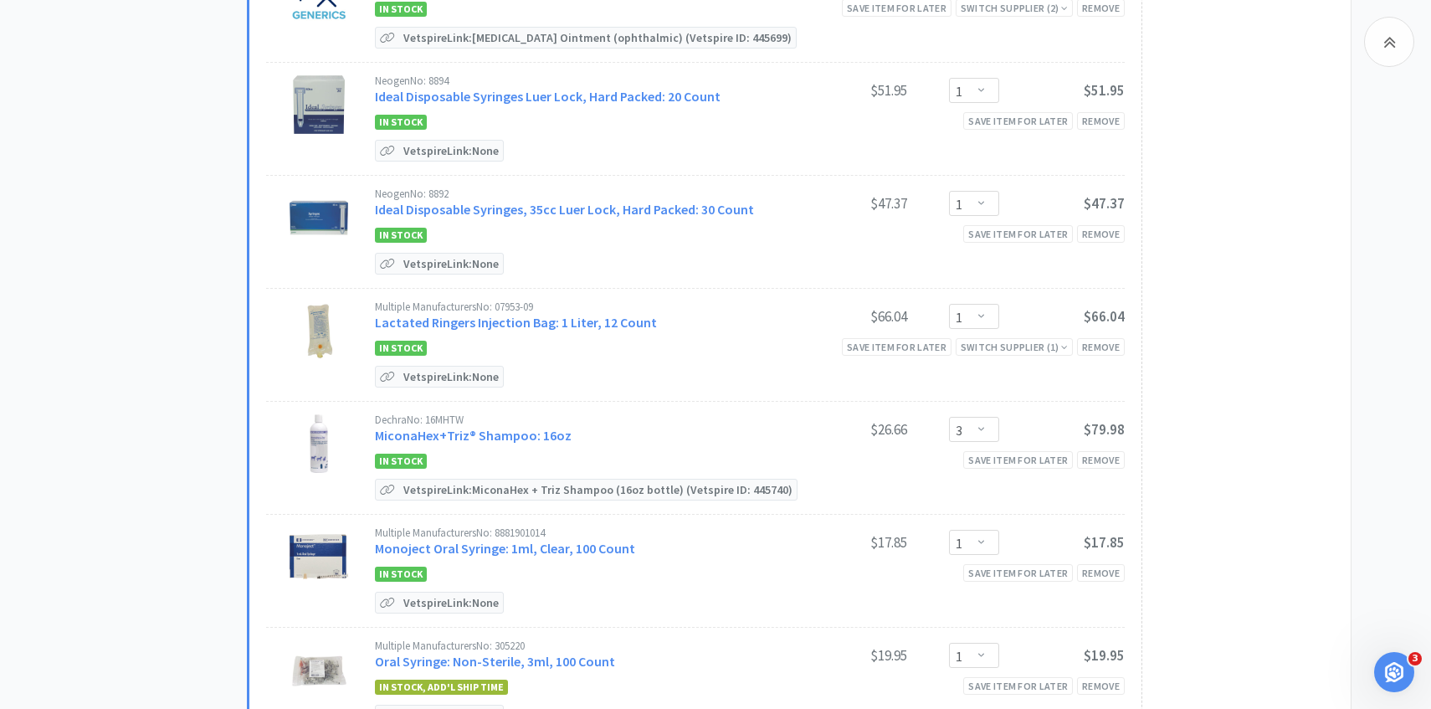
scroll to position [1368, 0]
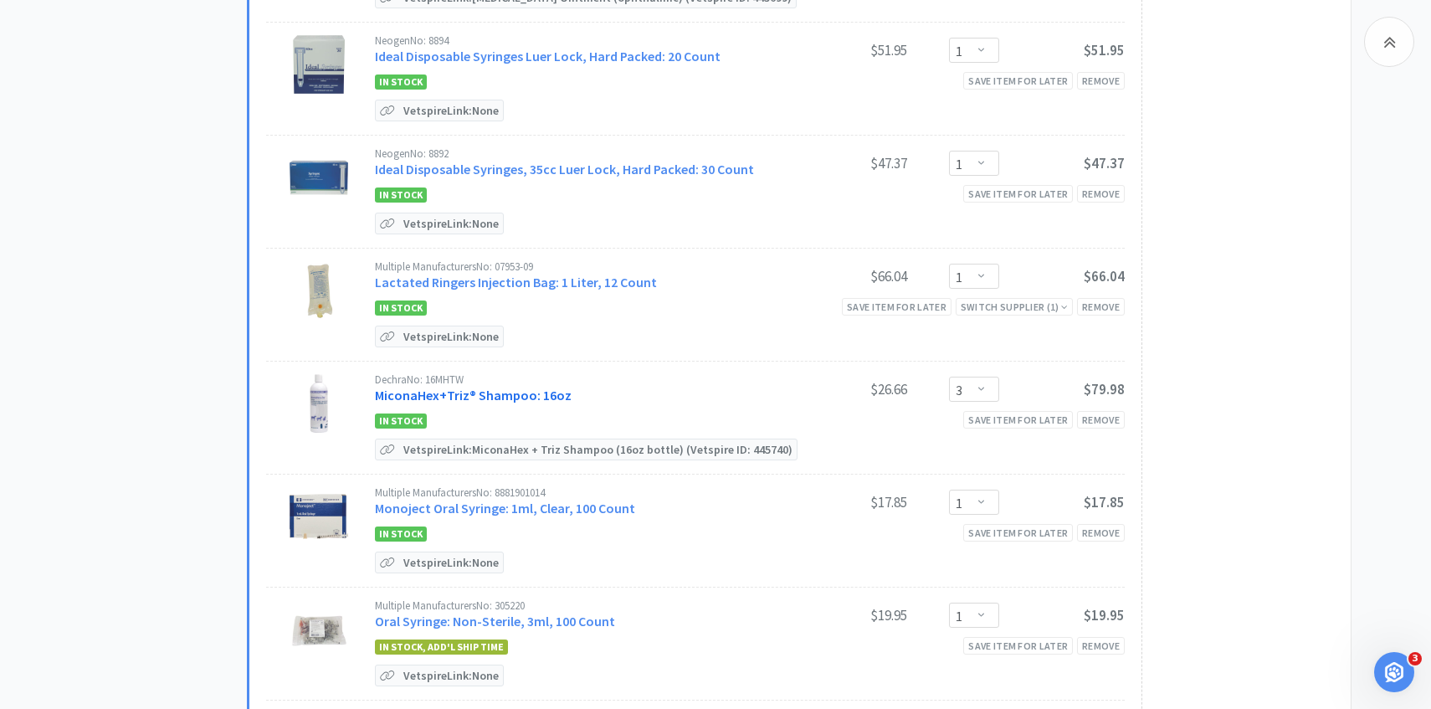
click at [533, 390] on link "MiconaHex+Triz® Shampoo: 16oz" at bounding box center [473, 394] width 197 height 17
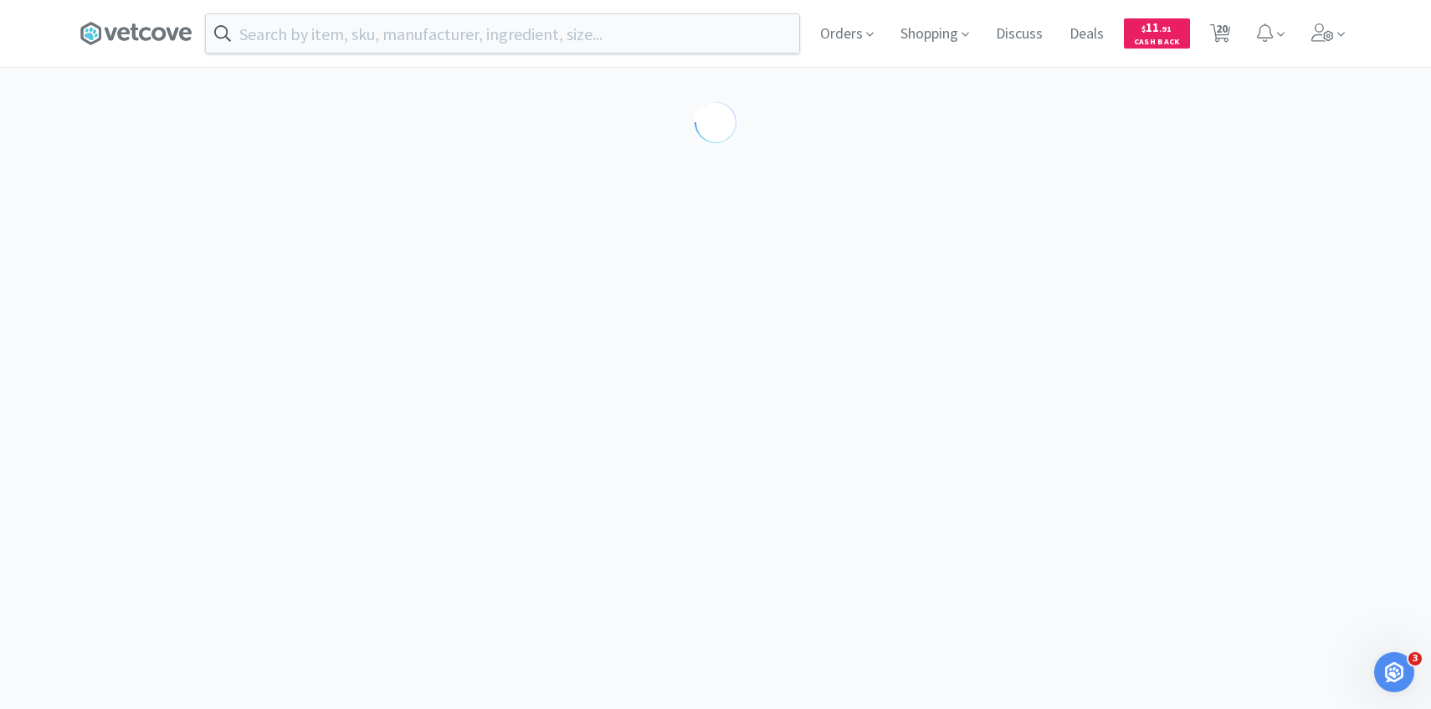
select select "86601"
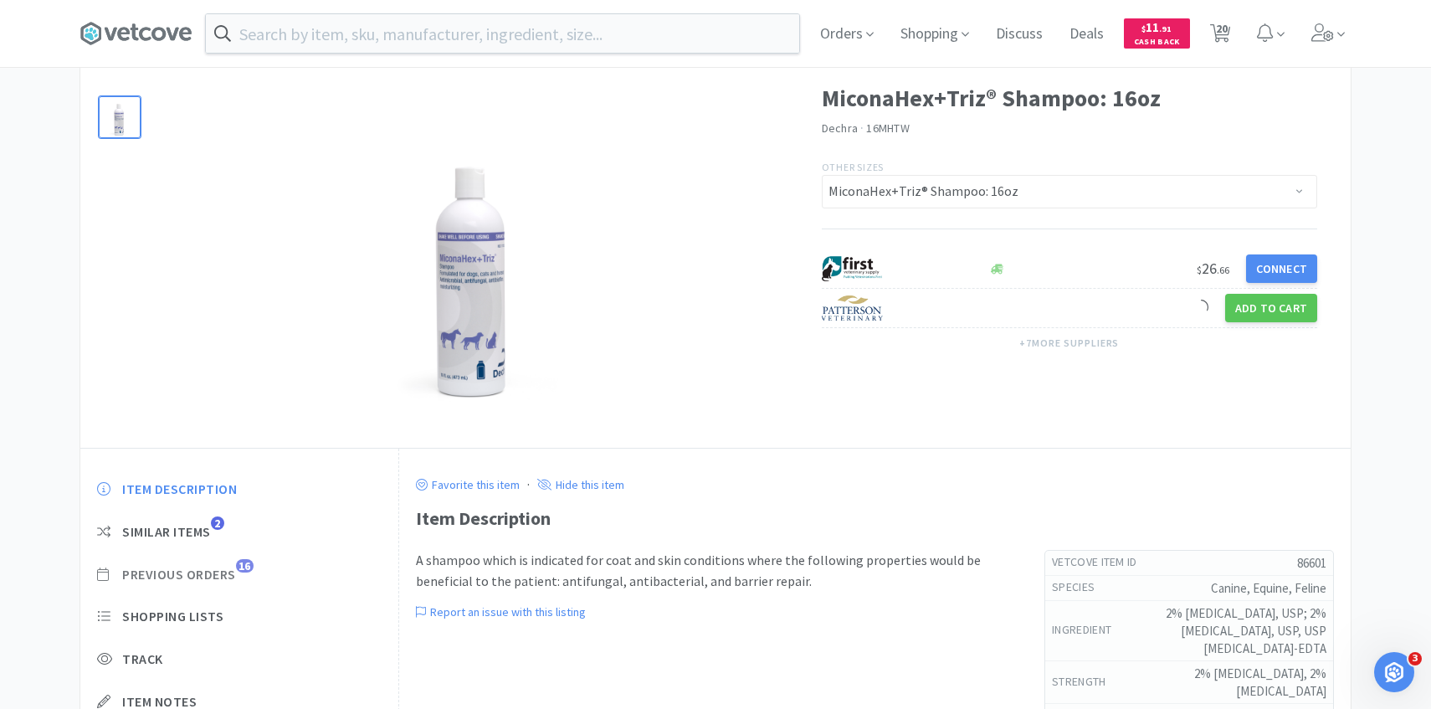
click at [233, 577] on span "Previous Orders" at bounding box center [179, 575] width 114 height 18
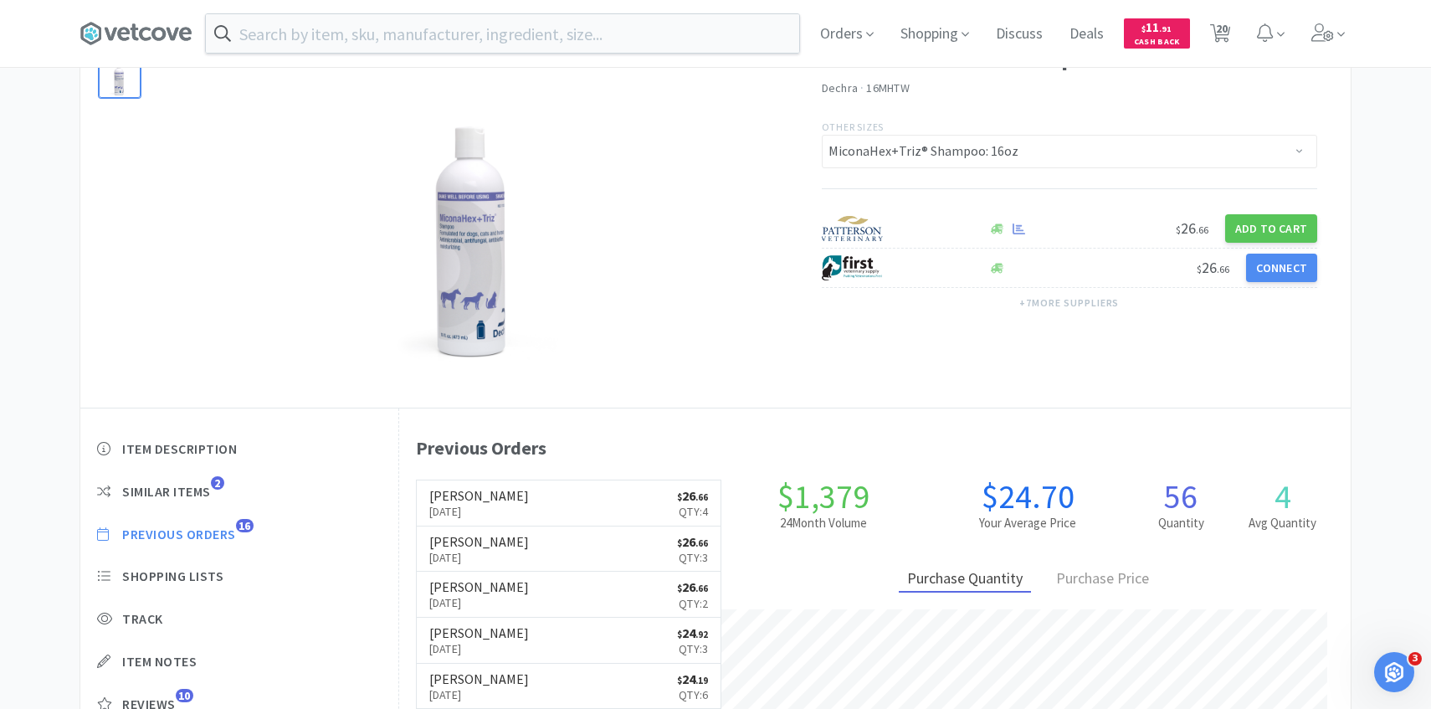
scroll to position [459, 951]
click at [495, 509] on p "Aug 12th, 2025" at bounding box center [479, 511] width 100 height 18
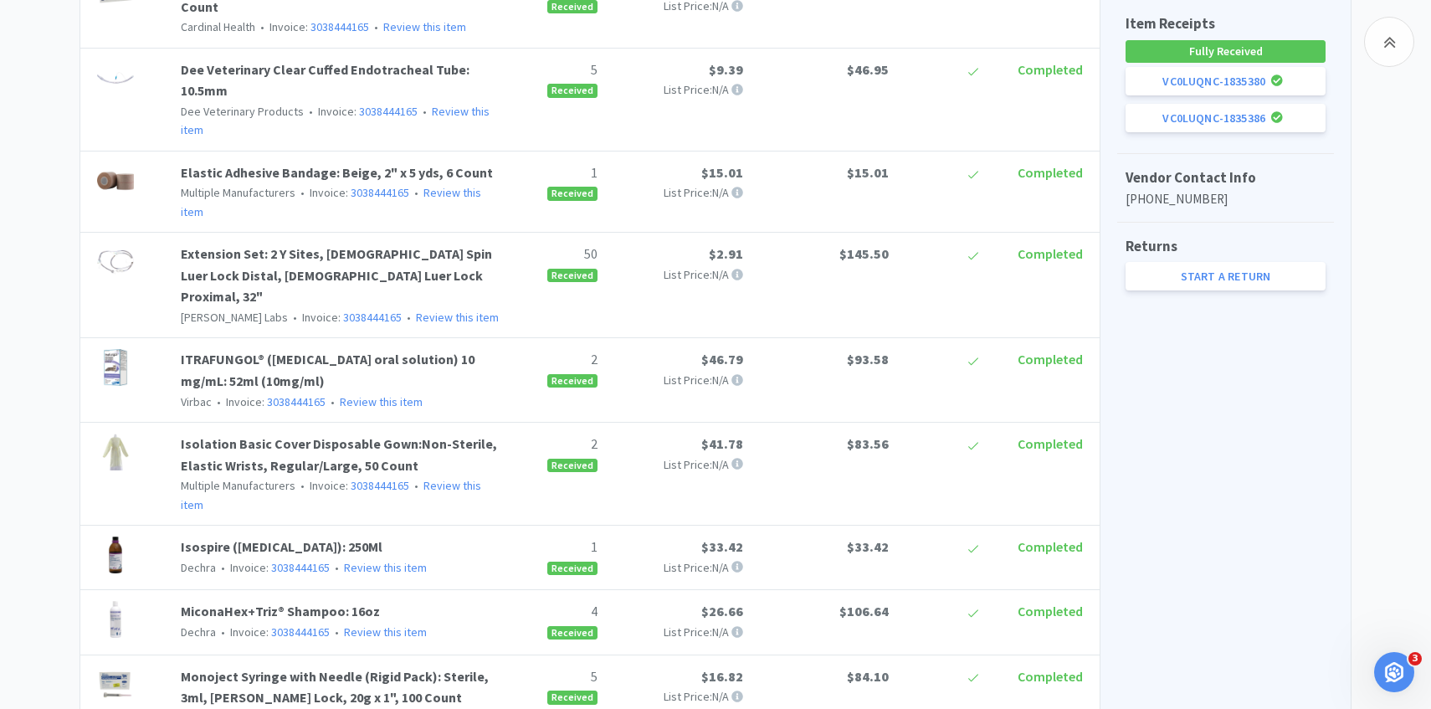
select select "86601"
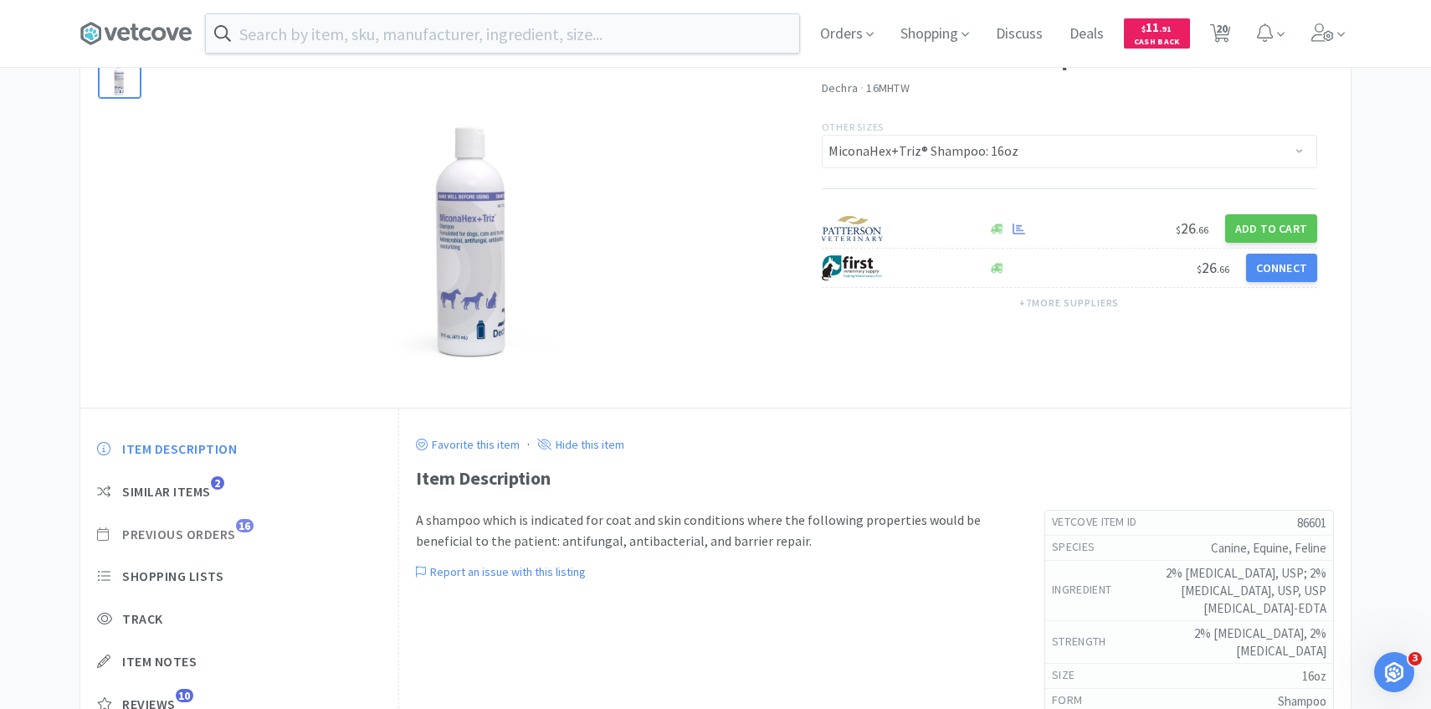
click at [244, 526] on span "16" at bounding box center [245, 525] width 18 height 13
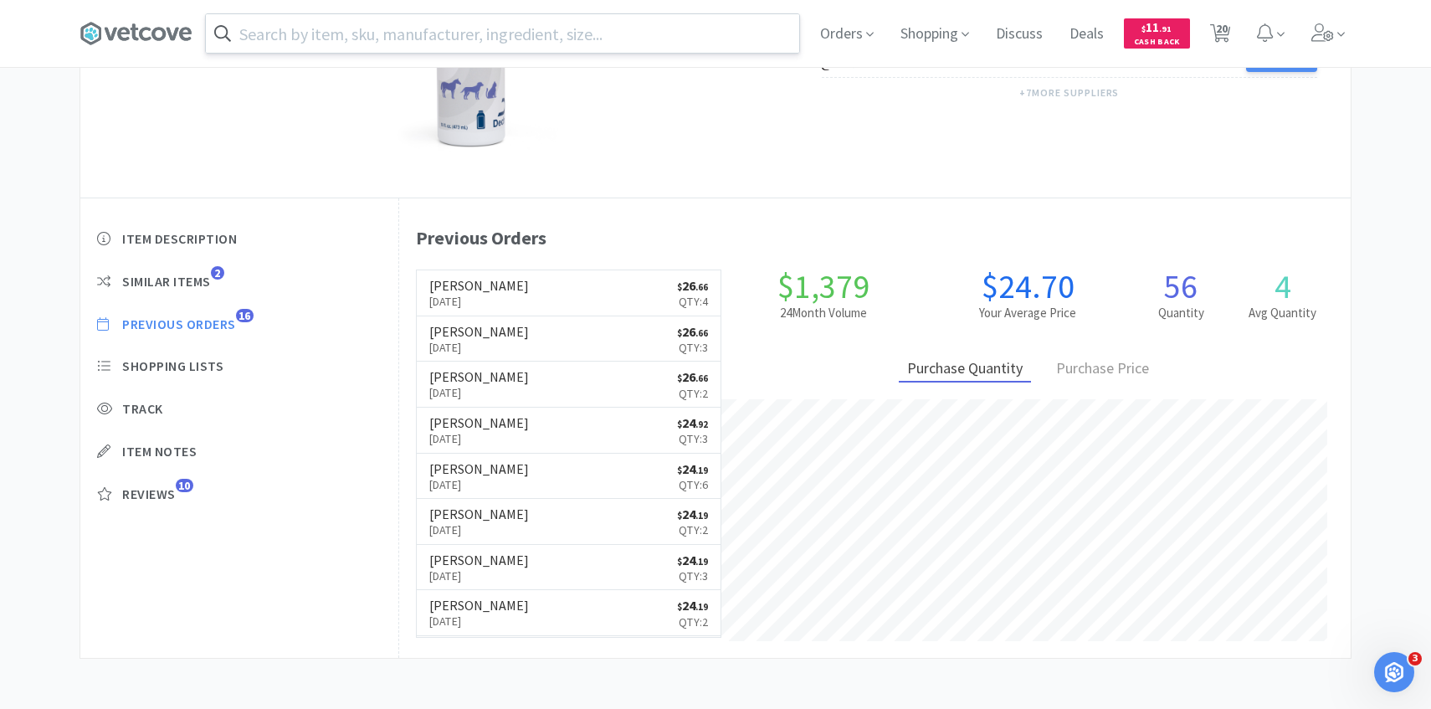
select select "1"
select select "5"
select select "1"
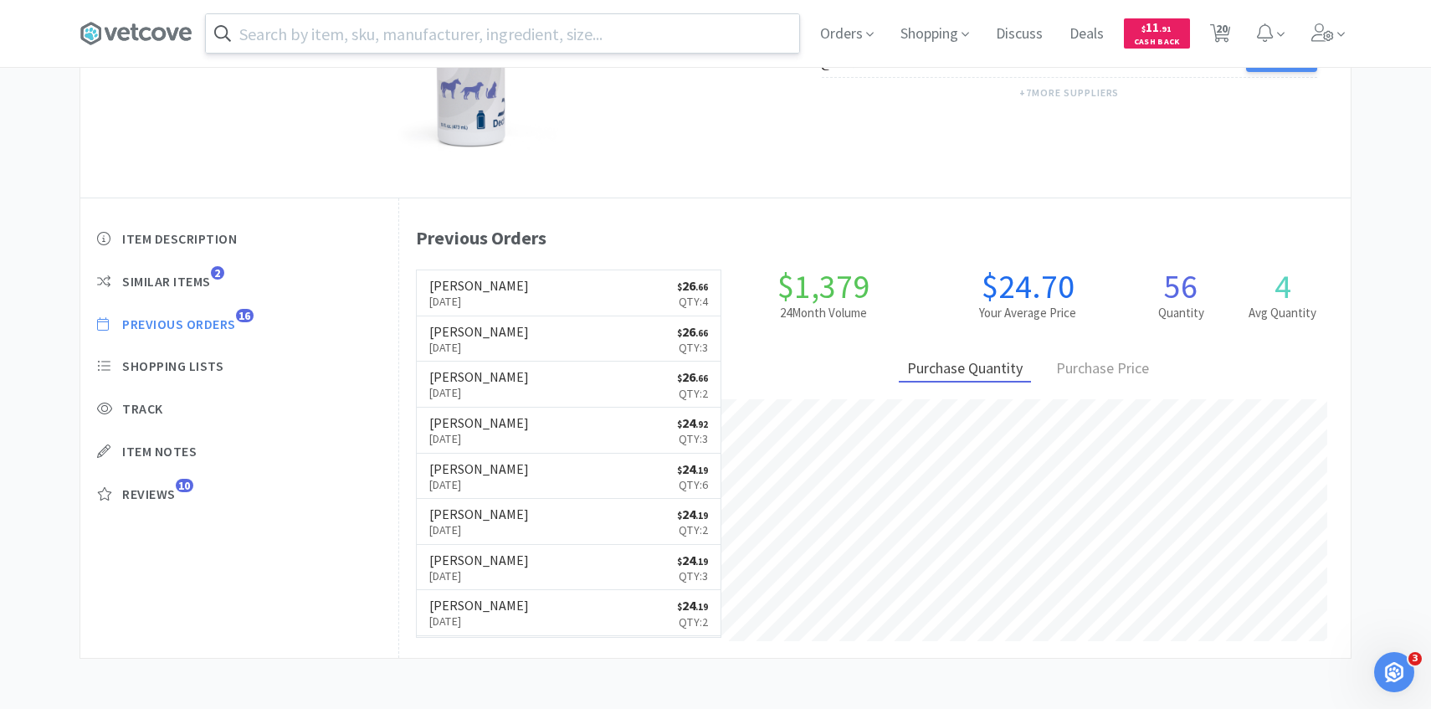
select select "2"
select select "1"
select select "3"
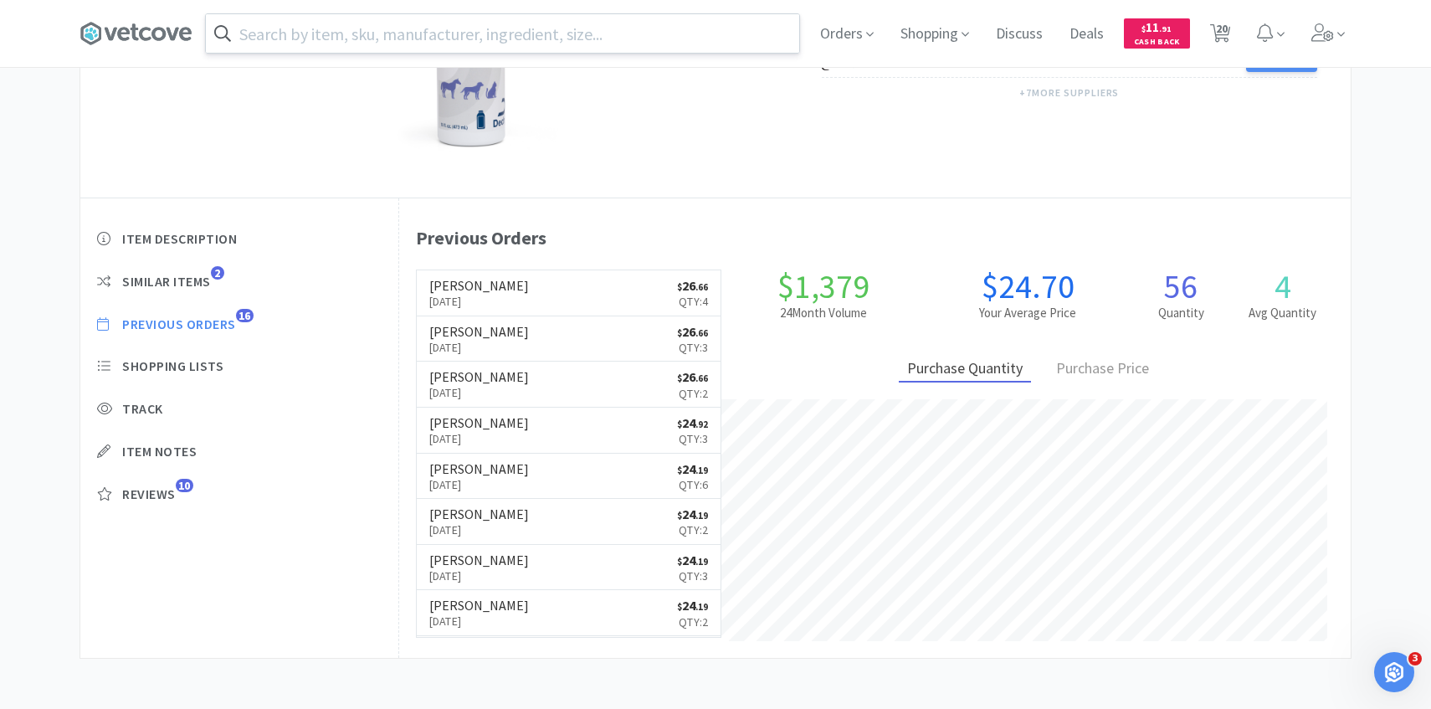
select select "1"
select select "5"
select select "1"
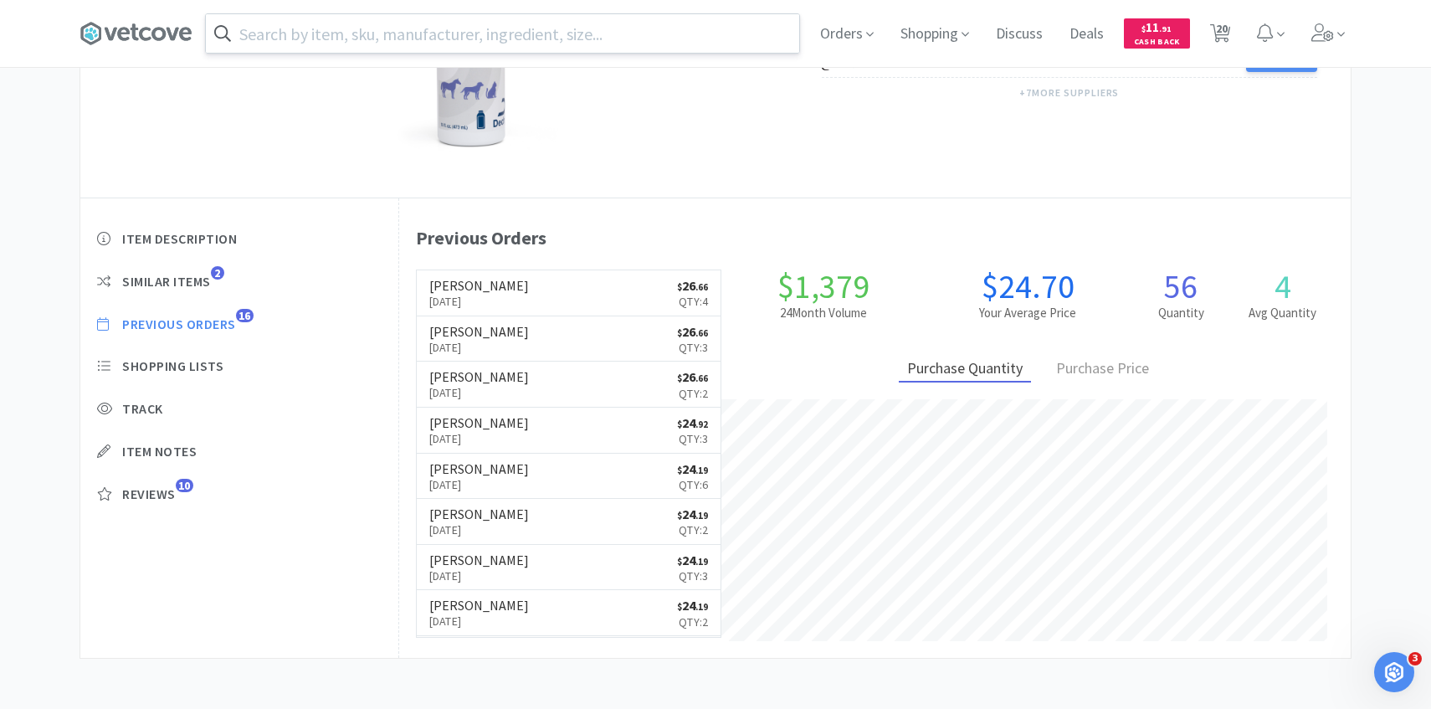
select select "2"
select select "1"
select select "3"
select select "1"
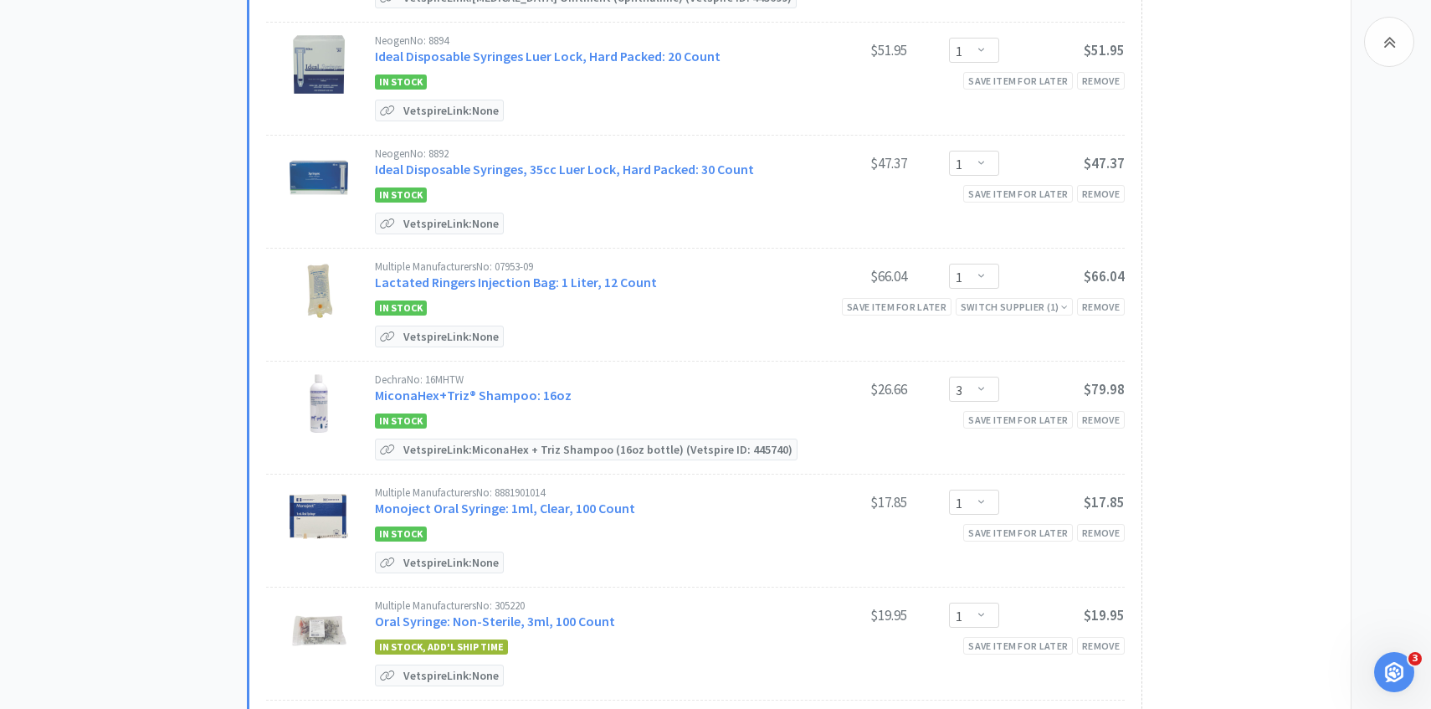
click at [1001, 383] on div "$79.98" at bounding box center [1061, 389] width 125 height 20
click at [988, 388] on select "Enter Quantity 1 2 3 4 5 6 7 8 9 10 11 12 13 14 15 16 17 18 19 20 Enter Quantity" at bounding box center [974, 388] width 50 height 25
click at [949, 376] on select "Enter Quantity 1 2 3 4 5 6 7 8 9 10 11 12 13 14 15 16 17 18 19 20 Enter Quantity" at bounding box center [974, 388] width 50 height 25
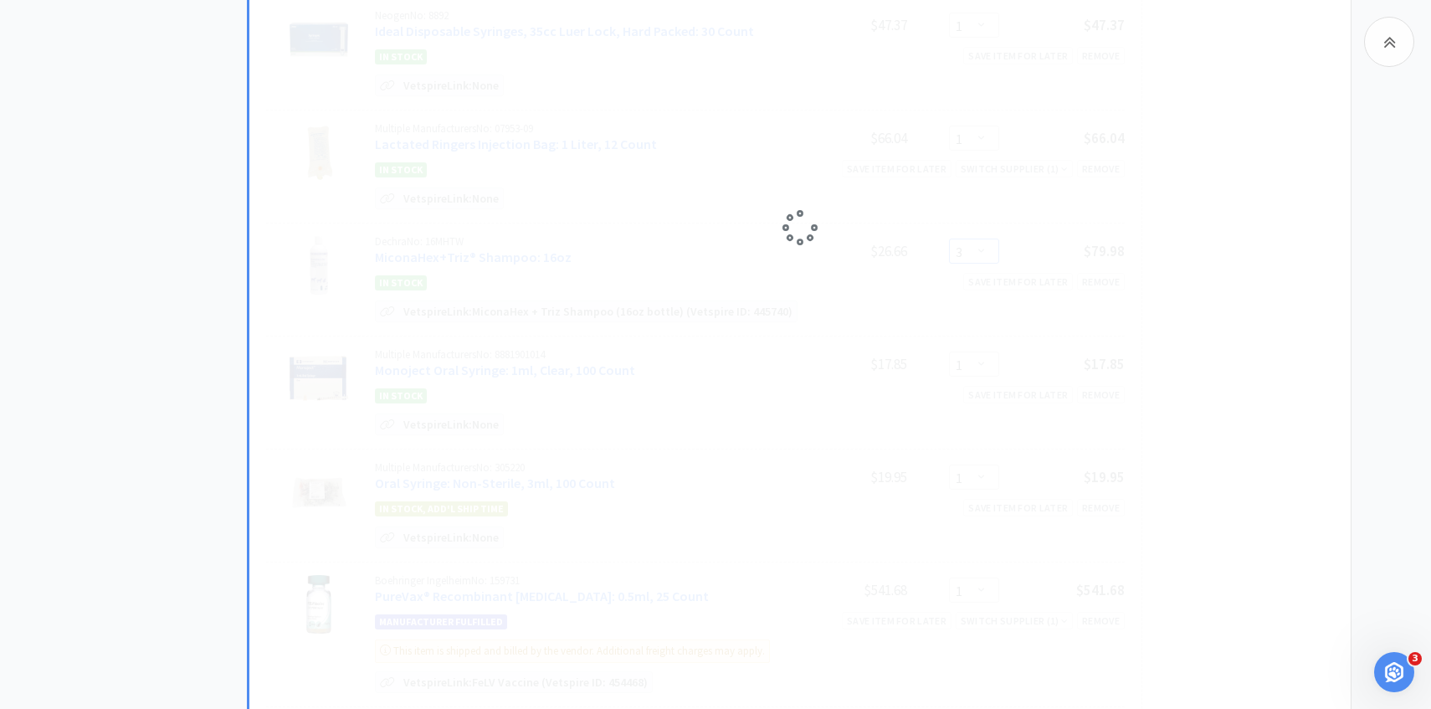
select select "2"
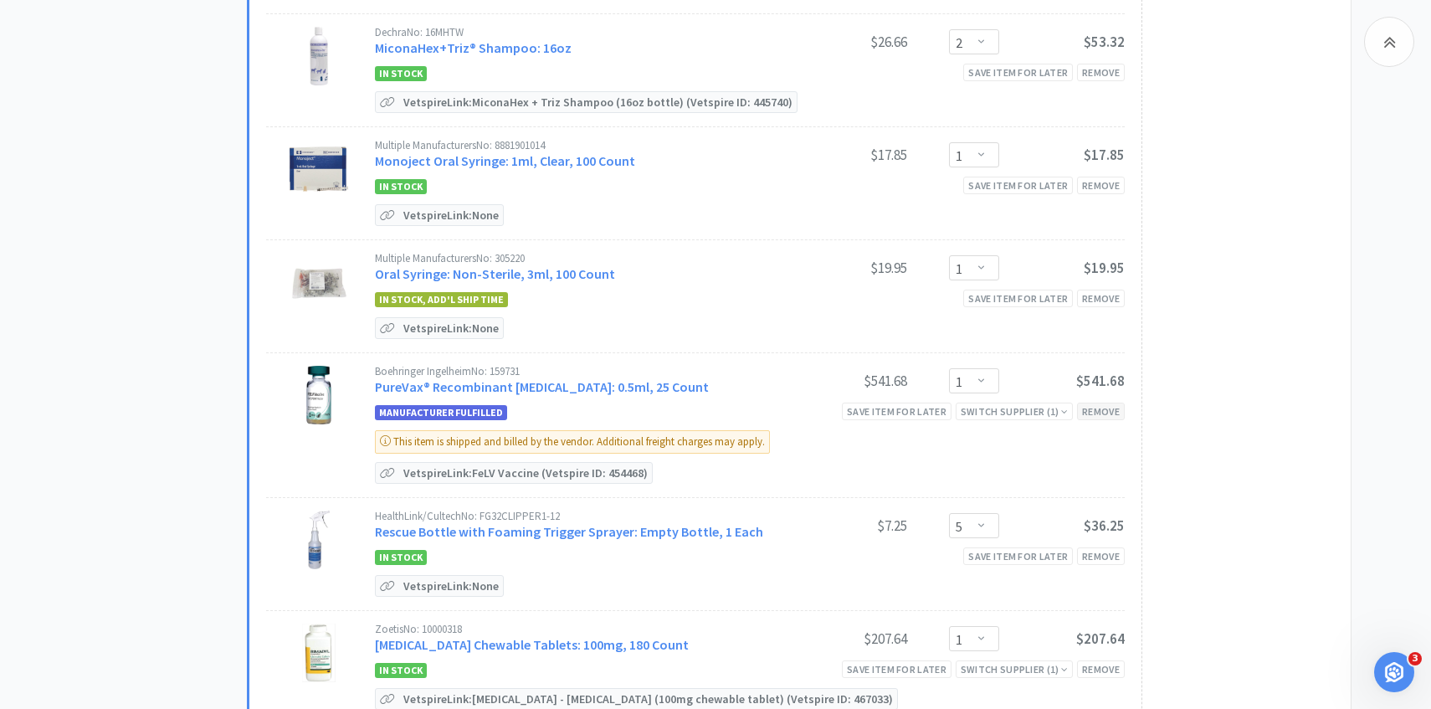
click at [1100, 410] on div "Remove" at bounding box center [1101, 411] width 48 height 18
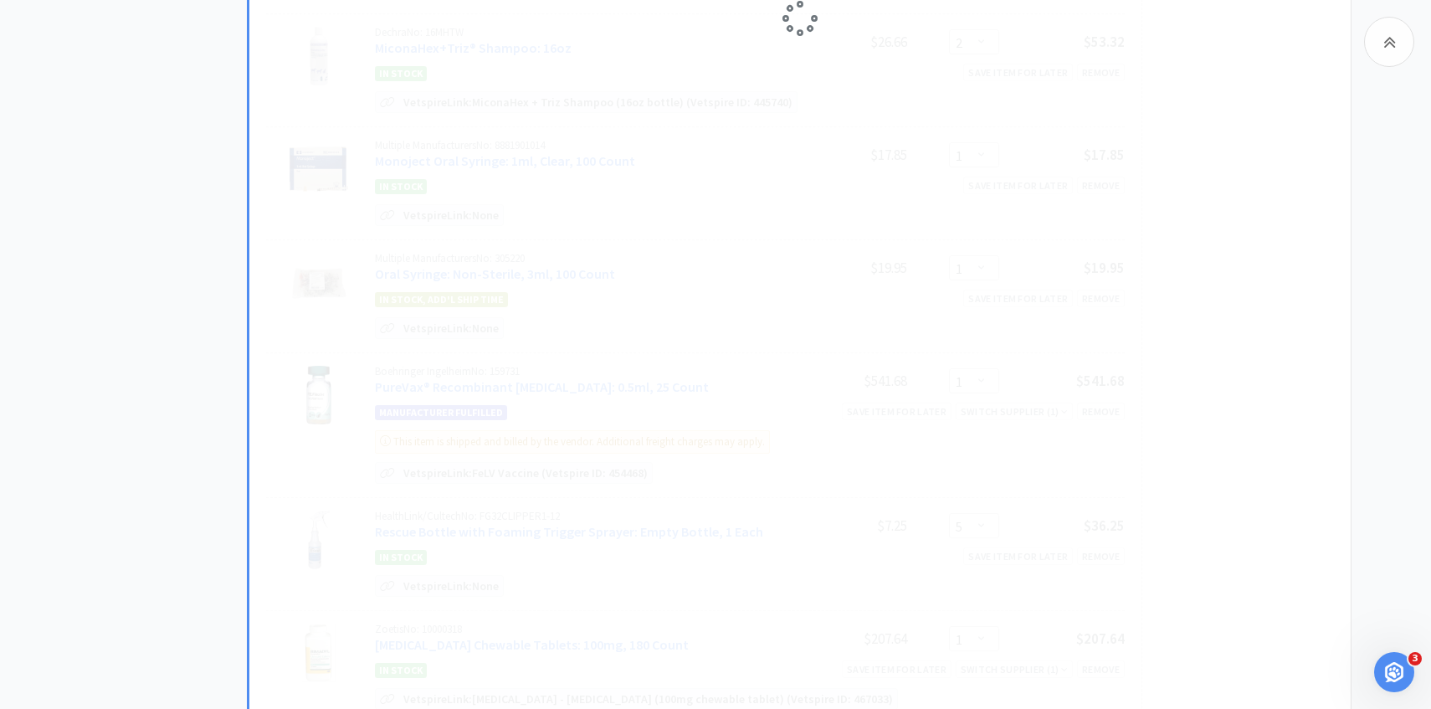
select select "5"
select select "1"
select select "2"
select select "3"
select select "1"
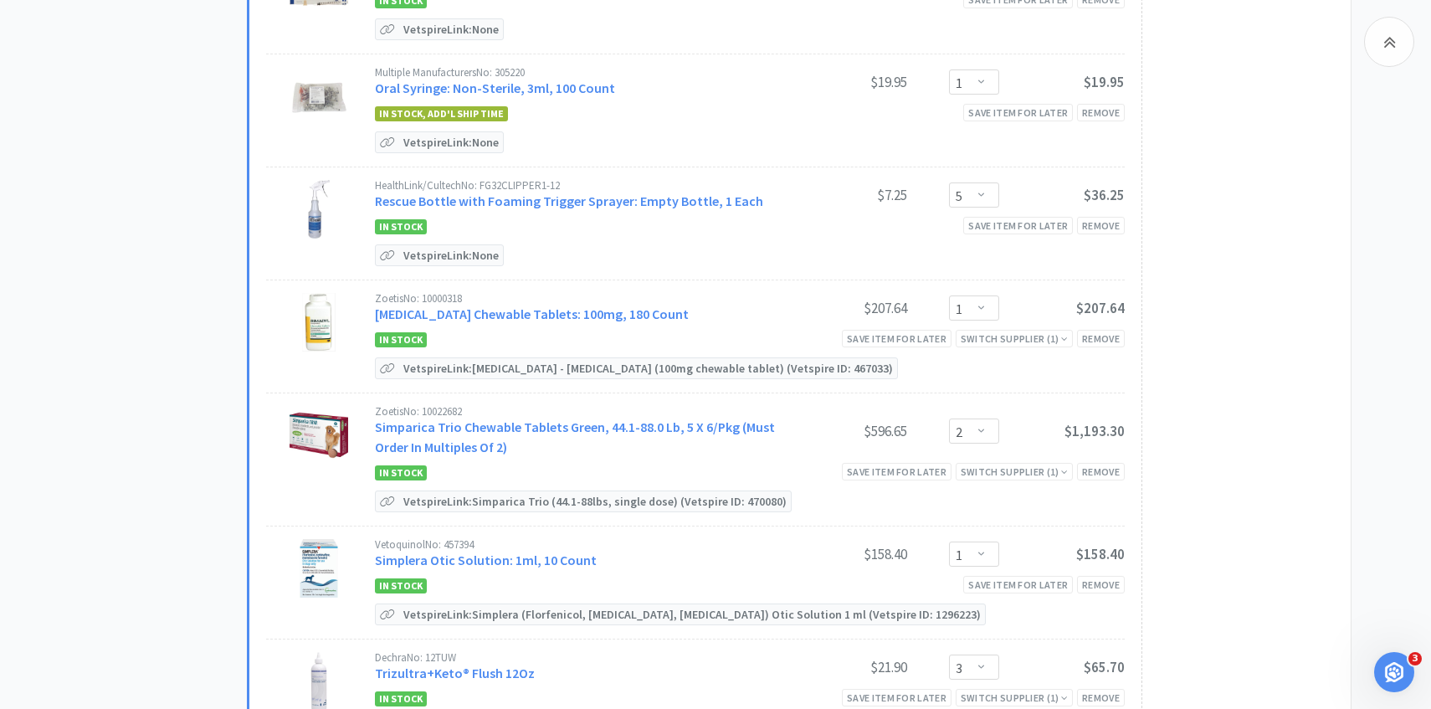
scroll to position [1987, 0]
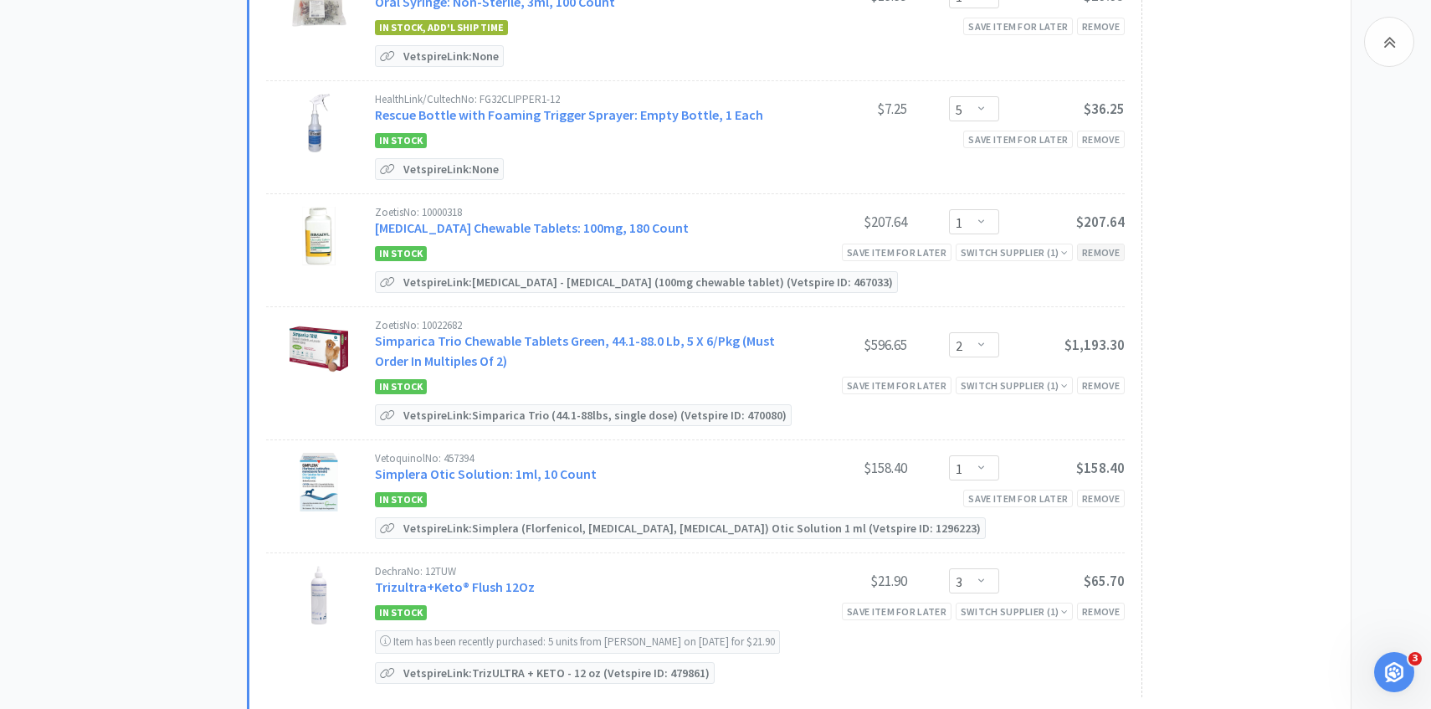
click at [1085, 249] on div "Remove" at bounding box center [1101, 252] width 48 height 18
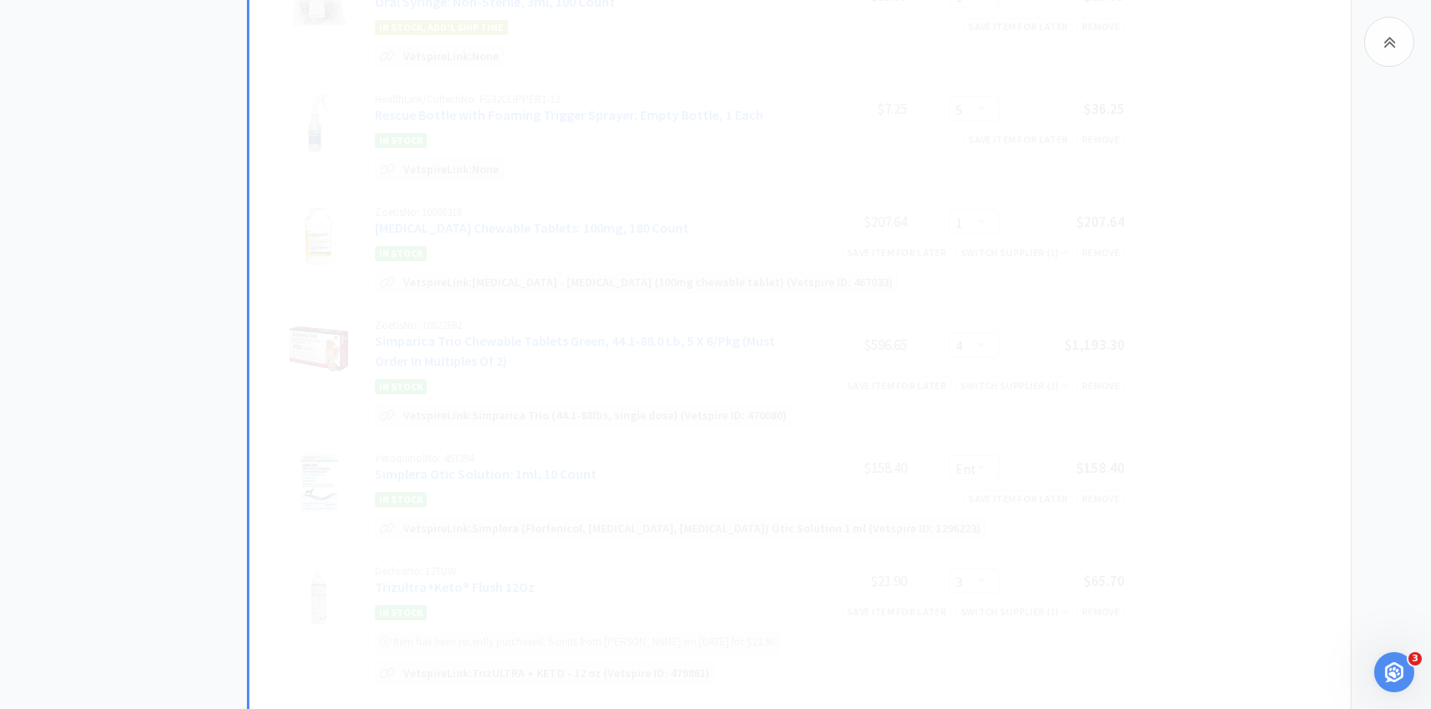
select select "2"
select select "3"
select select "1"
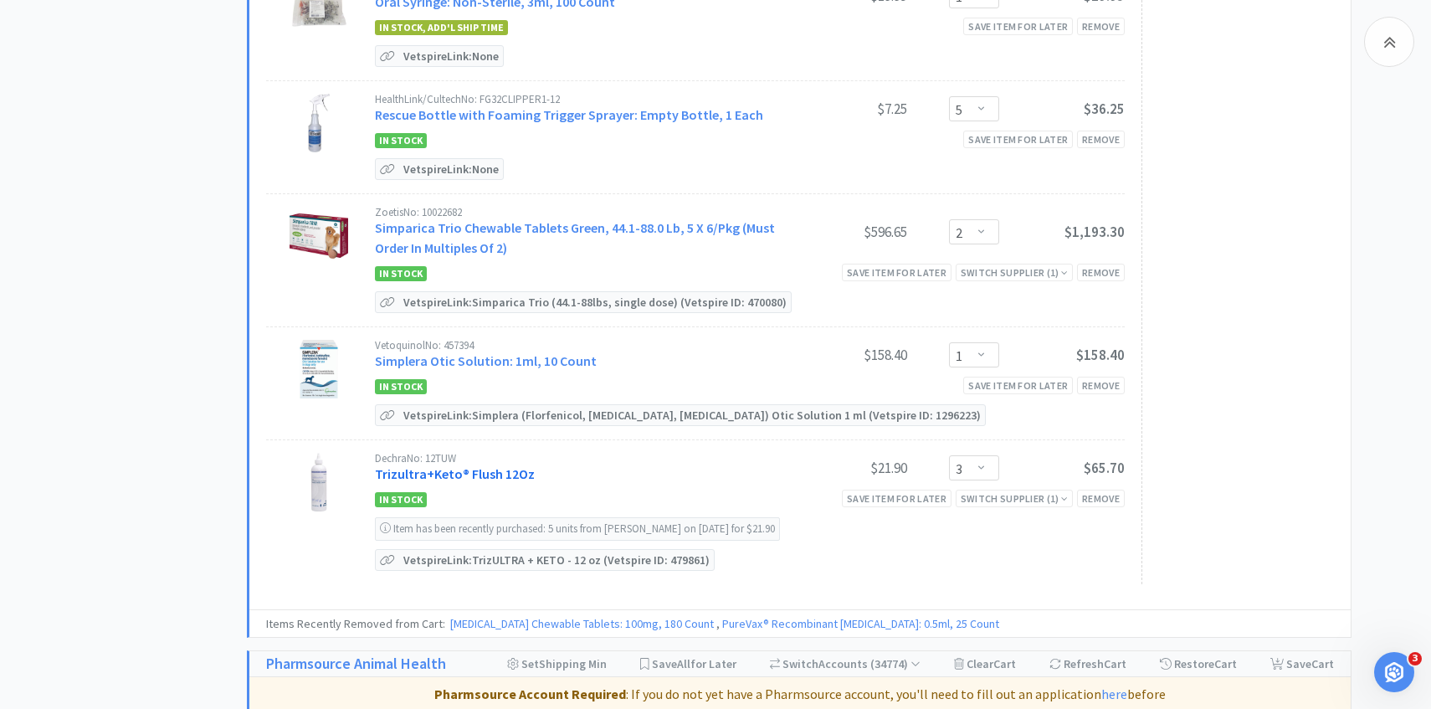
click at [484, 465] on link "Trizultra+Keto® Flush 12Oz" at bounding box center [455, 473] width 160 height 17
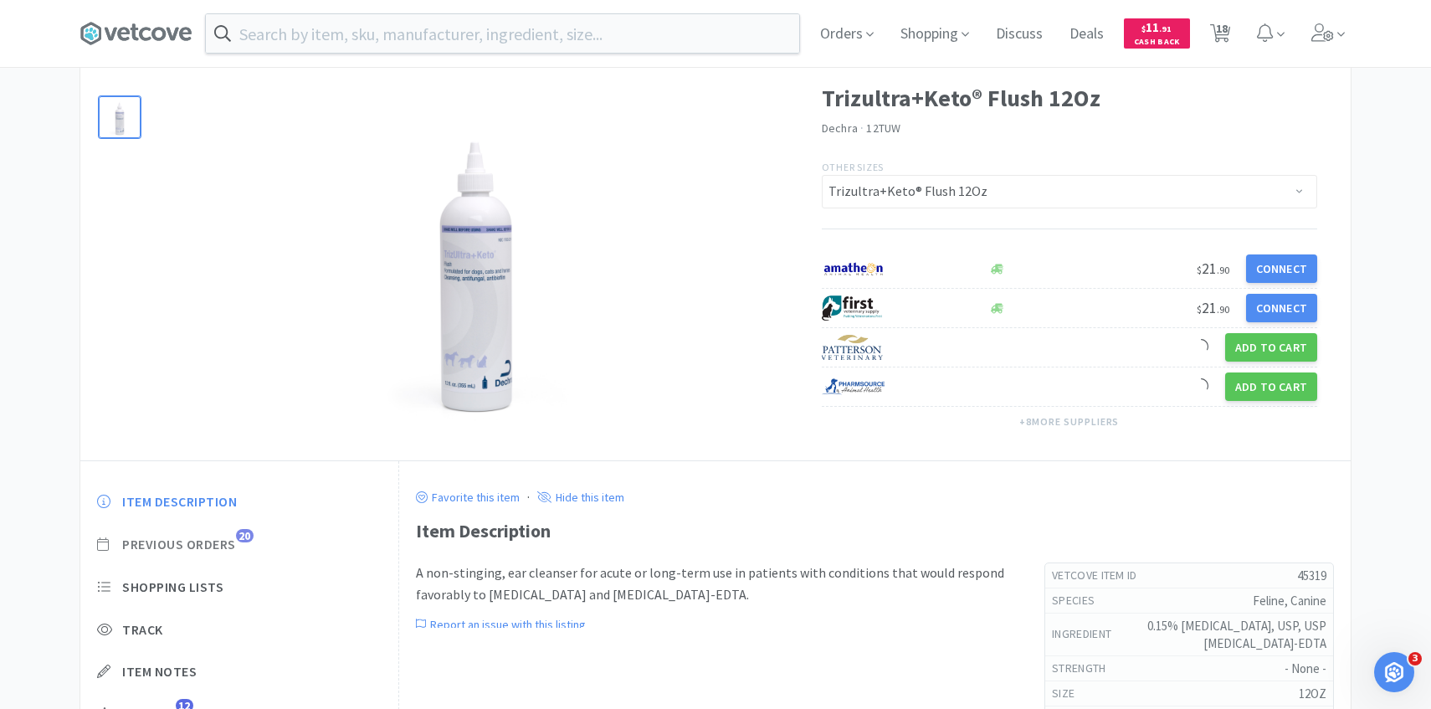
scroll to position [98, 0]
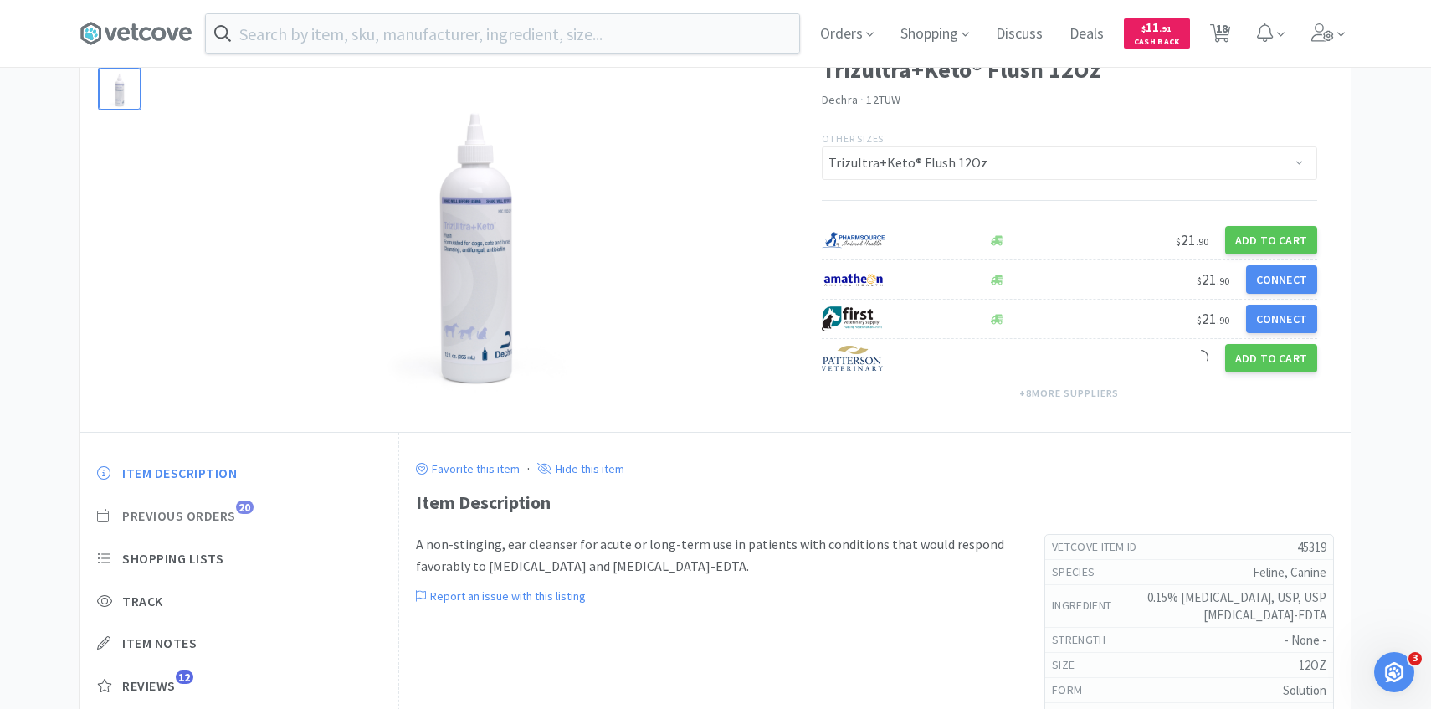
click at [229, 523] on span "Previous Orders" at bounding box center [179, 516] width 114 height 18
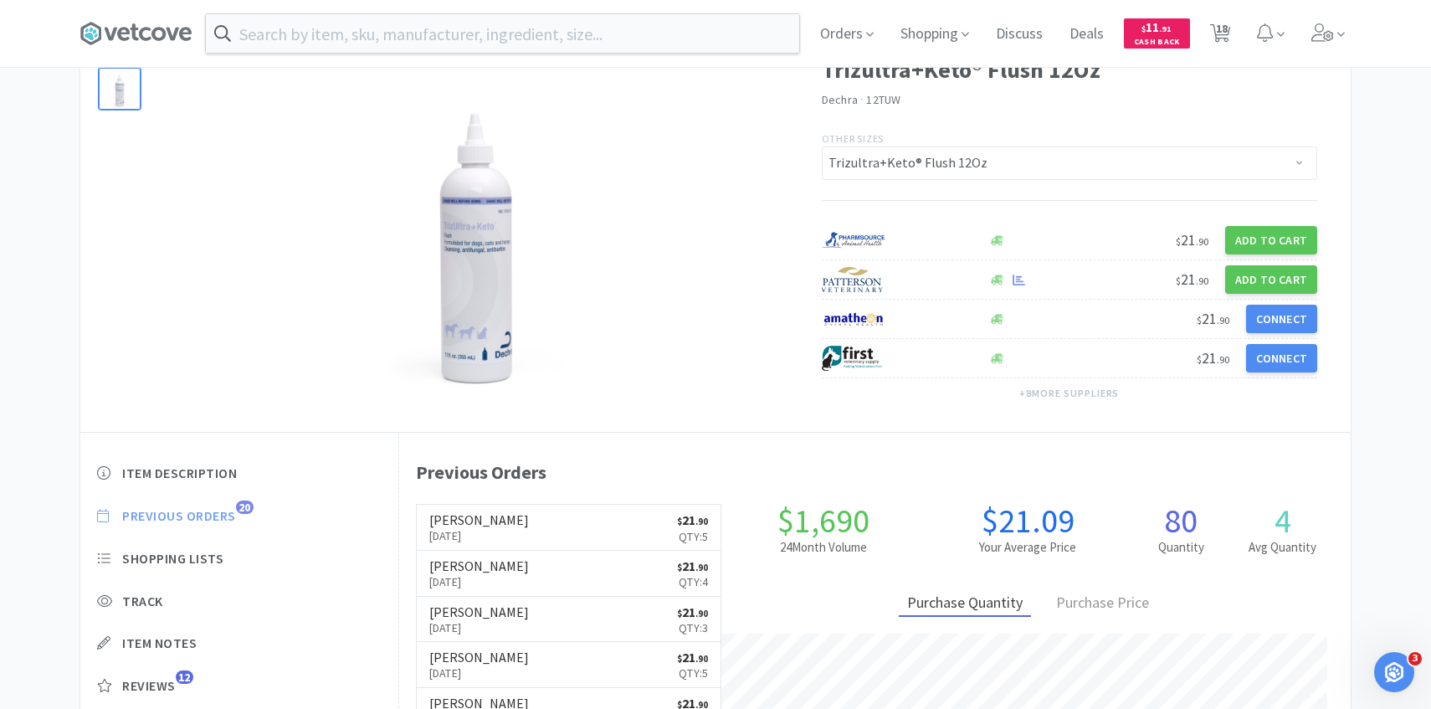
scroll to position [459, 951]
select select "1"
select select "5"
select select "1"
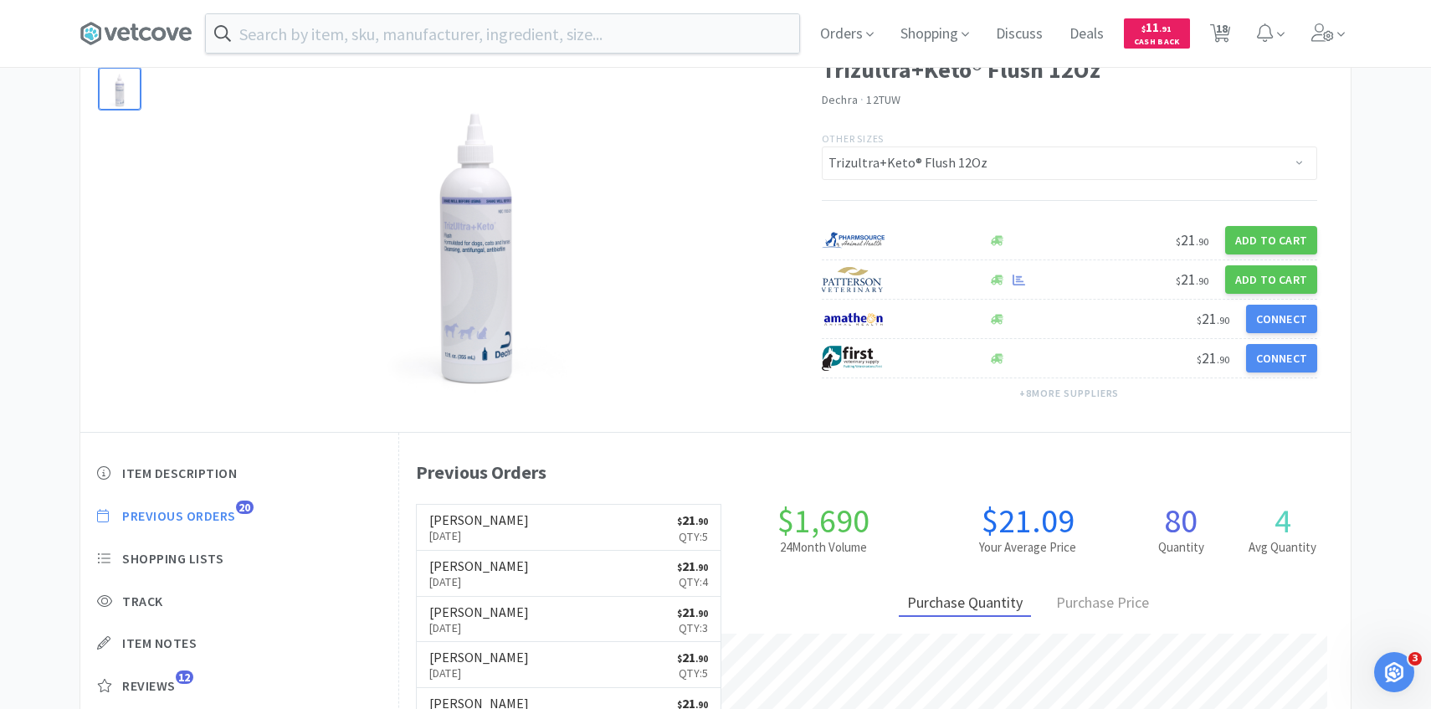
select select "1"
select select "2"
select select "1"
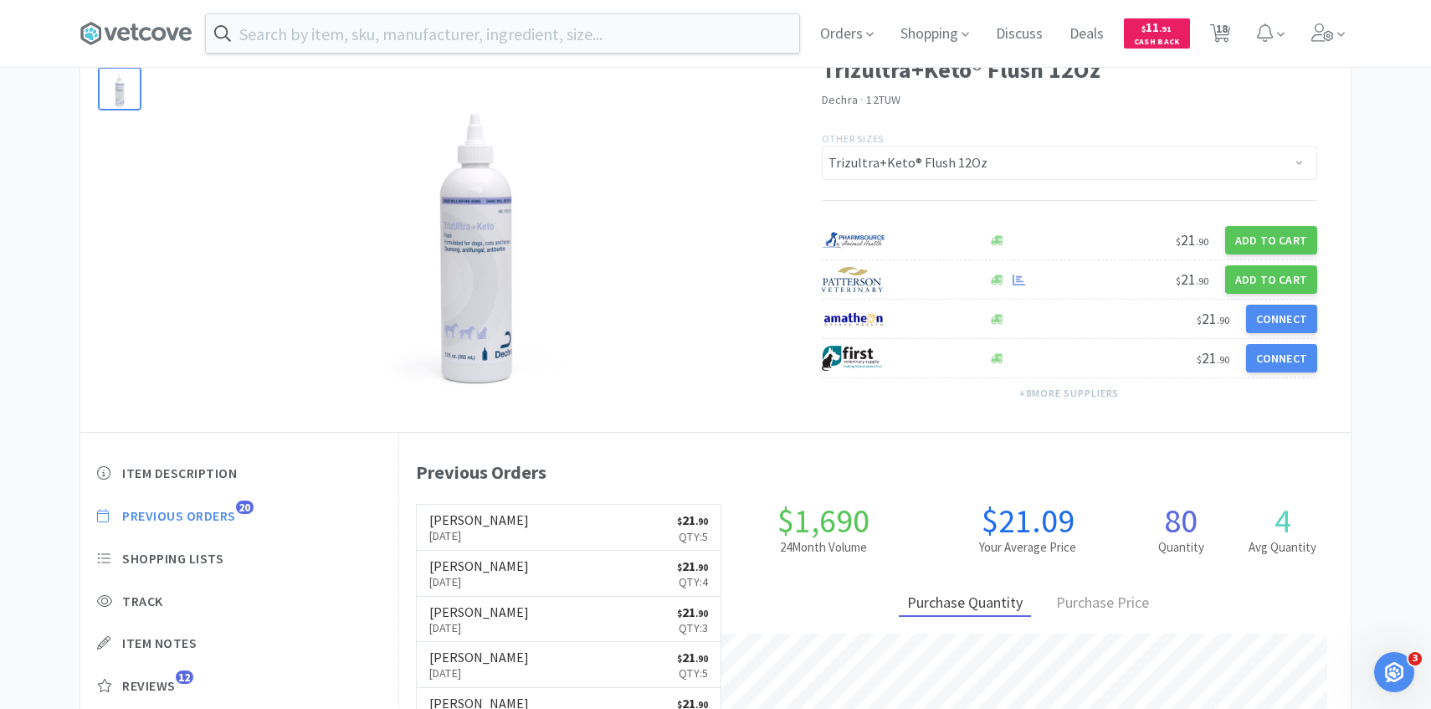
select select "2"
select select "1"
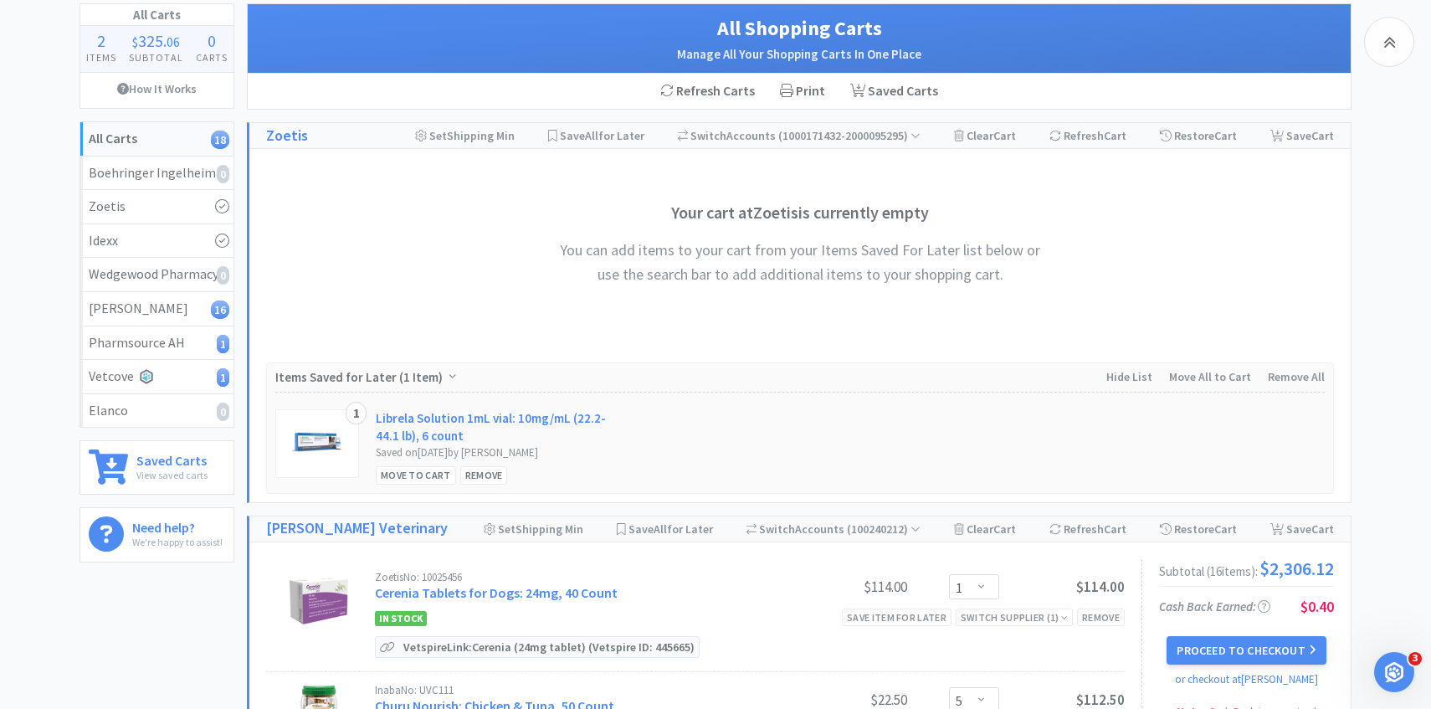
scroll to position [1987, 0]
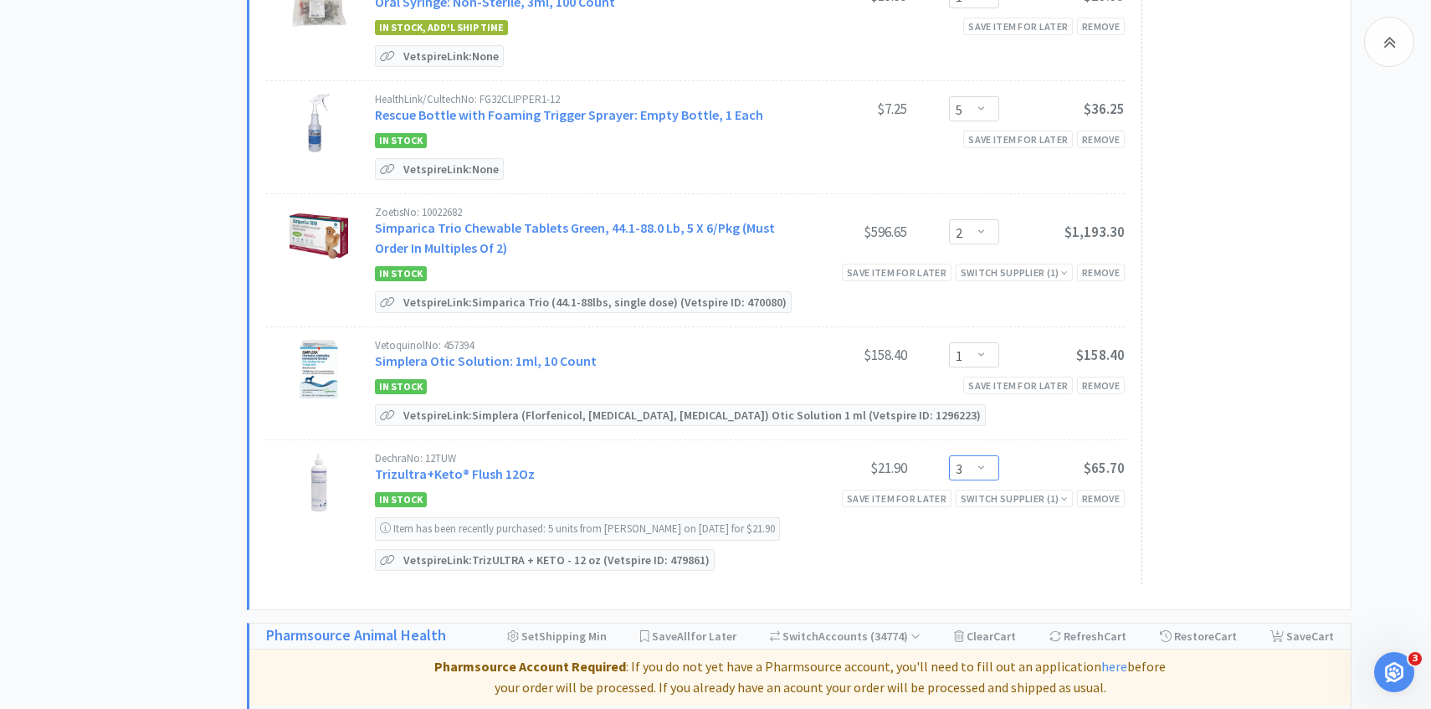
click at [980, 464] on select "Enter Quantity 1 2 3 4 5 6 7 8 9 10 11 12 13 14 15 16 17 18 19 20 Enter Quantity" at bounding box center [974, 467] width 50 height 25
click at [949, 455] on select "Enter Quantity 1 2 3 4 5 6 7 8 9 10 11 12 13 14 15 16 17 18 19 20 Enter Quantity" at bounding box center [974, 467] width 50 height 25
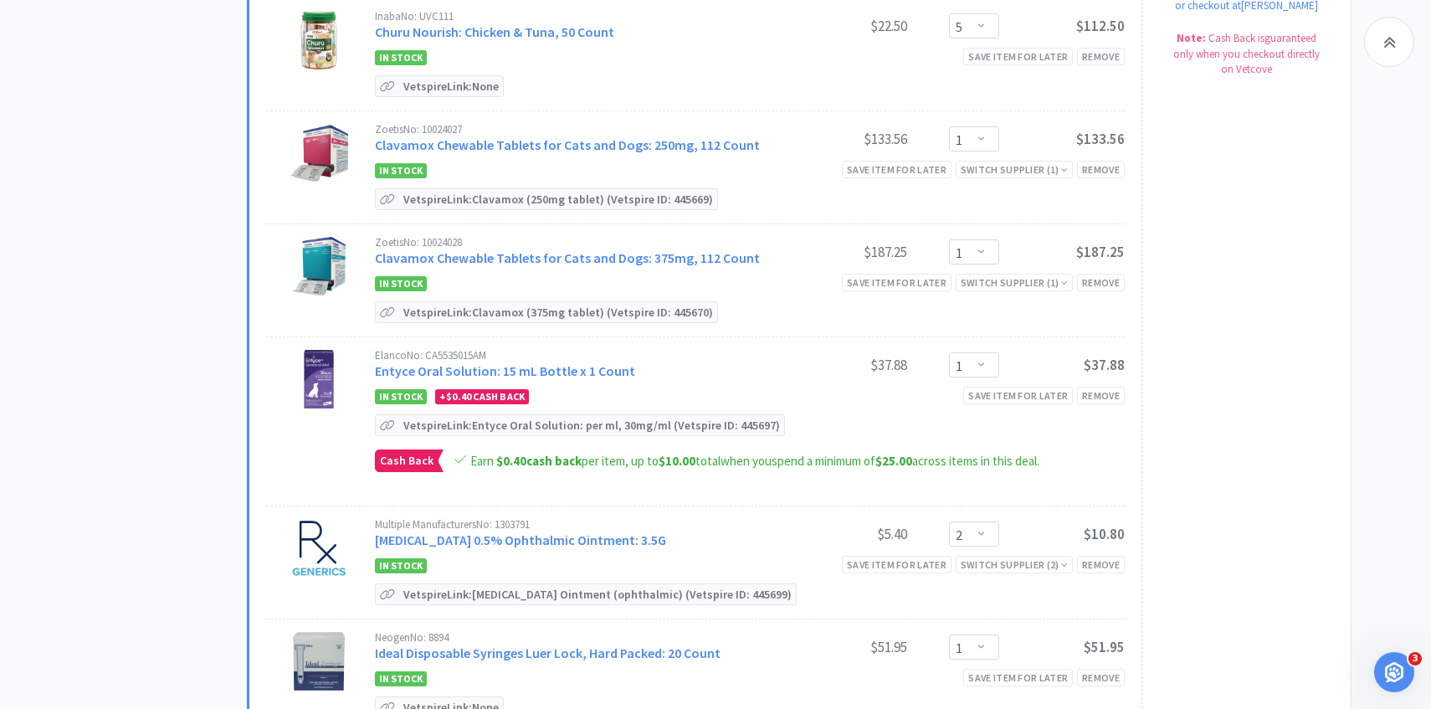
scroll to position [272, 0]
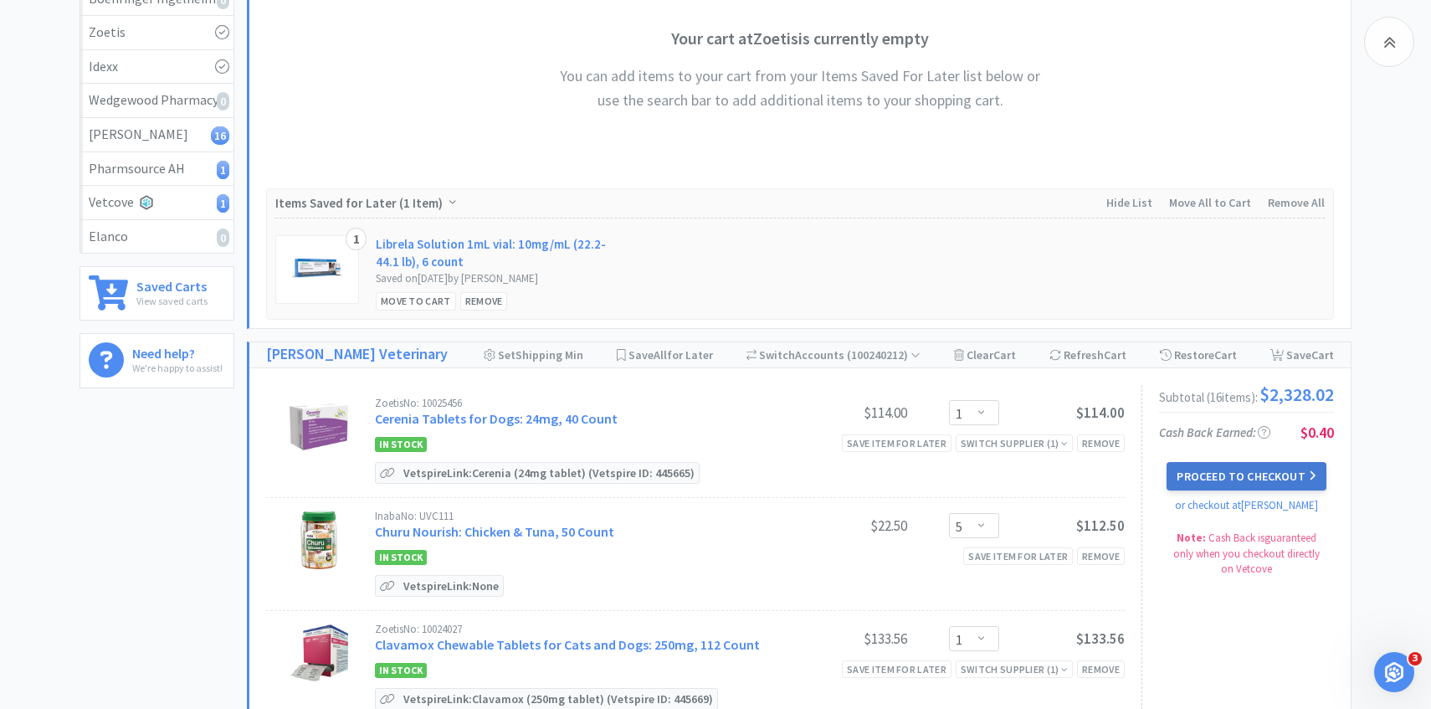
click at [1240, 487] on button "Proceed to Checkout" at bounding box center [1245, 476] width 159 height 28
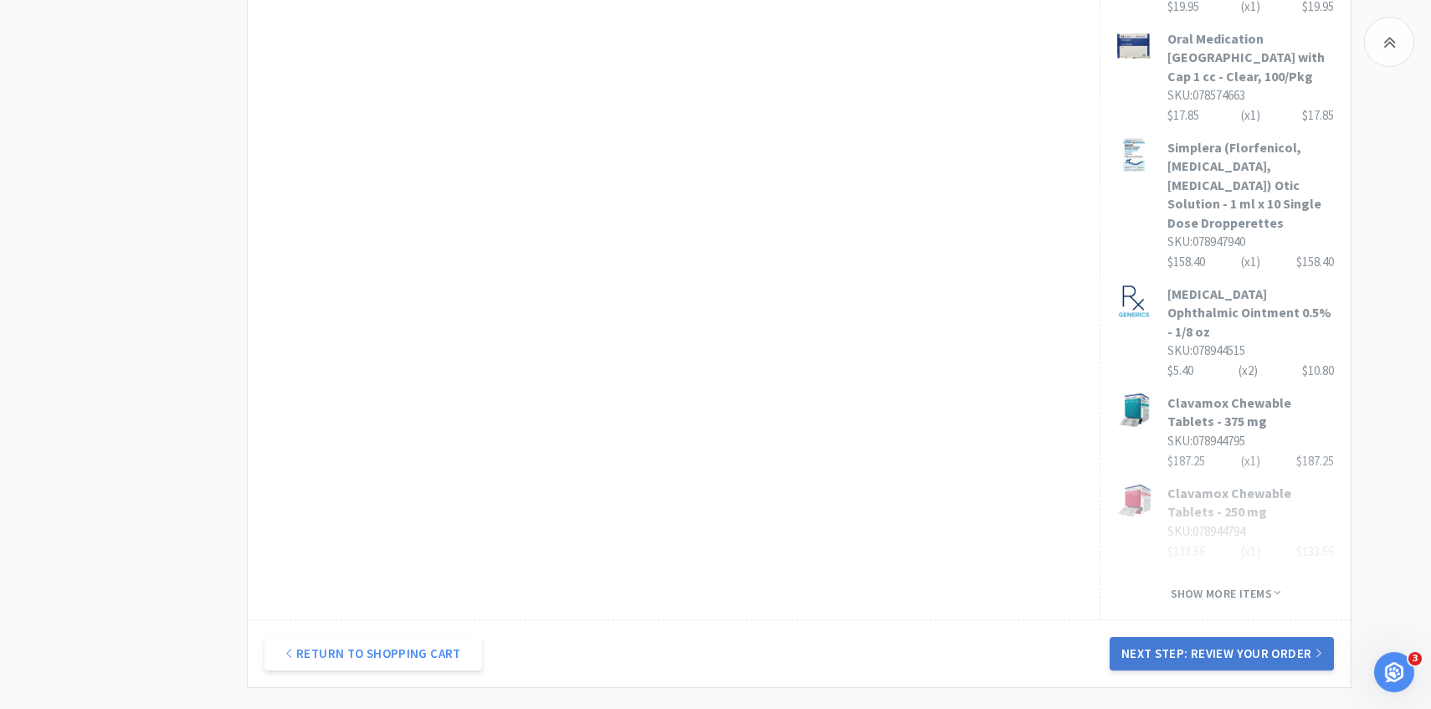
click at [1141, 637] on button "Next Step: Review Your Order" at bounding box center [1221, 653] width 224 height 33
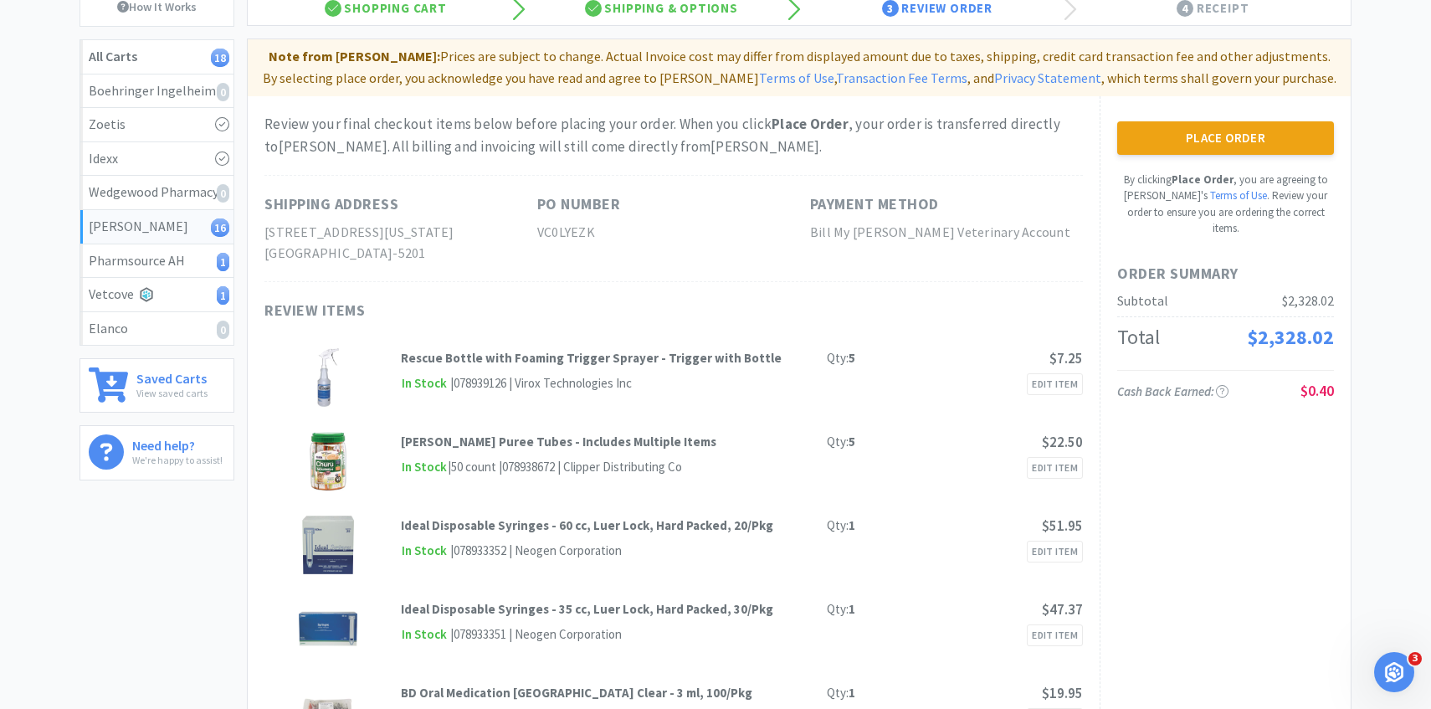
scroll to position [97, 0]
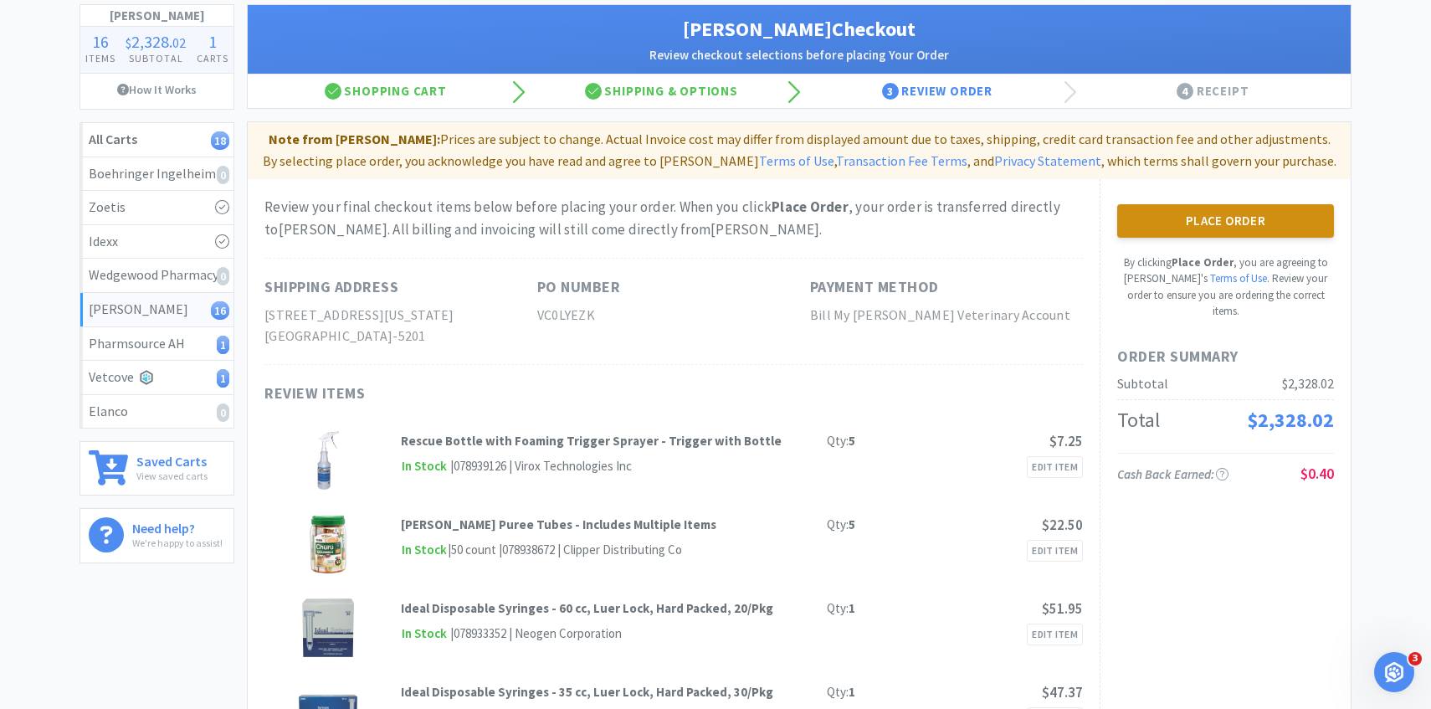
click at [1190, 231] on button "Place Order" at bounding box center [1225, 220] width 217 height 33
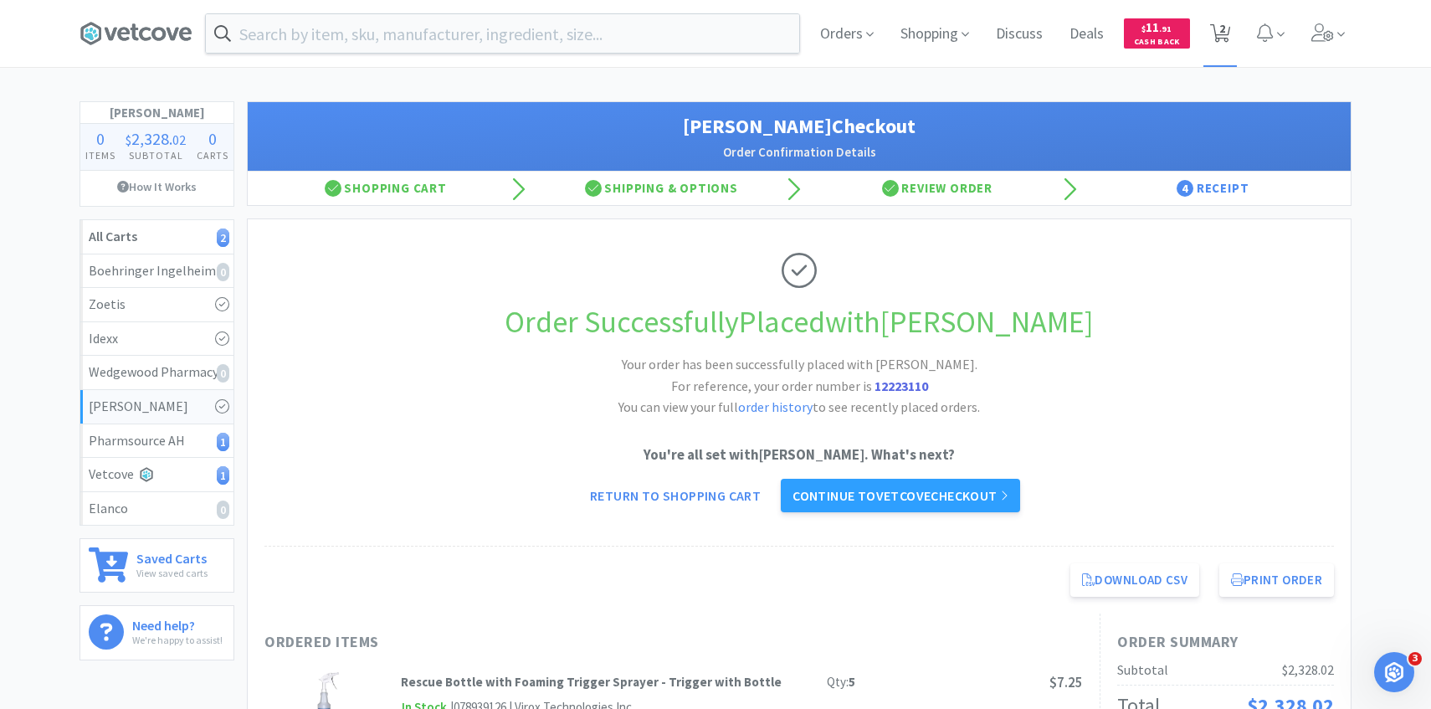
click at [1216, 32] on icon at bounding box center [1220, 33] width 21 height 18
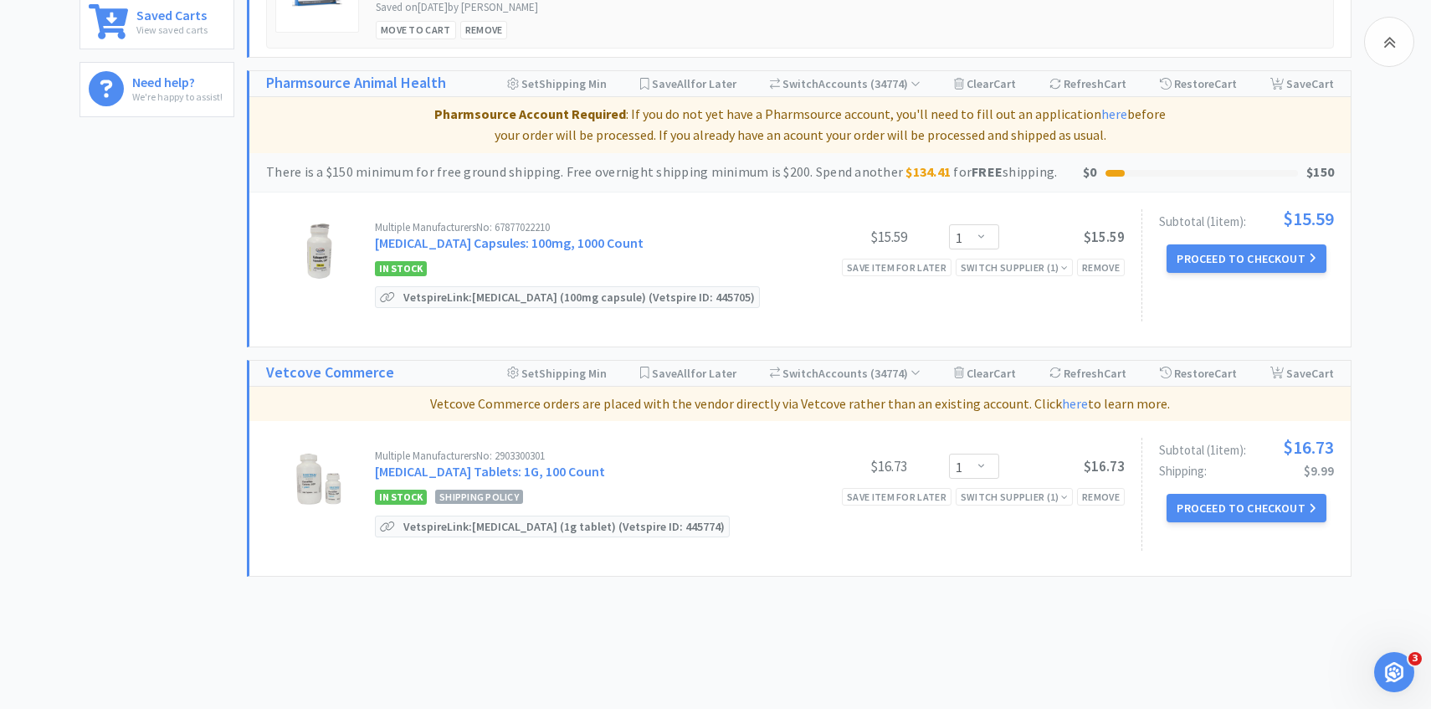
scroll to position [519, 0]
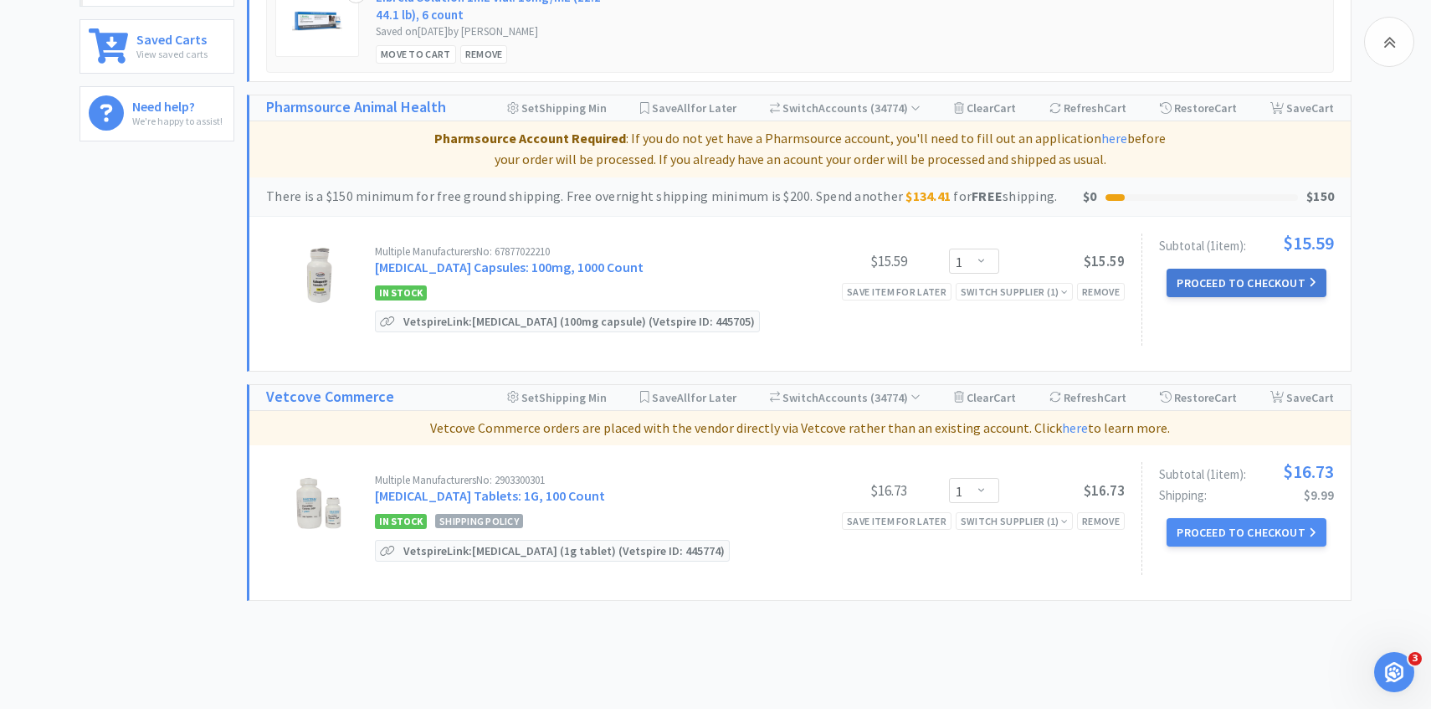
click at [1195, 274] on button "Proceed to Checkout" at bounding box center [1245, 283] width 159 height 28
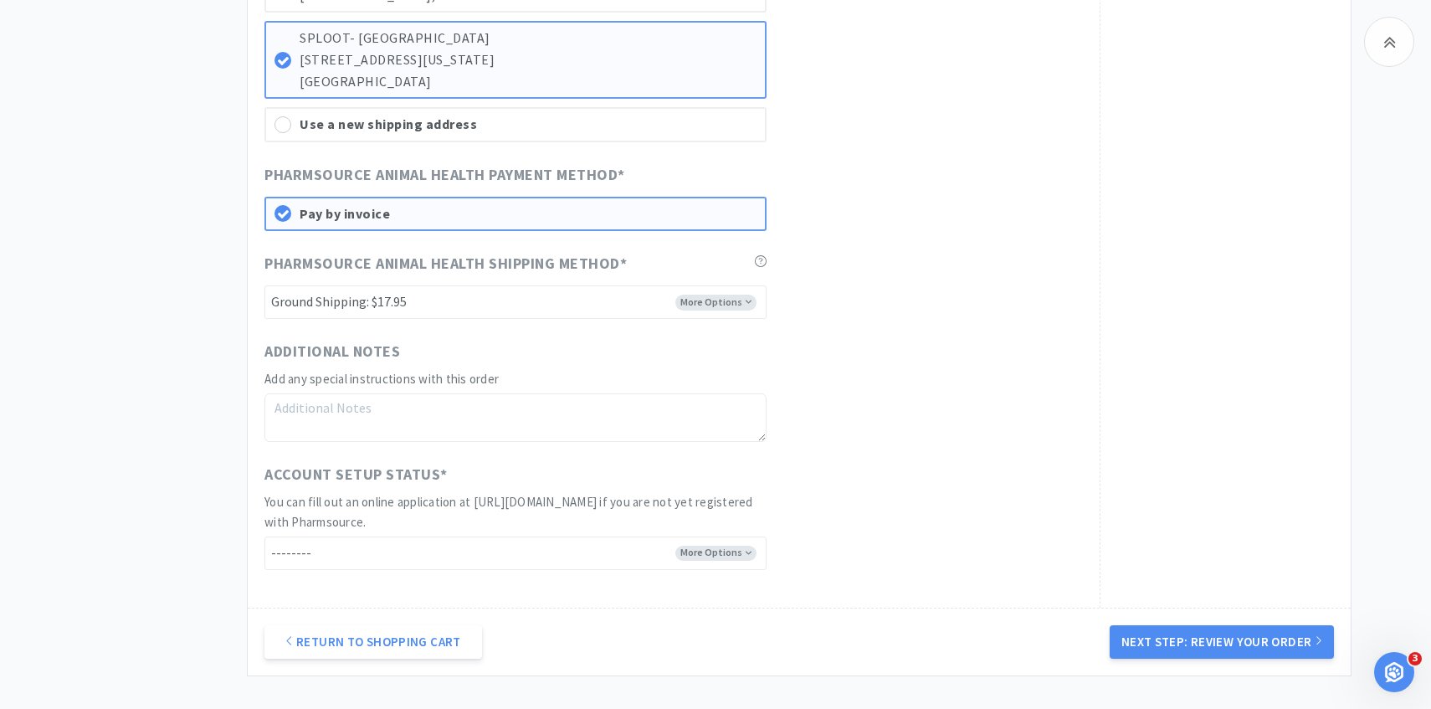
scroll to position [1181, 0]
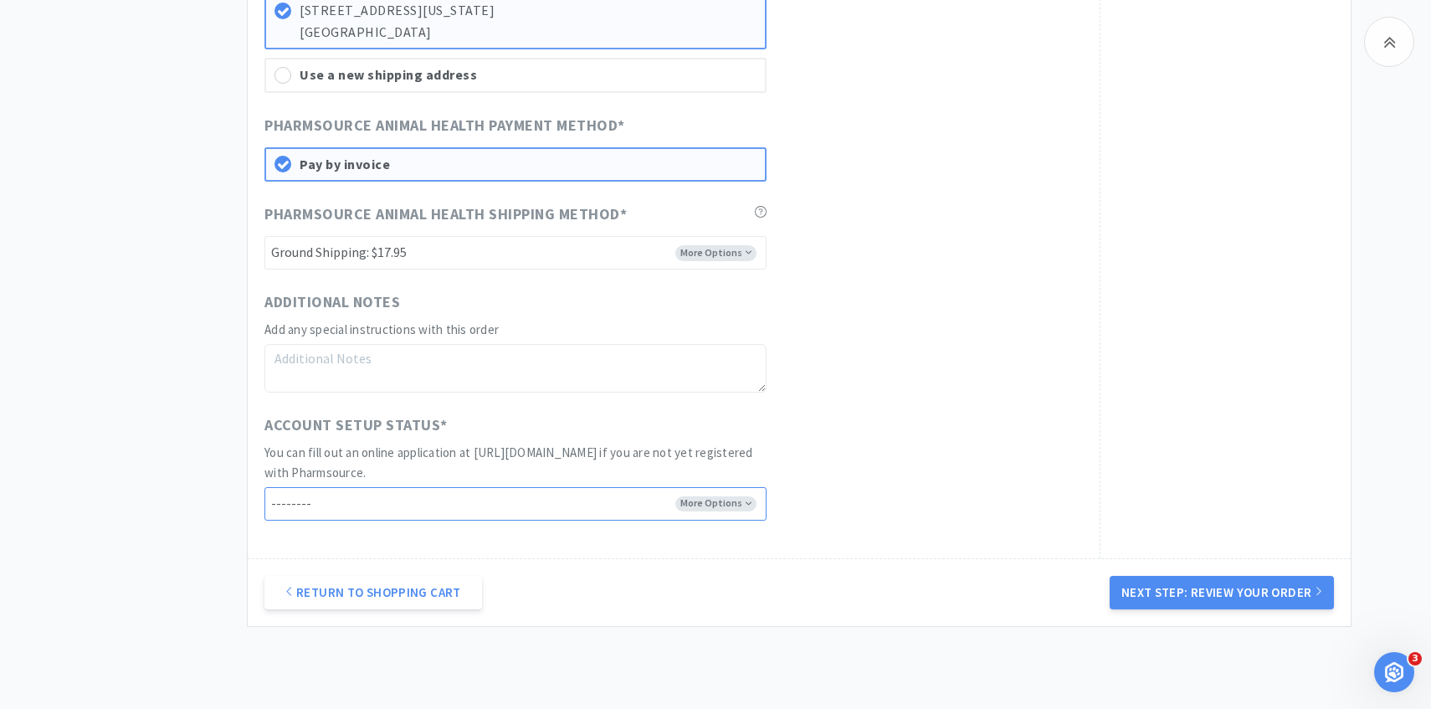
click at [734, 502] on select "-------- I already have an account with Pharmsource I've submitted an online ap…" at bounding box center [515, 503] width 502 height 33
click at [264, 487] on select "-------- I already have an account with Pharmsource I've submitted an online ap…" at bounding box center [515, 503] width 502 height 33
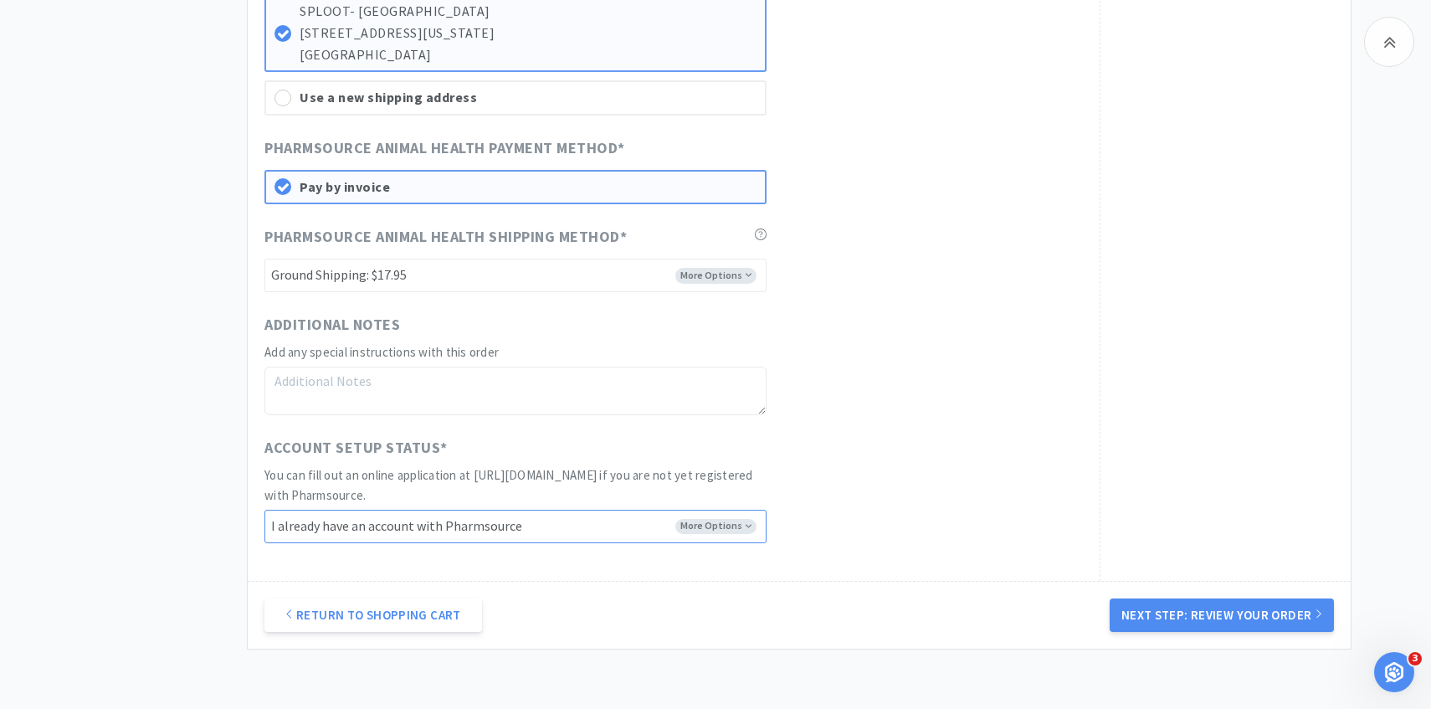
scroll to position [1154, 0]
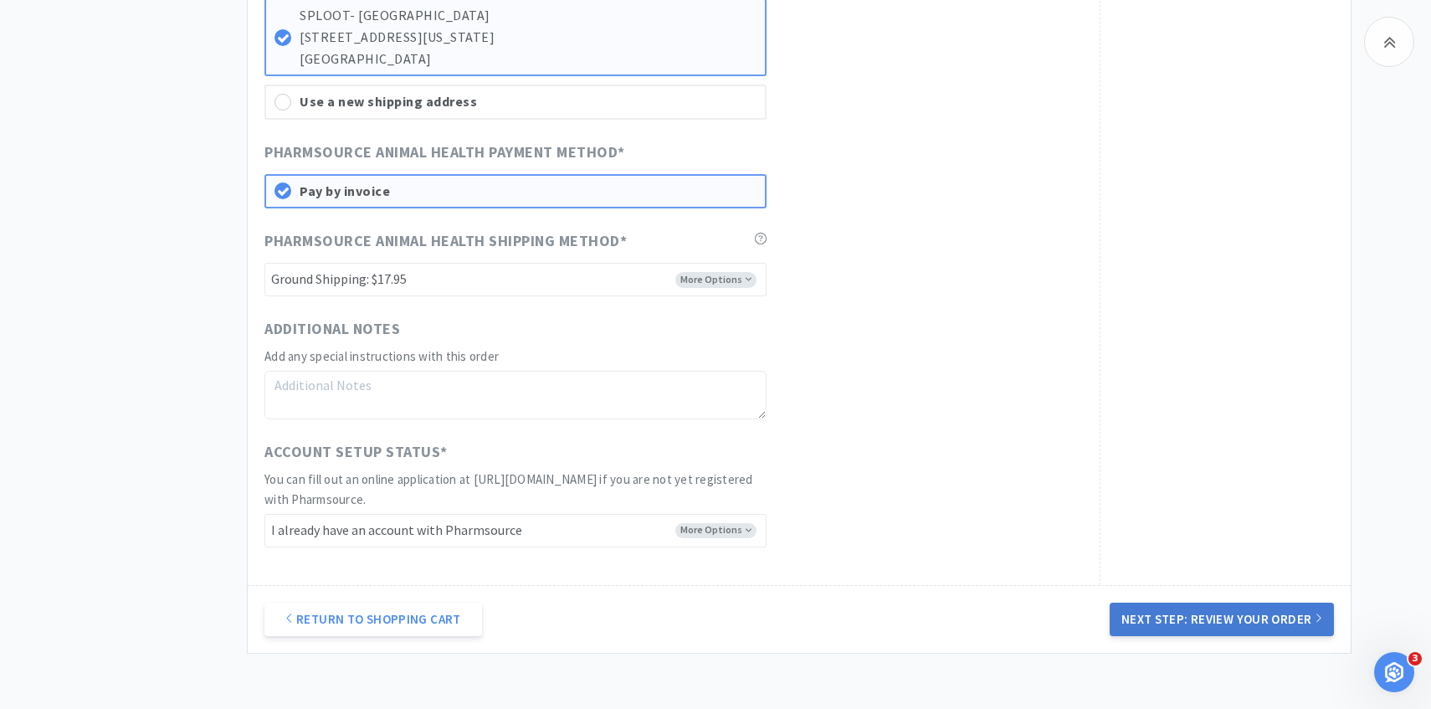
click at [1138, 615] on button "Next Step: Review Your Order" at bounding box center [1221, 618] width 224 height 33
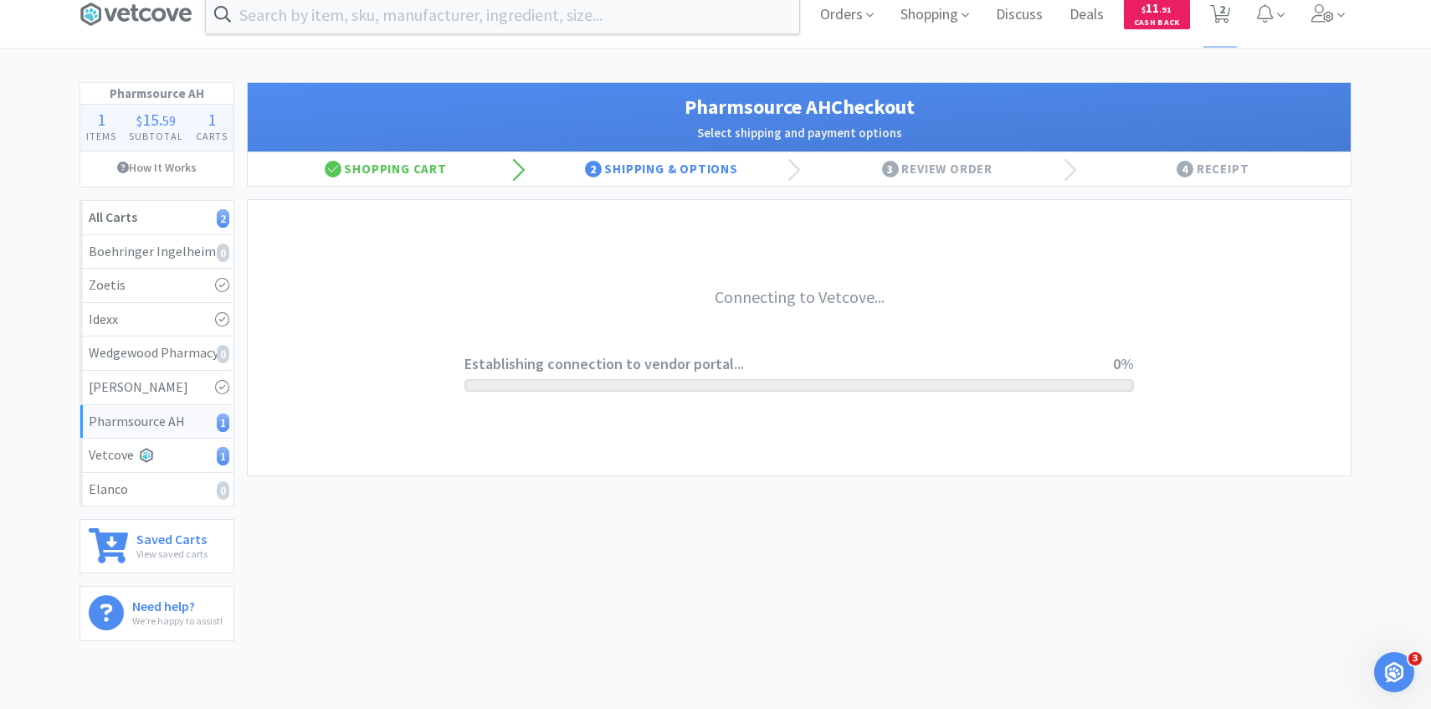
scroll to position [0, 0]
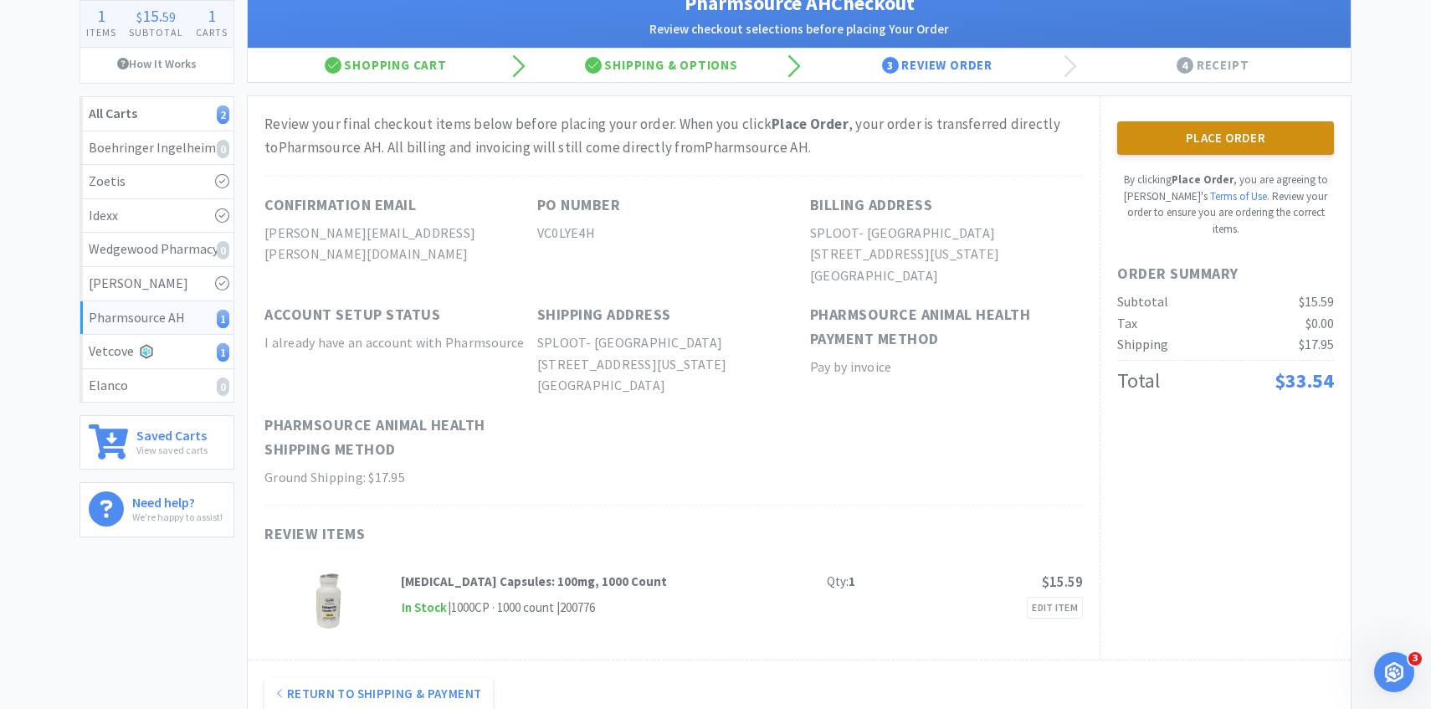
click at [1133, 129] on button "Place Order" at bounding box center [1225, 137] width 217 height 33
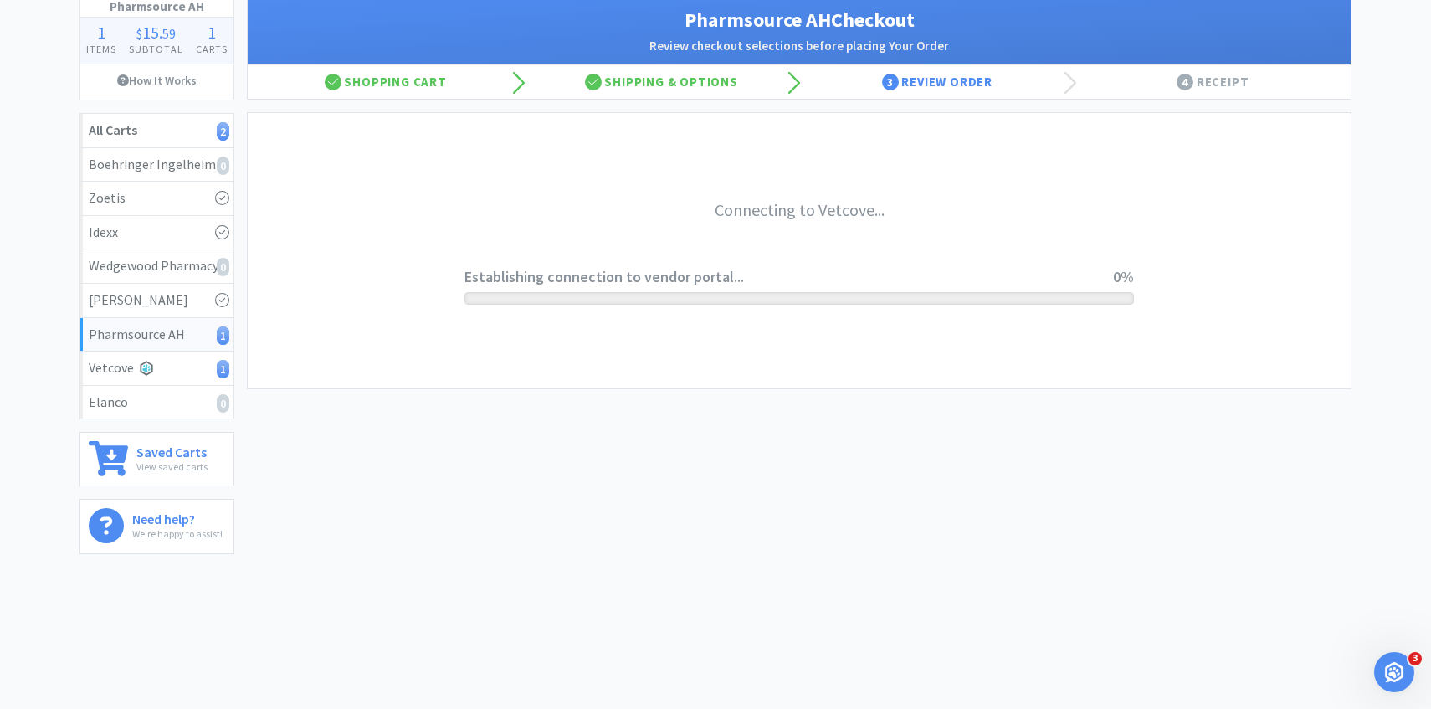
scroll to position [105, 0]
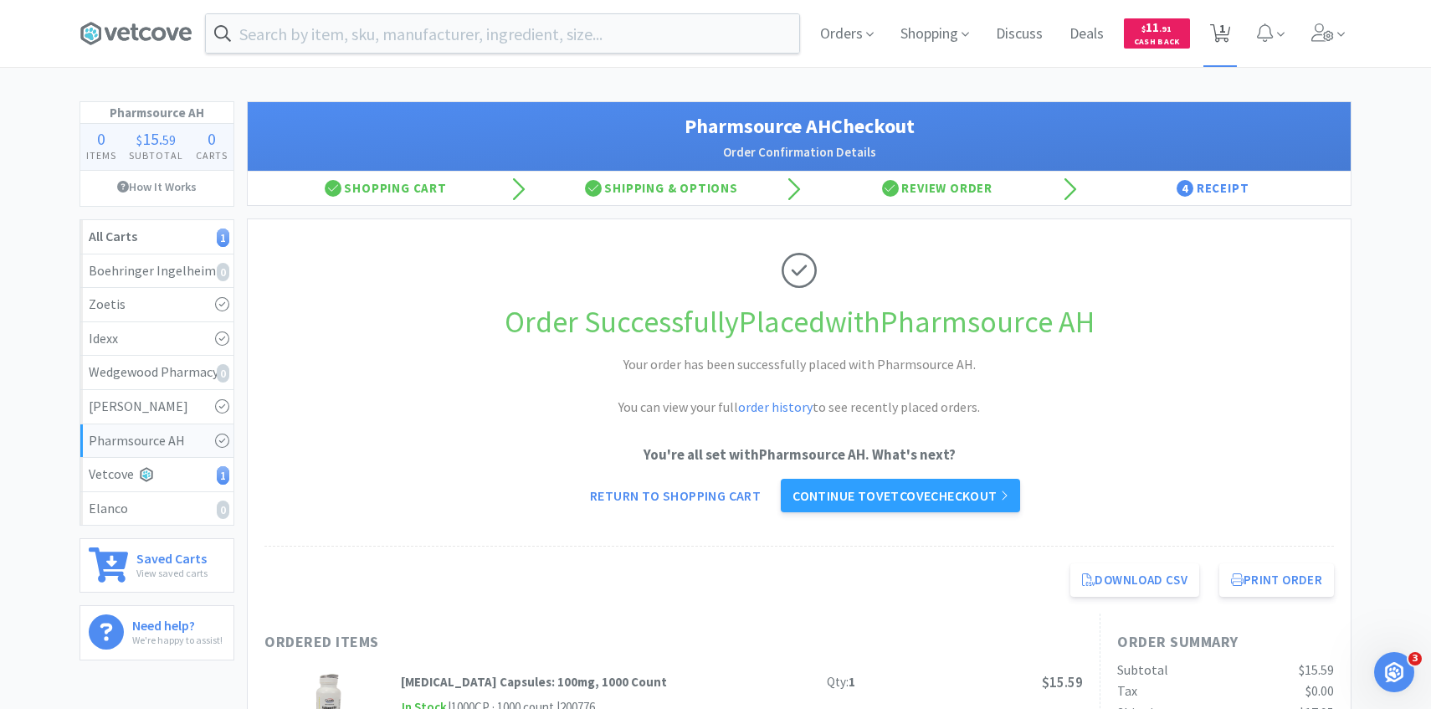
click at [1227, 43] on span "1" at bounding box center [1220, 33] width 21 height 23
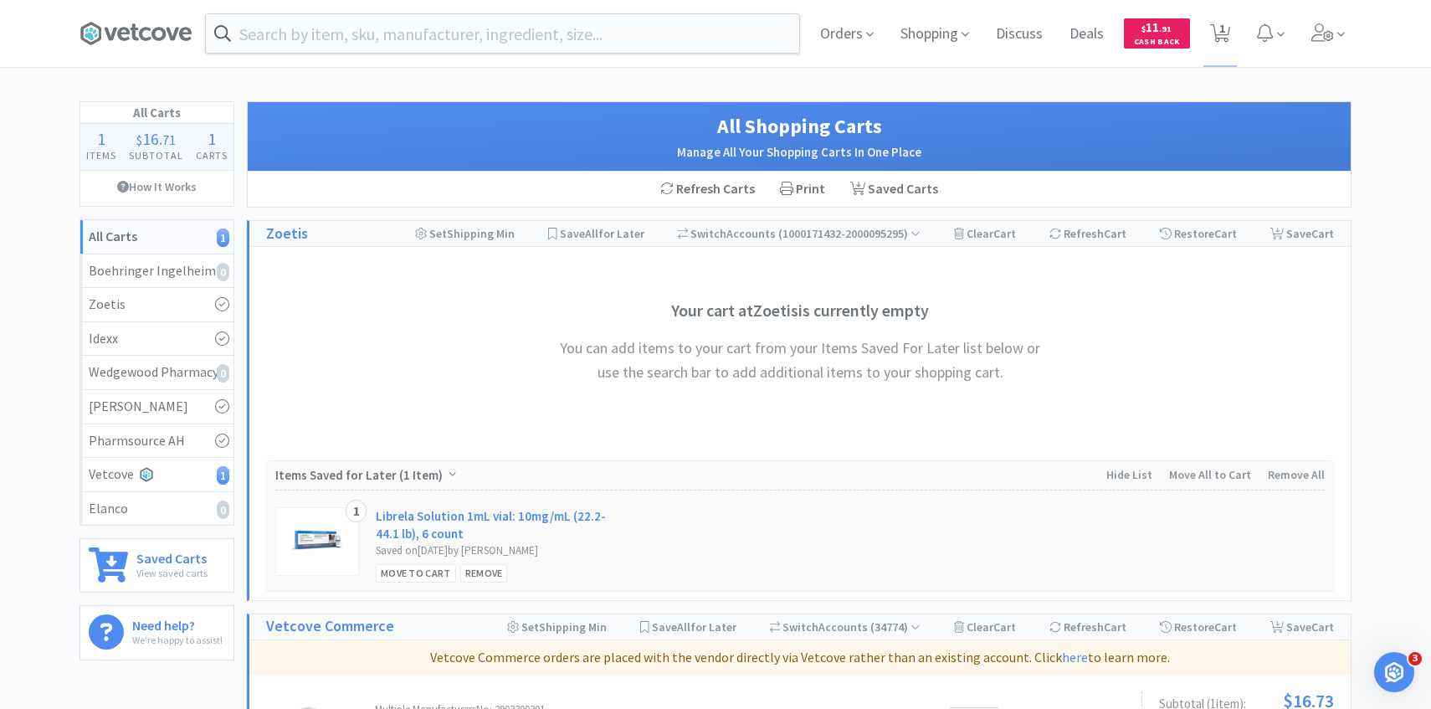
scroll to position [293, 0]
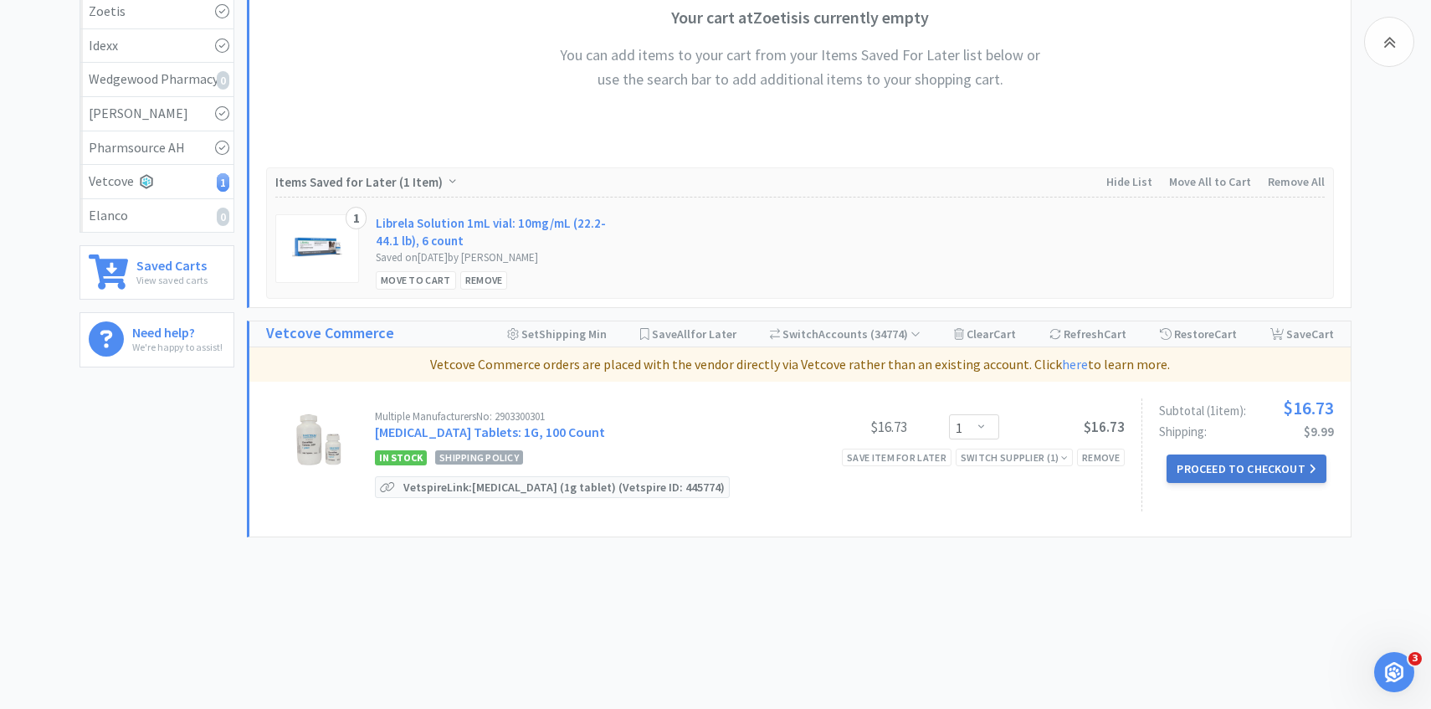
click at [1212, 476] on button "Proceed to Checkout" at bounding box center [1245, 468] width 159 height 28
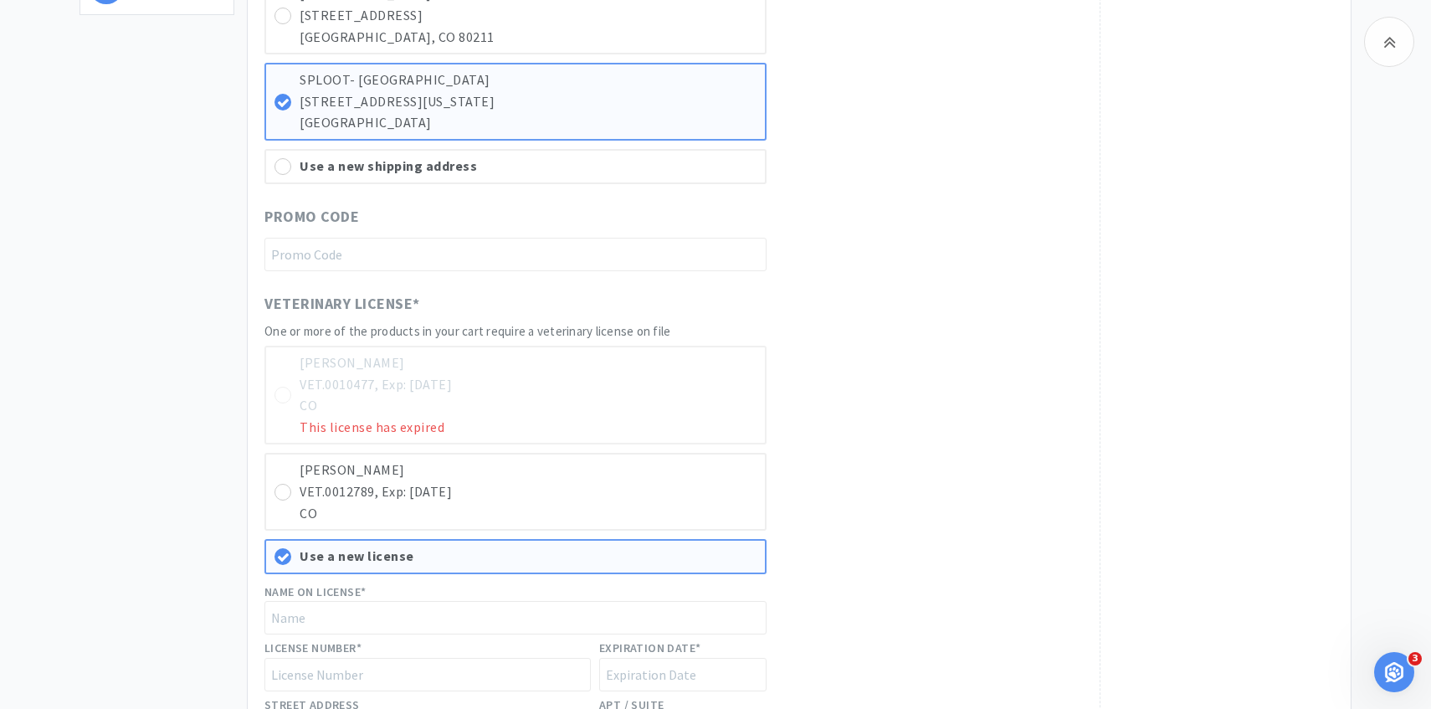
scroll to position [939, 0]
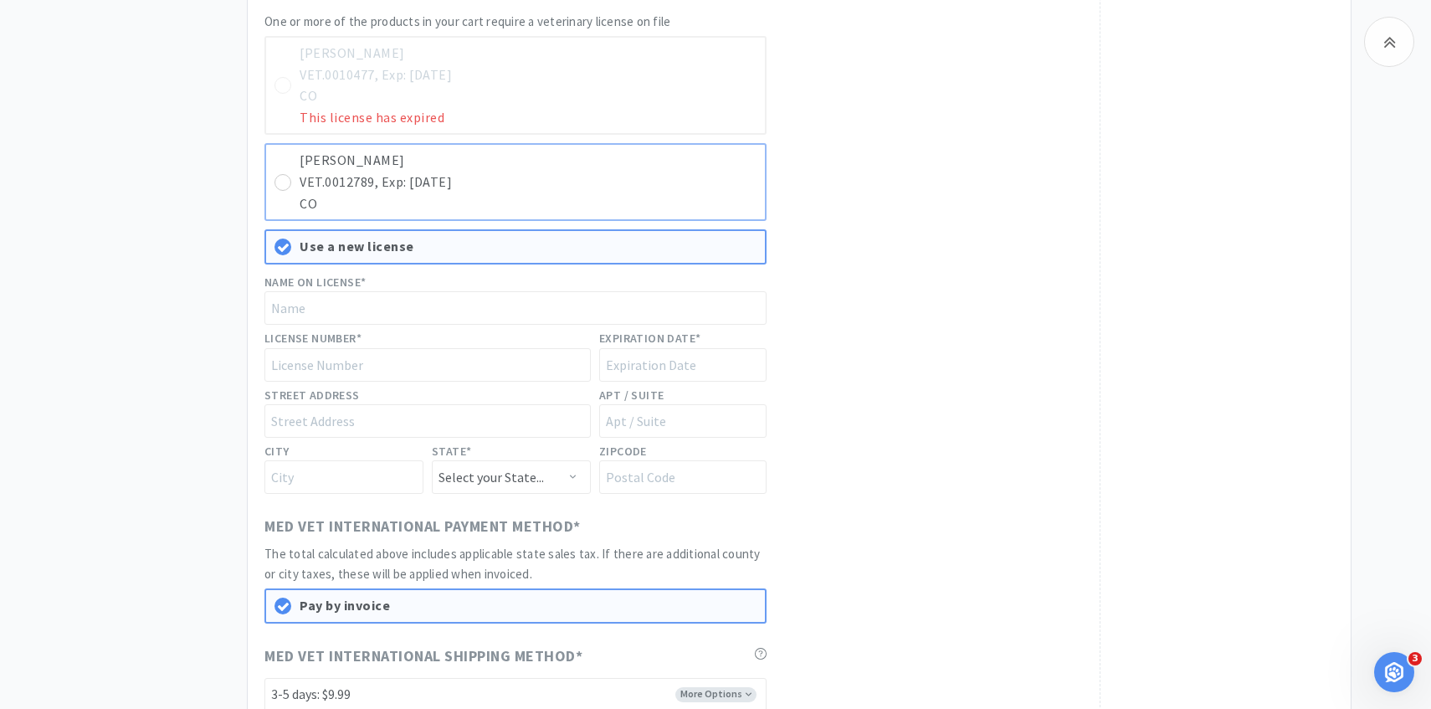
click at [626, 202] on p "CO" at bounding box center [527, 204] width 457 height 22
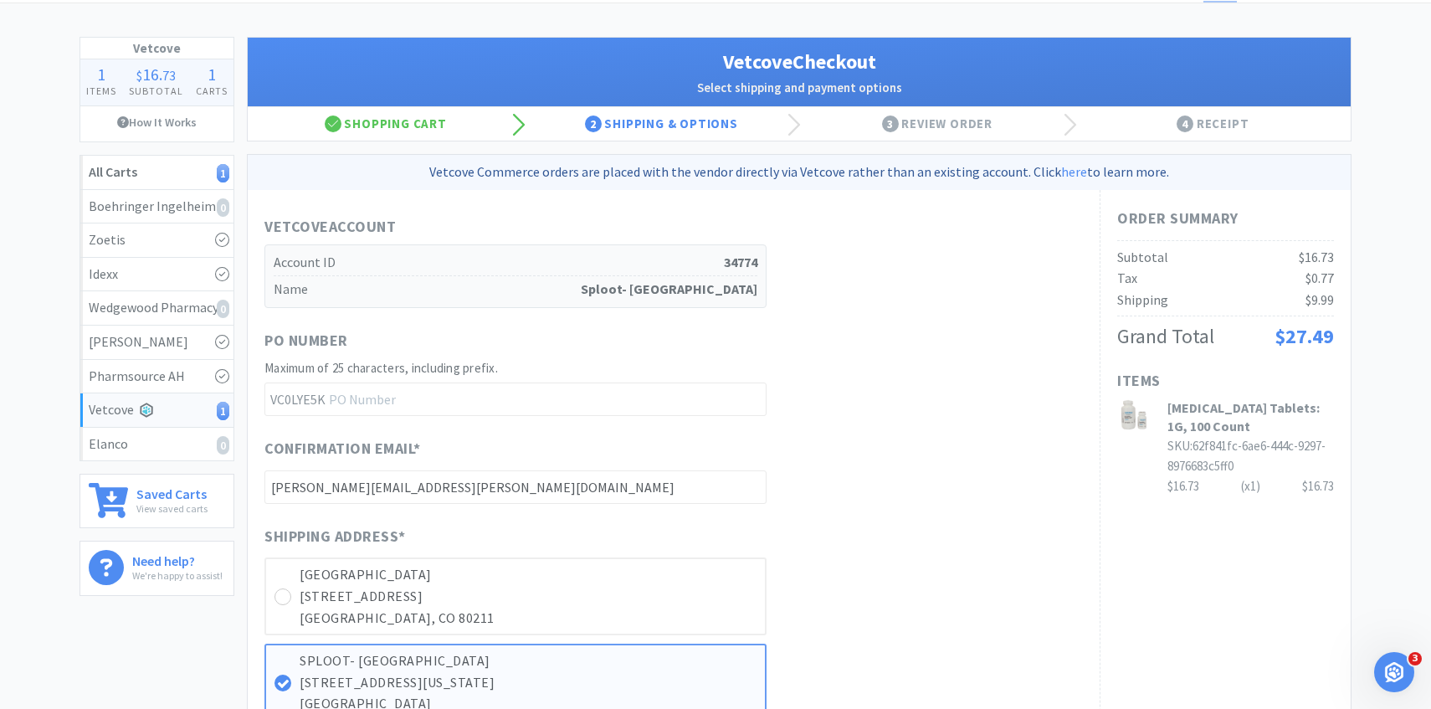
scroll to position [0, 0]
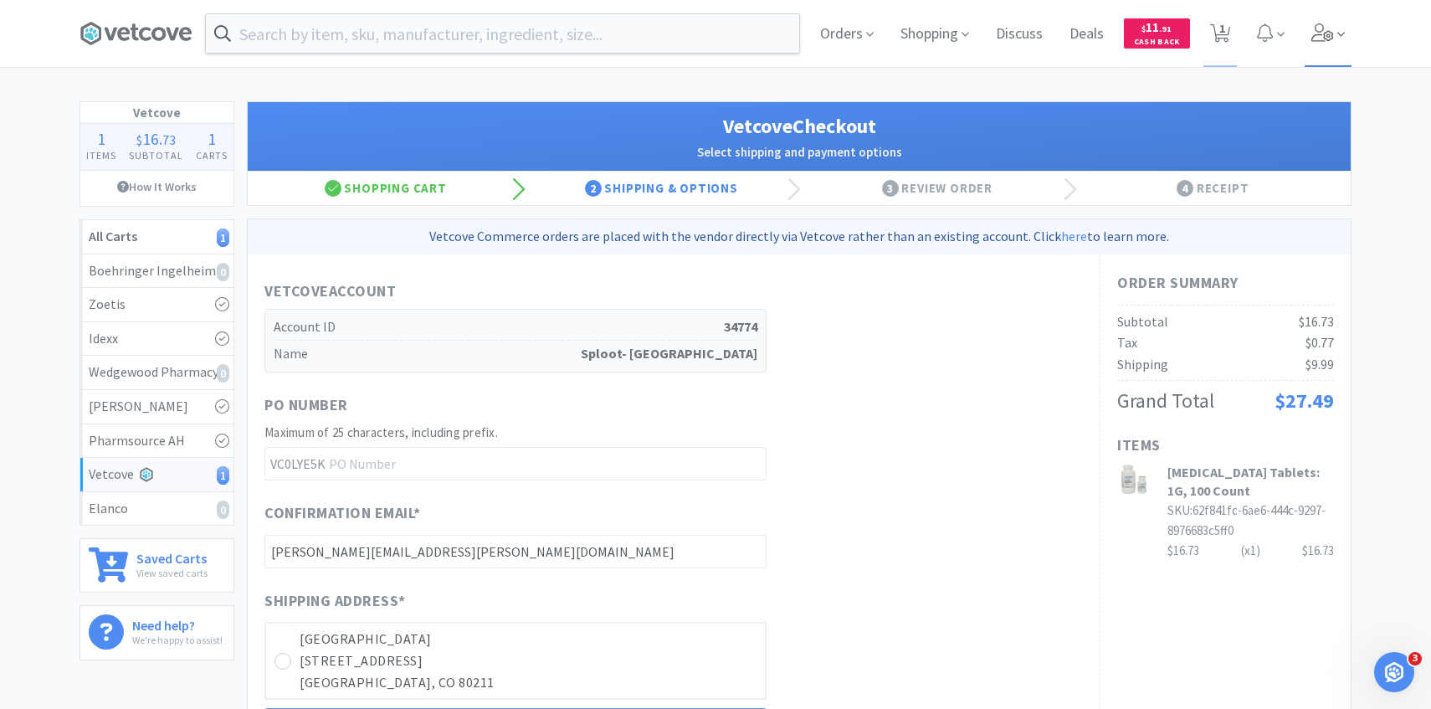
click at [1334, 38] on span at bounding box center [1328, 33] width 48 height 67
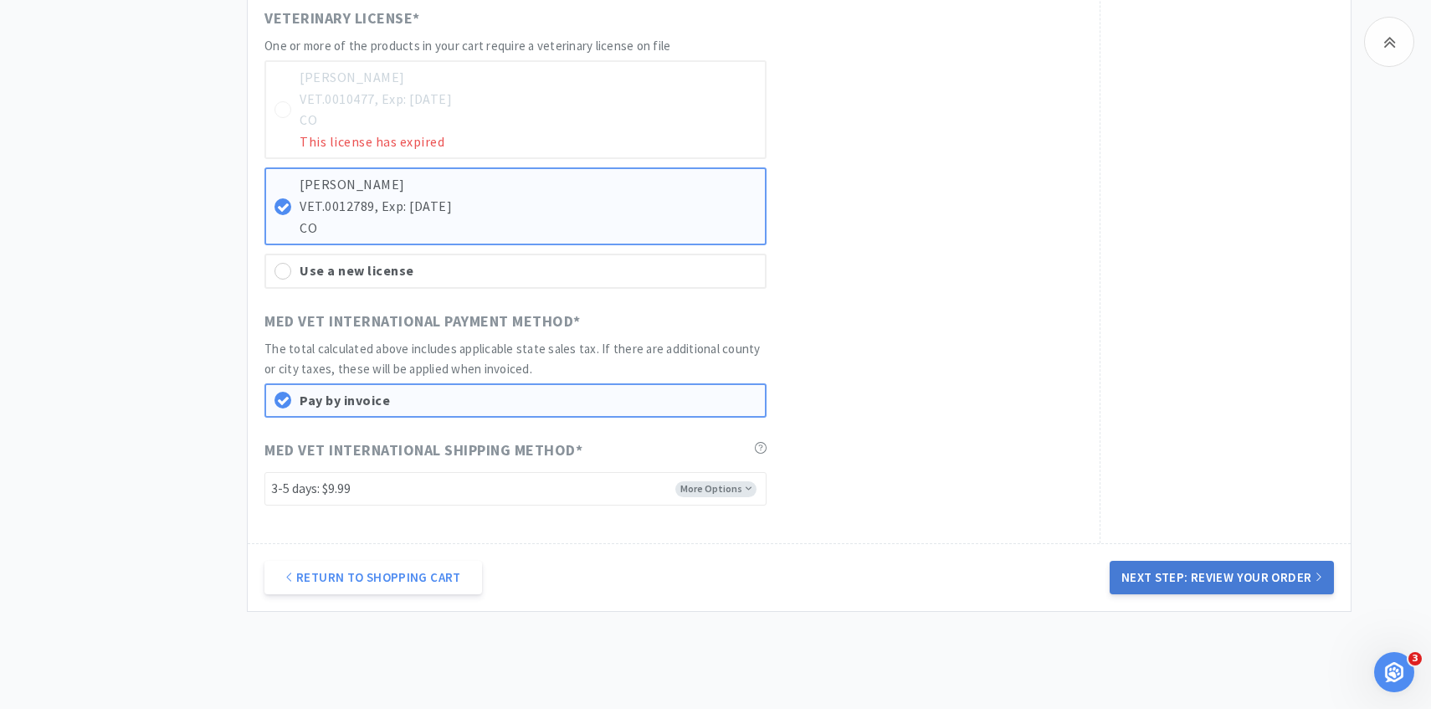
click at [1130, 586] on button "Next Step: Review Your Order" at bounding box center [1221, 577] width 224 height 33
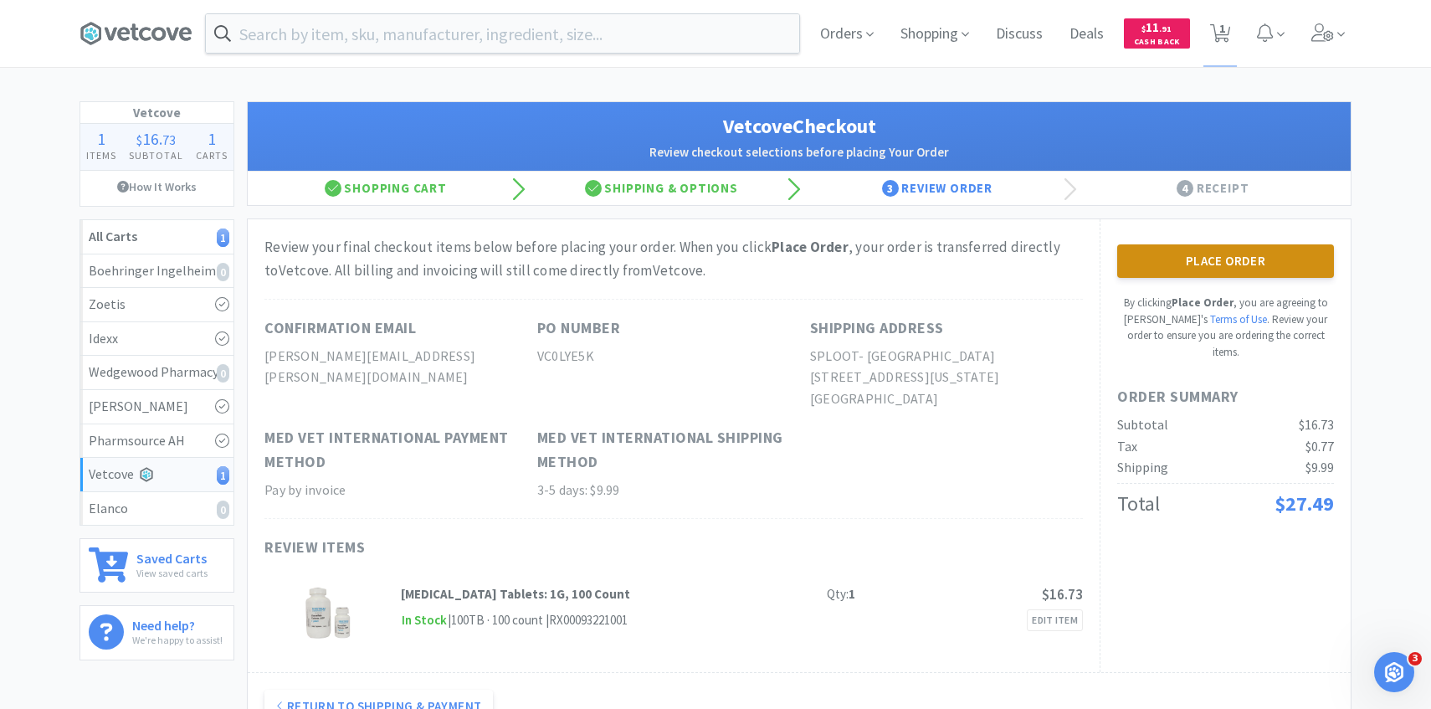
click at [1189, 251] on button "Place Order" at bounding box center [1225, 260] width 217 height 33
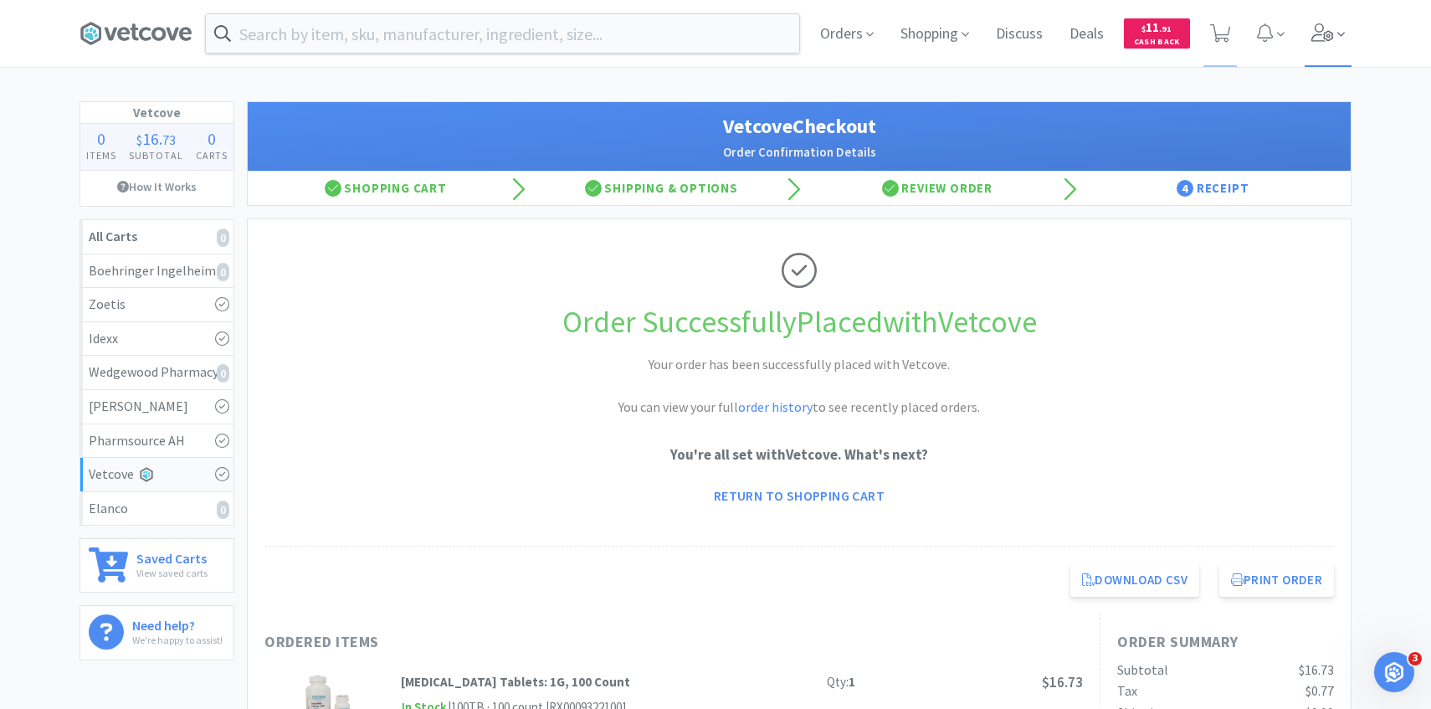
click at [1311, 39] on icon at bounding box center [1322, 32] width 23 height 18
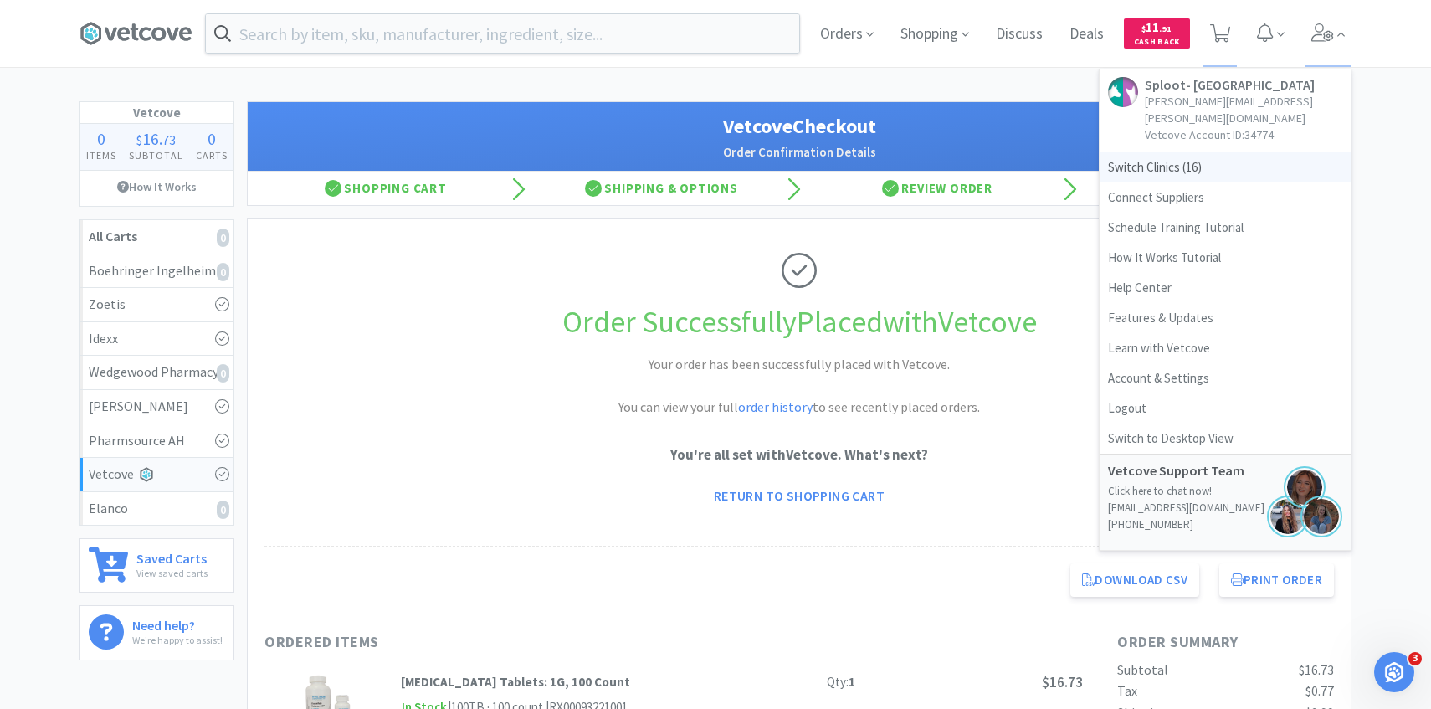
click at [1180, 152] on span "Switch Clinics ( 16 )" at bounding box center [1224, 167] width 251 height 30
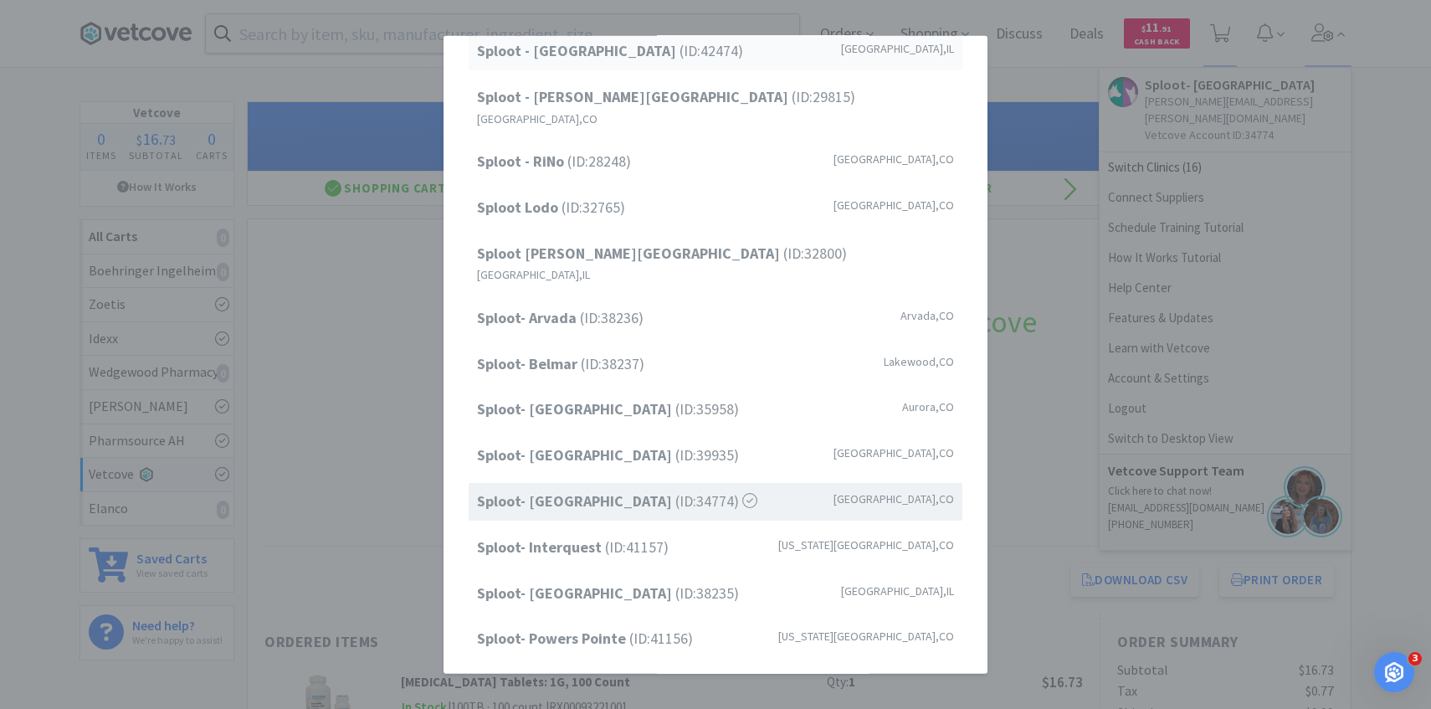
scroll to position [213, 0]
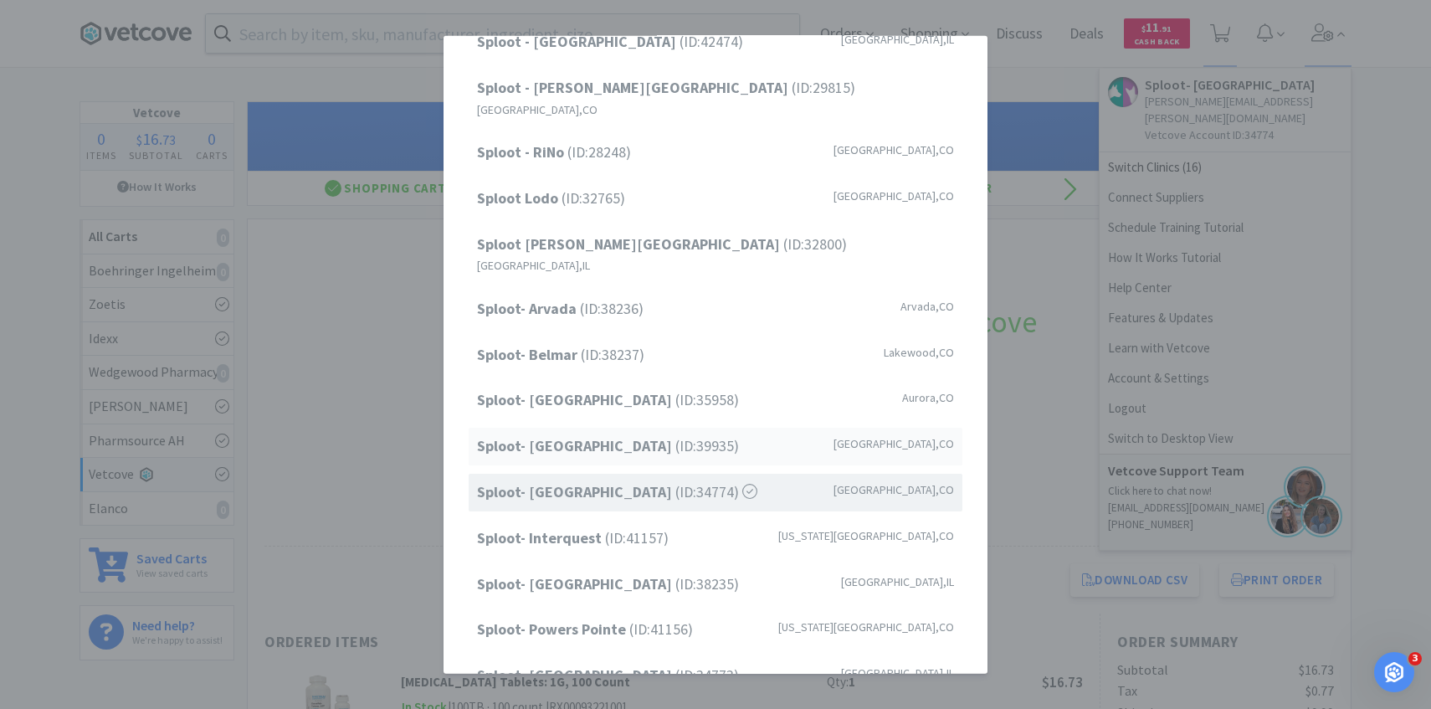
click at [684, 434] on span "Sploot- Greenwood Village (ID: 39935 )" at bounding box center [608, 446] width 262 height 24
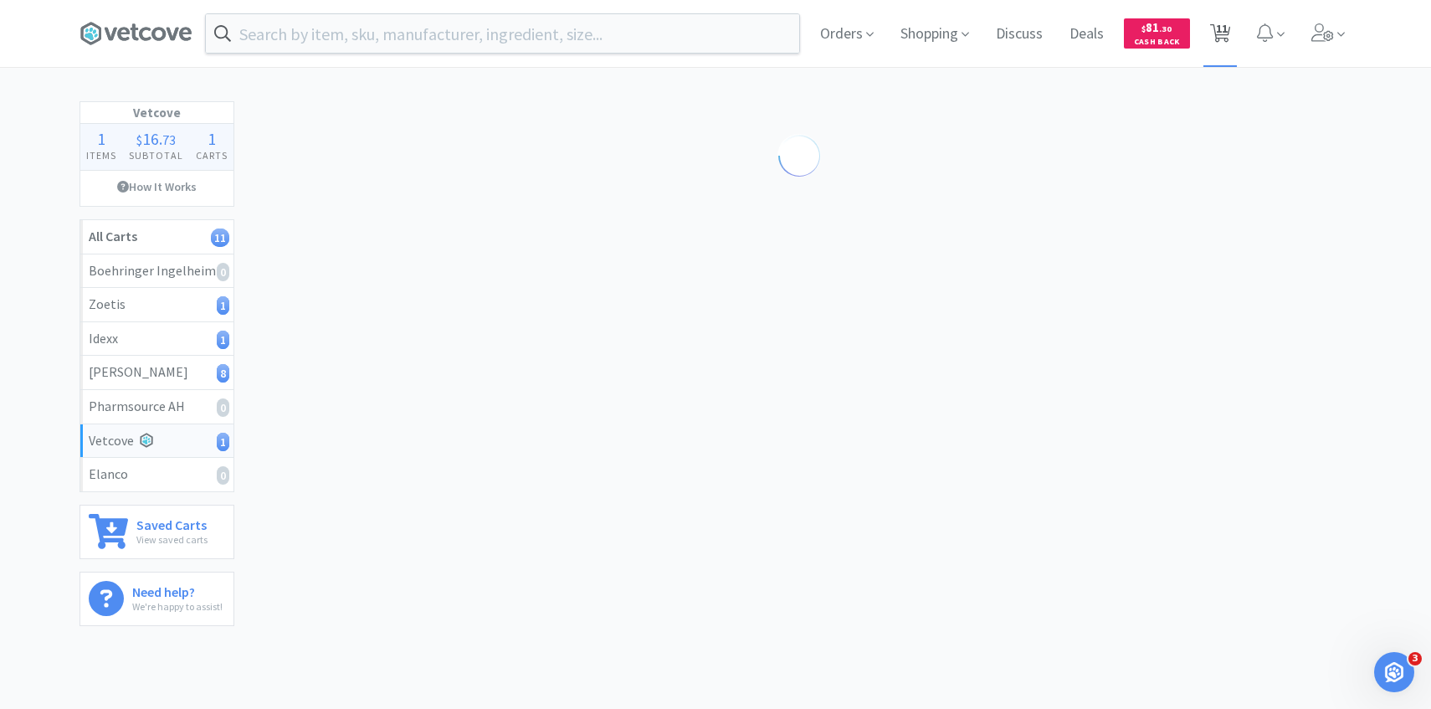
click at [1212, 43] on span "11" at bounding box center [1220, 33] width 21 height 23
select select "1"
select select "2"
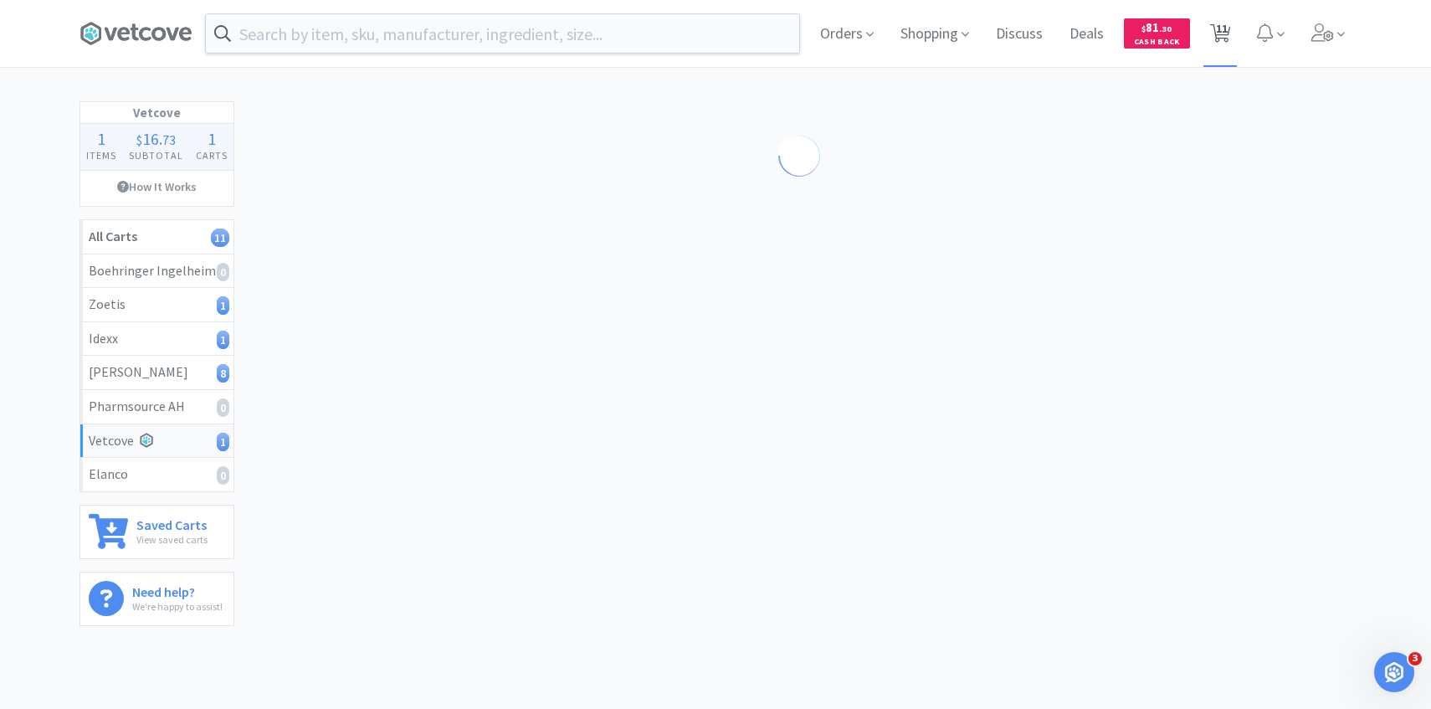
select select "1"
select select "2"
select select "1"
select select "2"
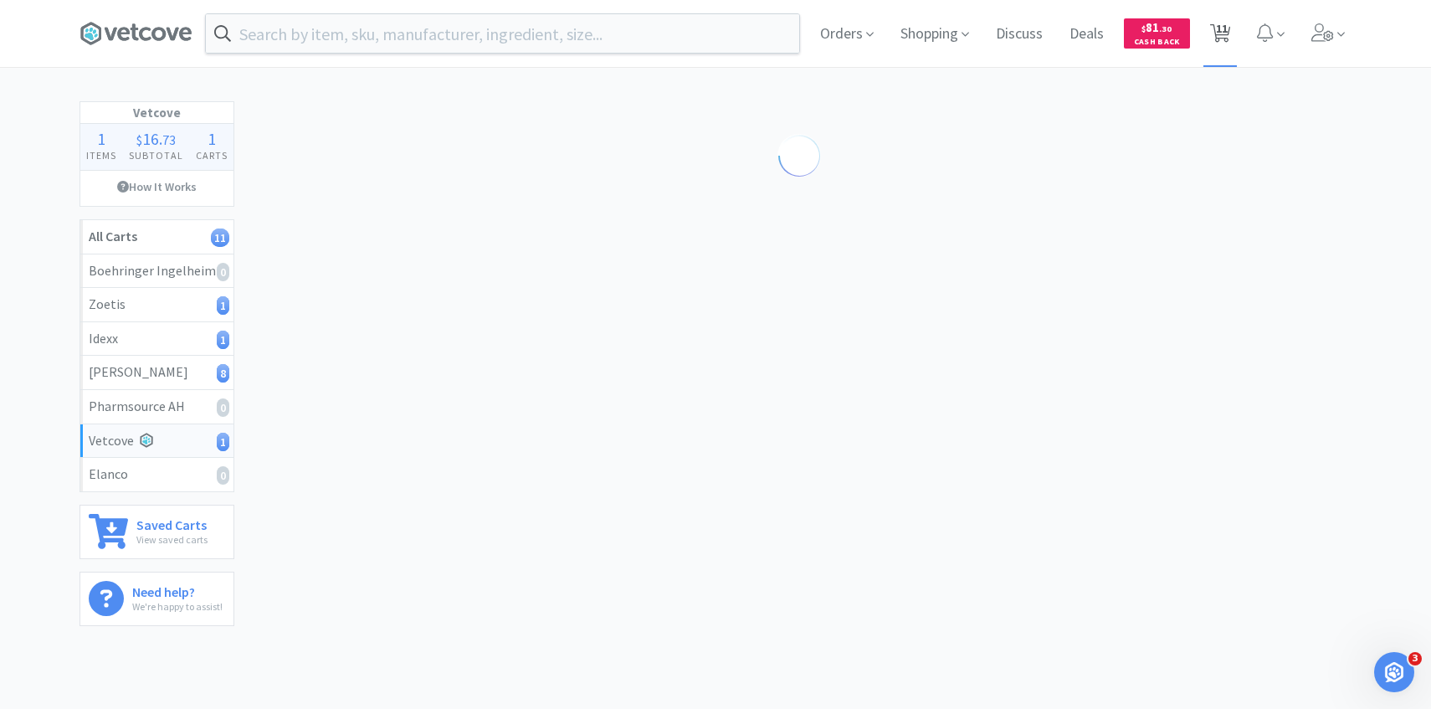
select select "3"
select select "1"
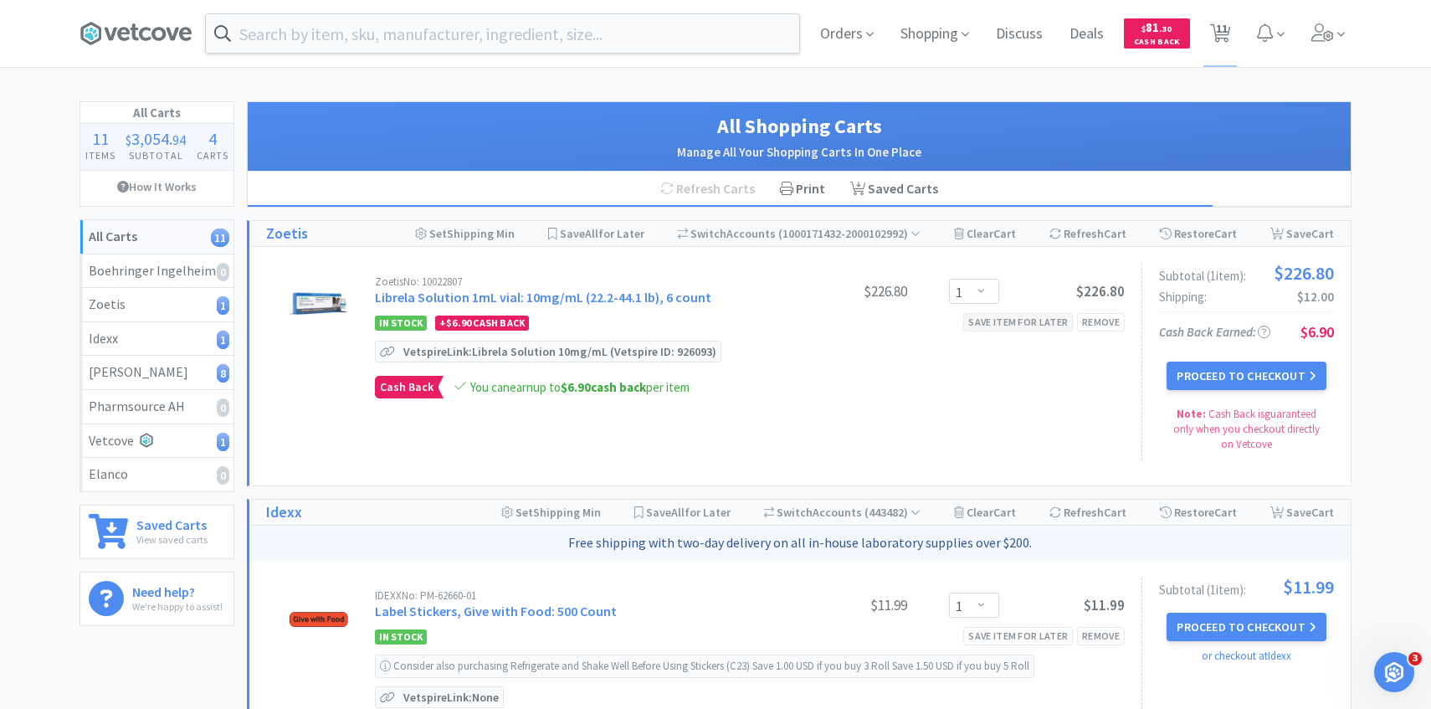
click at [1052, 326] on div "Save item for later" at bounding box center [1018, 322] width 110 height 18
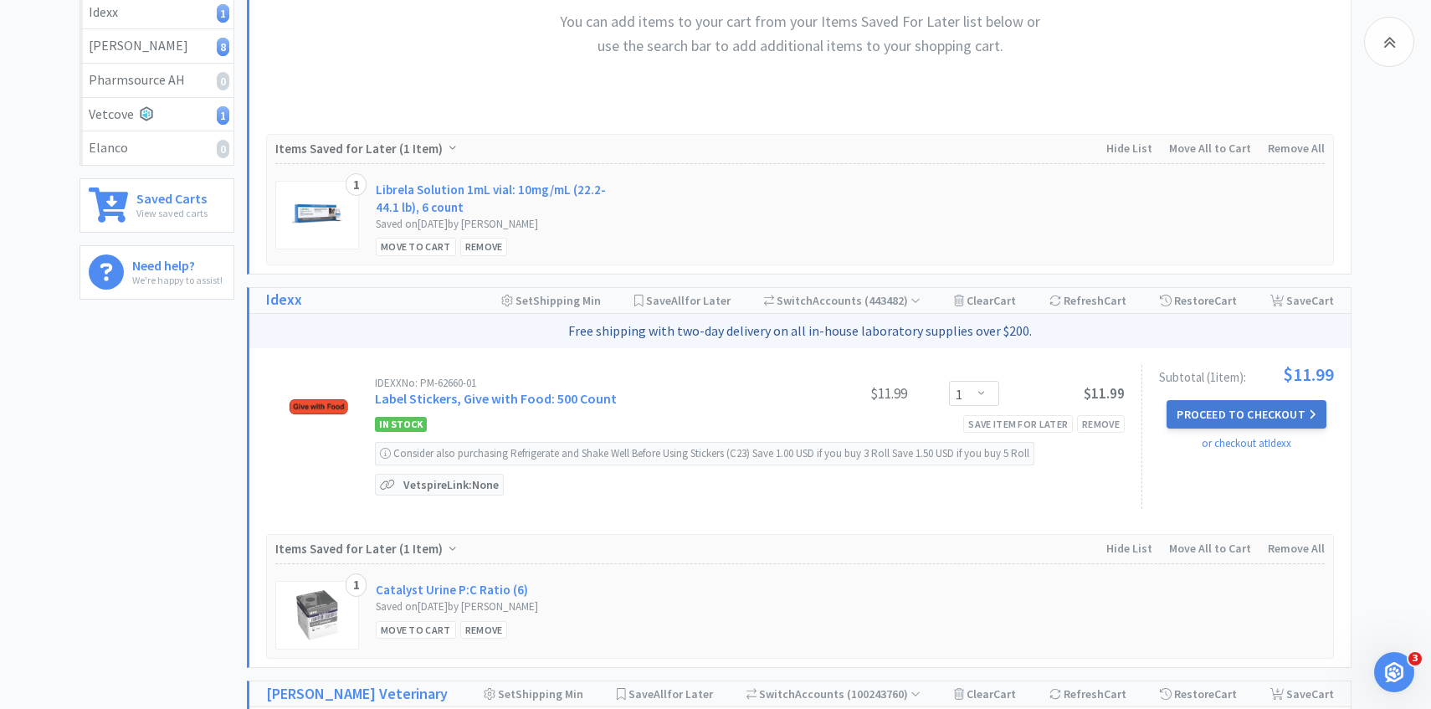
click at [1197, 417] on button "Proceed to Checkout" at bounding box center [1245, 414] width 159 height 28
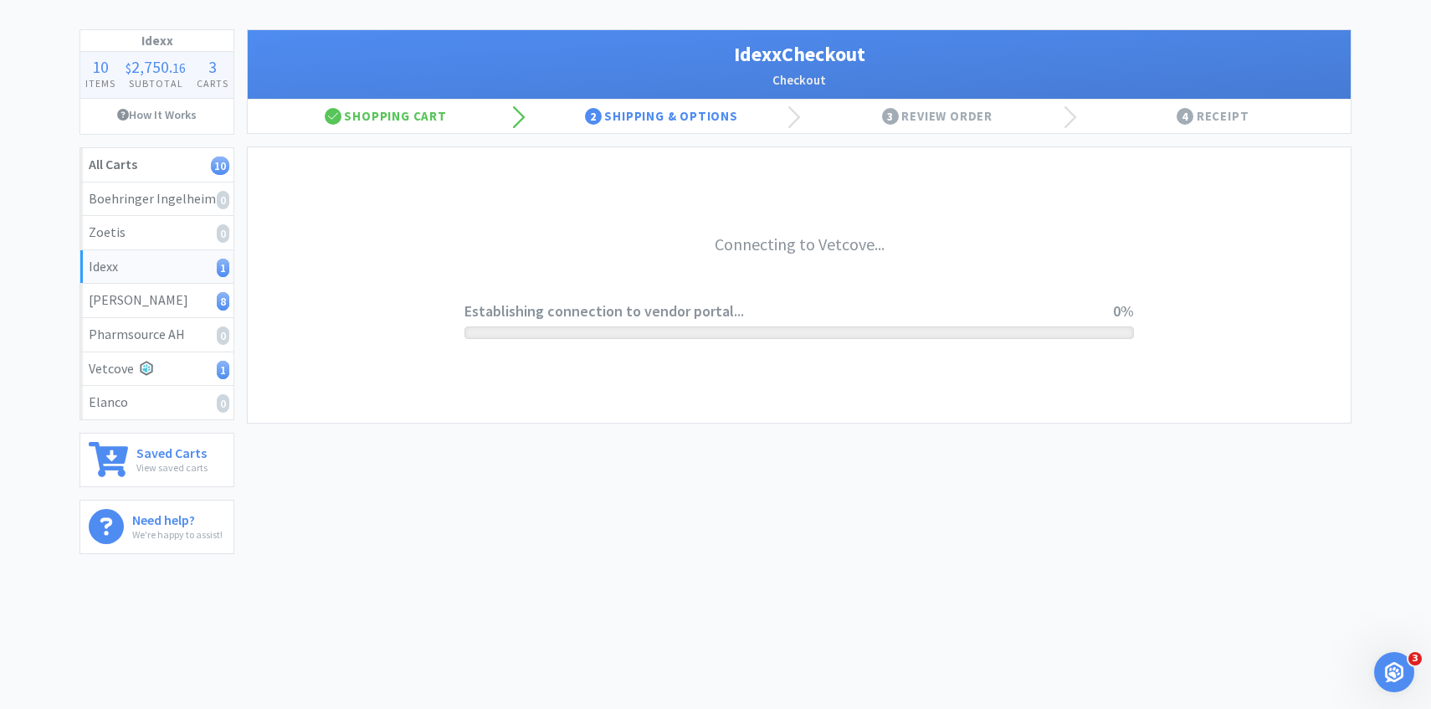
scroll to position [72, 0]
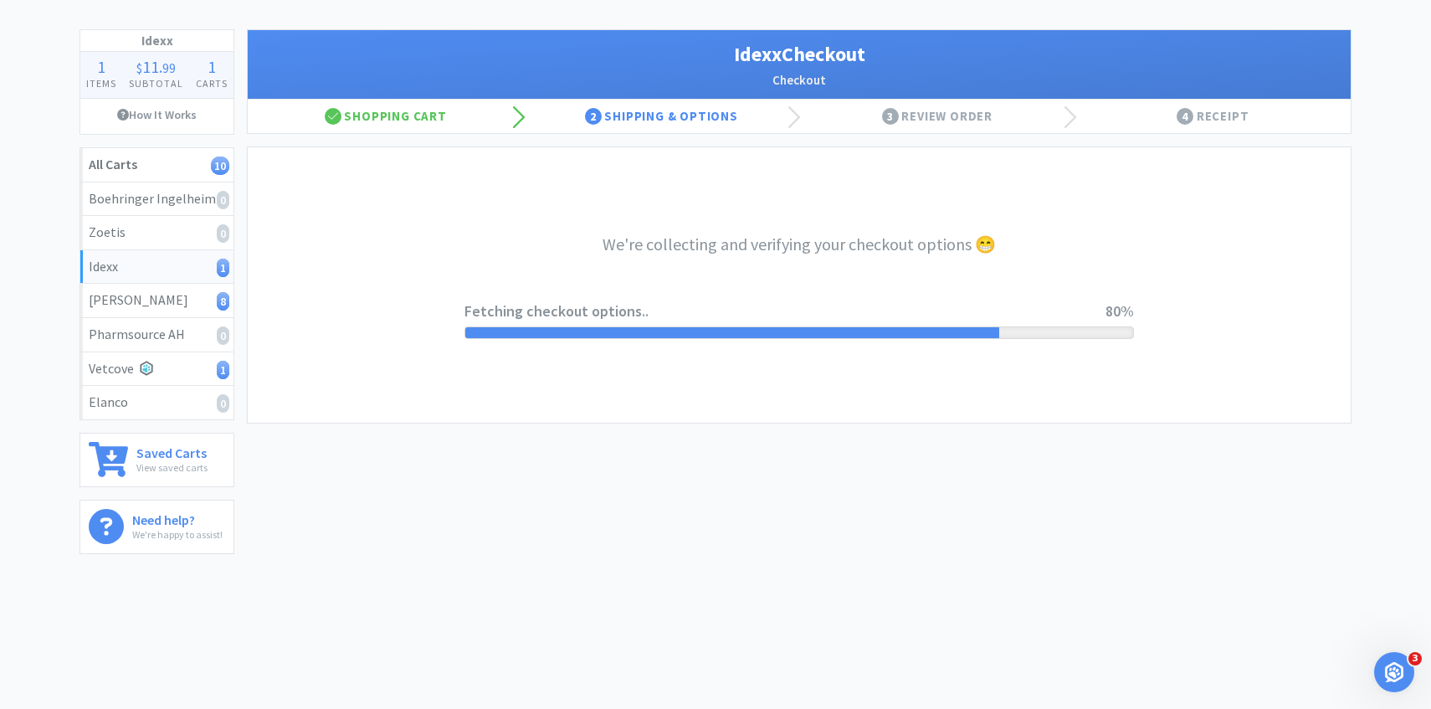
select select "900"
select select "003"
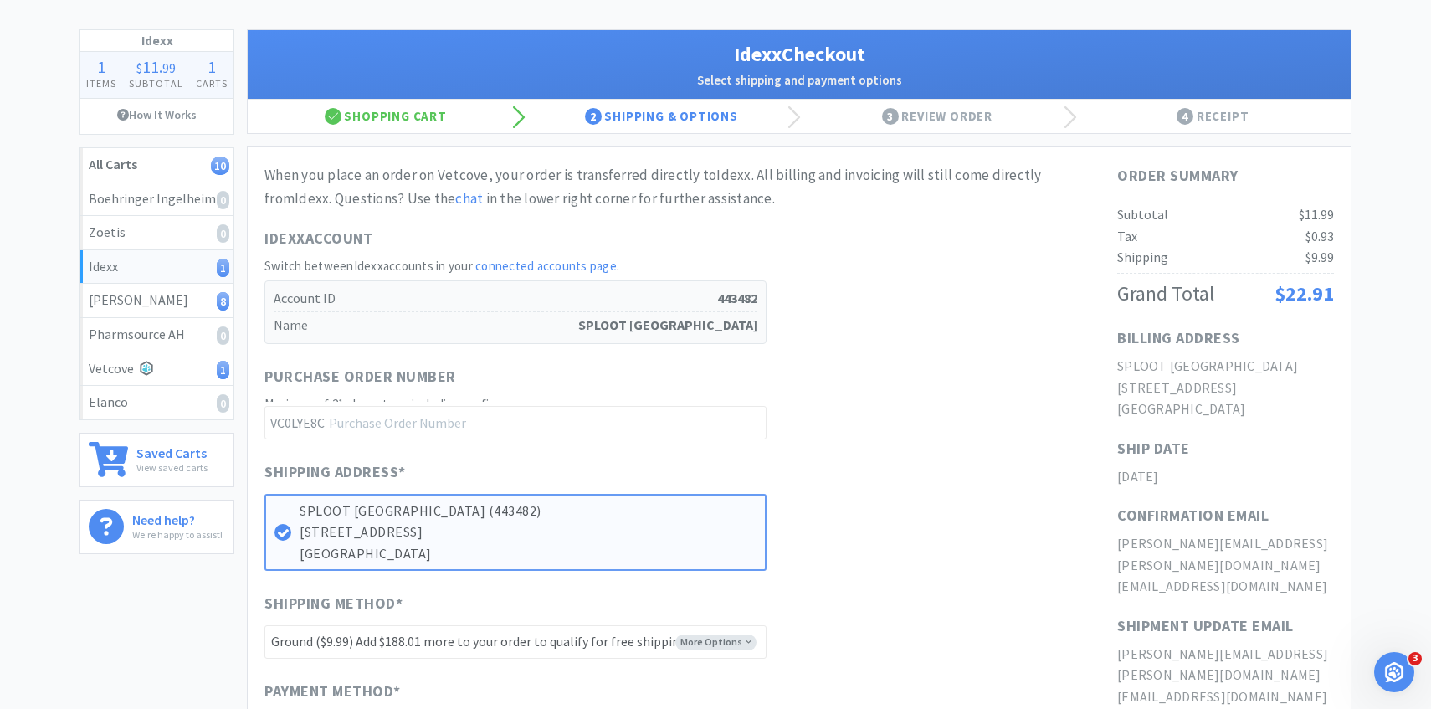
scroll to position [0, 0]
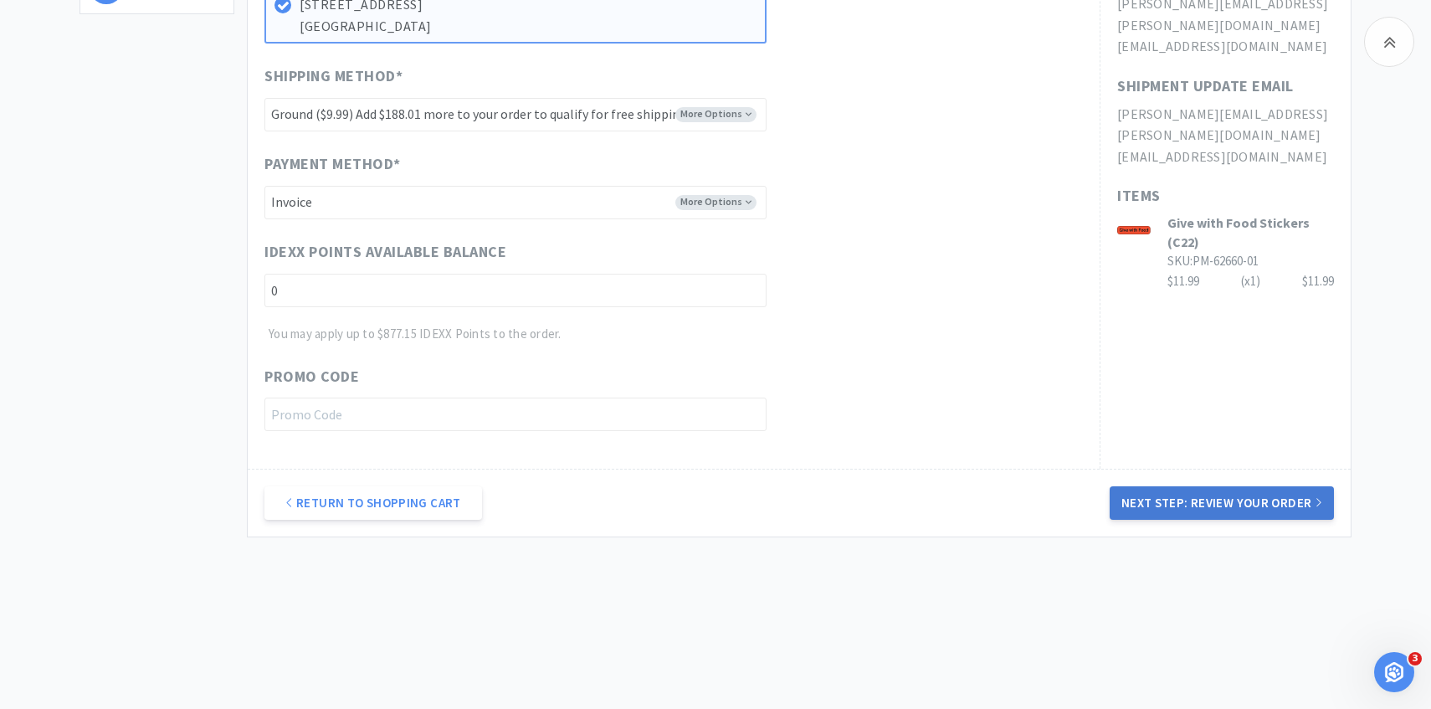
click at [1184, 488] on button "Next Step: Review Your Order" at bounding box center [1221, 502] width 224 height 33
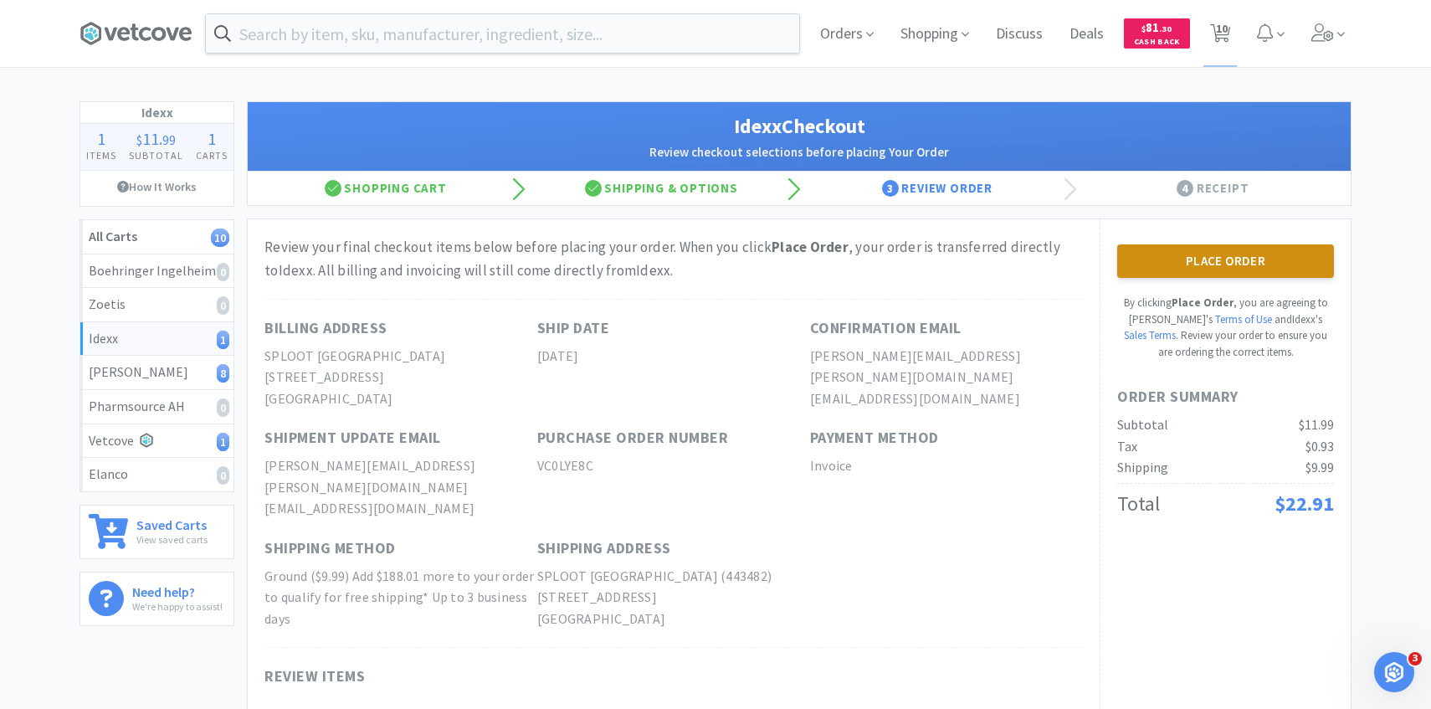
click at [1174, 273] on button "Place Order" at bounding box center [1225, 260] width 217 height 33
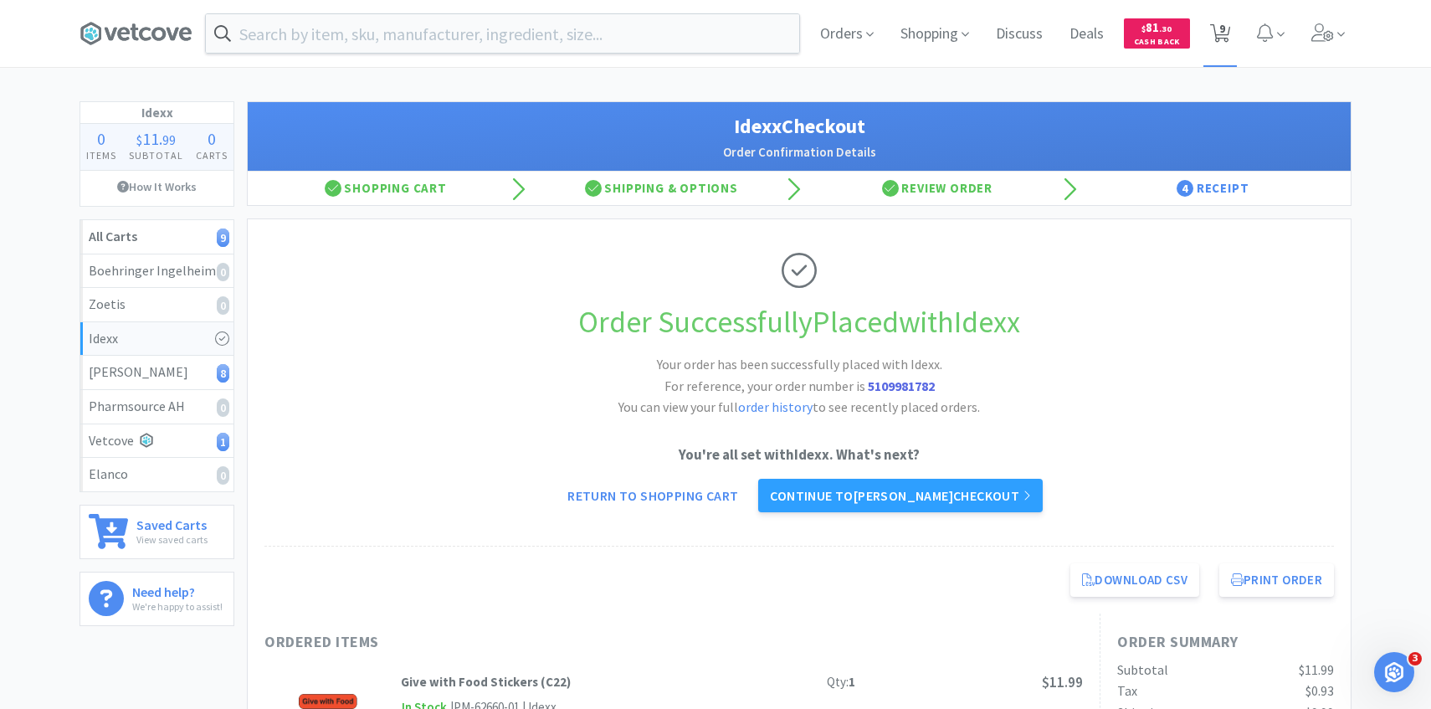
click at [1225, 15] on span "9" at bounding box center [1220, 33] width 34 height 67
select select "1"
select select "2"
select select "1"
select select "2"
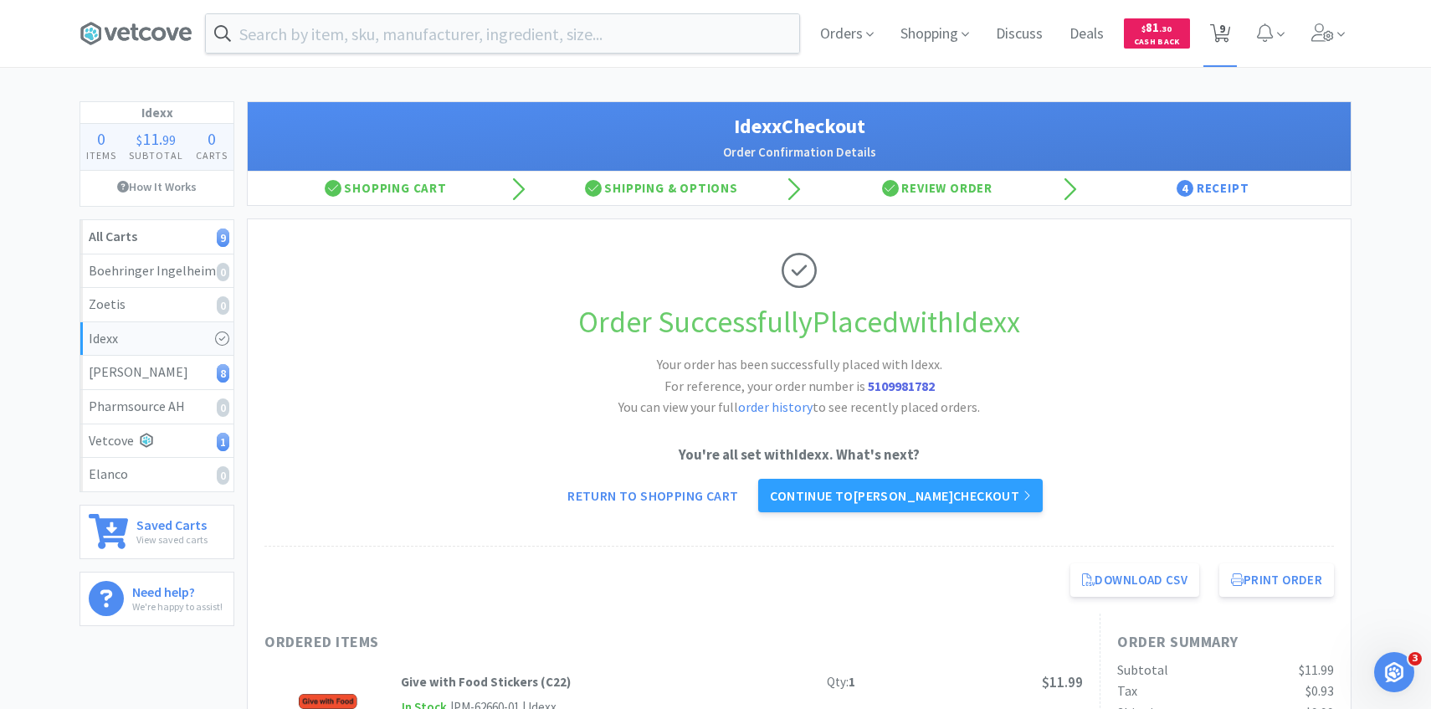
select select "1"
select select "2"
select select "3"
select select "1"
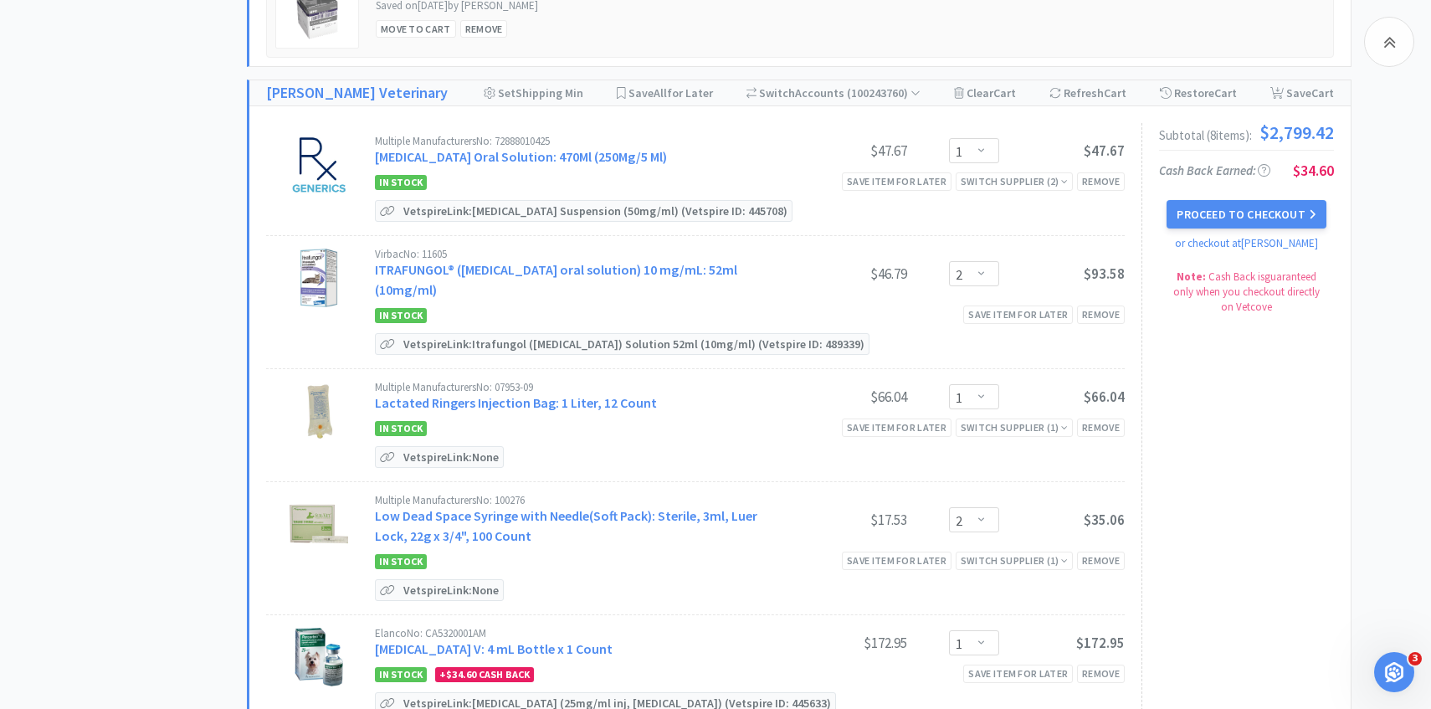
scroll to position [950, 0]
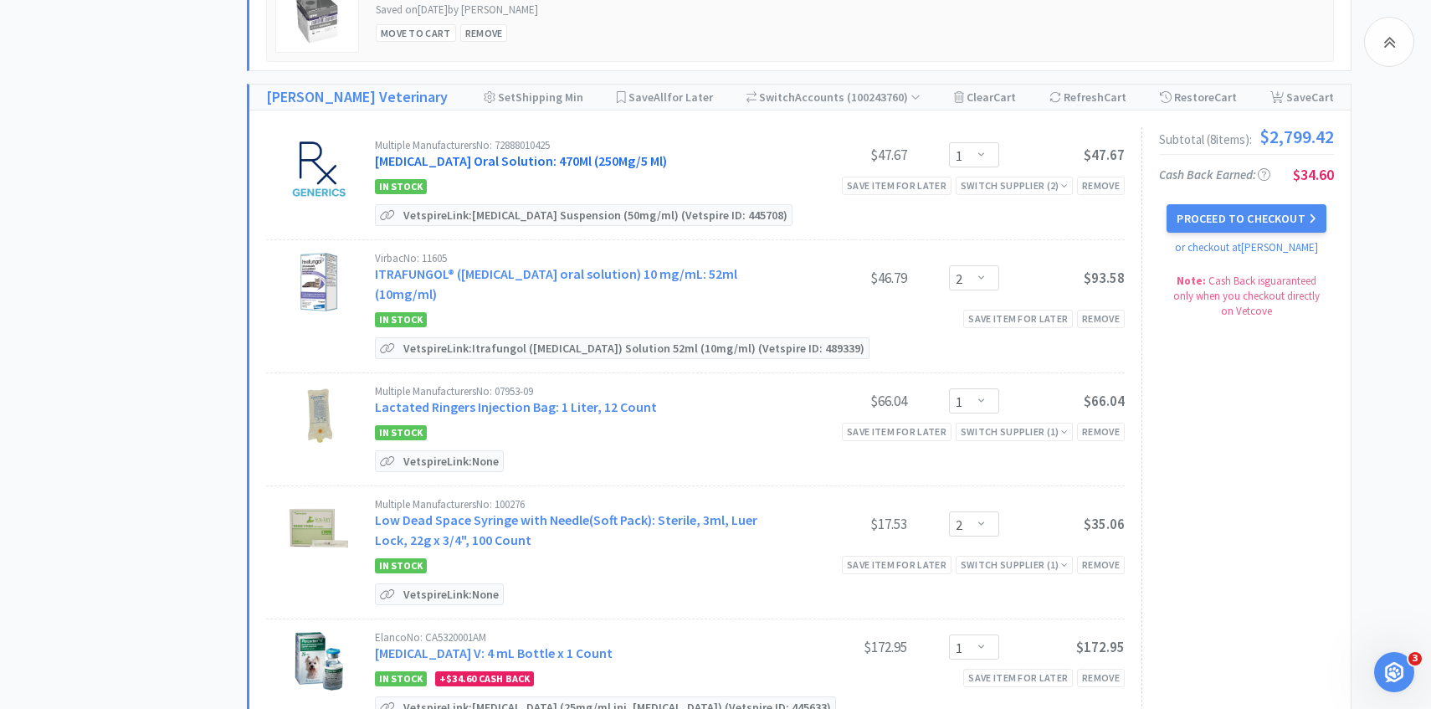
click at [591, 158] on link "Gabapentin Oral Solution: 470Ml (250Mg/5 Ml)" at bounding box center [521, 160] width 292 height 17
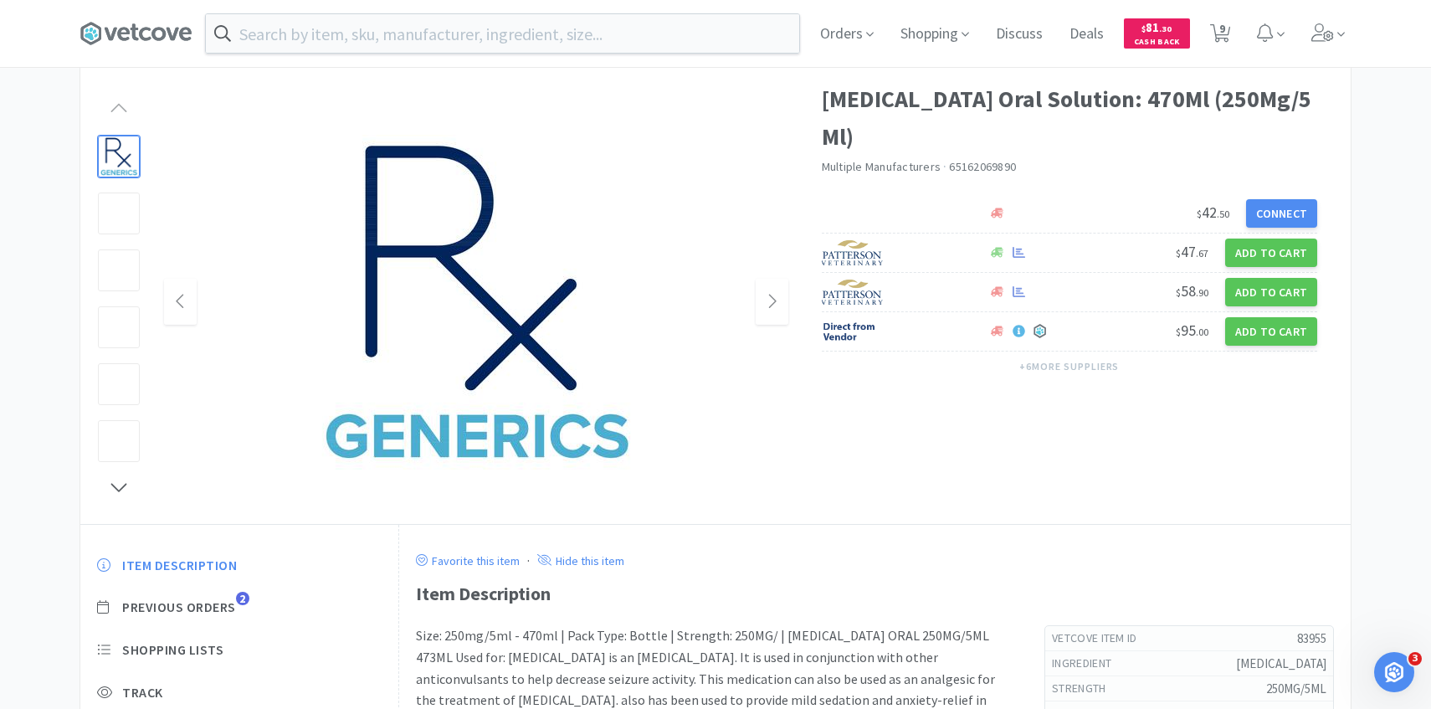
scroll to position [181, 0]
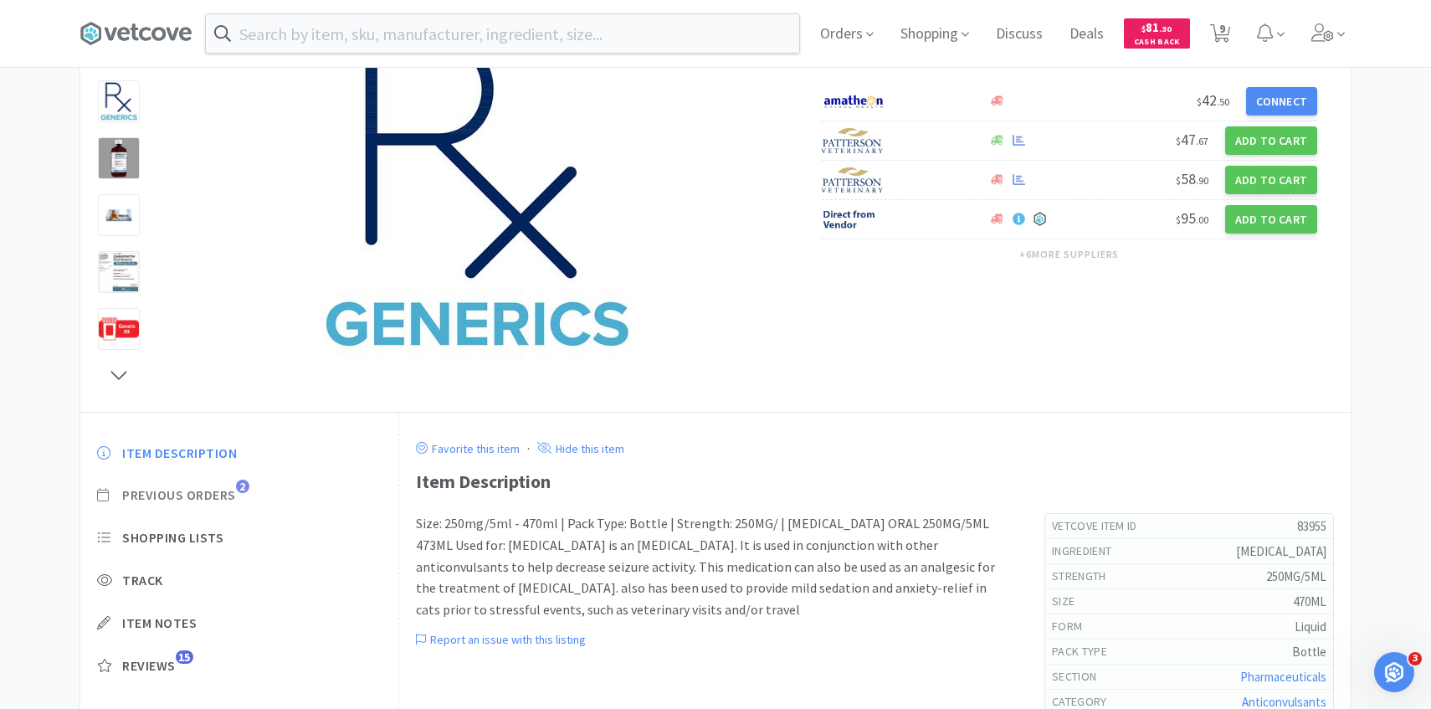
click at [210, 491] on span "Previous Orders" at bounding box center [179, 495] width 114 height 18
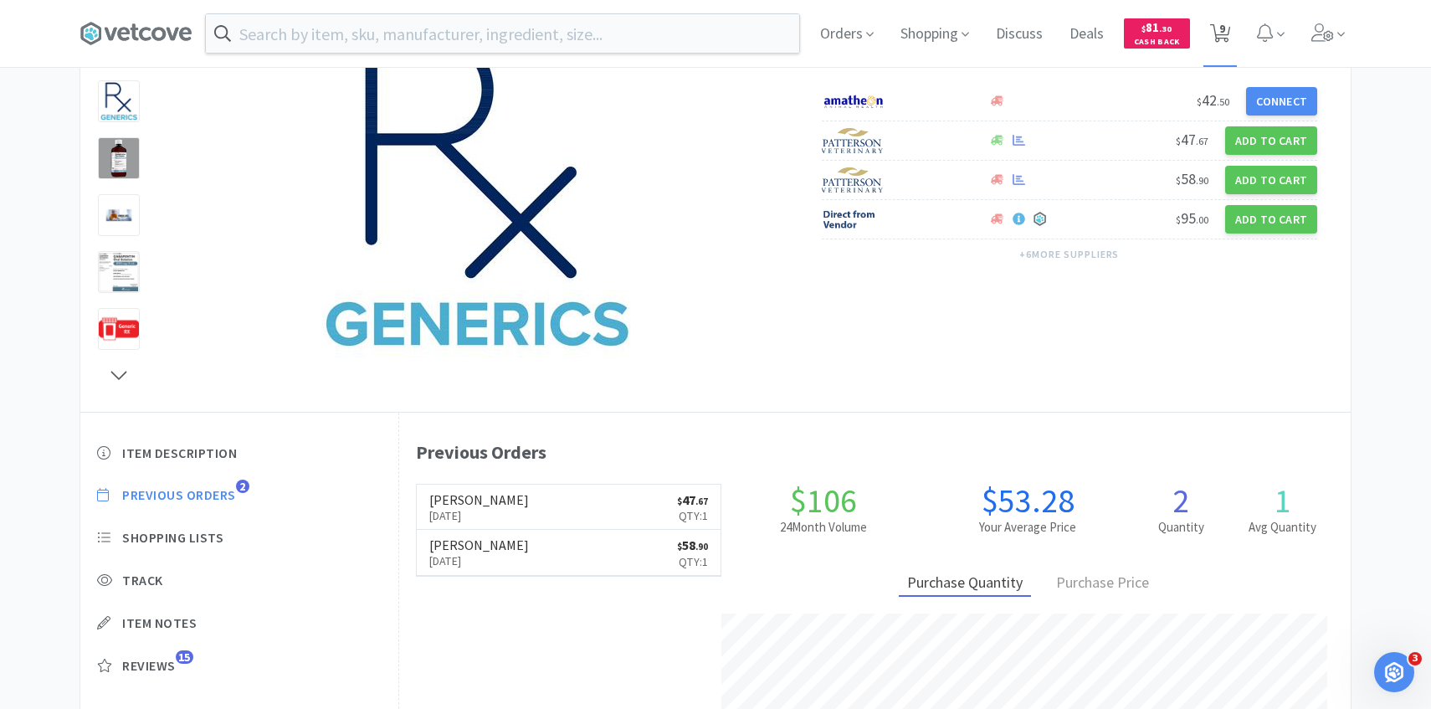
click at [1226, 31] on icon at bounding box center [1220, 33] width 21 height 18
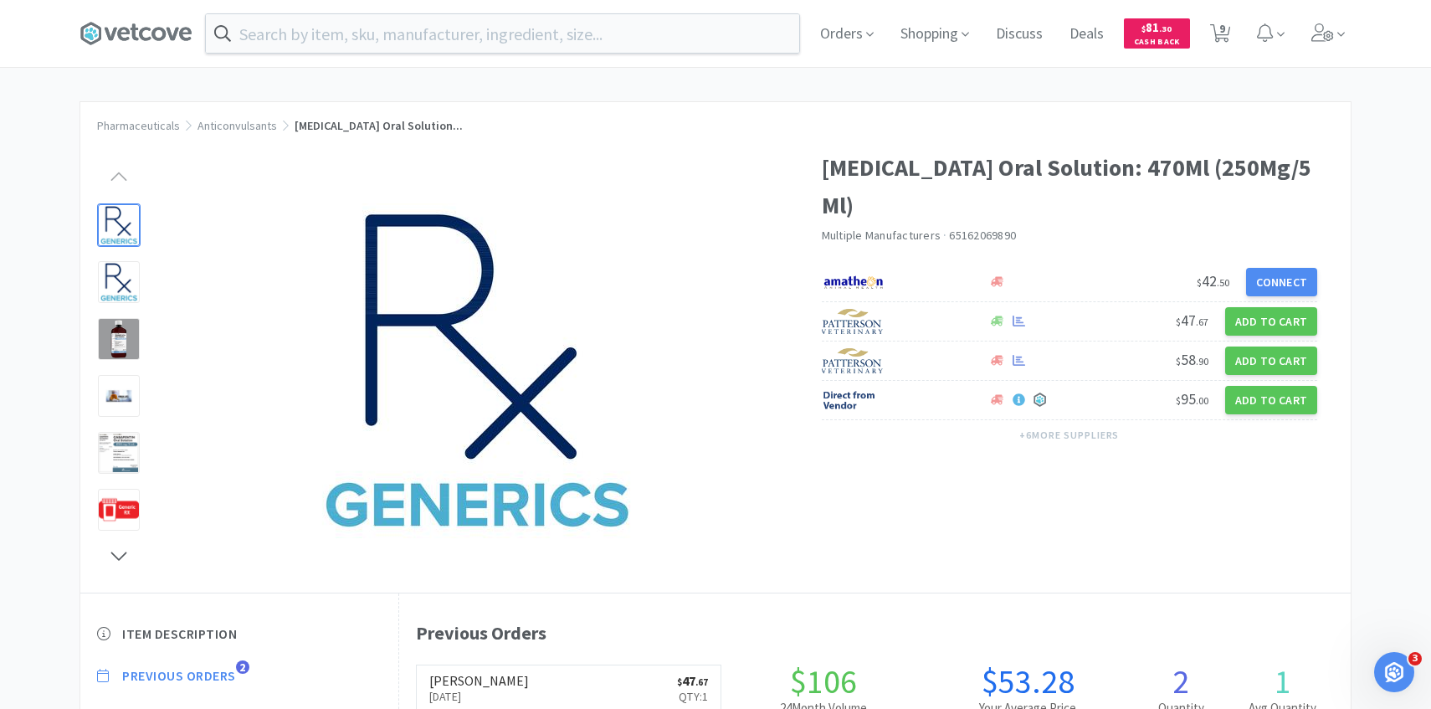
select select "1"
select select "2"
select select "1"
select select "2"
select select "1"
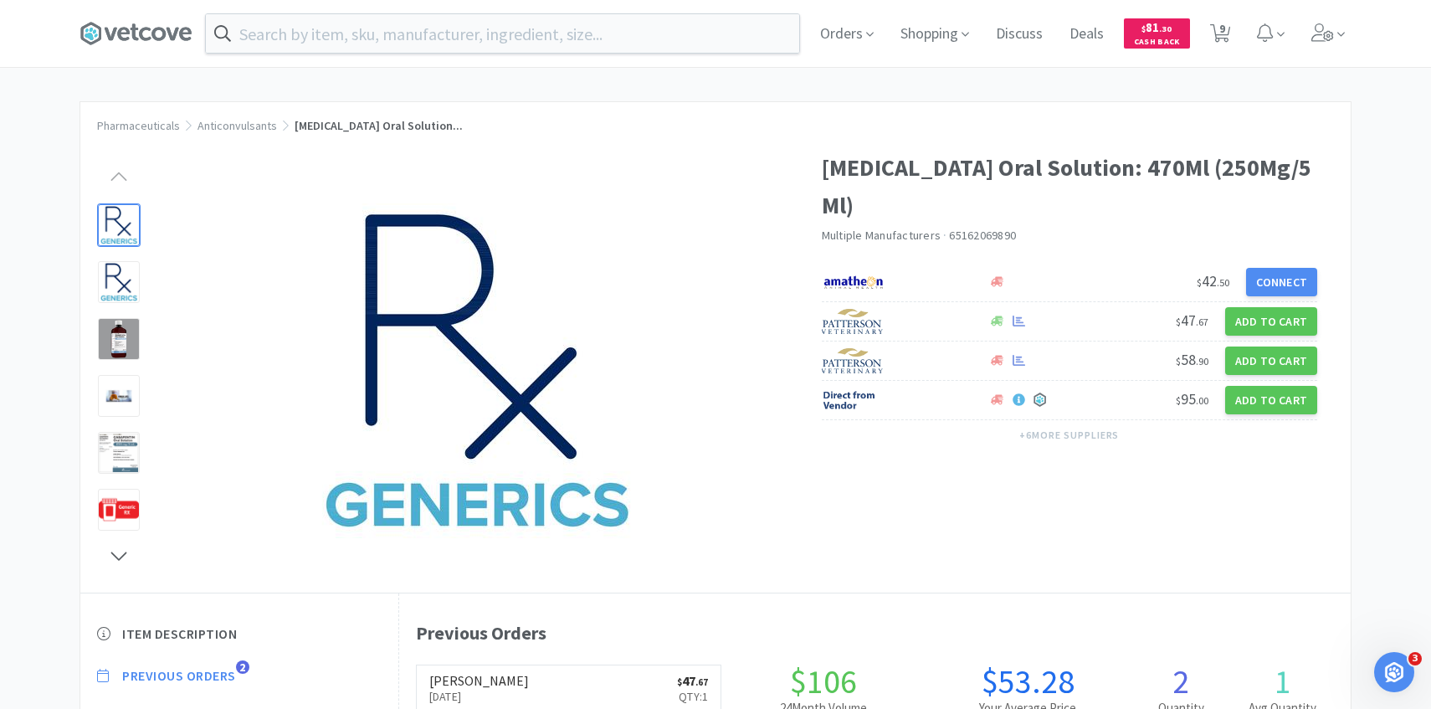
select select "1"
select select "2"
select select "3"
select select "1"
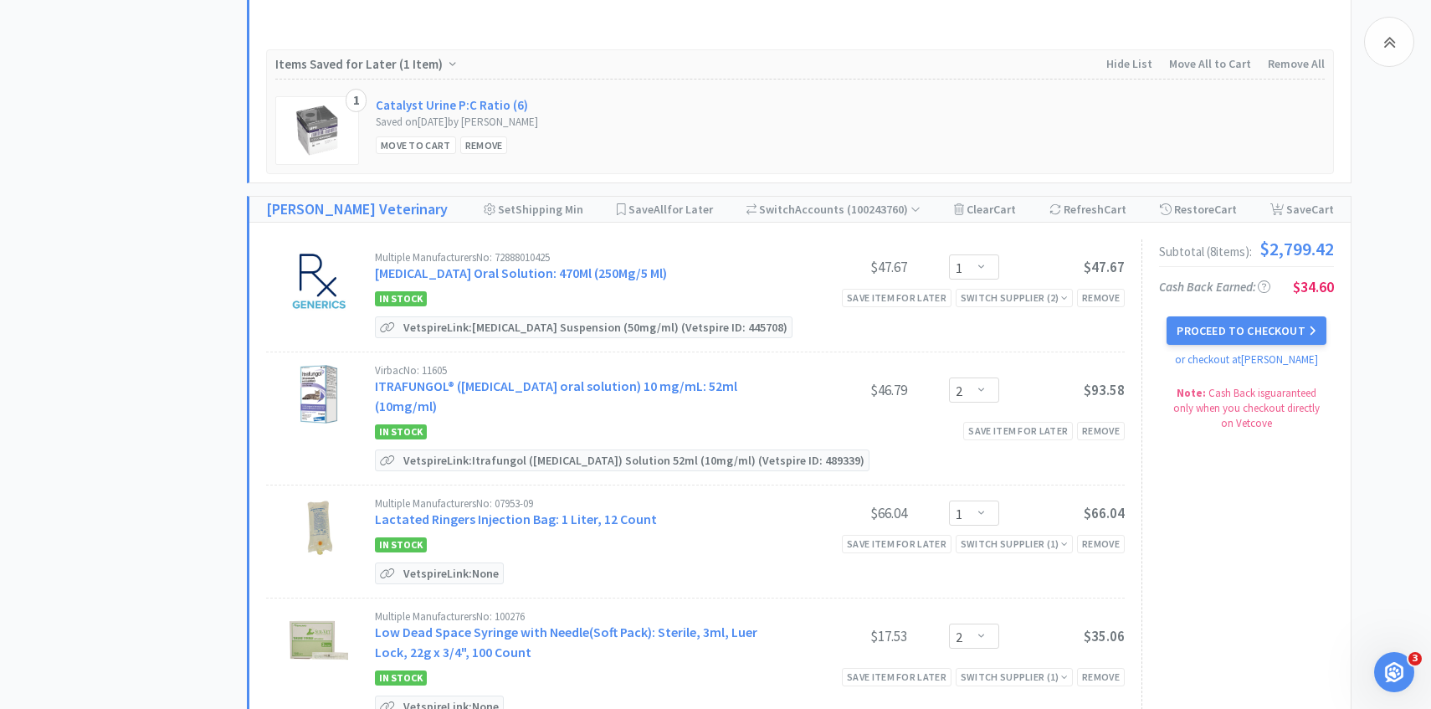
scroll to position [888, 0]
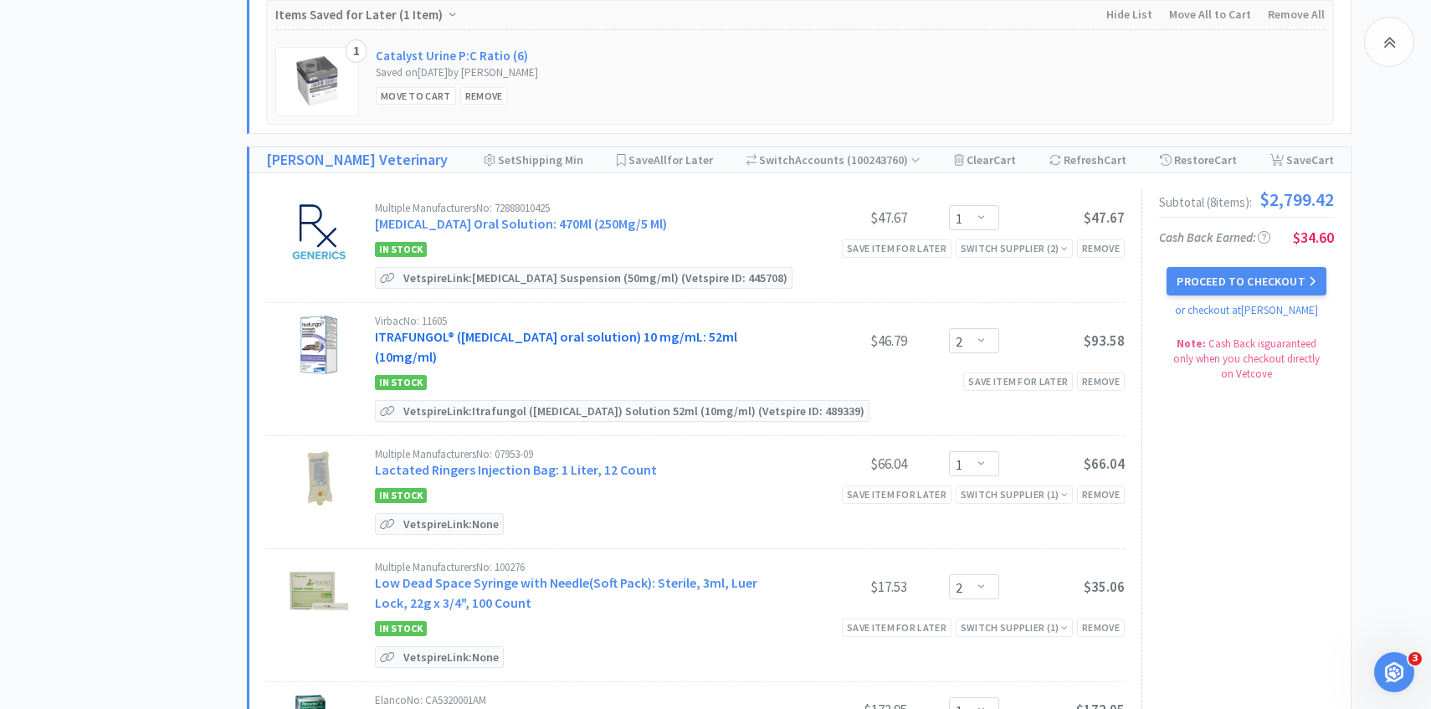
click at [509, 329] on link "ITRAFUNGOL® (itraconazole oral solution) 10 mg/mL: 52ml (10mg/ml)" at bounding box center [556, 346] width 362 height 37
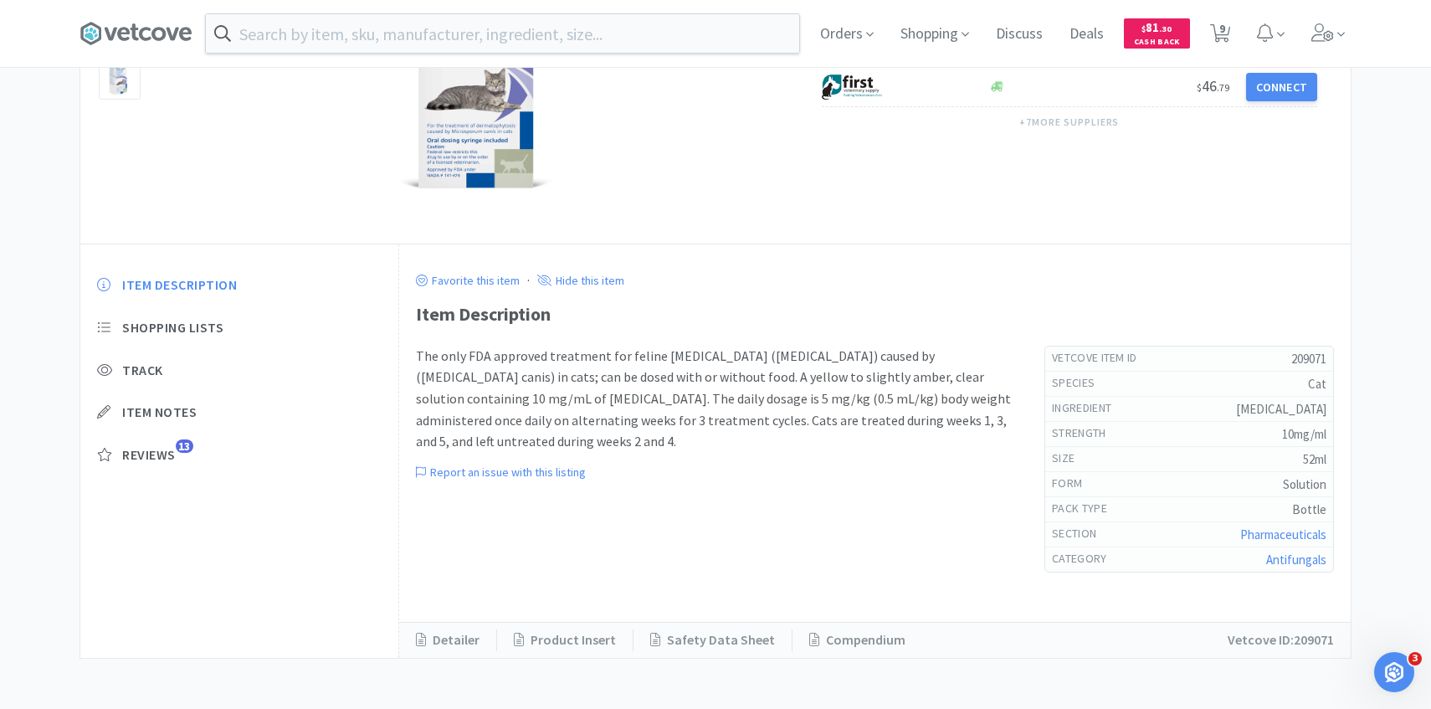
select select "1"
select select "2"
select select "1"
select select "2"
select select "1"
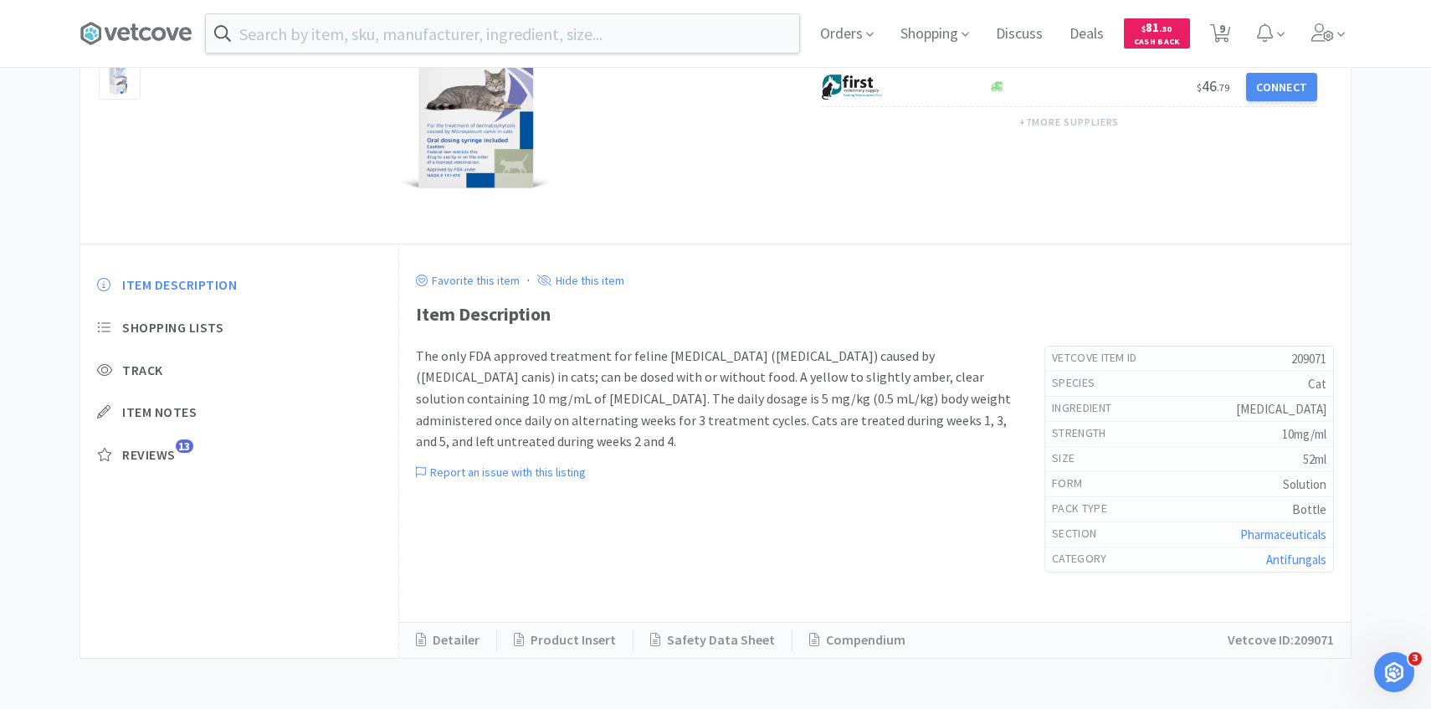
select select "1"
select select "2"
select select "3"
select select "1"
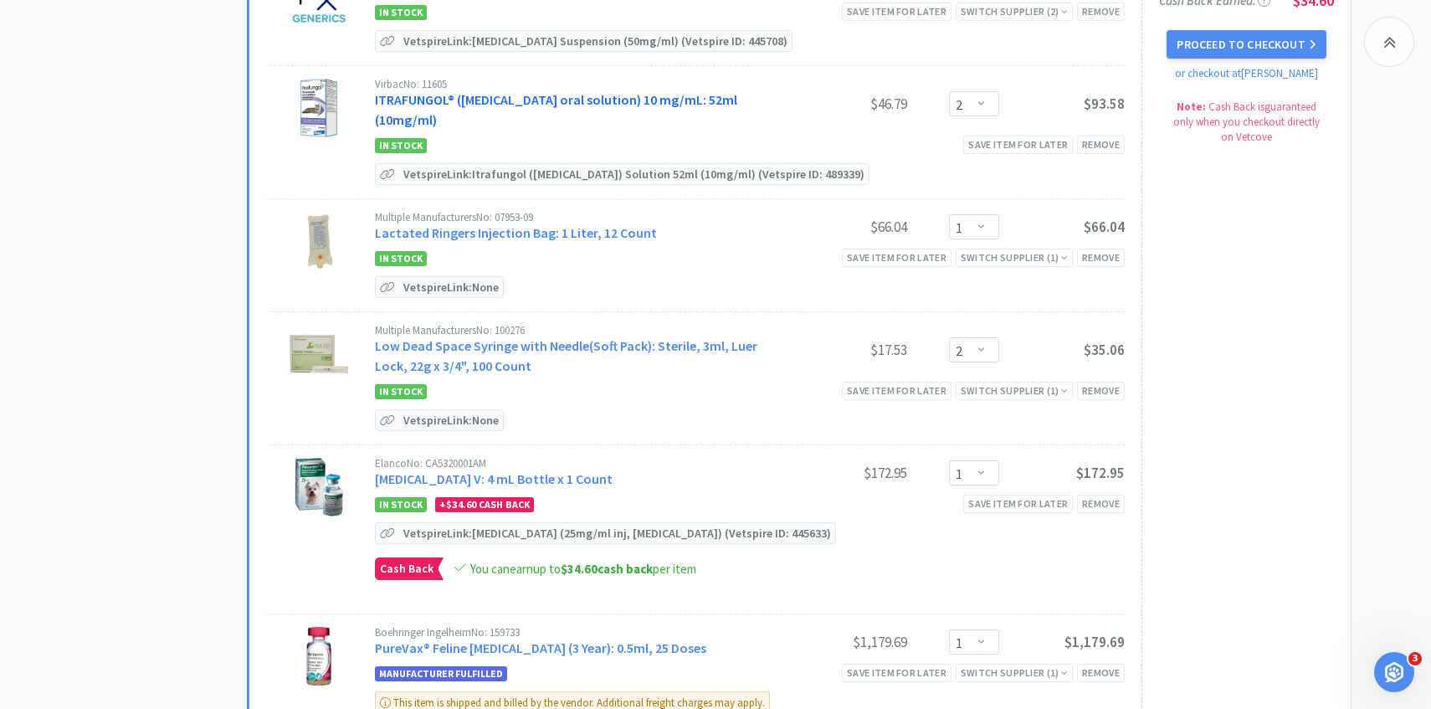
scroll to position [1132, 0]
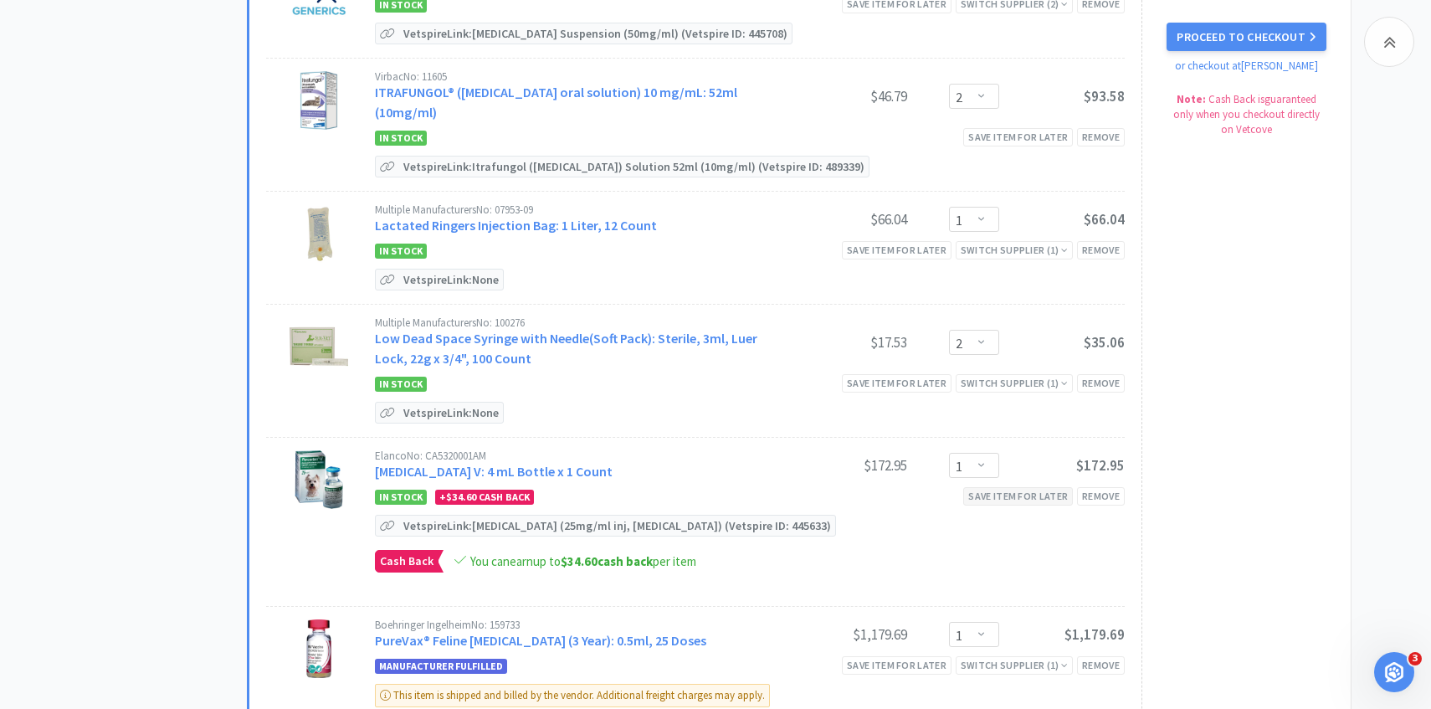
click at [987, 487] on div "Save item for later" at bounding box center [1018, 496] width 110 height 18
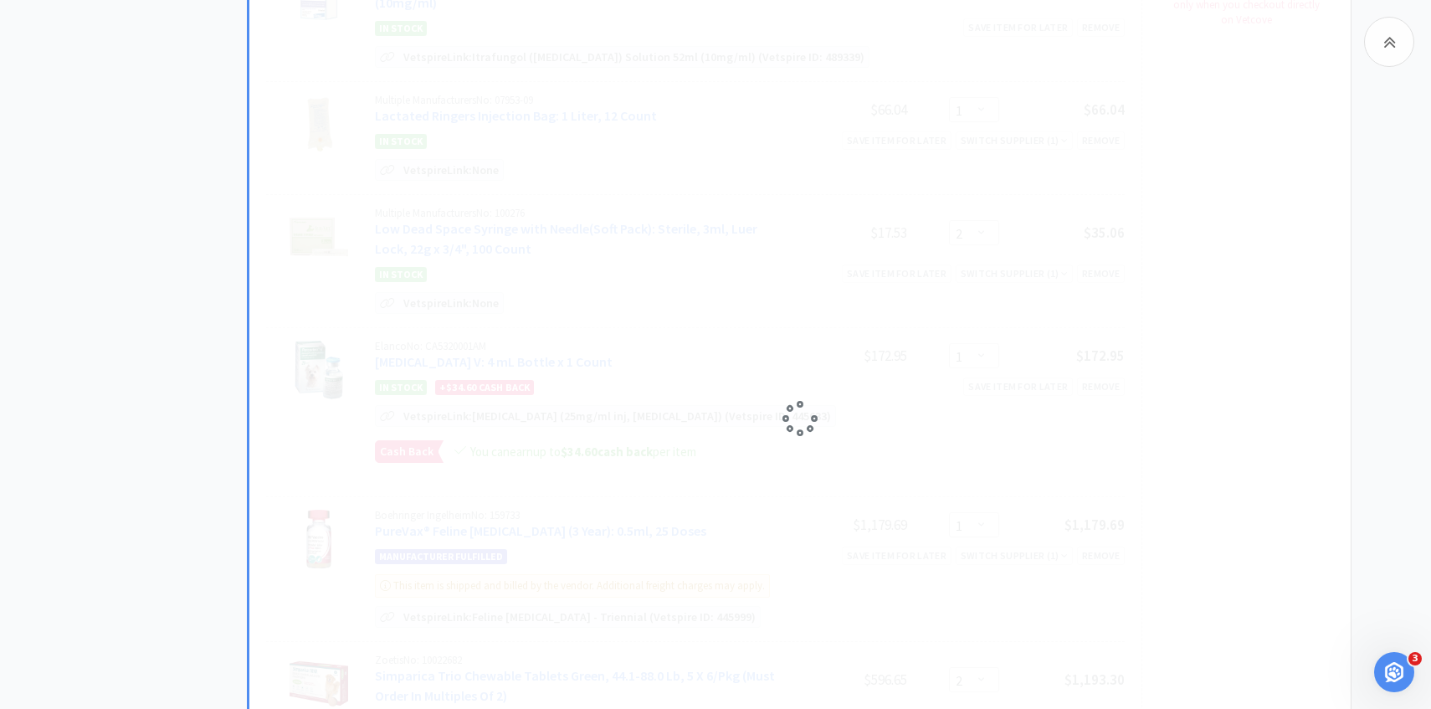
scroll to position [1242, 0]
select select "2"
select select "3"
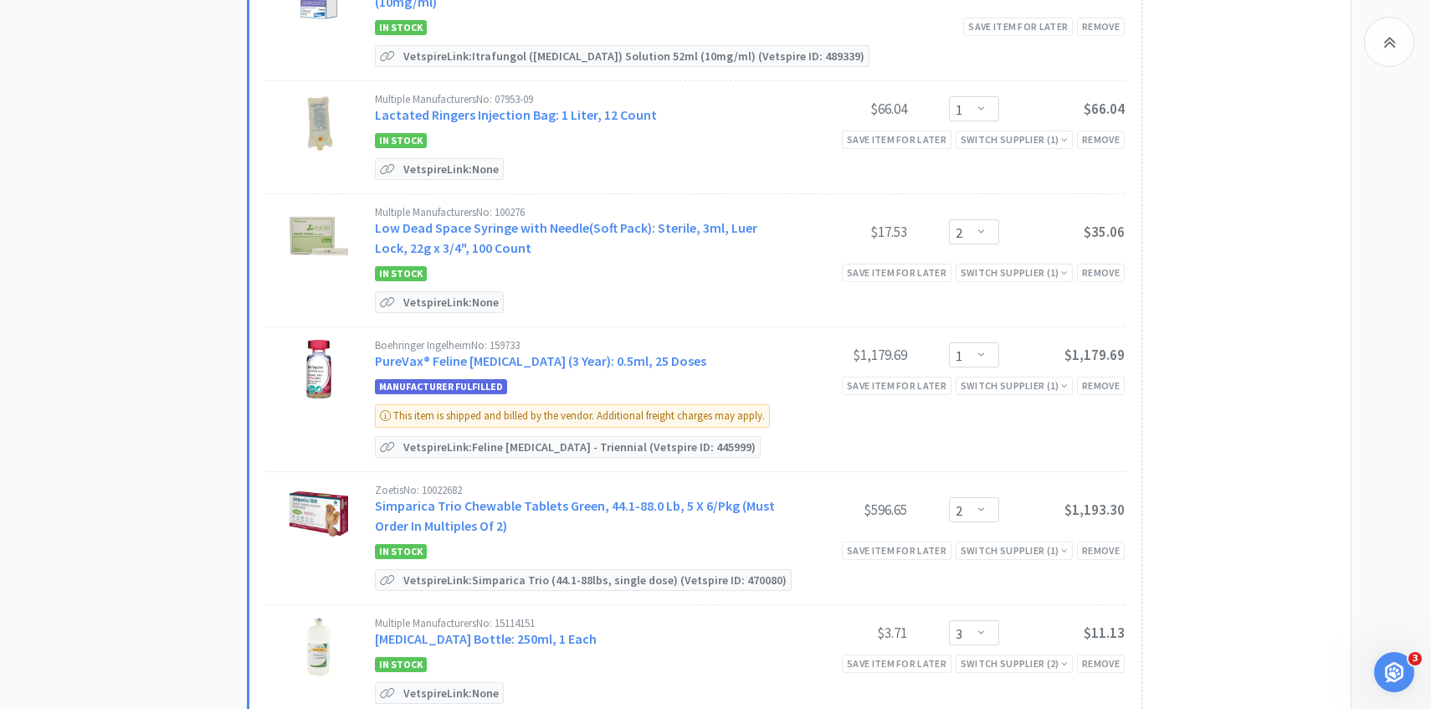
select select "2"
select select "1"
select select "2"
select select "1"
select select "2"
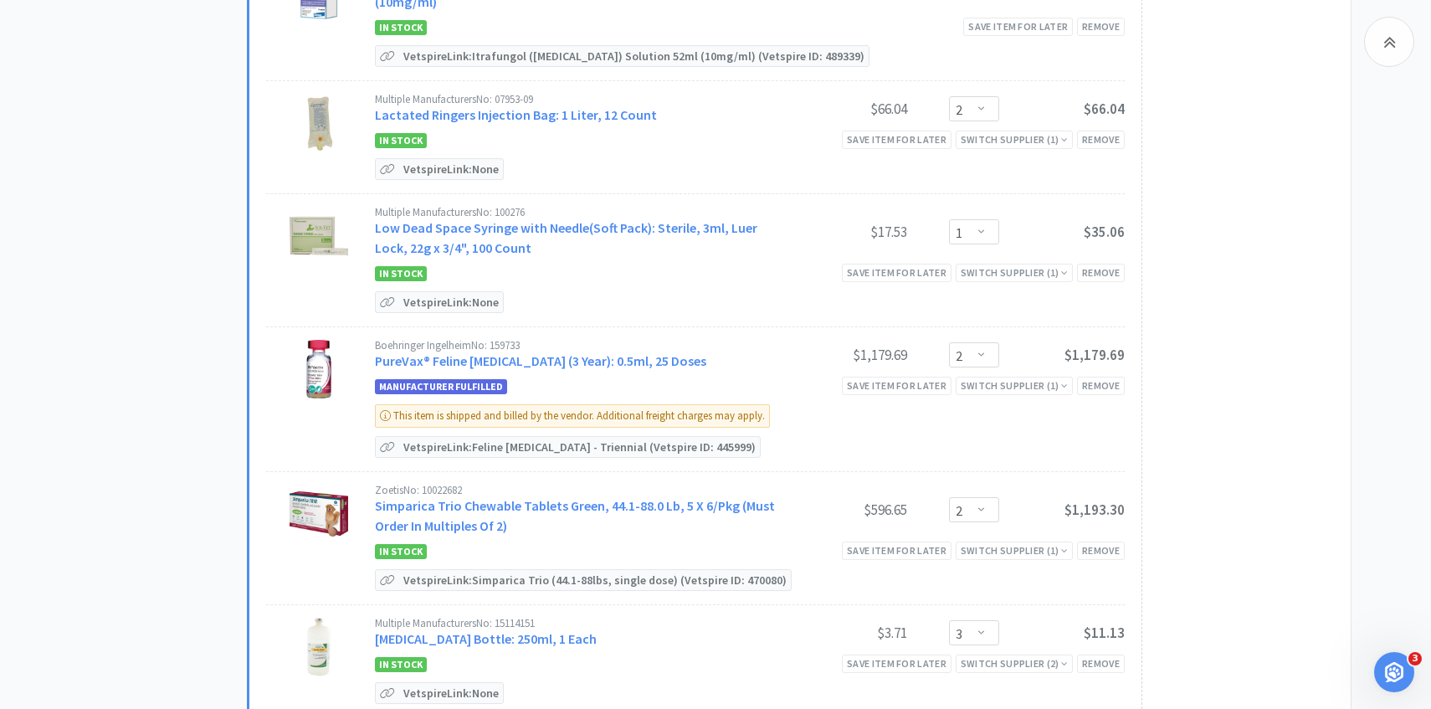
select select "3"
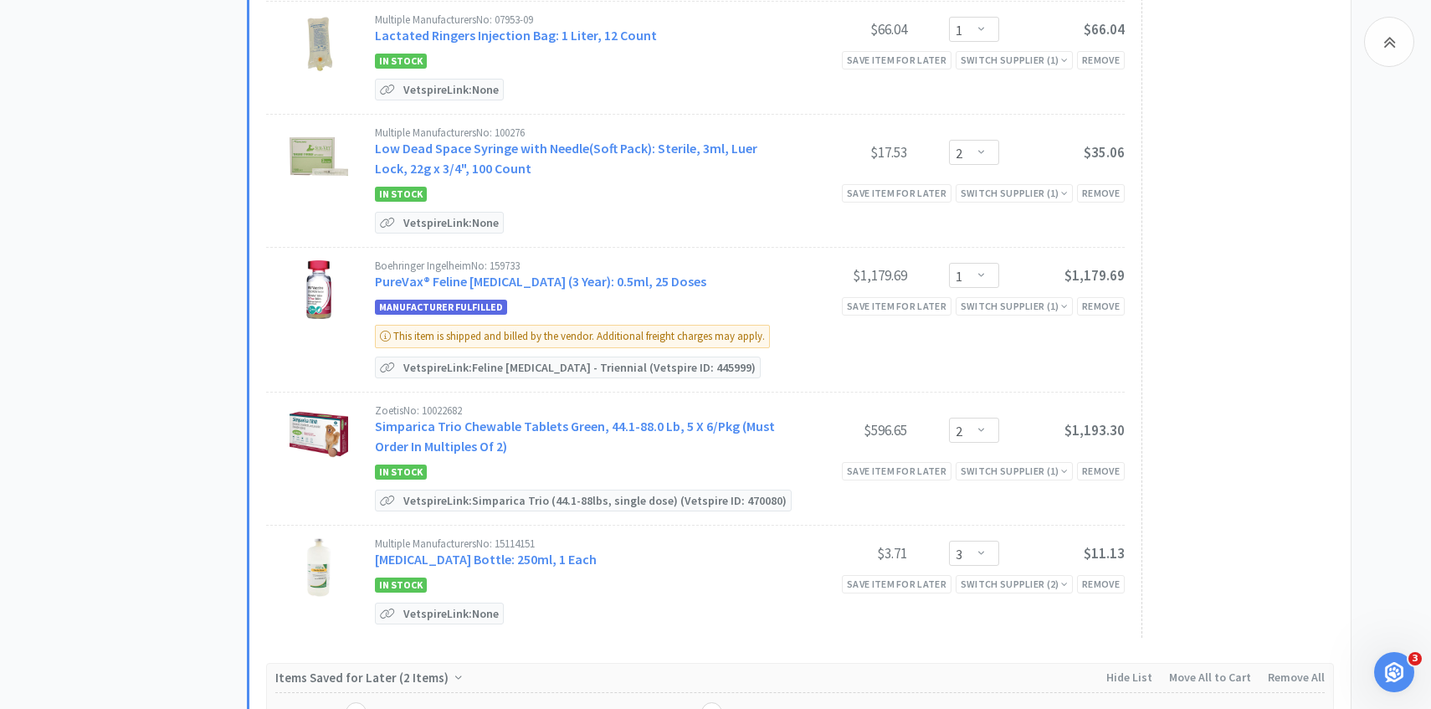
scroll to position [1208, 0]
click at [1098, 463] on div "Remove" at bounding box center [1101, 472] width 48 height 18
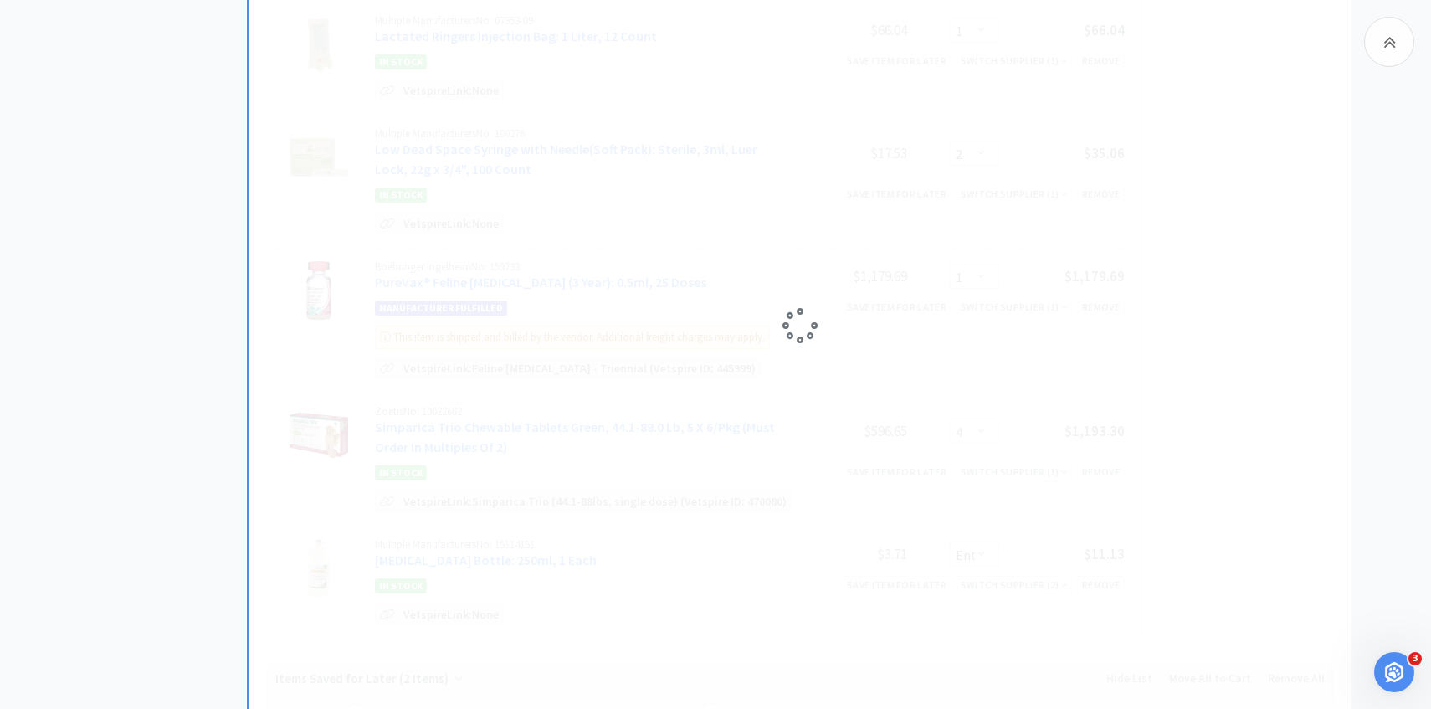
select select "3"
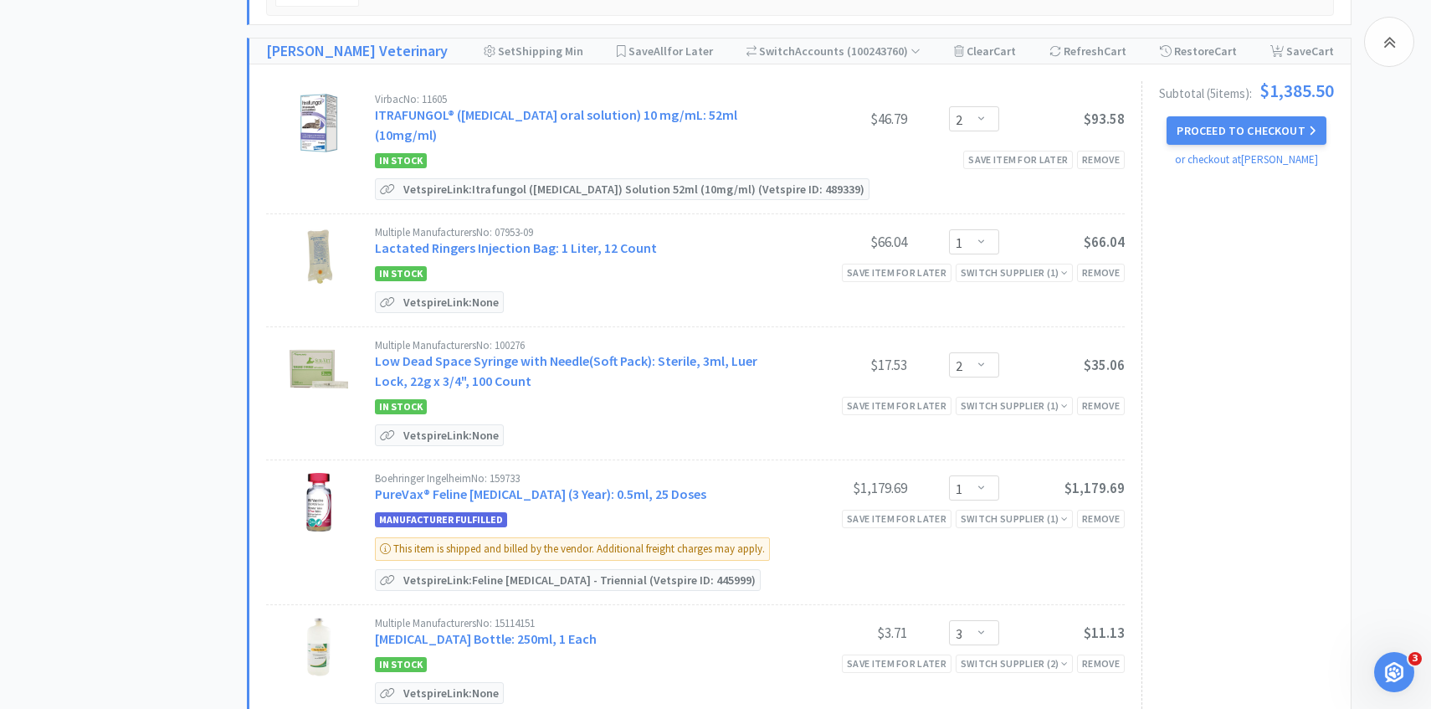
scroll to position [944, 0]
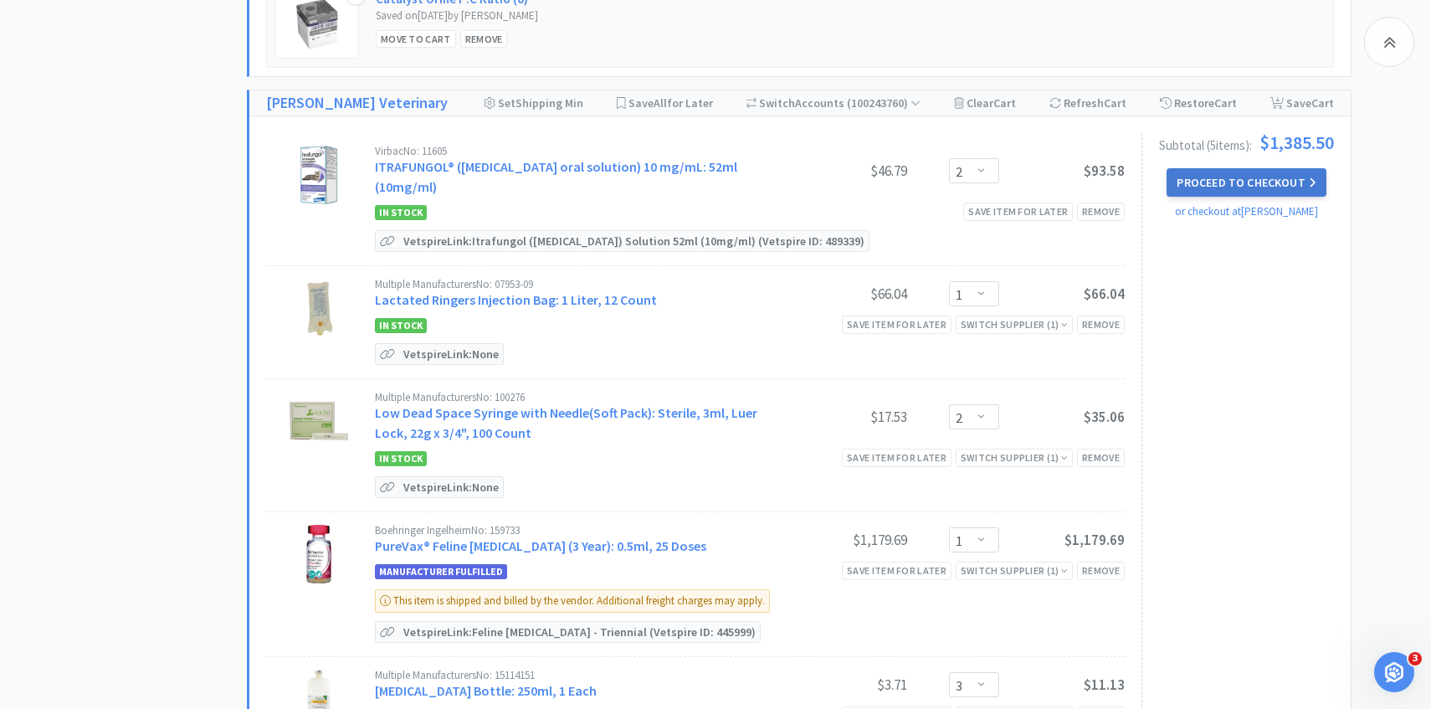
click at [1237, 180] on button "Proceed to Checkout" at bounding box center [1245, 182] width 159 height 28
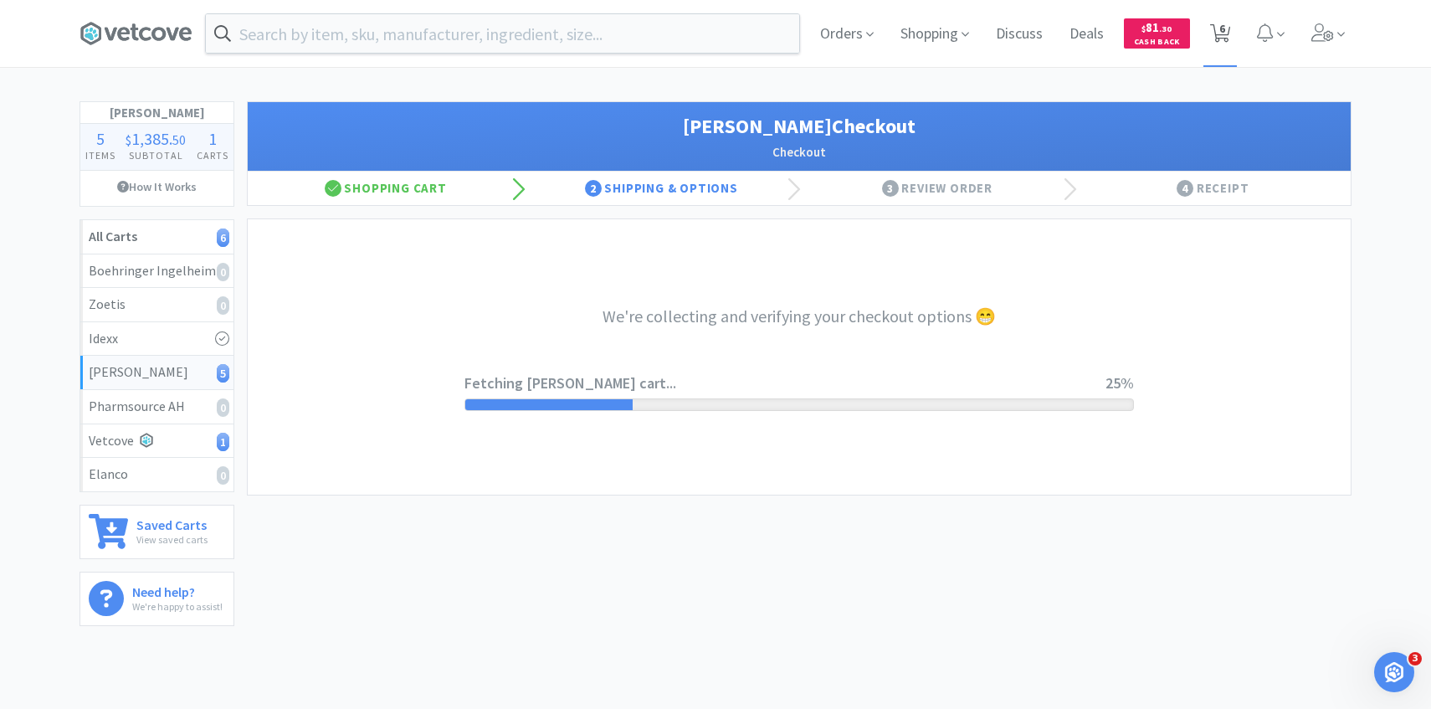
click at [1226, 34] on icon at bounding box center [1220, 33] width 21 height 18
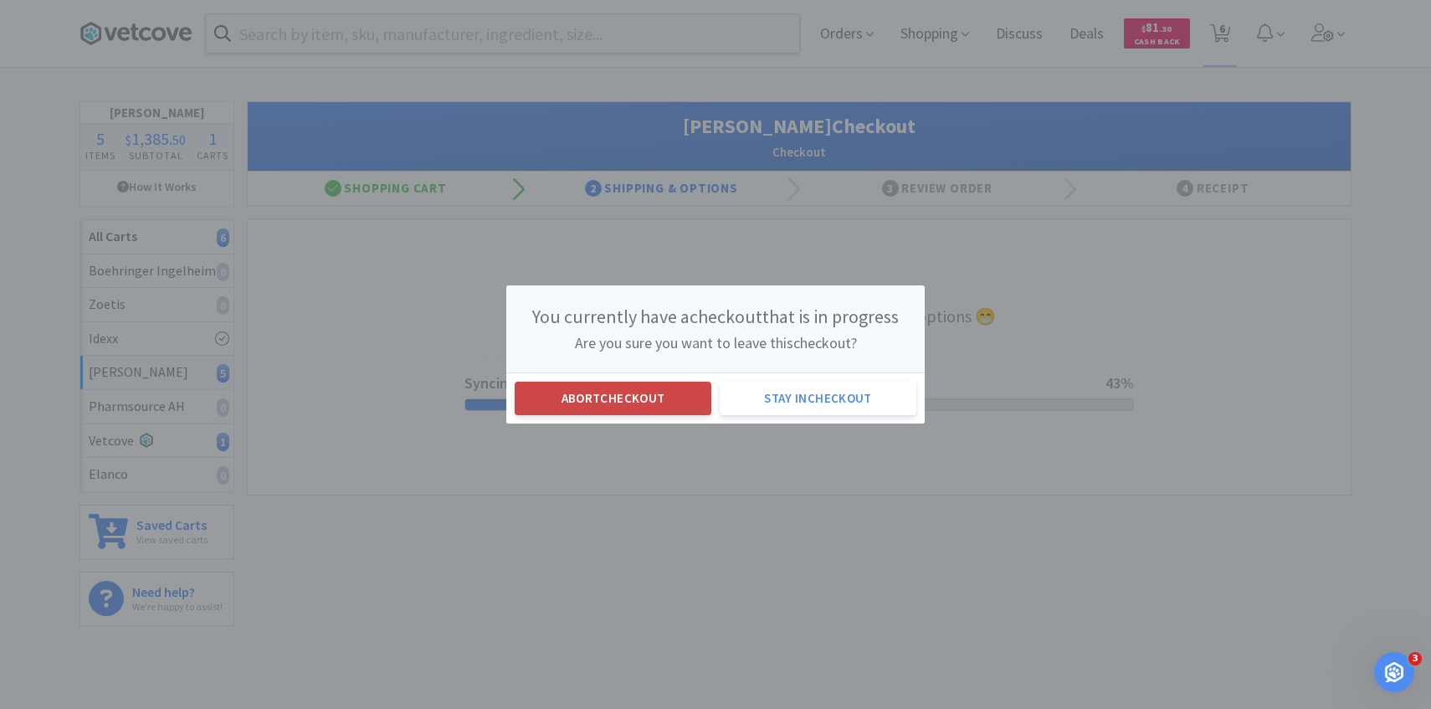
click at [649, 400] on button "Abort checkout" at bounding box center [612, 397] width 197 height 33
select select "2"
select select "1"
select select "2"
select select "1"
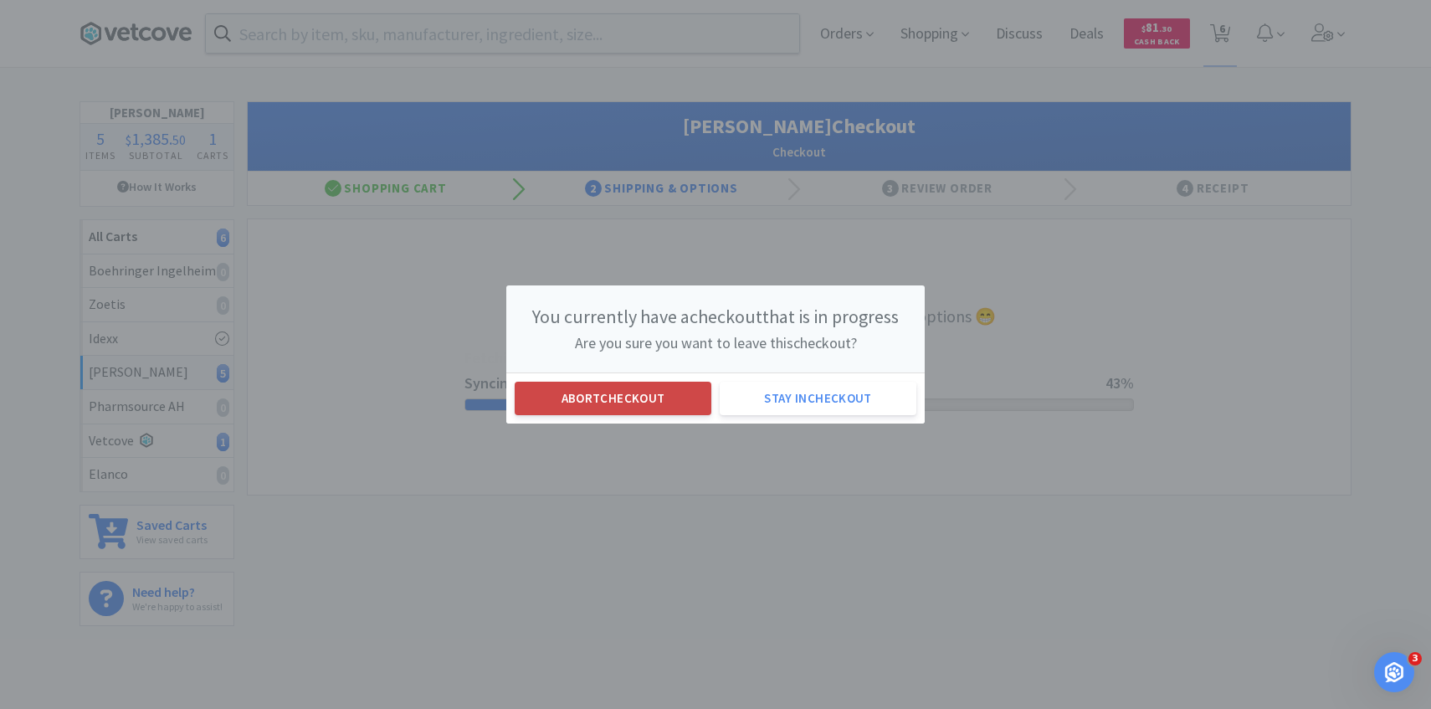
select select "3"
select select "1"
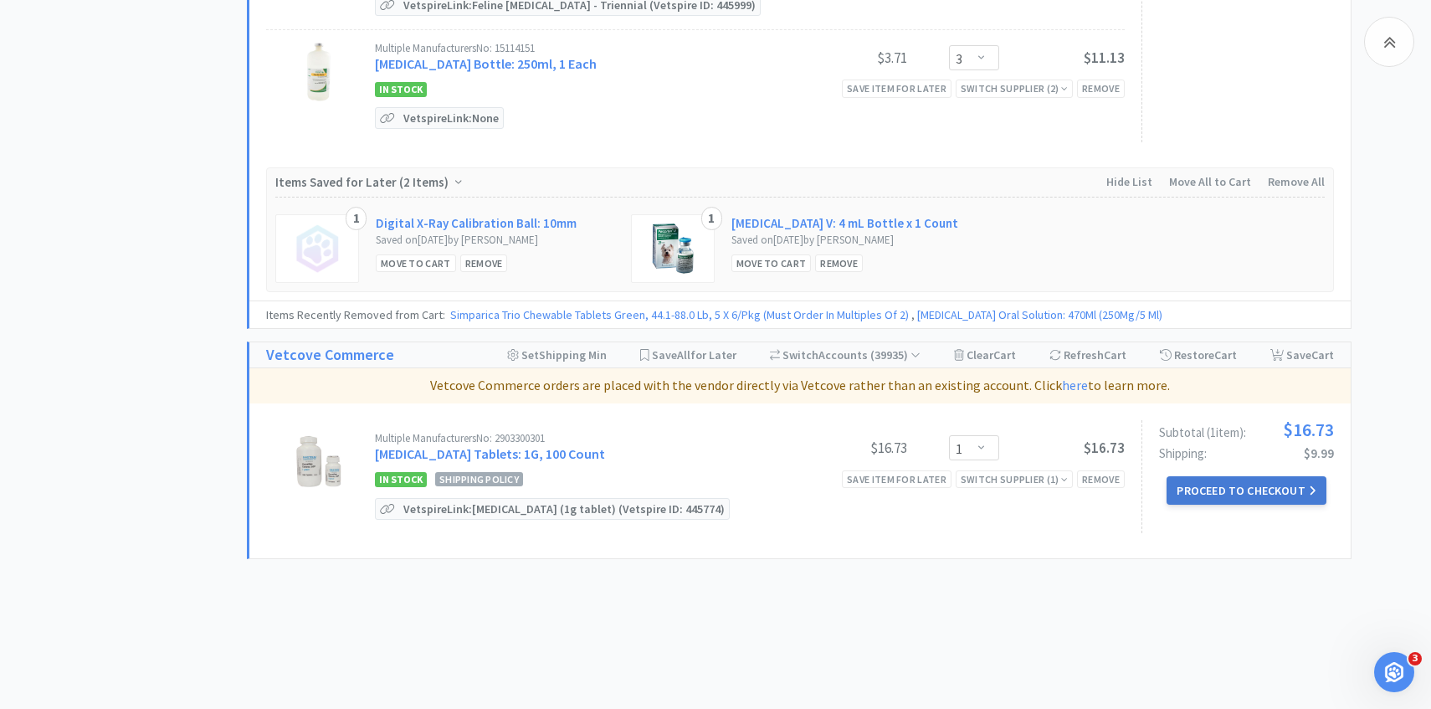
click at [1230, 476] on button "Proceed to Checkout" at bounding box center [1245, 490] width 159 height 28
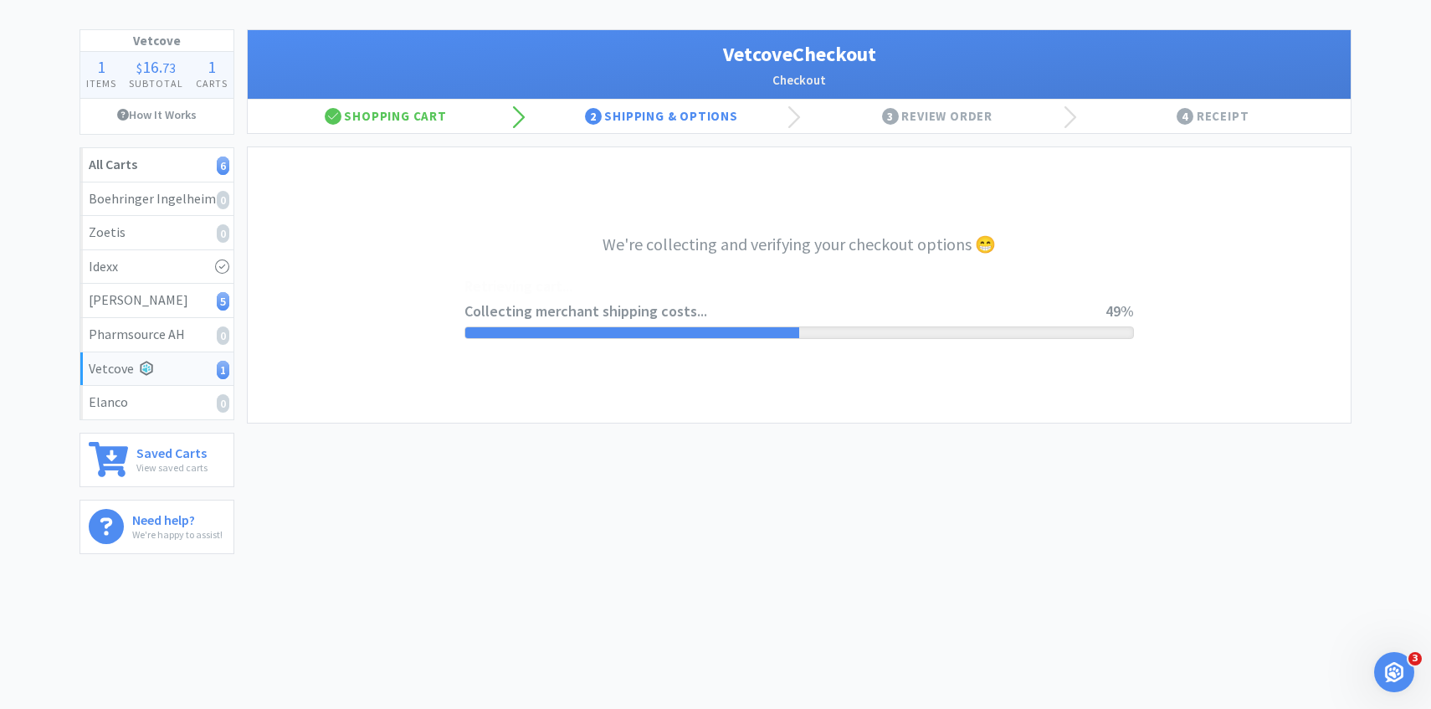
select select "2489"
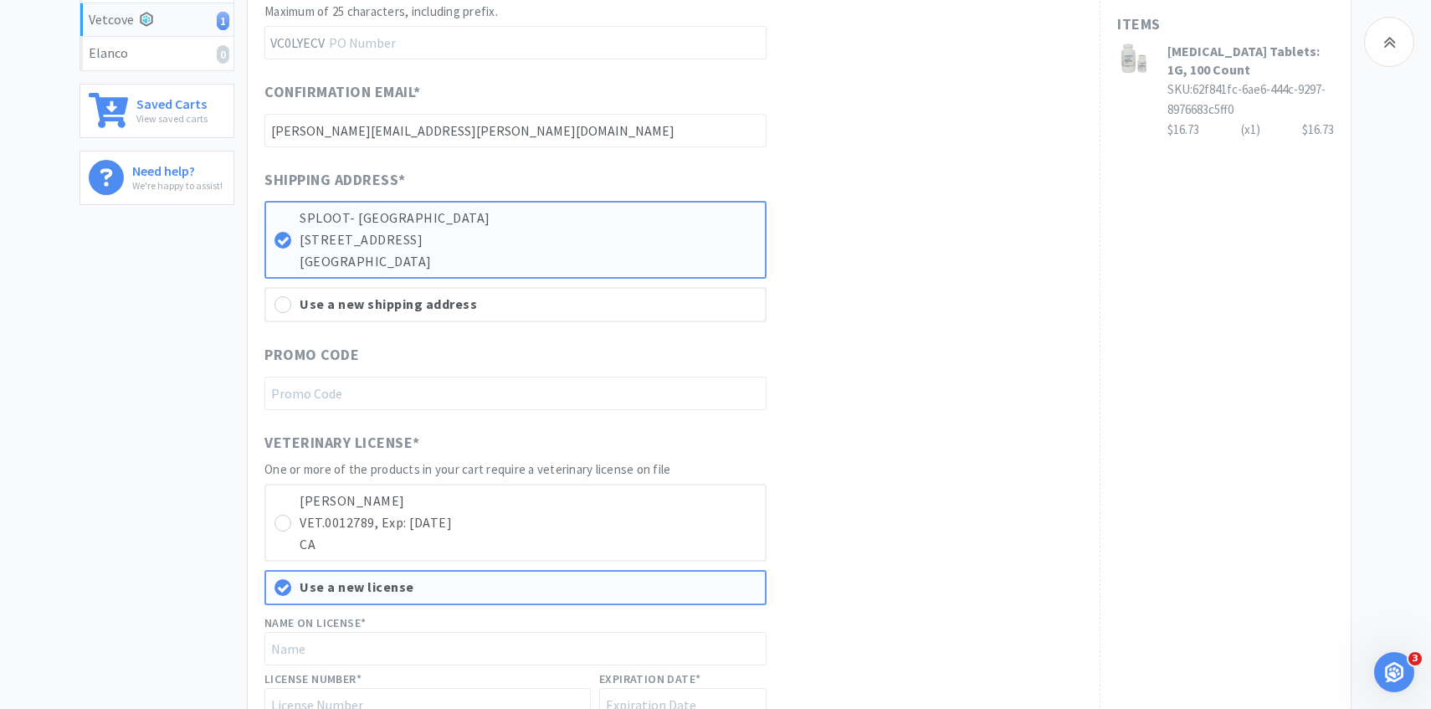
scroll to position [642, 0]
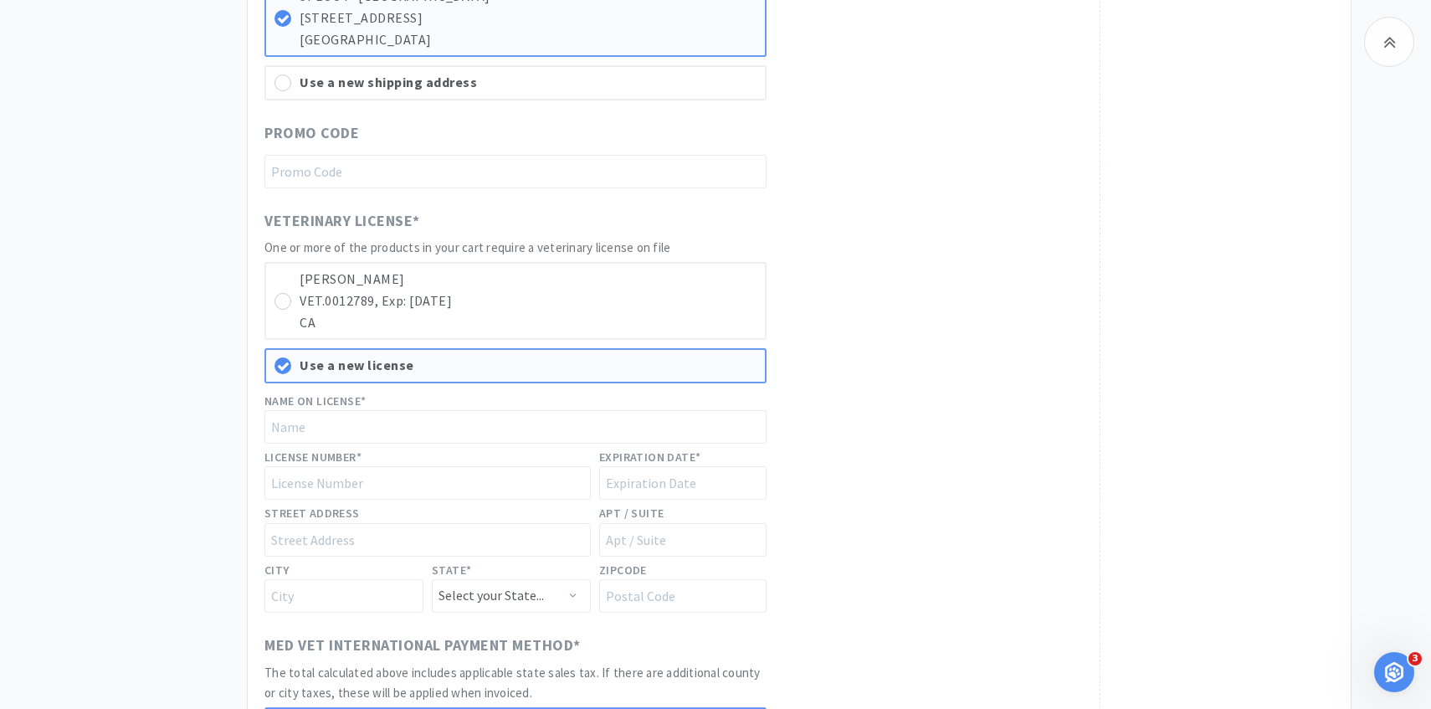
click at [737, 347] on div "Ashton Fox VET.0012789, Exp: 10/31/2026 CA Use a new license Name on License* L…" at bounding box center [515, 437] width 502 height 351
click at [737, 333] on p "CA" at bounding box center [527, 323] width 457 height 22
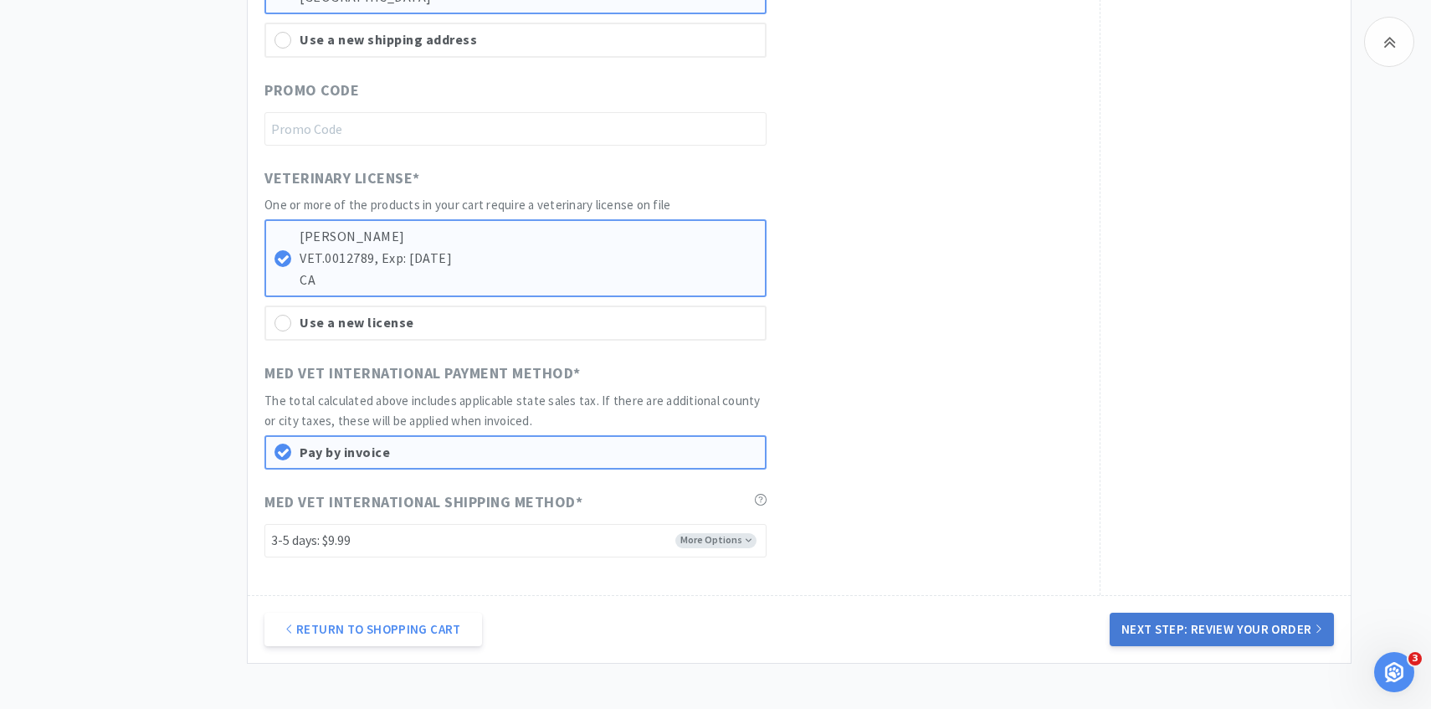
click at [1158, 612] on button "Next Step: Review Your Order" at bounding box center [1221, 628] width 224 height 33
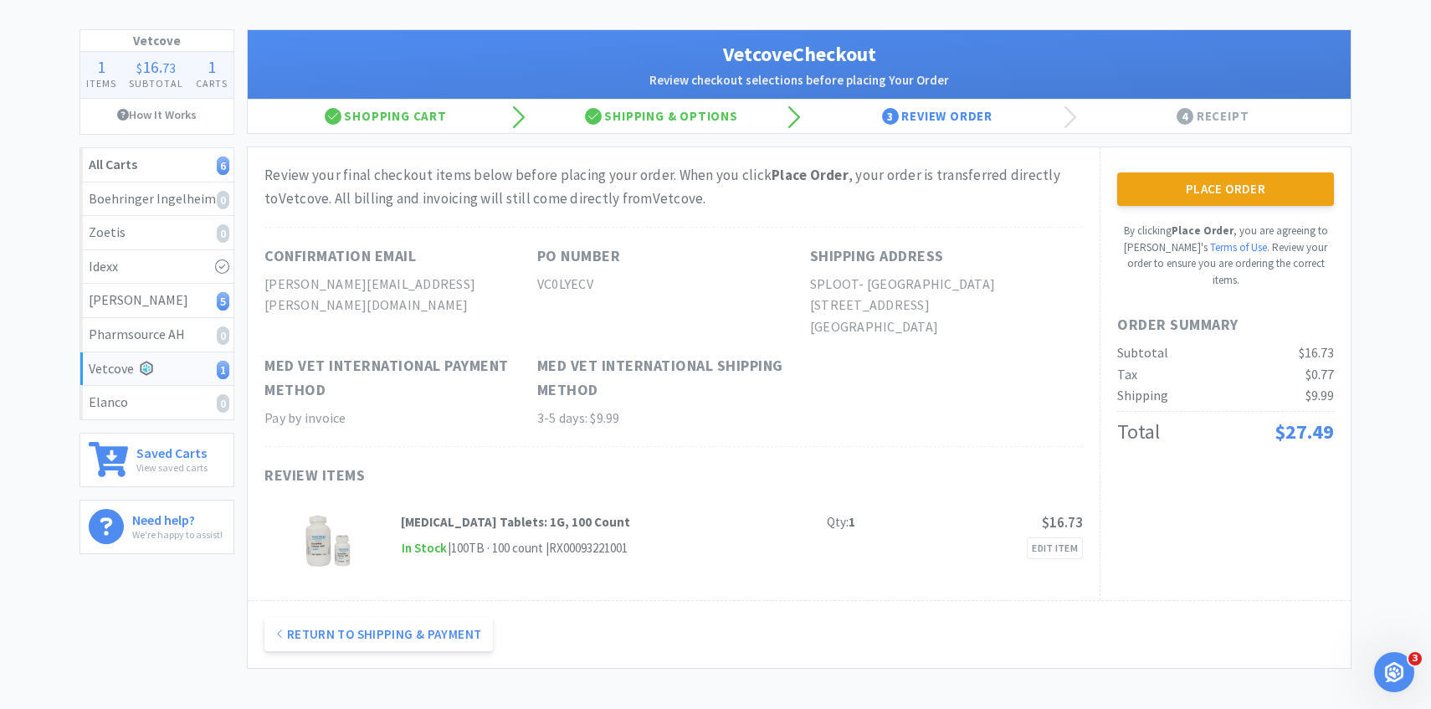
scroll to position [0, 0]
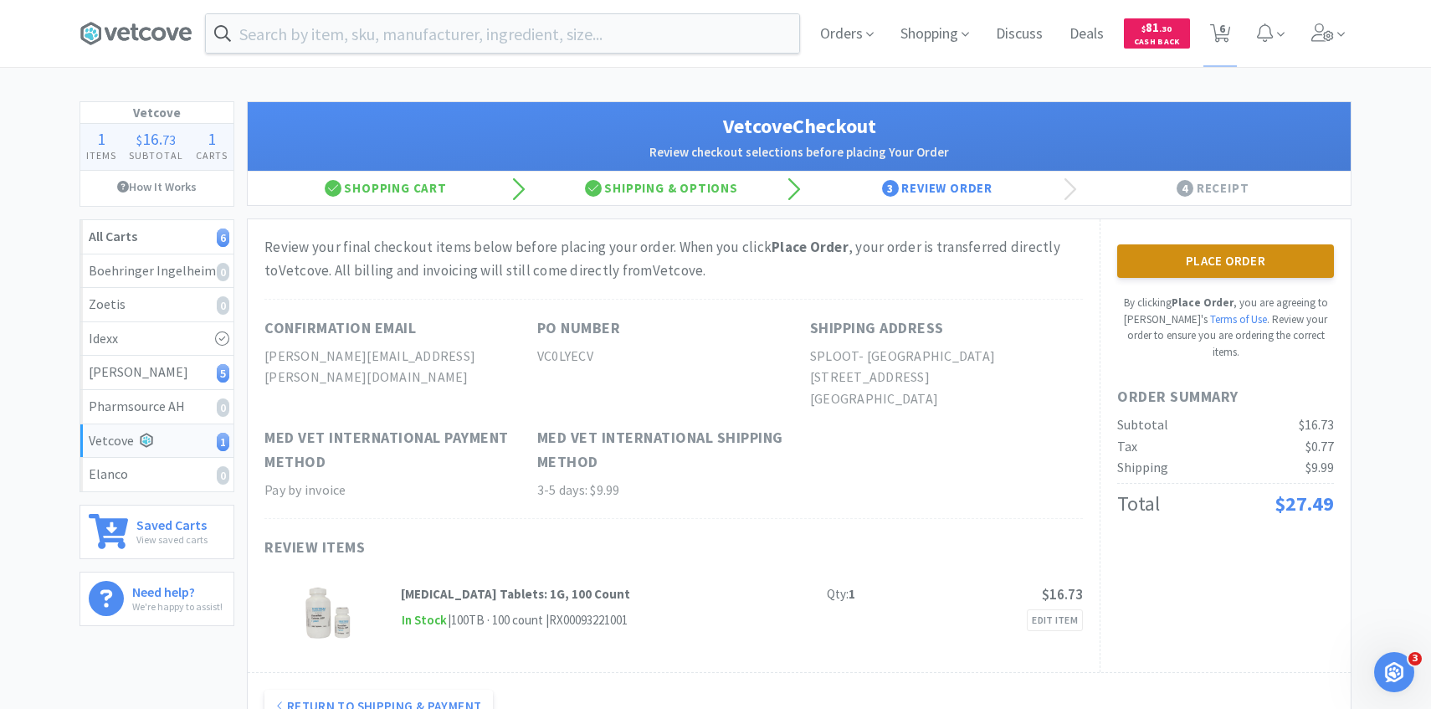
click at [1207, 258] on button "Place Order" at bounding box center [1225, 260] width 217 height 33
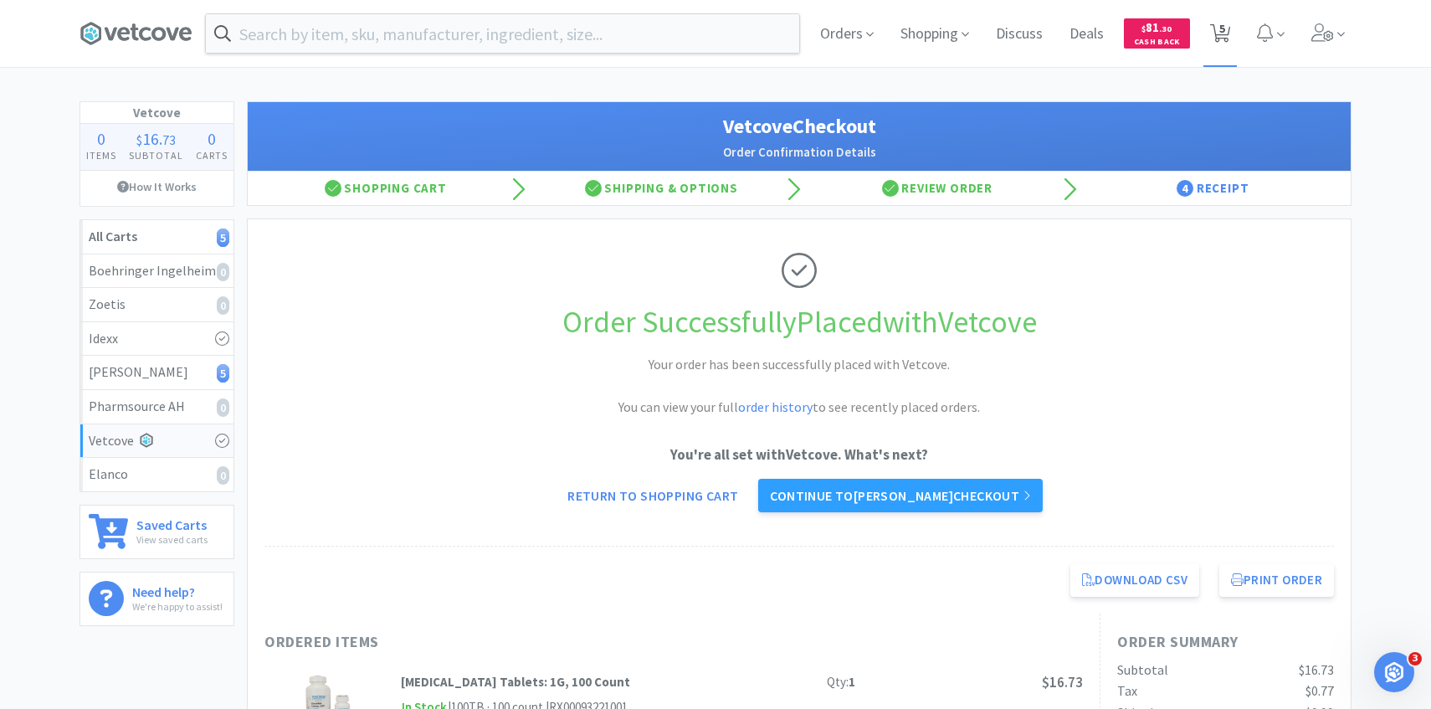
click at [1220, 20] on span "5" at bounding box center [1222, 28] width 6 height 67
select select "2"
select select "1"
select select "2"
select select "1"
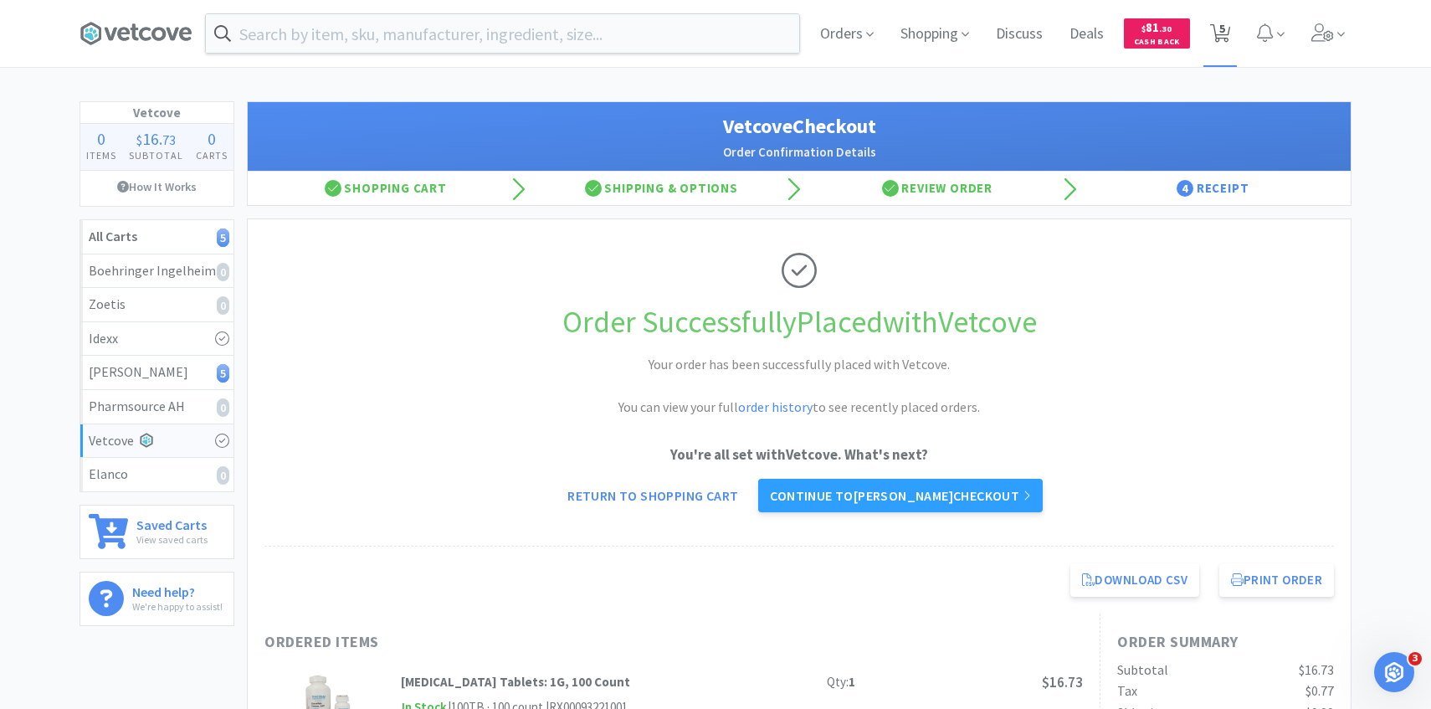
select select "3"
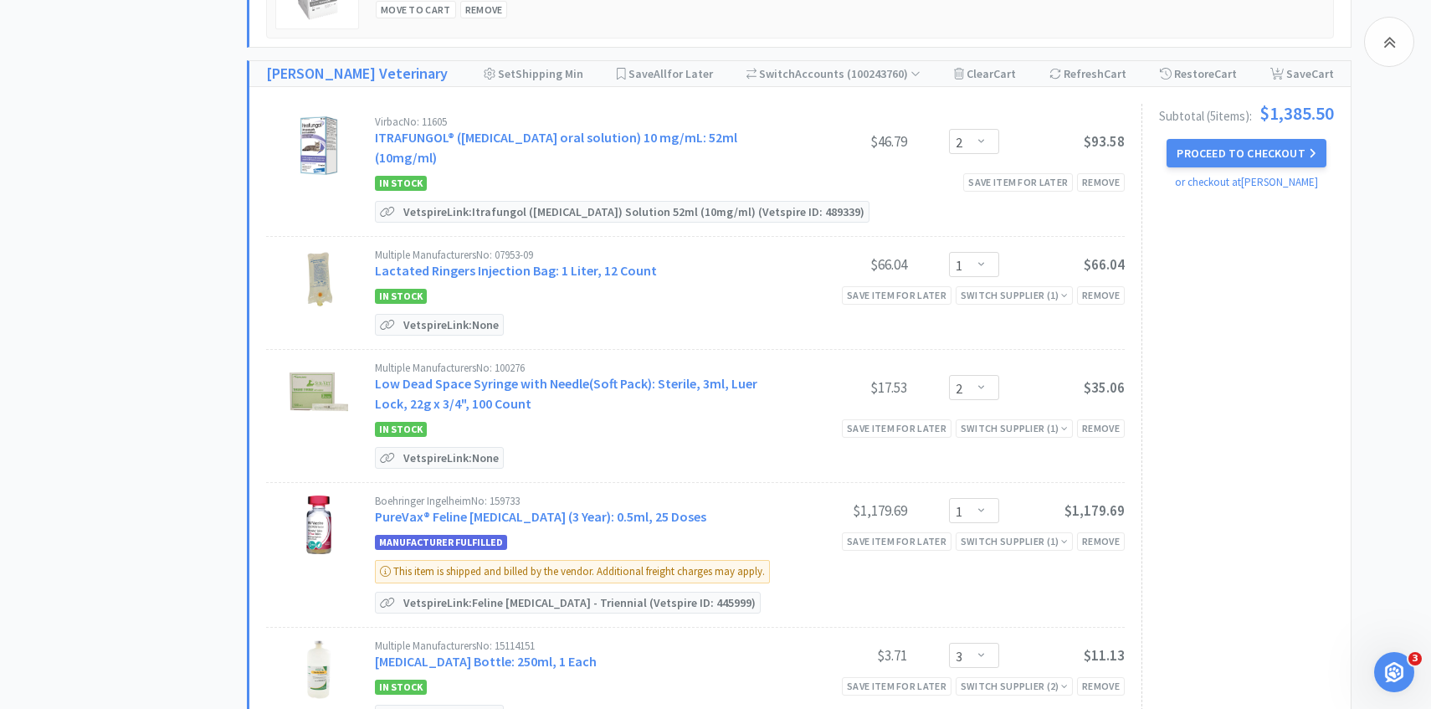
scroll to position [928, 0]
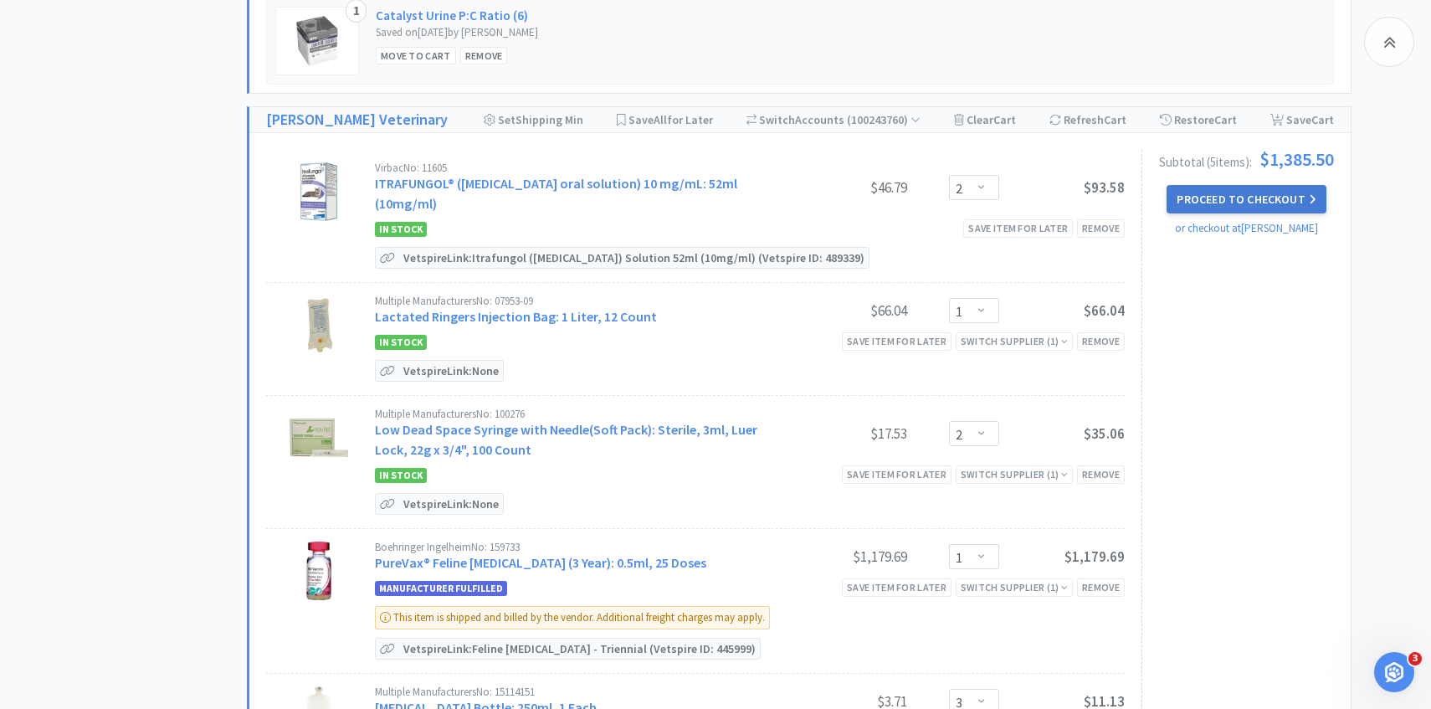
click at [1310, 195] on icon at bounding box center [1312, 198] width 5 height 9
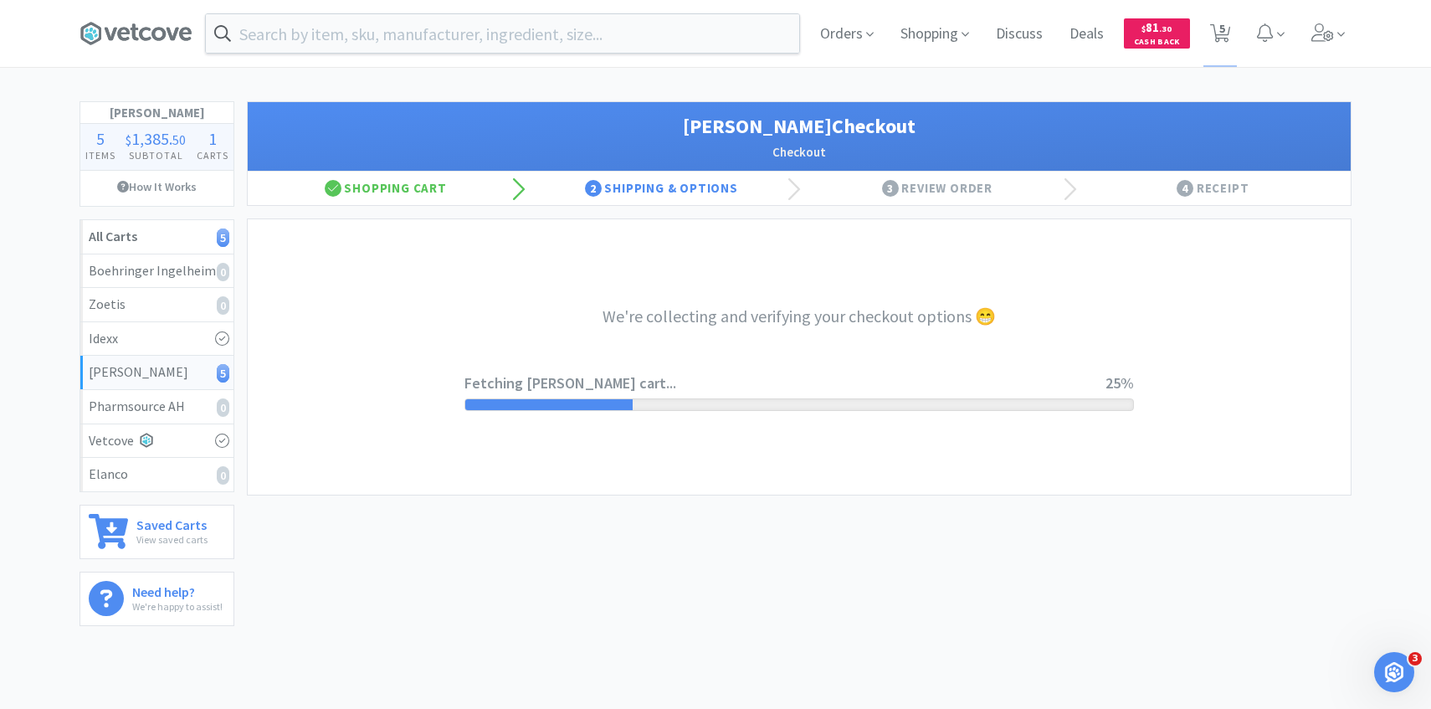
scroll to position [72, 0]
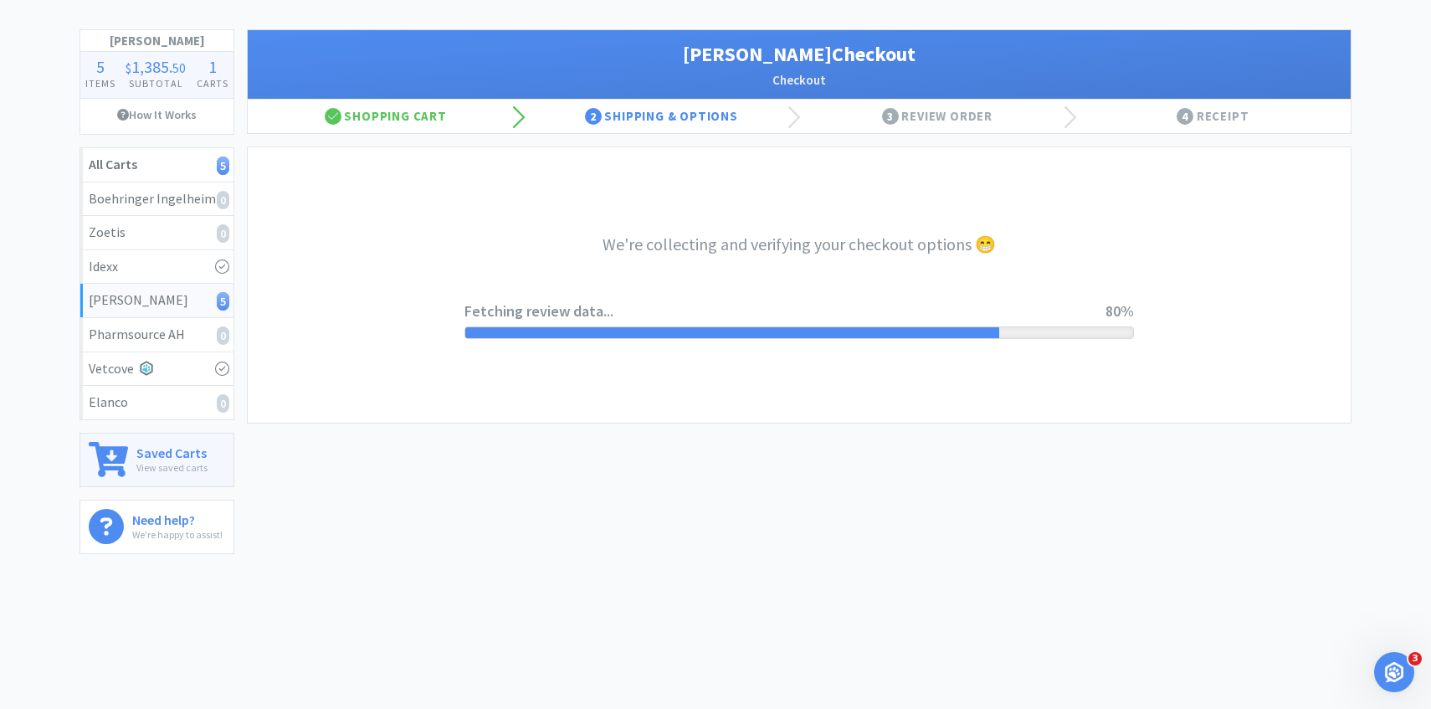
select select "1"
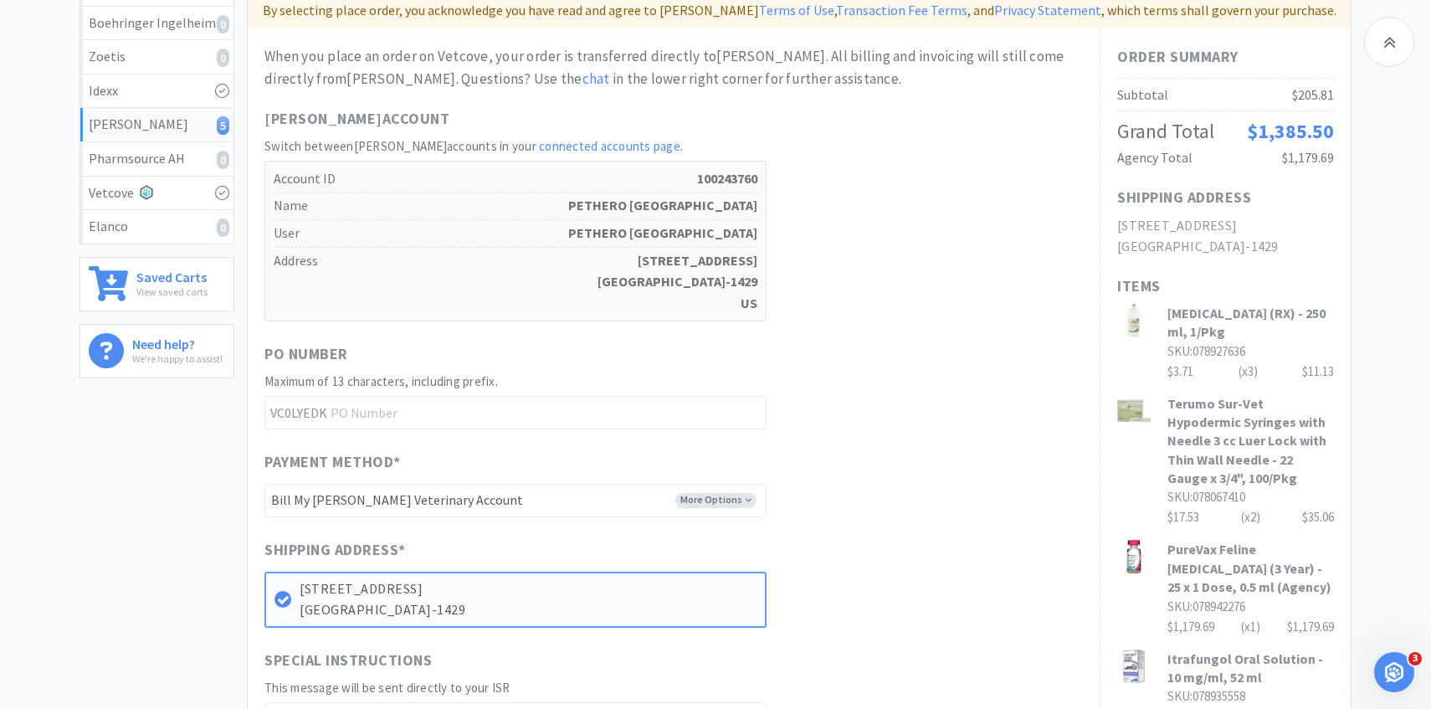
scroll to position [634, 0]
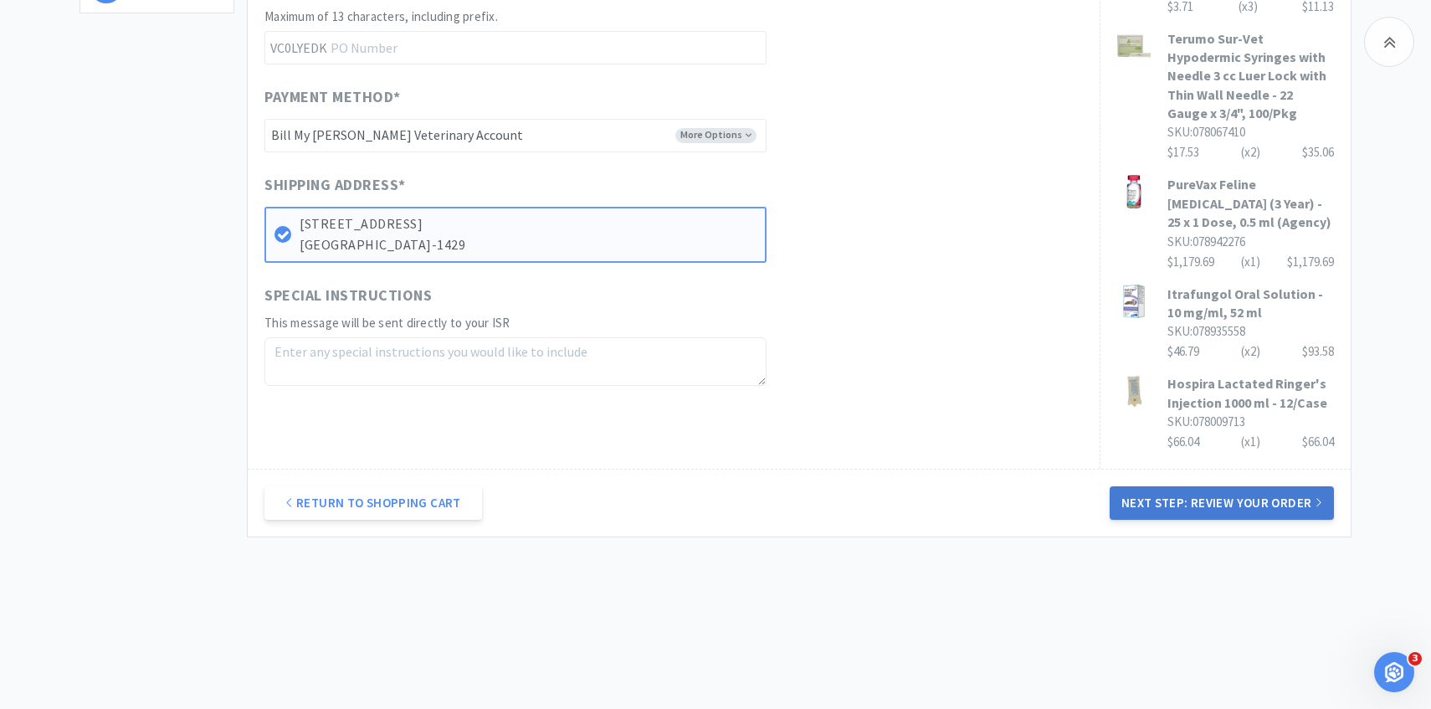
click at [1233, 510] on button "Next Step: Review Your Order" at bounding box center [1221, 502] width 224 height 33
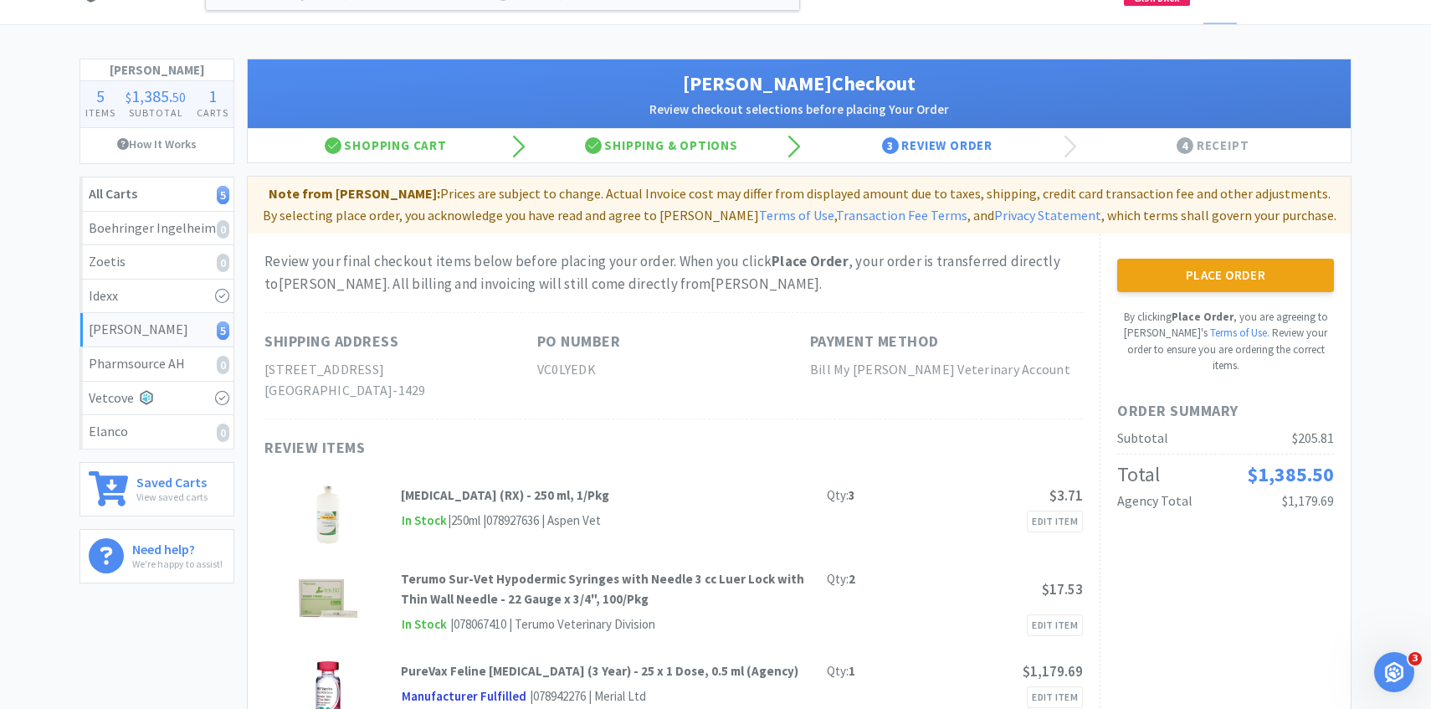
scroll to position [0, 0]
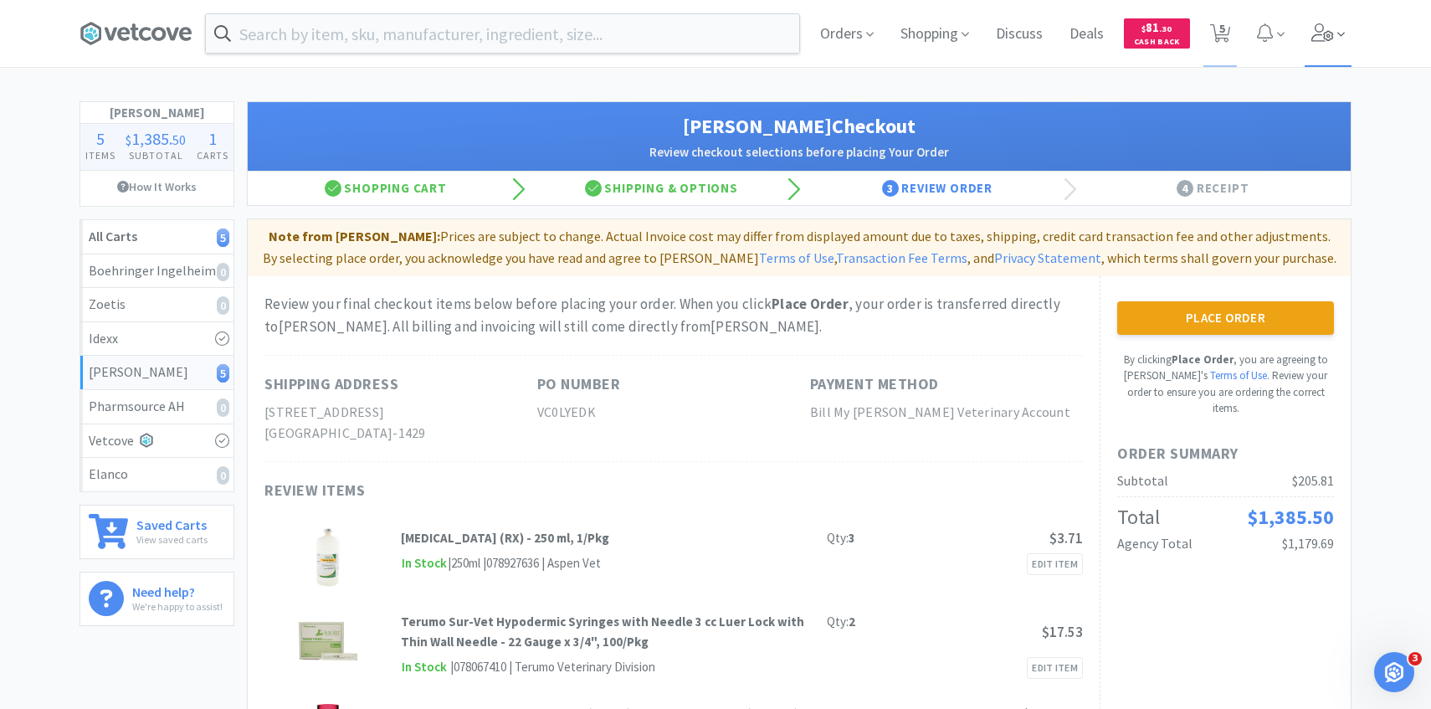
click at [1308, 44] on span at bounding box center [1328, 33] width 48 height 67
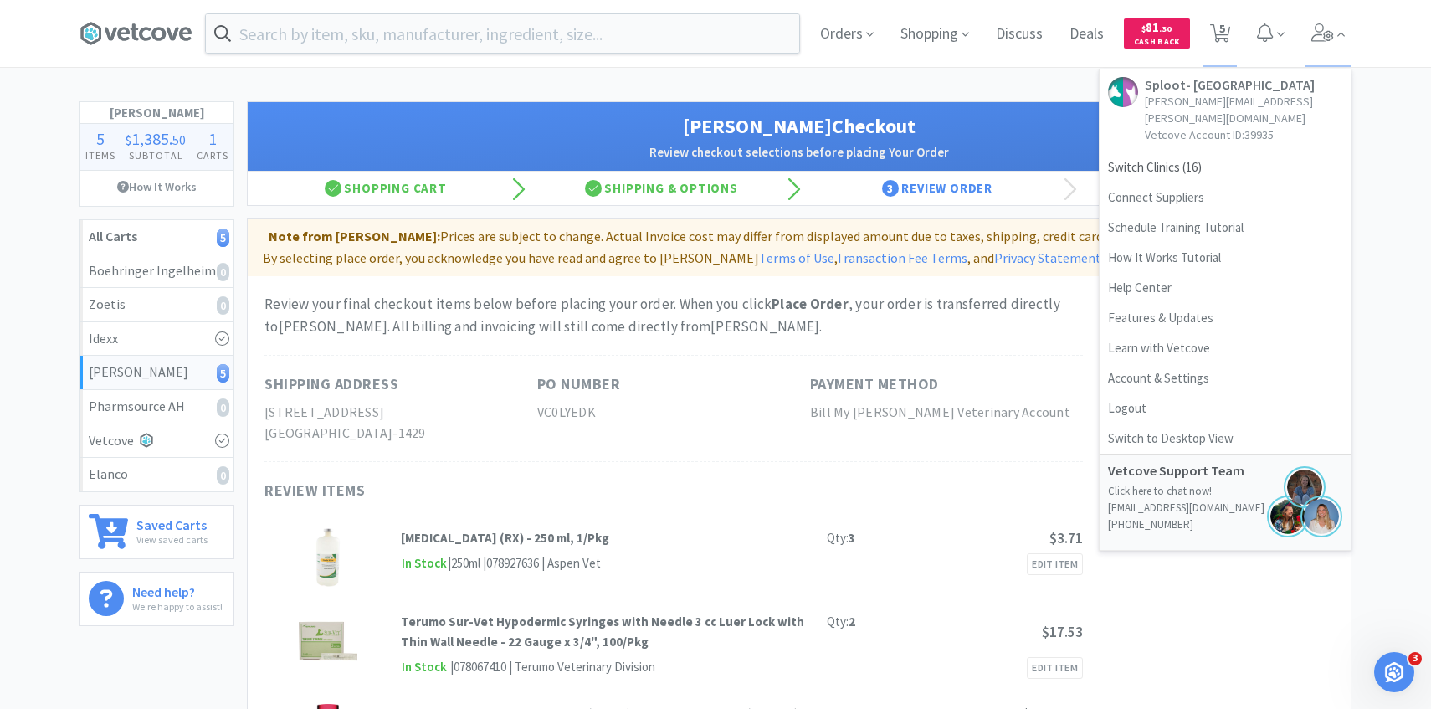
click at [991, 76] on div "Orders Shopping Discuss Discuss Deals Deals $ 81 . 30 Cash Back 5 5 Sploot- Gre…" at bounding box center [715, 528] width 1431 height 1057
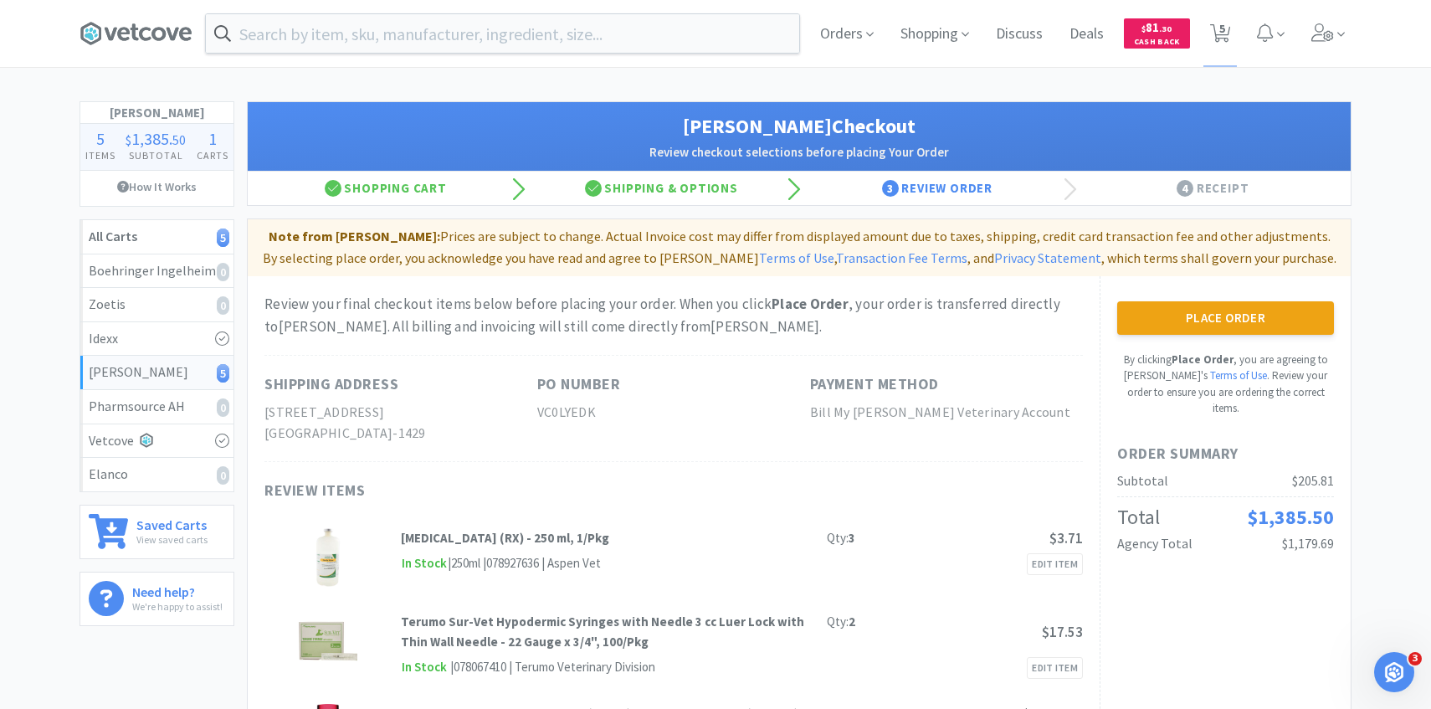
click at [1213, 321] on button "Place Order" at bounding box center [1225, 317] width 217 height 33
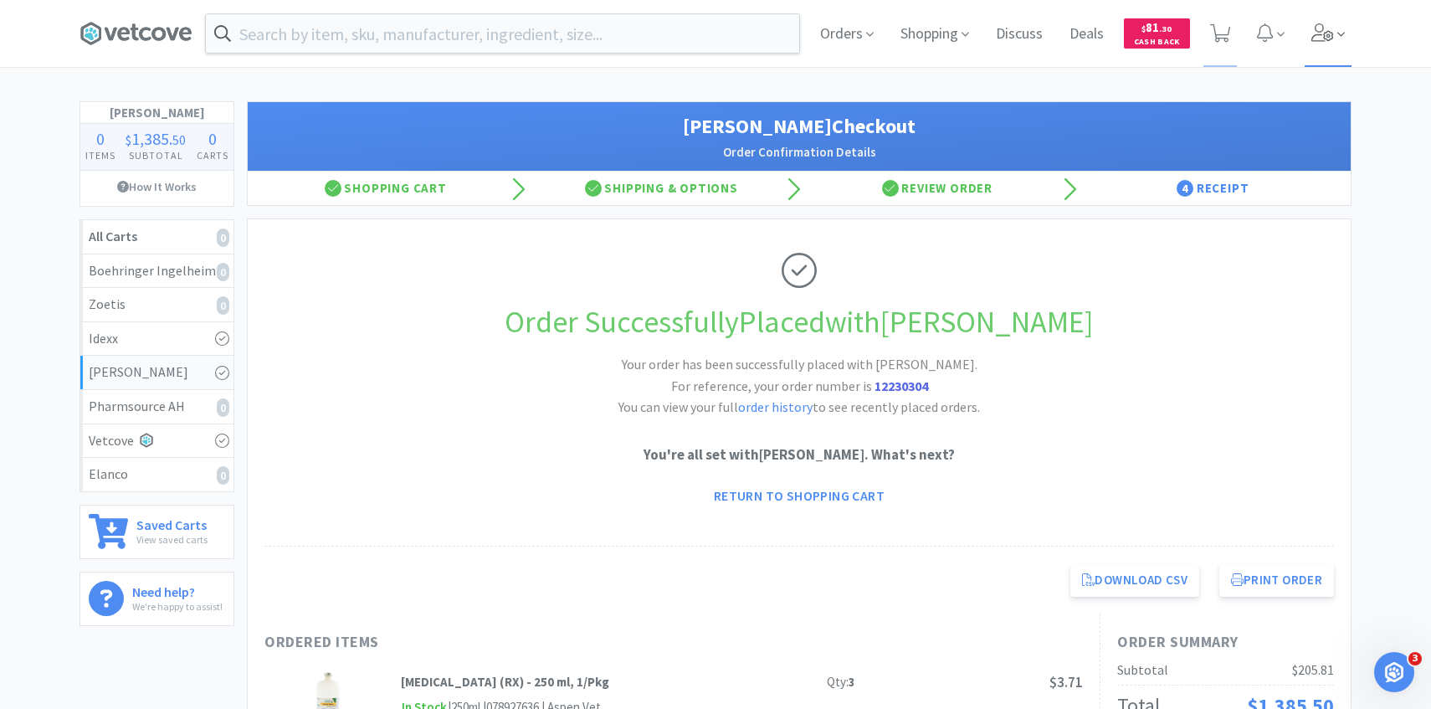
click at [1329, 24] on icon at bounding box center [1322, 32] width 23 height 18
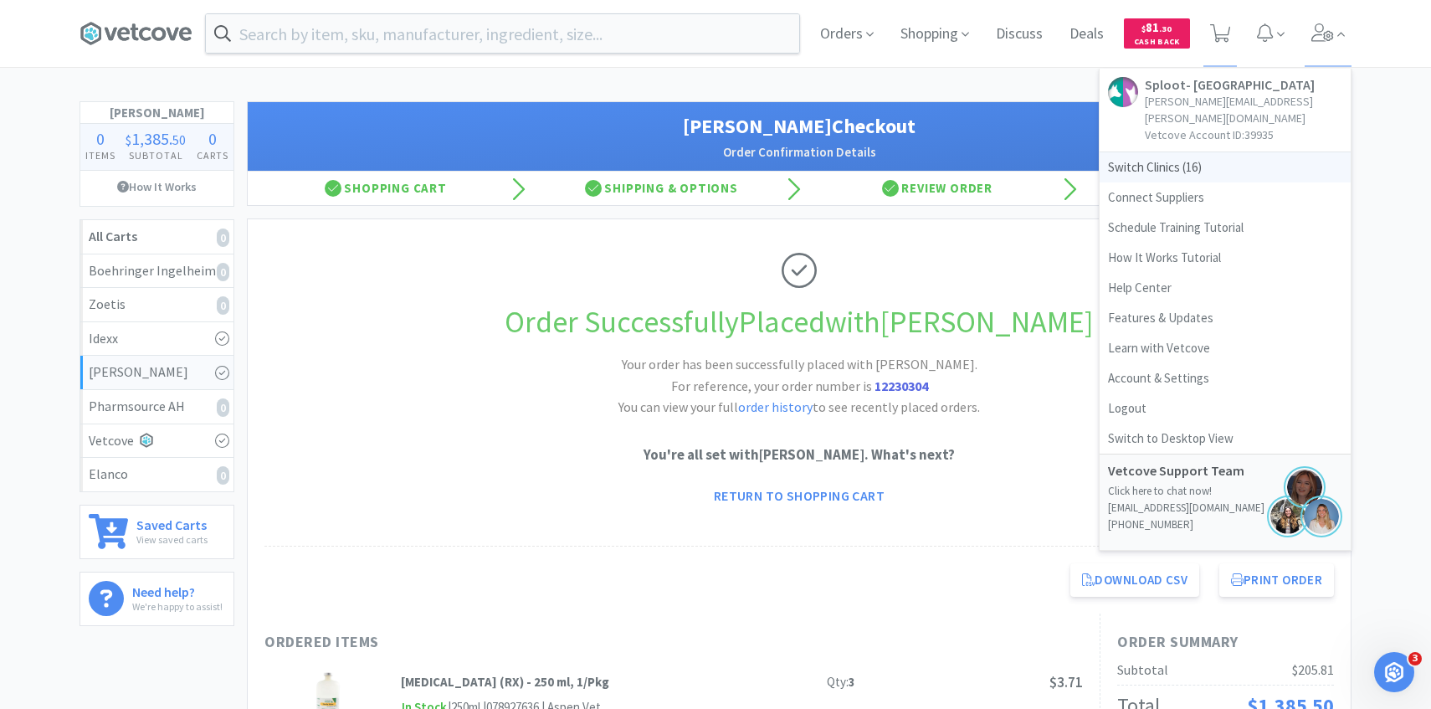
click at [1217, 152] on span "Switch Clinics ( 16 )" at bounding box center [1224, 167] width 251 height 30
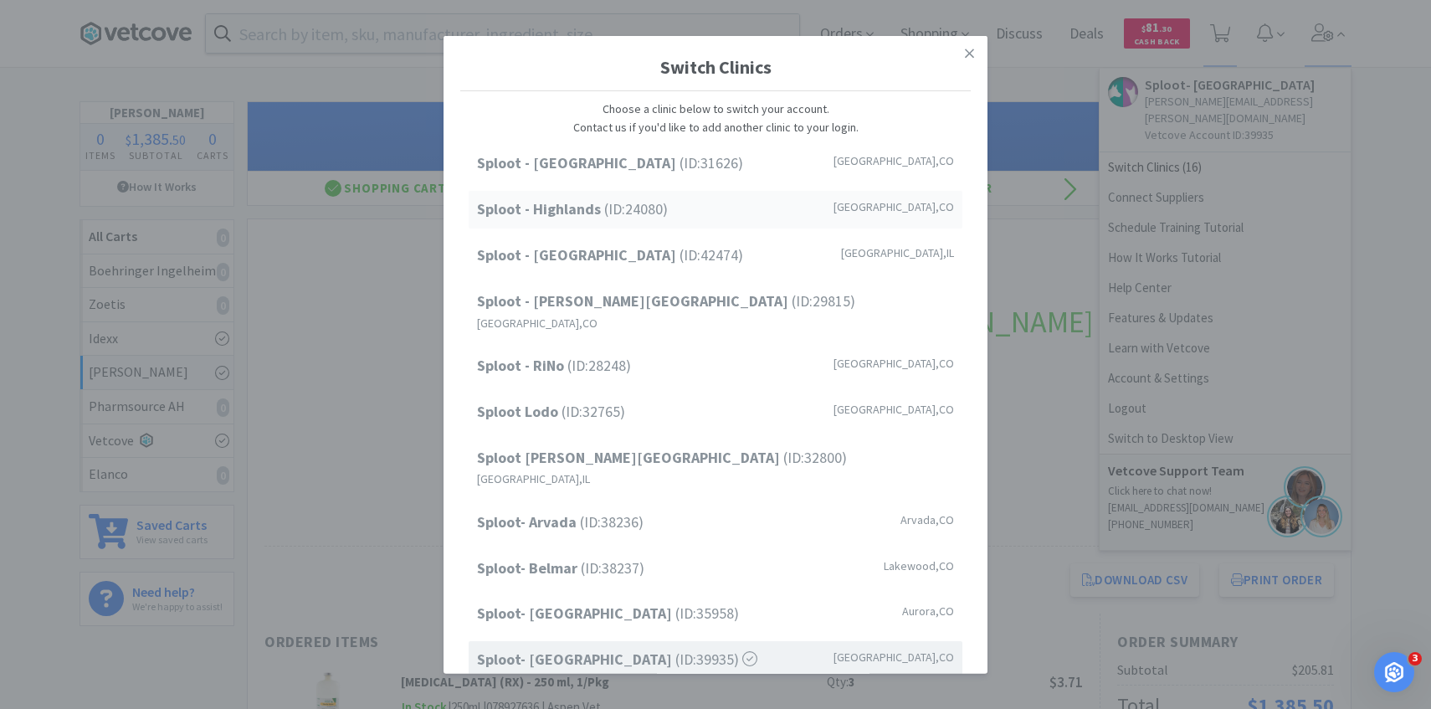
click at [675, 223] on div "Sploot - Highlands (ID: 24080 ) Denver , CO" at bounding box center [715, 210] width 494 height 38
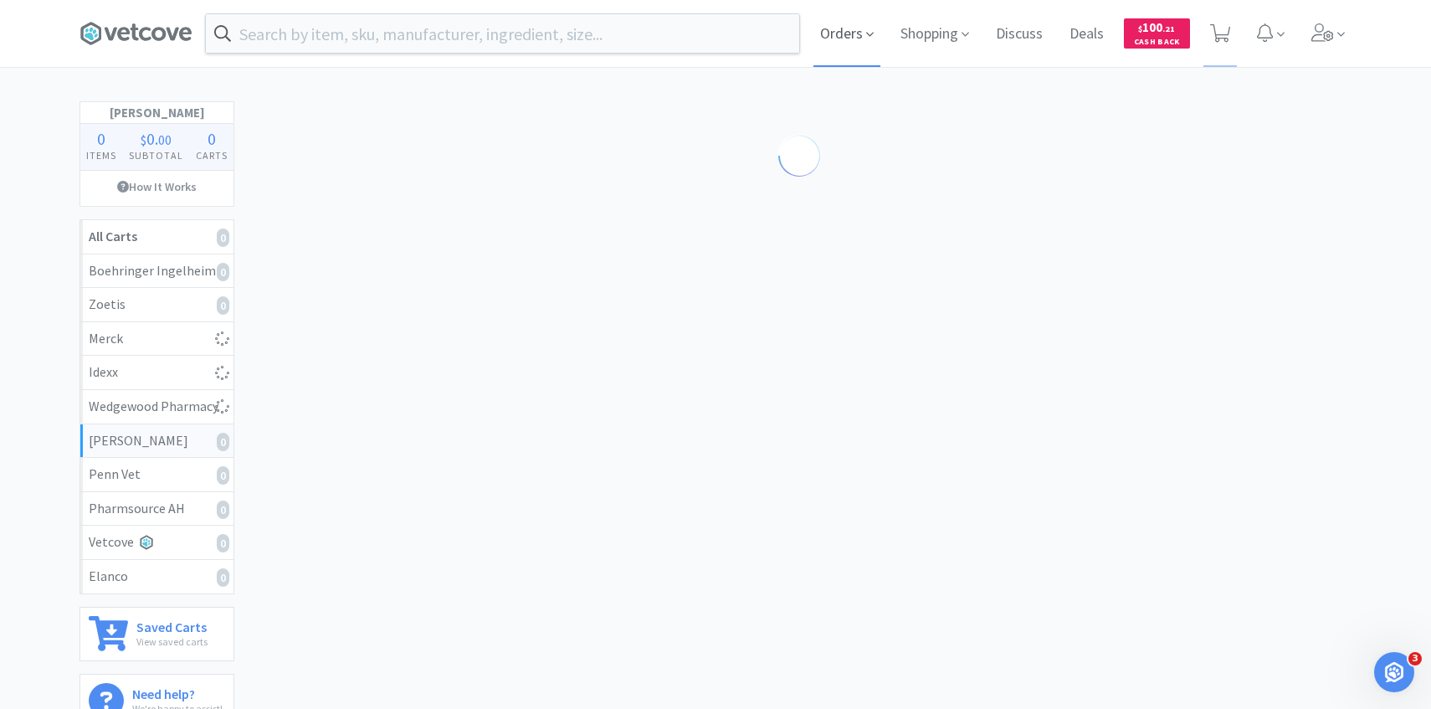
click at [860, 45] on span "Orders" at bounding box center [846, 33] width 67 height 67
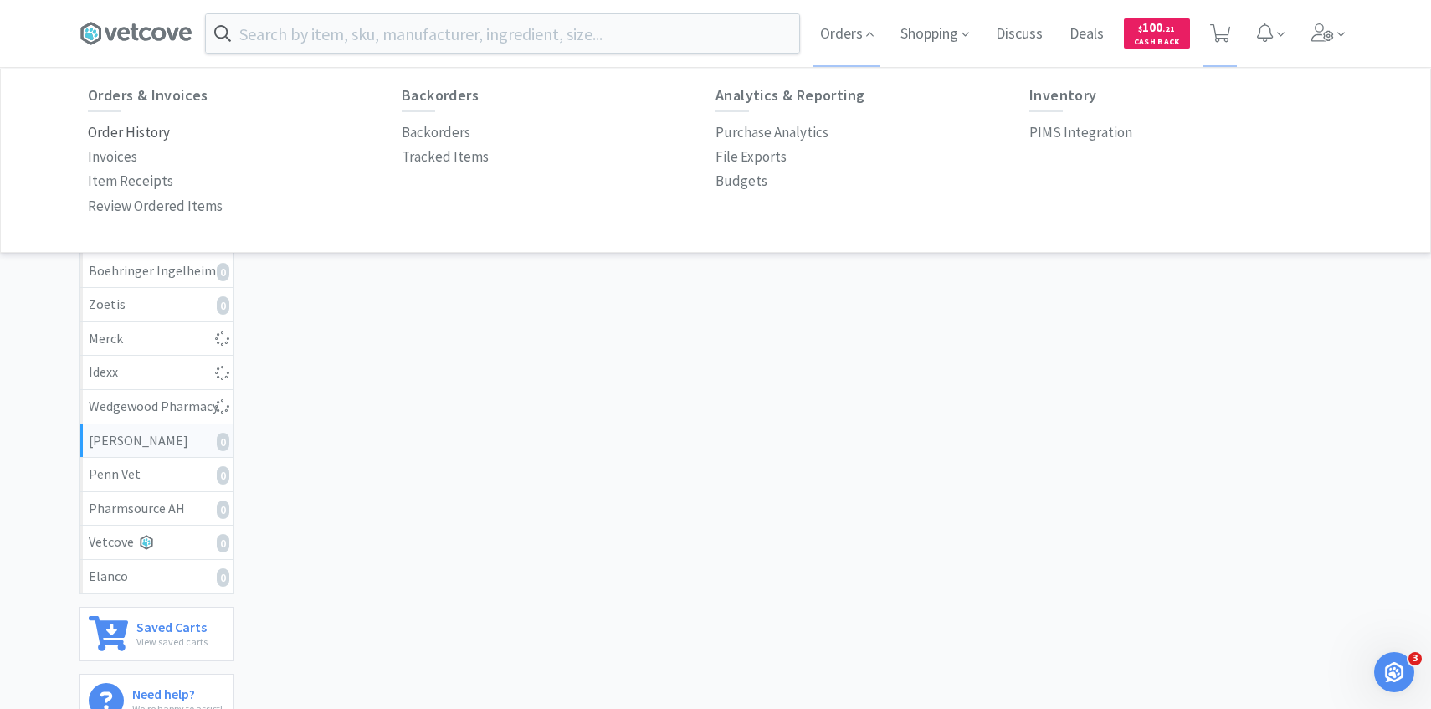
click at [140, 133] on p "Order History" at bounding box center [129, 132] width 82 height 23
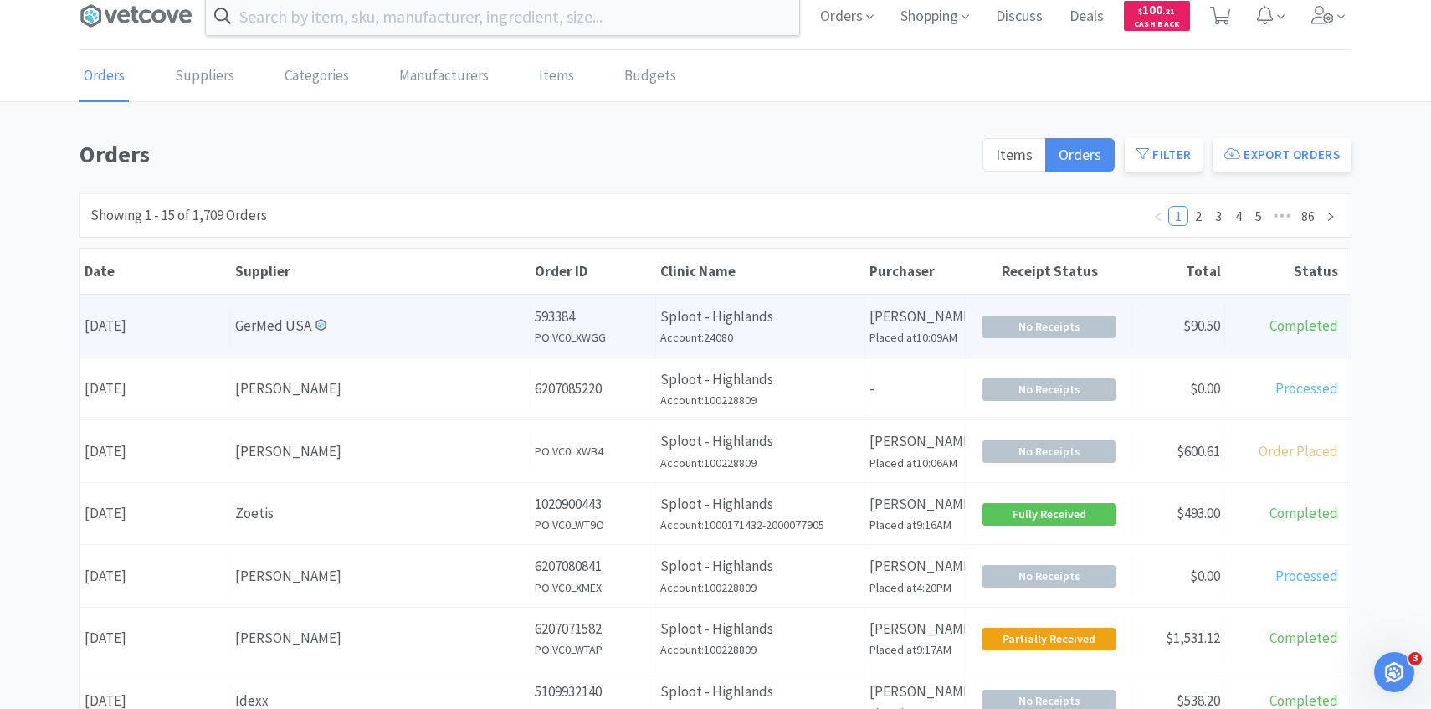
scroll to position [18, 0]
click at [464, 340] on div "Supplier GerMed [GEOGRAPHIC_DATA]" at bounding box center [380, 325] width 299 height 43
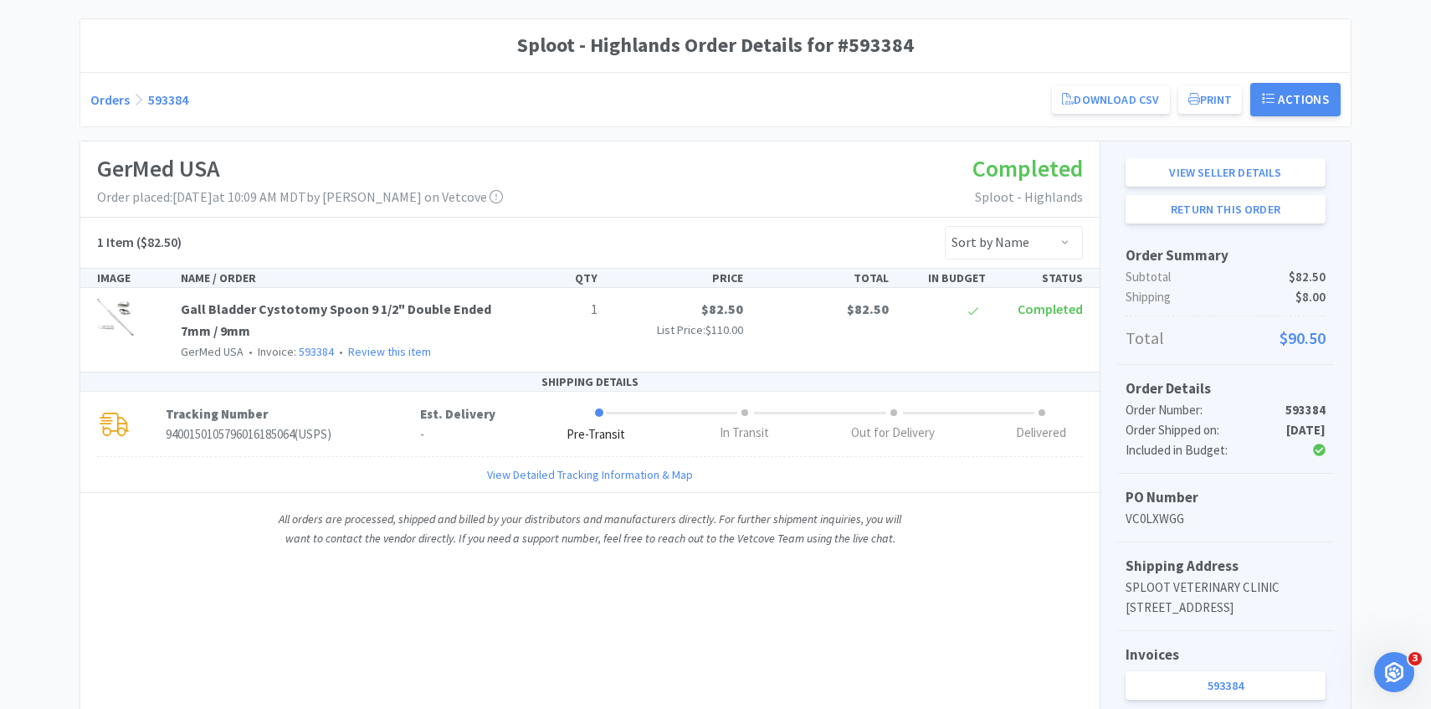
scroll to position [163, 0]
